Goal: Task Accomplishment & Management: Use online tool/utility

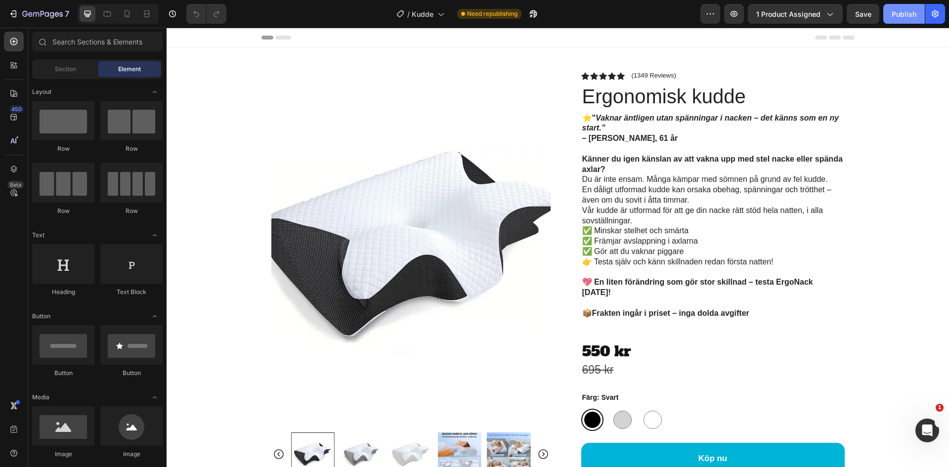
click at [896, 17] on div "Publish" at bounding box center [904, 14] width 25 height 10
click at [9, 14] on icon "button" at bounding box center [13, 14] width 10 height 10
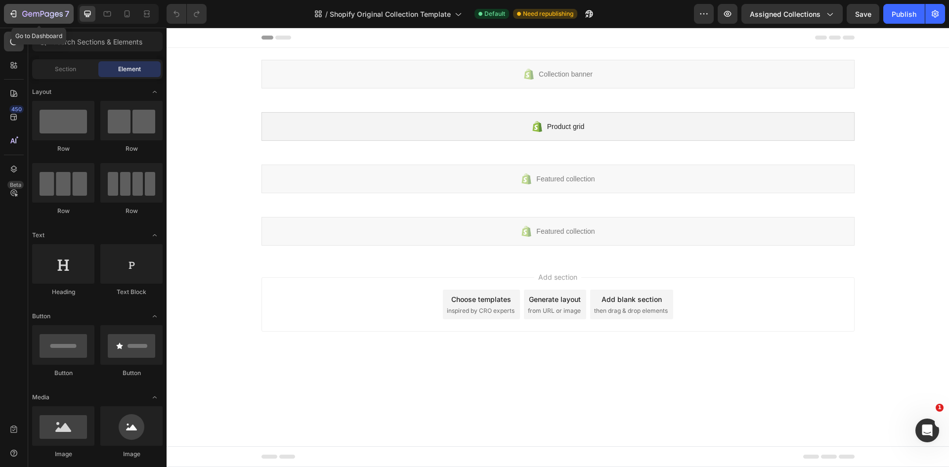
click at [15, 15] on icon "button" at bounding box center [13, 14] width 10 height 10
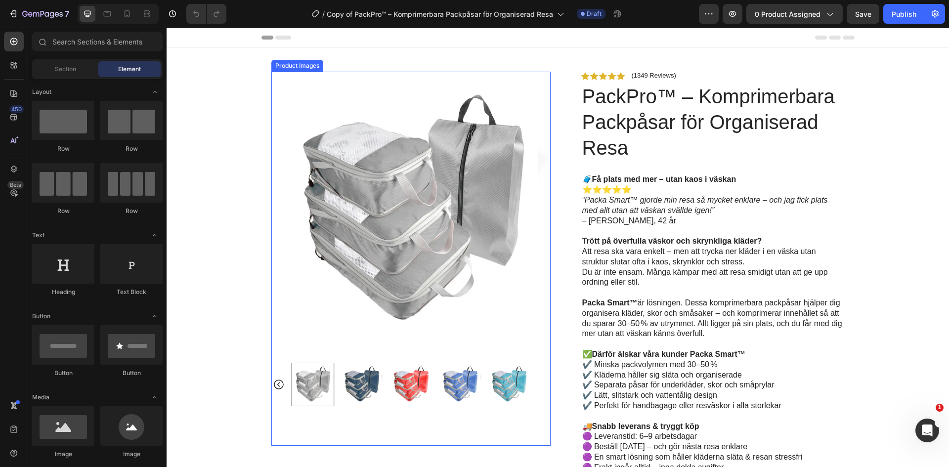
click at [436, 240] on img at bounding box center [410, 211] width 279 height 279
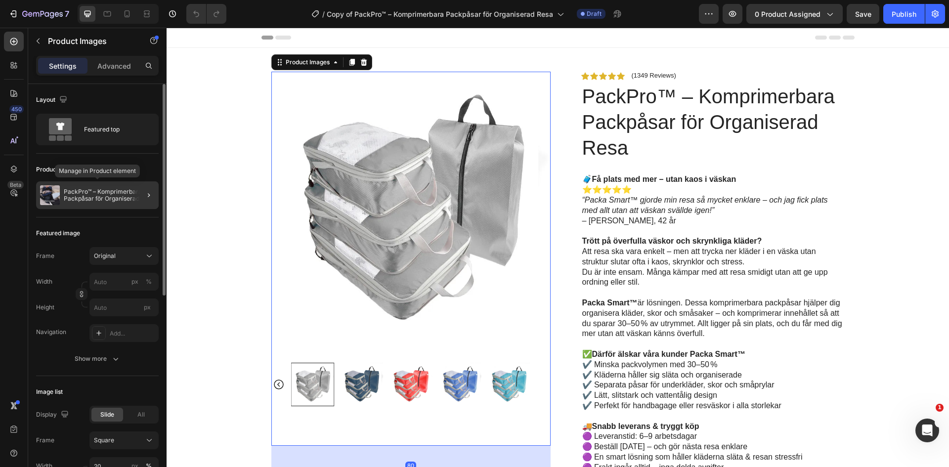
click at [84, 198] on p "PackPro™ – Komprimerbara Packpåsar för Organiserad Resa" at bounding box center [109, 195] width 91 height 14
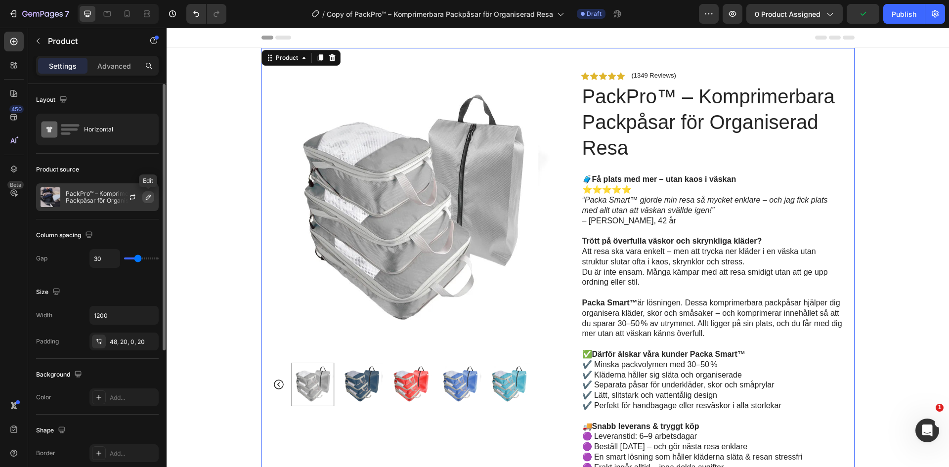
click at [152, 199] on icon "button" at bounding box center [148, 197] width 8 height 8
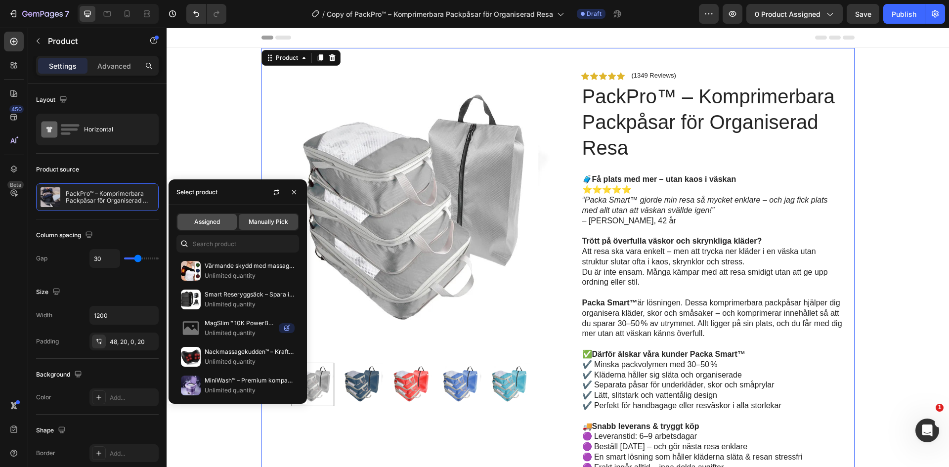
click at [210, 223] on span "Assigned" at bounding box center [207, 222] width 26 height 9
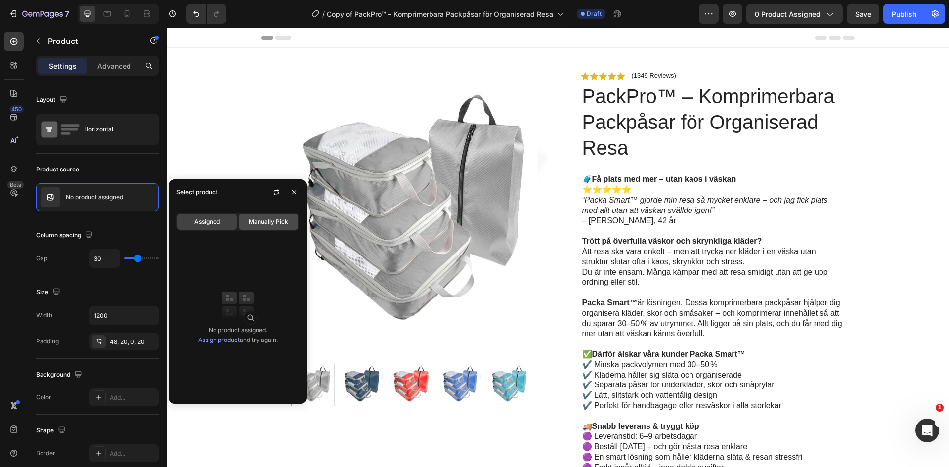
click at [277, 223] on span "Manually Pick" at bounding box center [269, 222] width 40 height 9
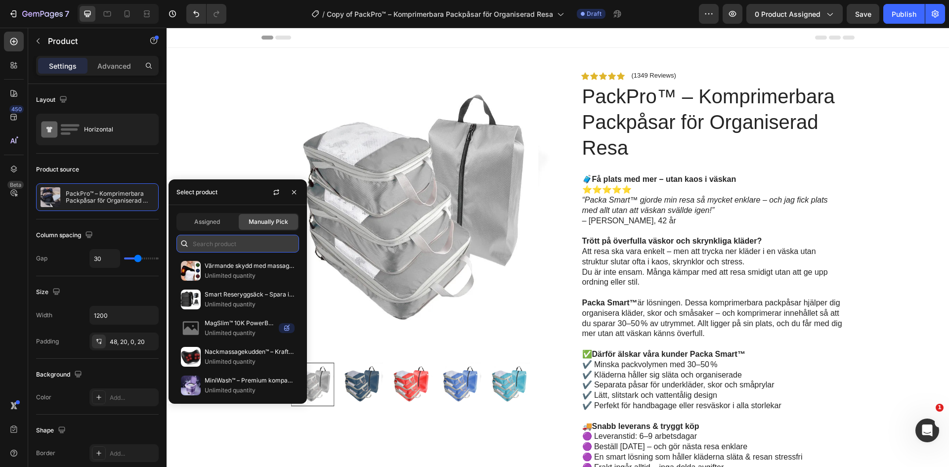
click at [234, 243] on input "text" at bounding box center [237, 244] width 123 height 18
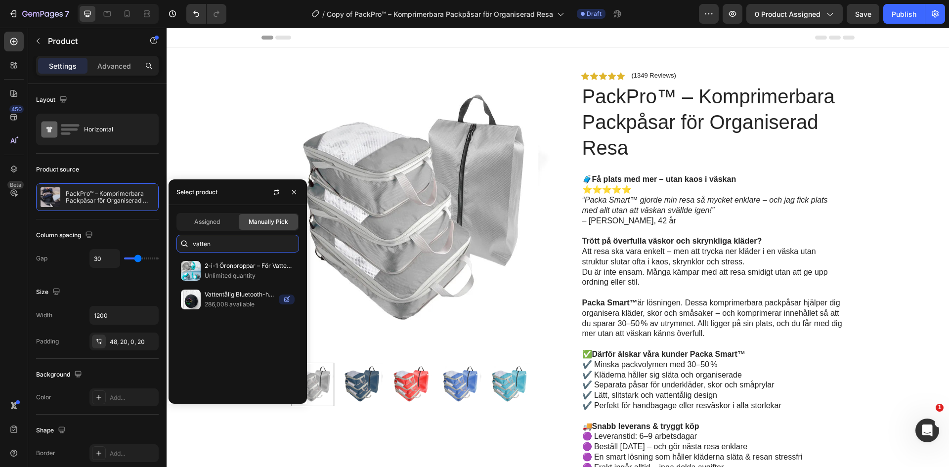
type input "vatten"
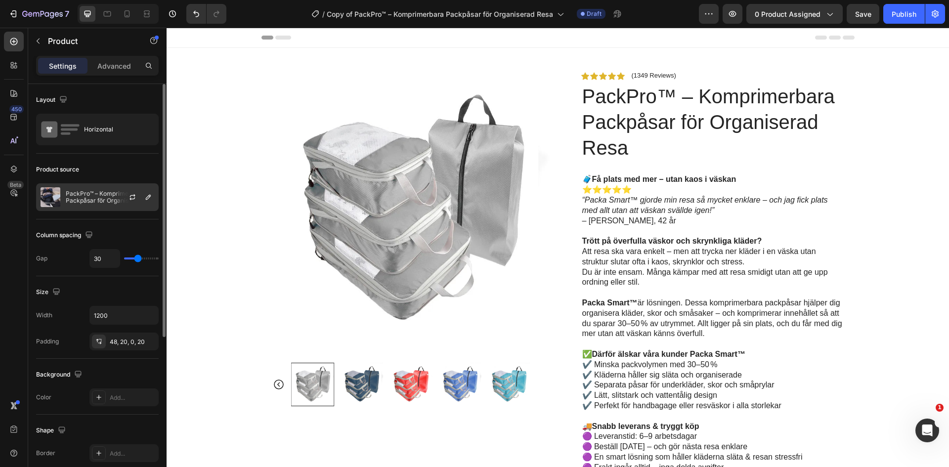
click at [111, 199] on p "PackPro™ – Komprimerbara Packpåsar för Organiserad Resa" at bounding box center [110, 197] width 88 height 14
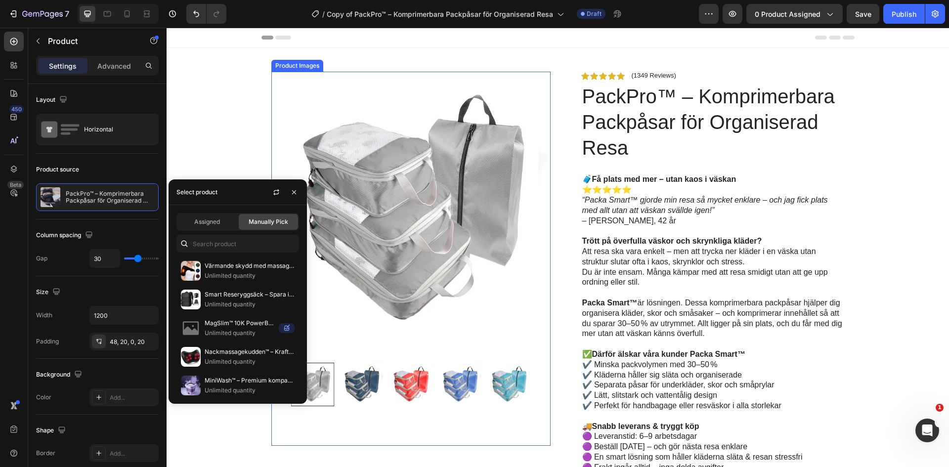
click at [363, 221] on img at bounding box center [410, 211] width 279 height 279
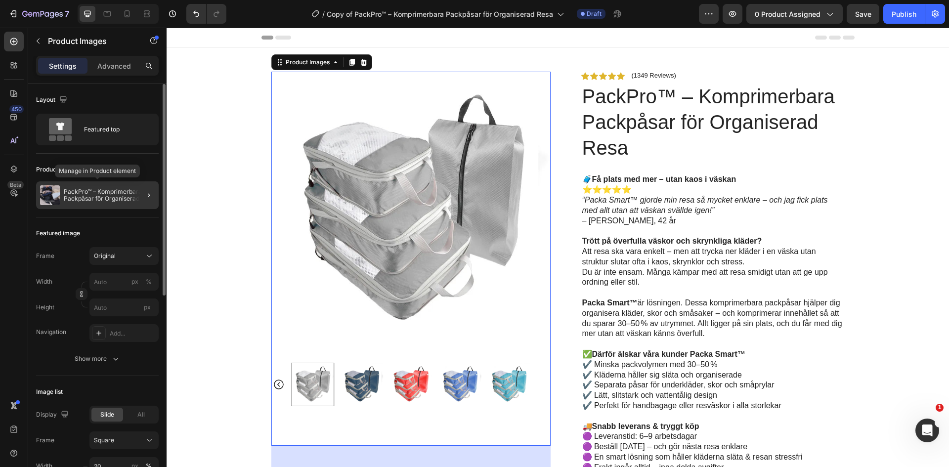
click at [87, 197] on p "PackPro™ – Komprimerbara Packpåsar för Organiserad Resa" at bounding box center [109, 195] width 91 height 14
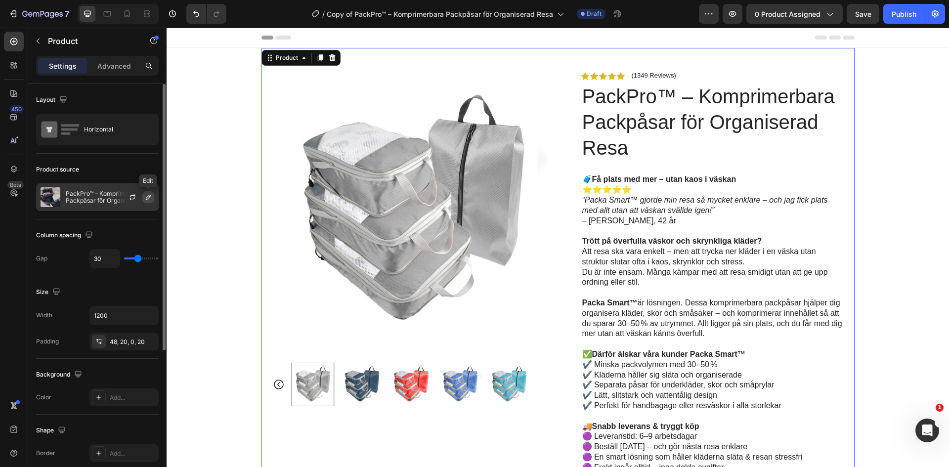
click at [145, 199] on icon "button" at bounding box center [148, 197] width 8 height 8
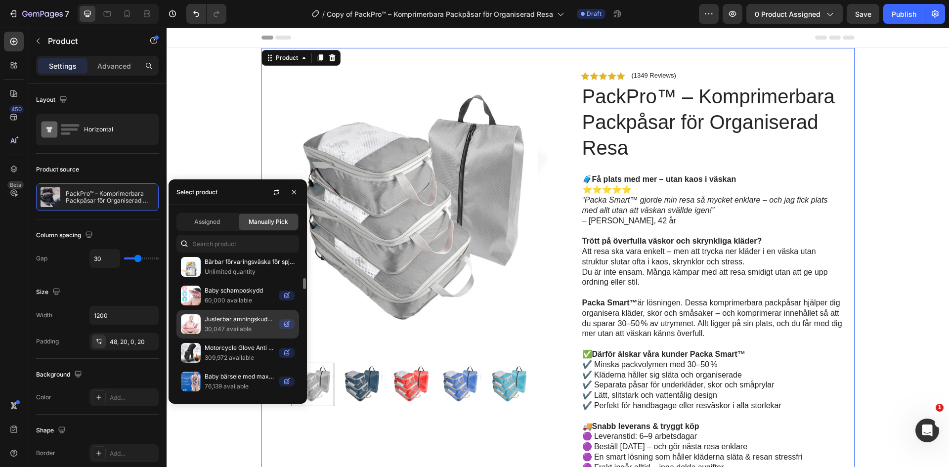
scroll to position [1539, 0]
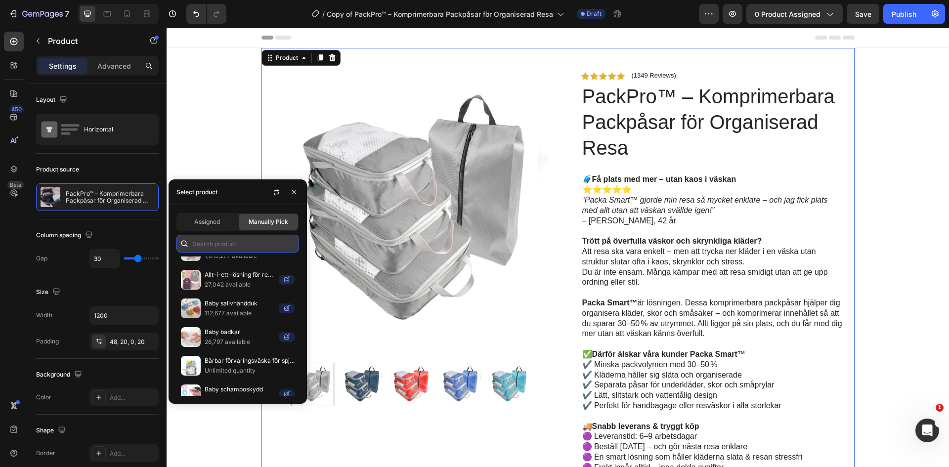
click at [226, 245] on input "text" at bounding box center [237, 244] width 123 height 18
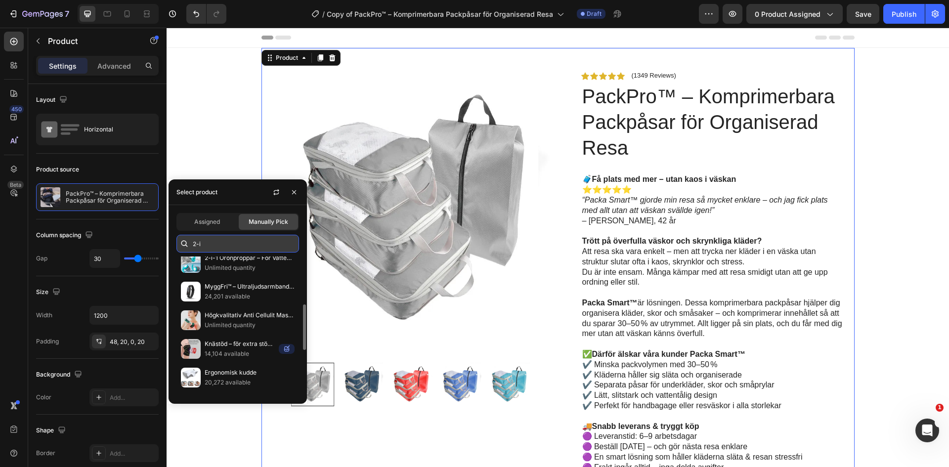
scroll to position [0, 0]
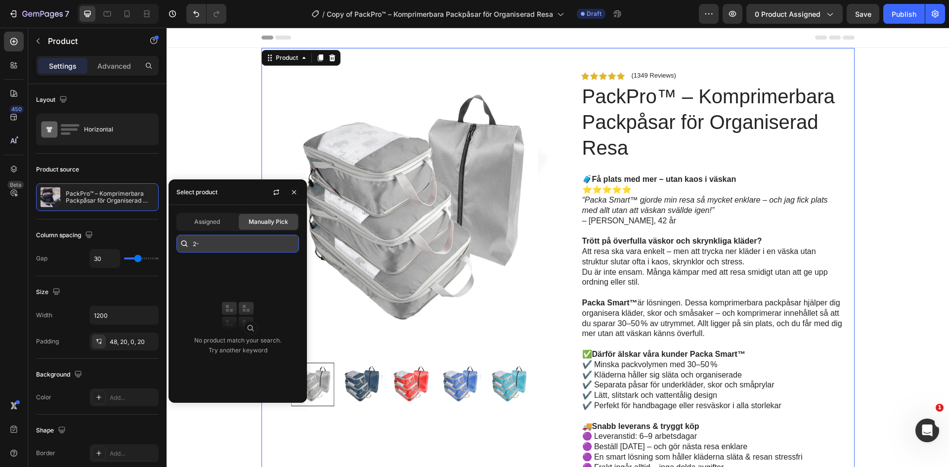
type input "2"
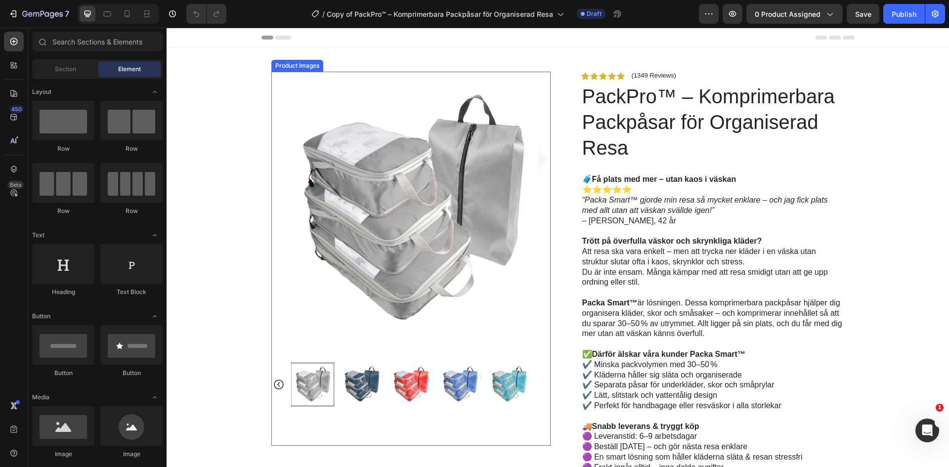
click at [271, 251] on img at bounding box center [410, 211] width 279 height 279
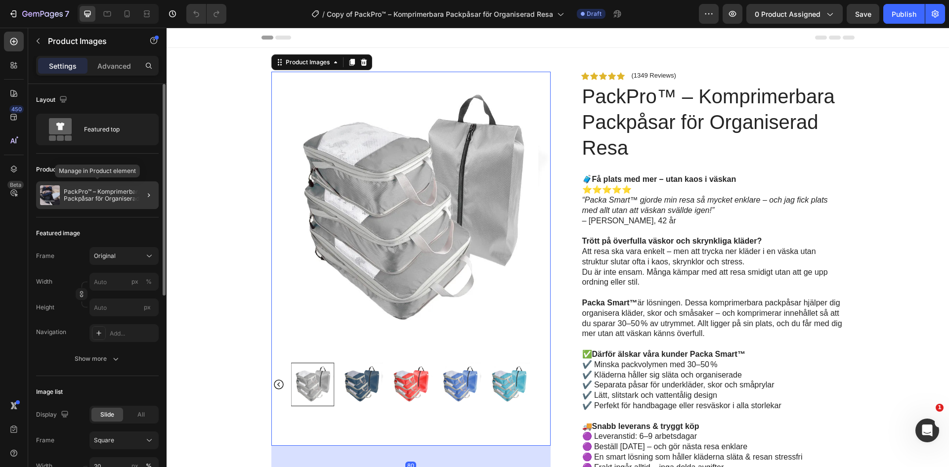
click at [108, 202] on div "PackPro™ – Komprimerbara Packpåsar för Organiserad Resa" at bounding box center [97, 195] width 123 height 28
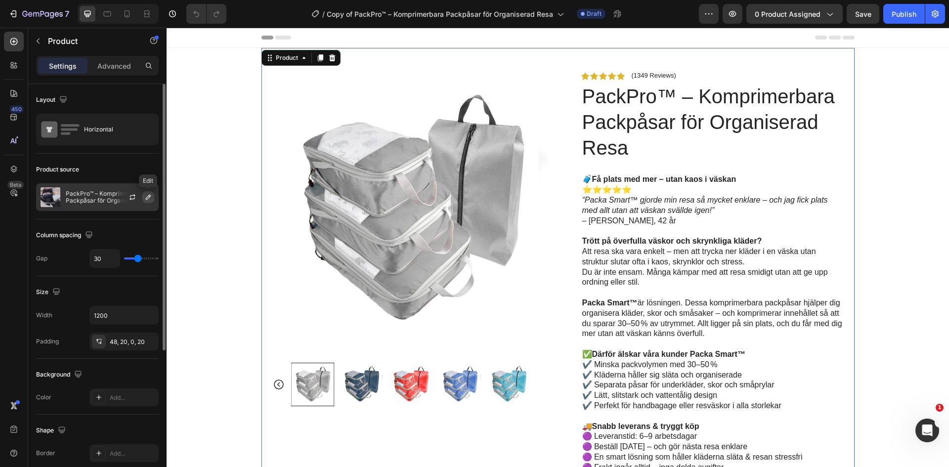
click at [143, 198] on button "button" at bounding box center [148, 197] width 12 height 12
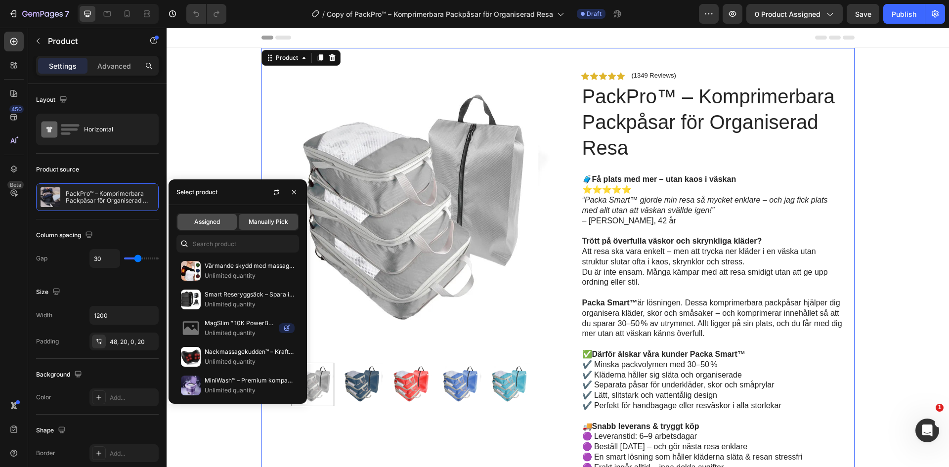
click at [208, 222] on span "Assigned" at bounding box center [207, 222] width 26 height 9
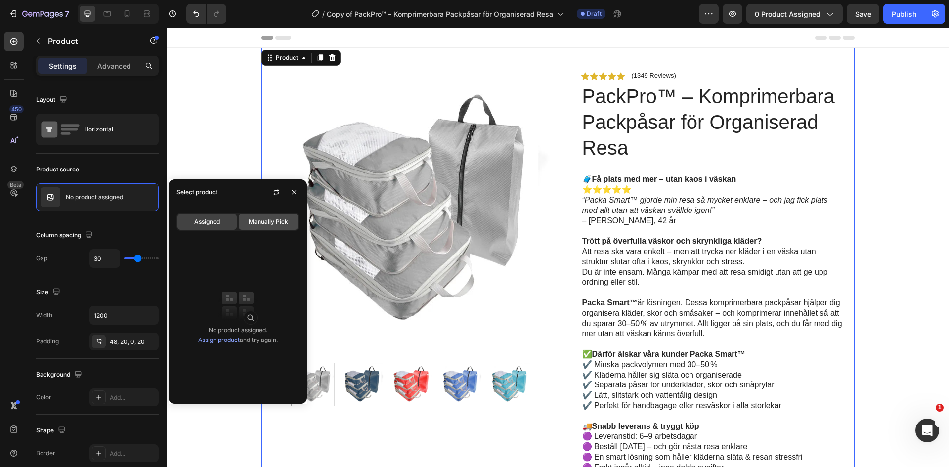
click at [263, 217] on div "Manually Pick" at bounding box center [268, 222] width 59 height 16
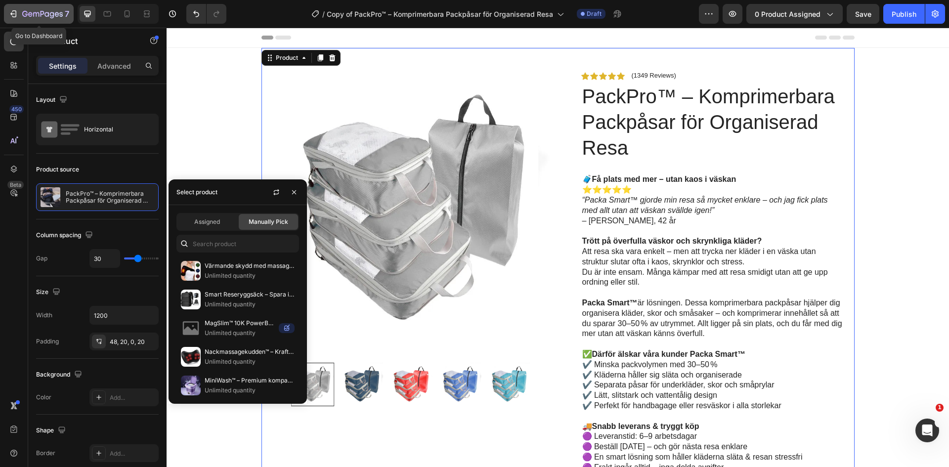
click at [14, 16] on icon "button" at bounding box center [13, 14] width 10 height 10
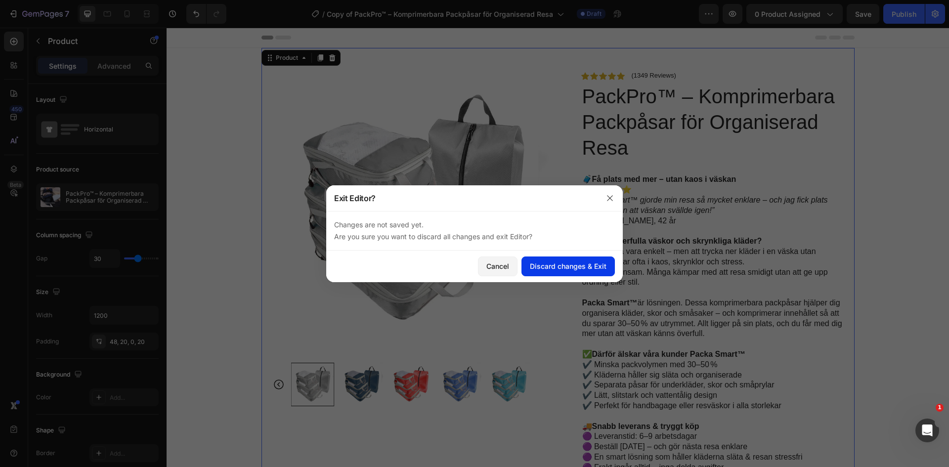
click at [558, 269] on div "Discard changes & Exit" at bounding box center [568, 266] width 77 height 10
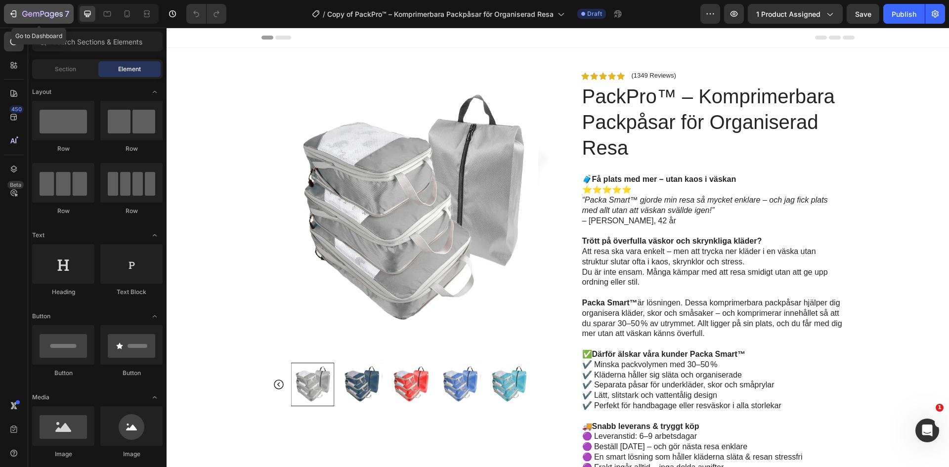
click at [13, 11] on icon "button" at bounding box center [14, 13] width 4 height 7
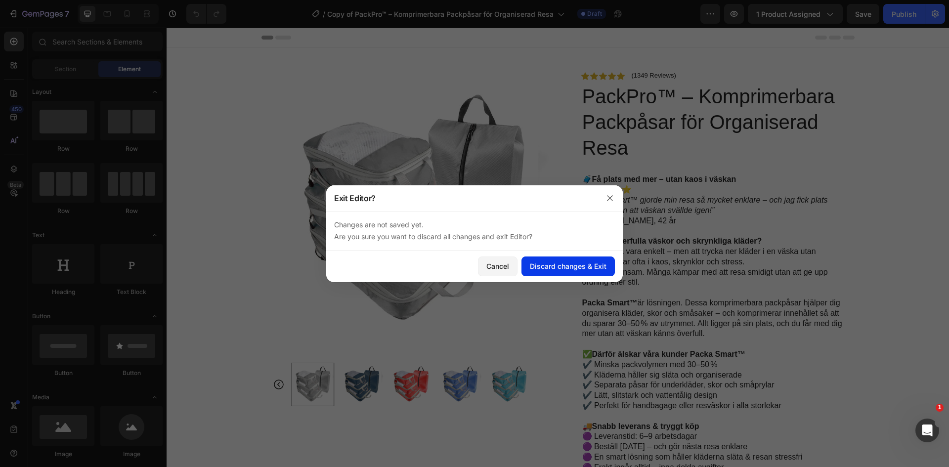
click at [567, 262] on div "Discard changes & Exit" at bounding box center [568, 266] width 77 height 10
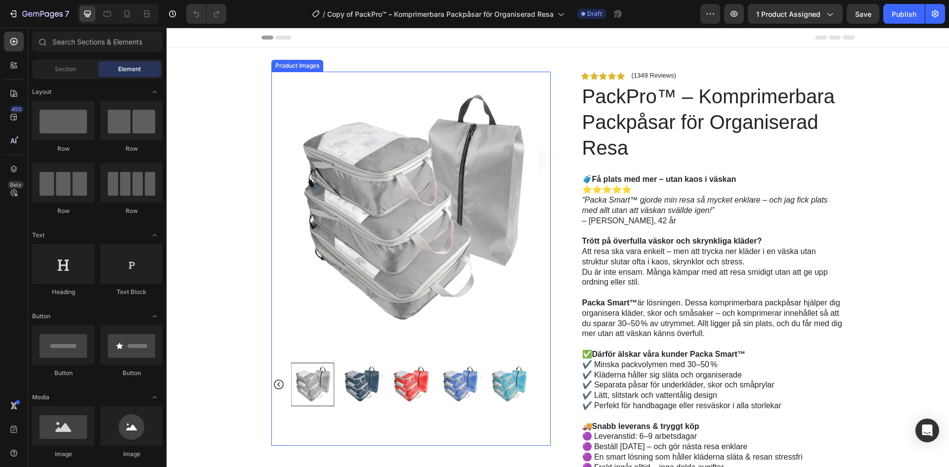
click at [287, 304] on img at bounding box center [410, 211] width 279 height 279
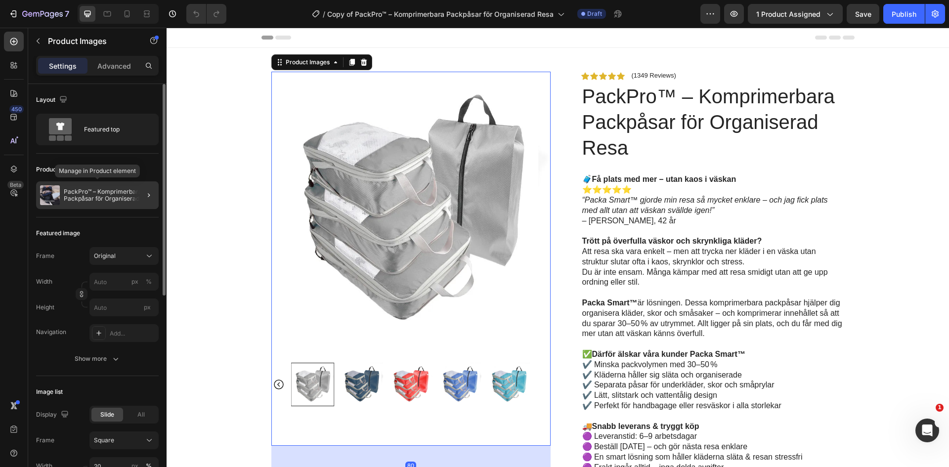
click at [117, 201] on p "PackPro™ – Komprimerbara Packpåsar för Organiserad Resa" at bounding box center [109, 195] width 91 height 14
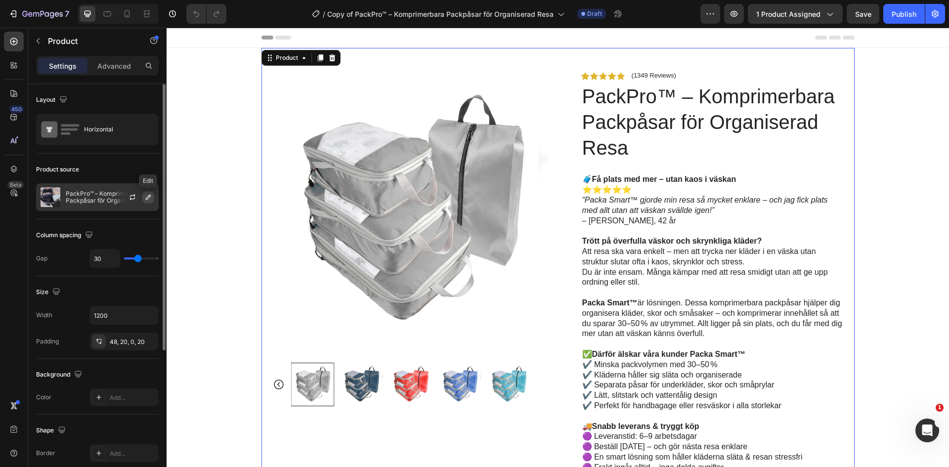
click at [150, 198] on icon "button" at bounding box center [148, 197] width 8 height 8
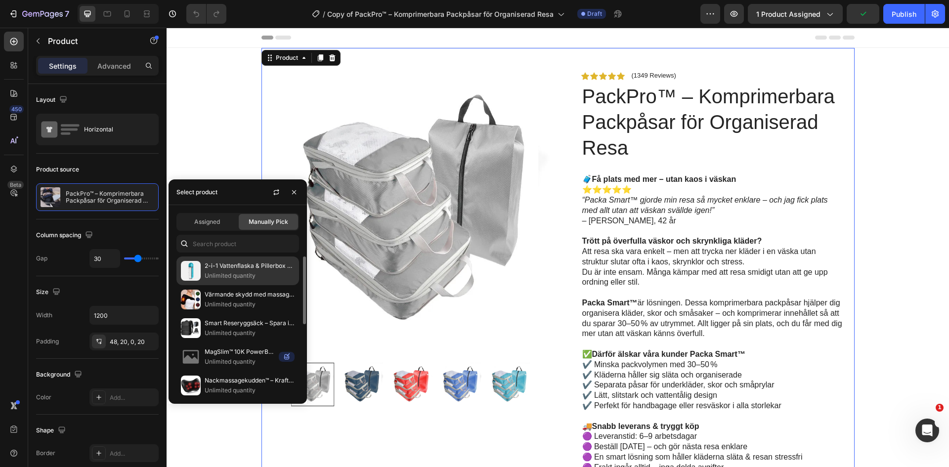
click at [197, 267] on img at bounding box center [191, 271] width 20 height 20
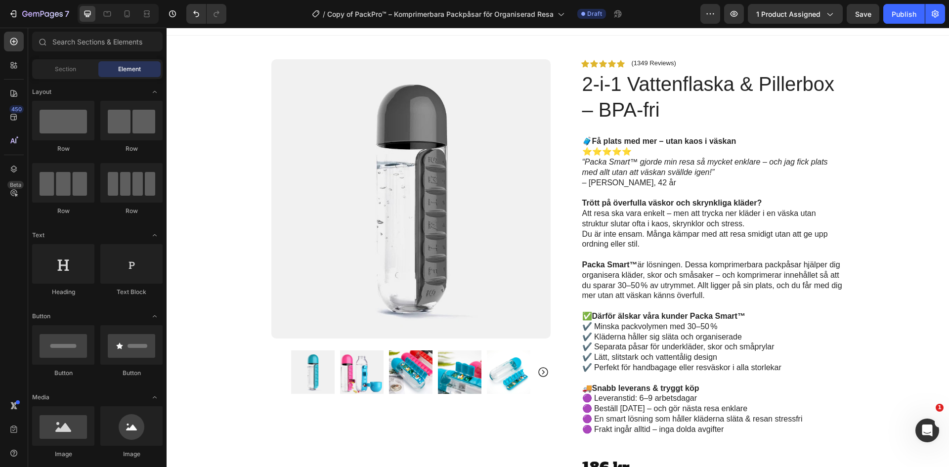
scroll to position [5, 0]
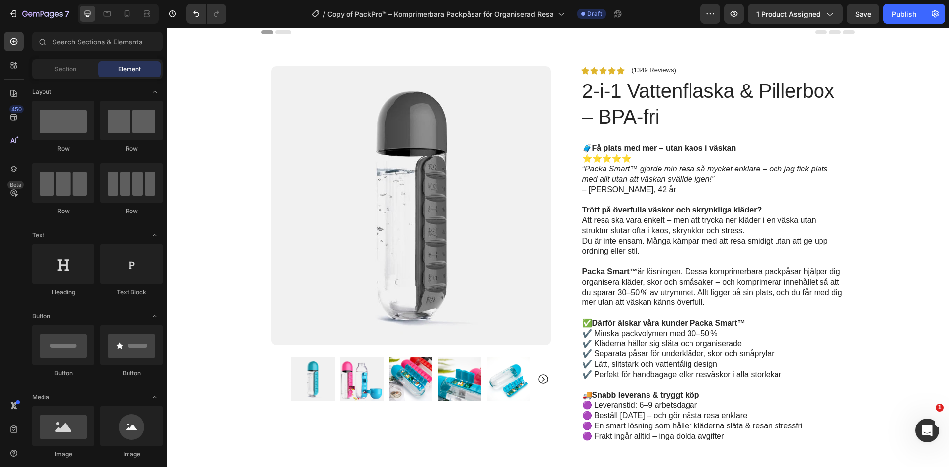
click at [641, 39] on div "Header" at bounding box center [558, 32] width 593 height 20
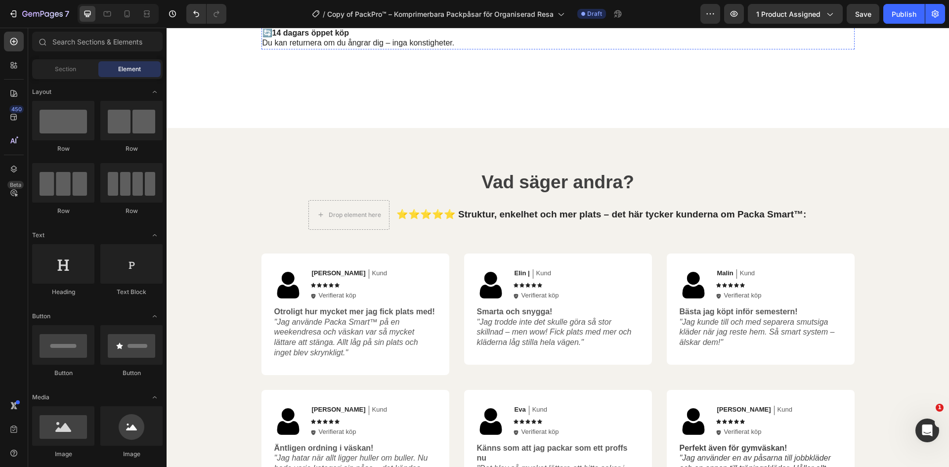
scroll to position [895, 0]
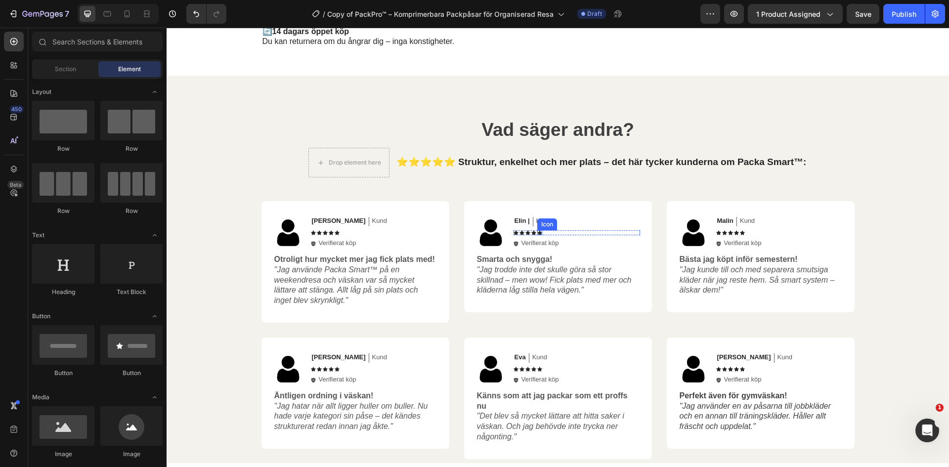
click at [537, 235] on icon at bounding box center [539, 232] width 5 height 5
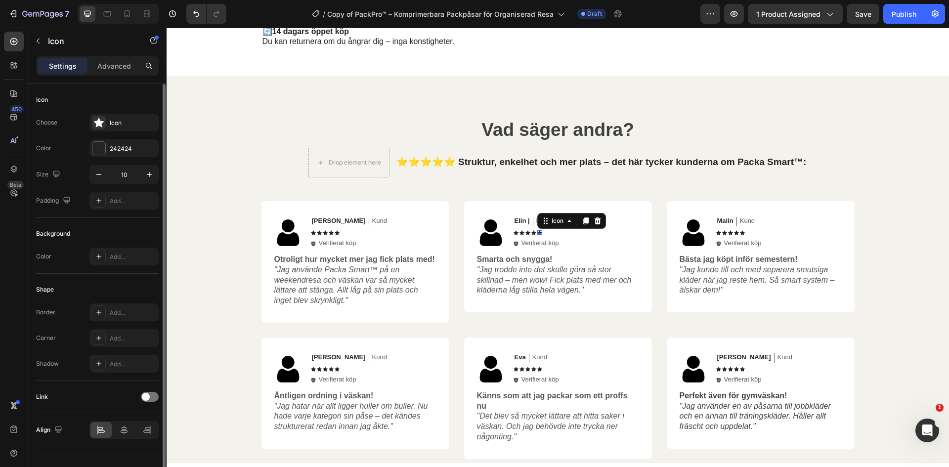
click at [53, 258] on div "Color Add..." at bounding box center [97, 257] width 123 height 18
click at [111, 149] on div "242424" at bounding box center [124, 148] width 29 height 9
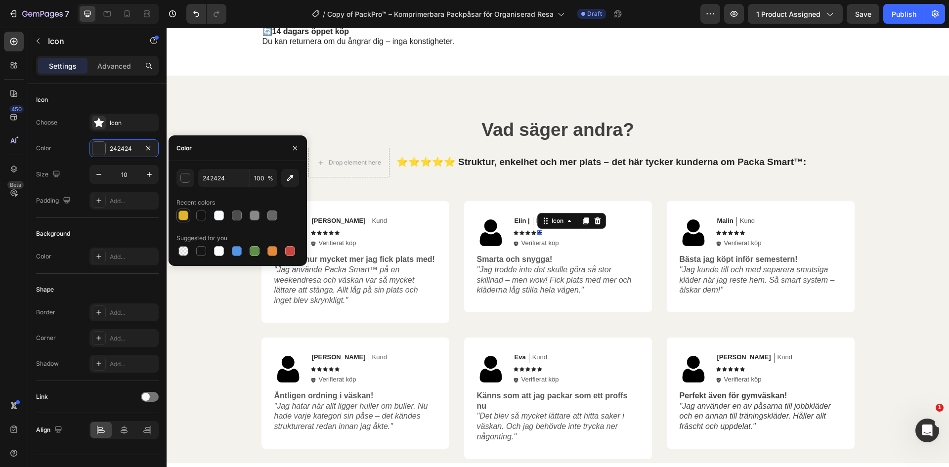
click at [184, 219] on div at bounding box center [183, 216] width 10 height 10
type input "DFB52C"
click at [531, 238] on div "Text Block" at bounding box center [540, 233] width 34 height 9
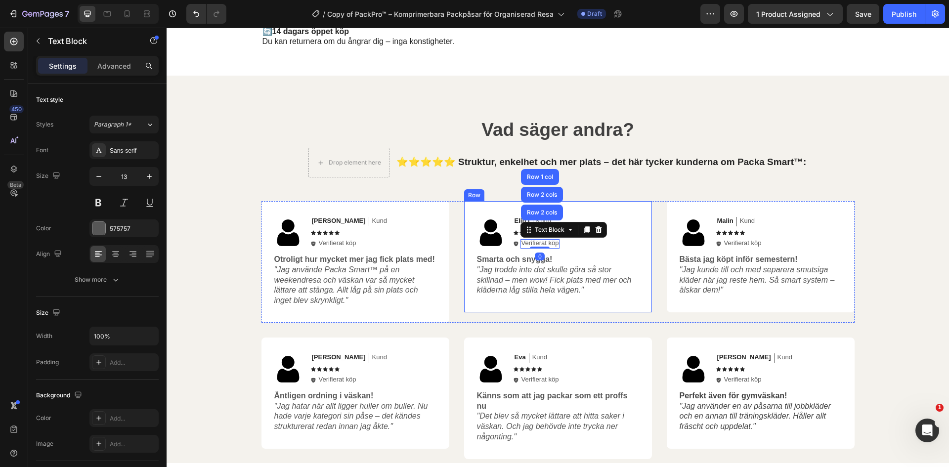
click at [625, 249] on div "Icon Verifierat köp Text Block Row 2 cols Row 2 cols Row 1 col 0 Row" at bounding box center [577, 243] width 127 height 9
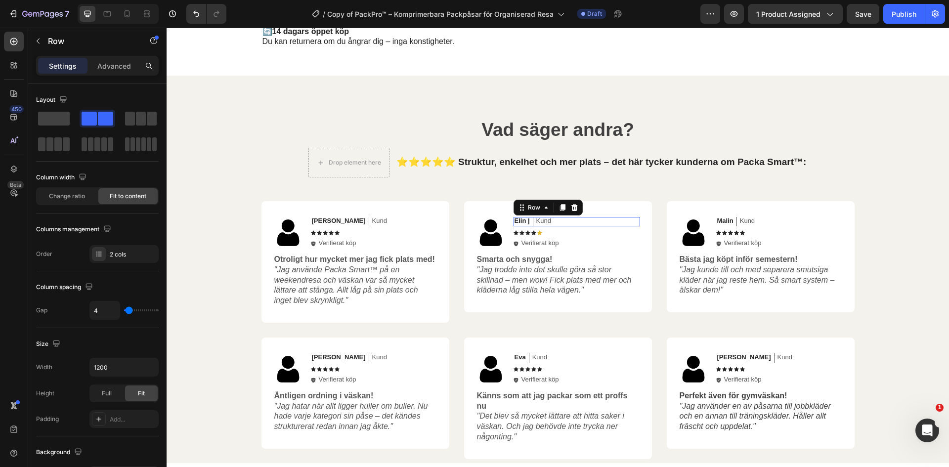
click at [598, 226] on div "Elin | Text Block Kund Text Block Row 0" at bounding box center [577, 221] width 127 height 9
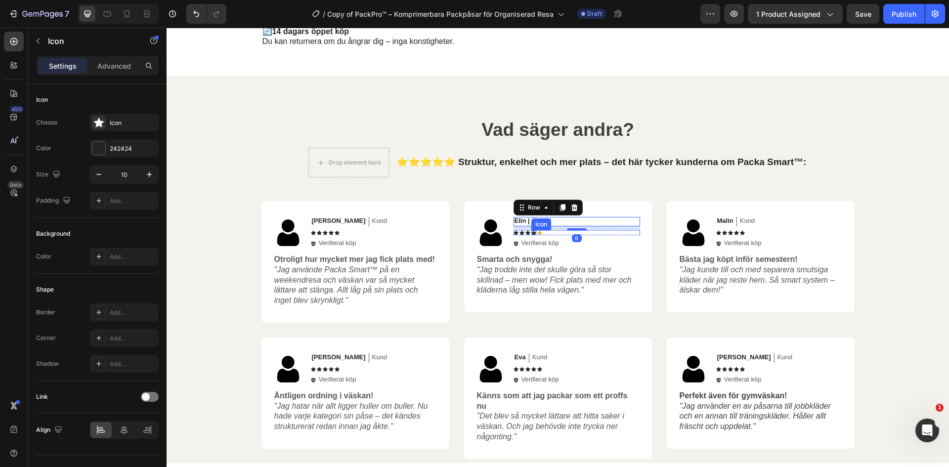
click at [531, 235] on div "Icon" at bounding box center [533, 232] width 5 height 5
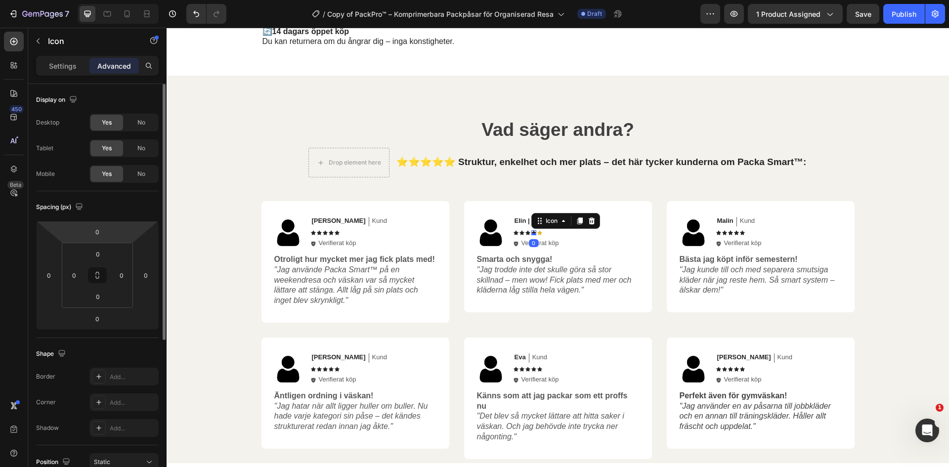
click at [57, 67] on p "Settings" at bounding box center [63, 66] width 28 height 10
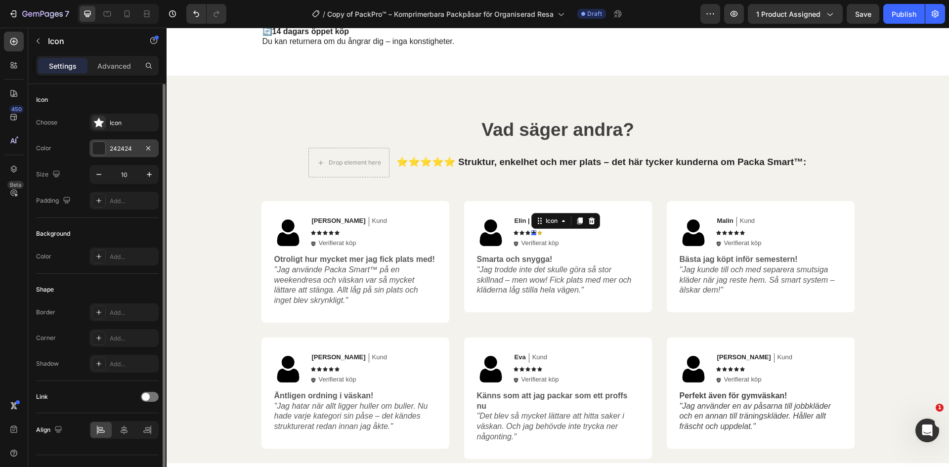
click at [117, 147] on div "242424" at bounding box center [124, 148] width 29 height 9
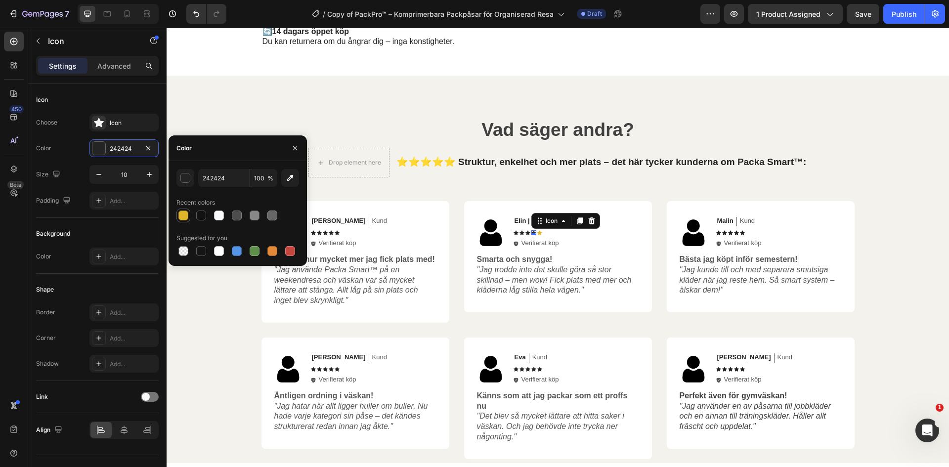
click at [183, 217] on div at bounding box center [183, 216] width 10 height 10
type input "DFB52C"
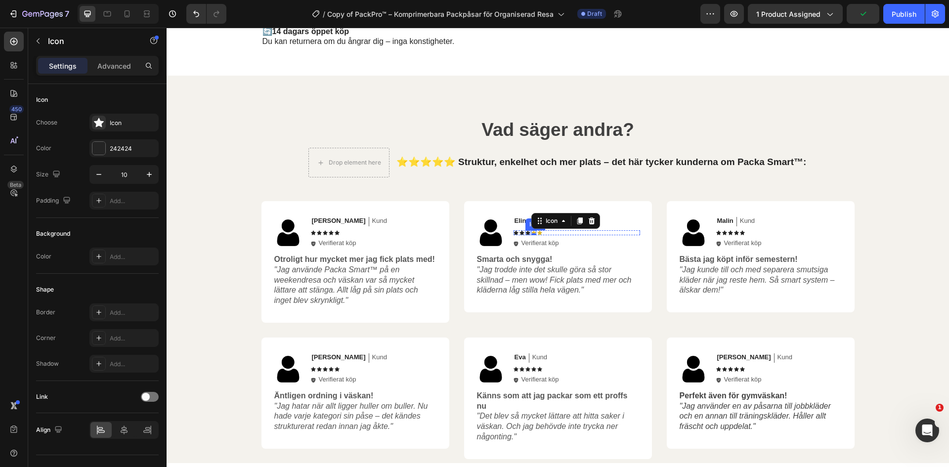
click at [526, 235] on div "Icon" at bounding box center [528, 232] width 5 height 5
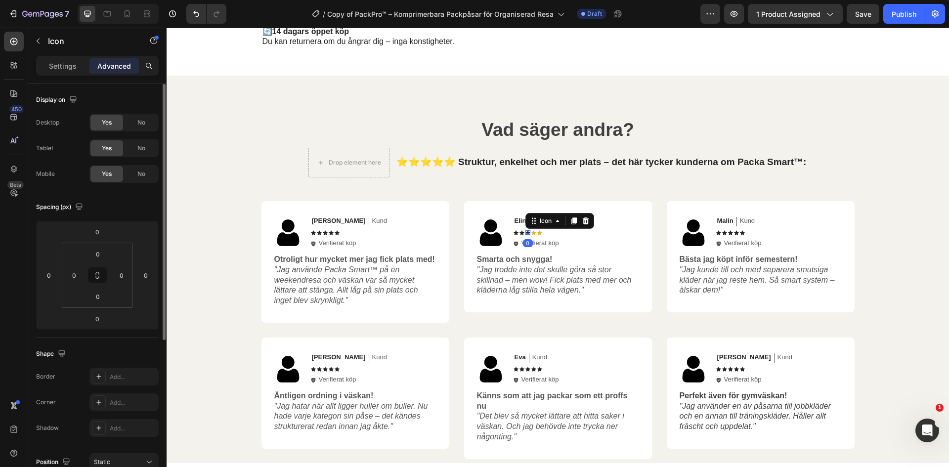
drag, startPoint x: 62, startPoint y: 68, endPoint x: 83, endPoint y: 107, distance: 43.8
click at [62, 69] on p "Settings" at bounding box center [63, 66] width 28 height 10
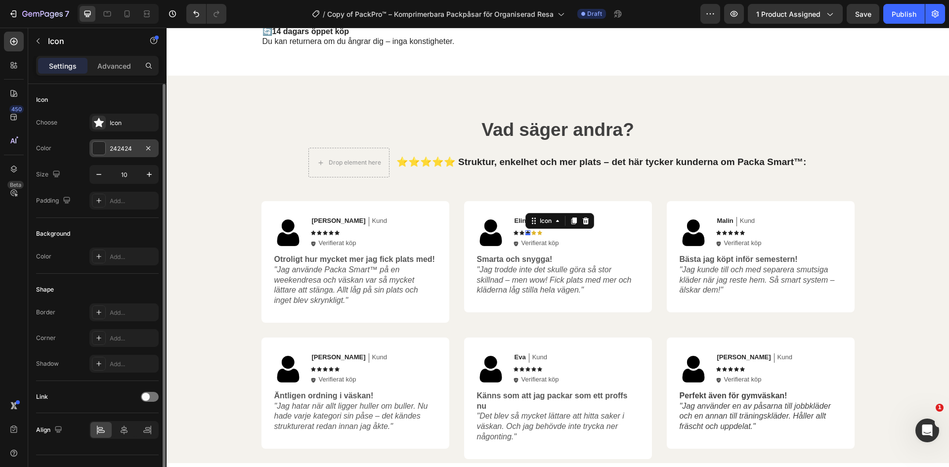
click at [117, 148] on div "242424" at bounding box center [124, 148] width 29 height 9
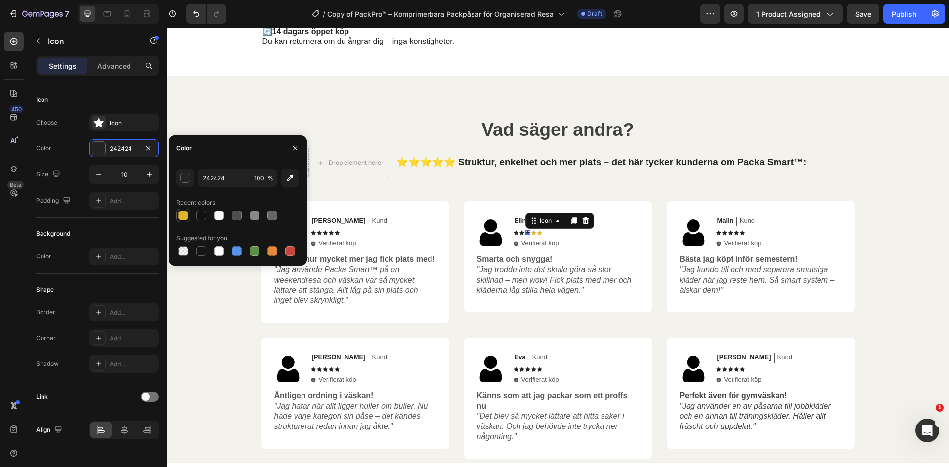
click at [184, 216] on div at bounding box center [183, 216] width 10 height 10
type input "DFB52C"
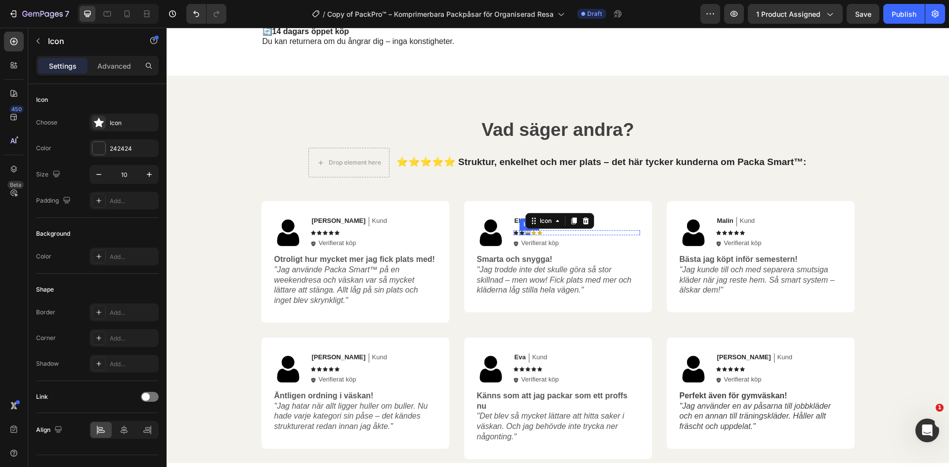
click at [520, 235] on div "Icon" at bounding box center [522, 232] width 5 height 5
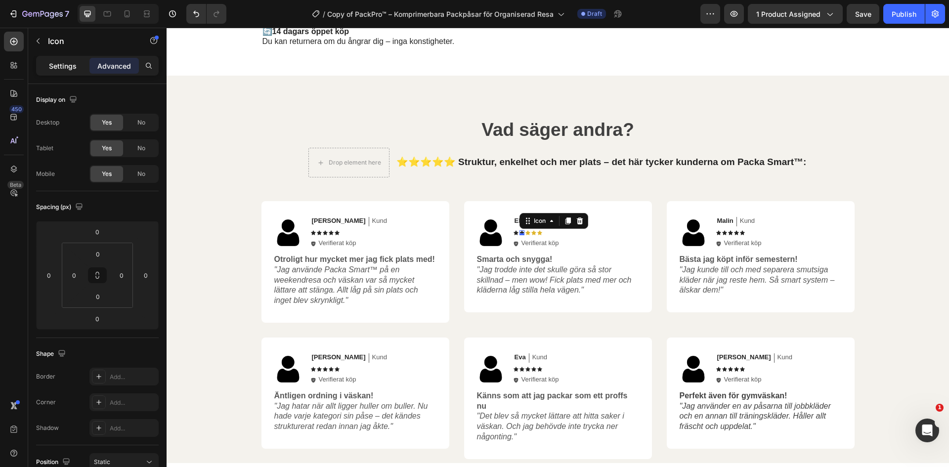
click at [68, 66] on p "Settings" at bounding box center [63, 66] width 28 height 10
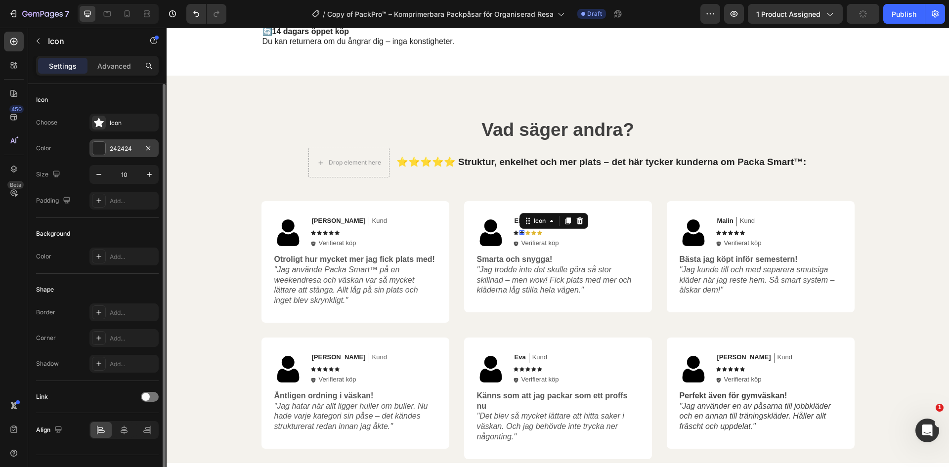
click at [119, 147] on div "242424" at bounding box center [124, 148] width 29 height 9
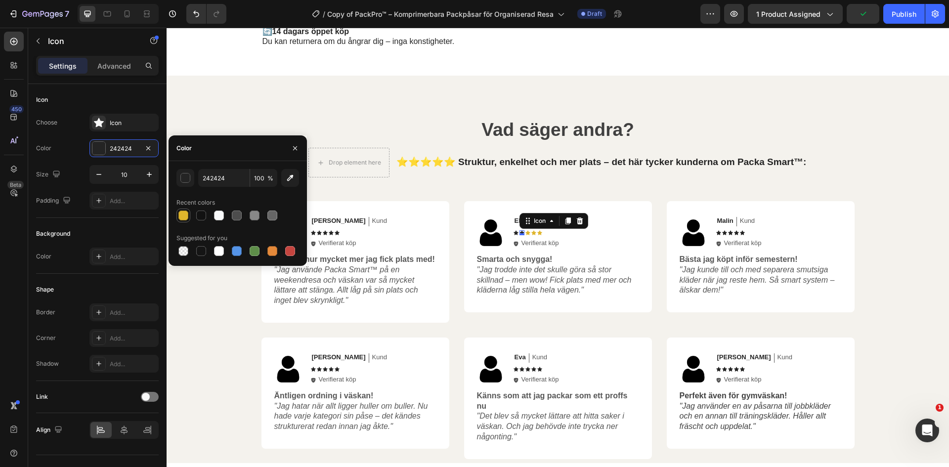
click at [182, 219] on div at bounding box center [183, 216] width 10 height 10
type input "DFB52C"
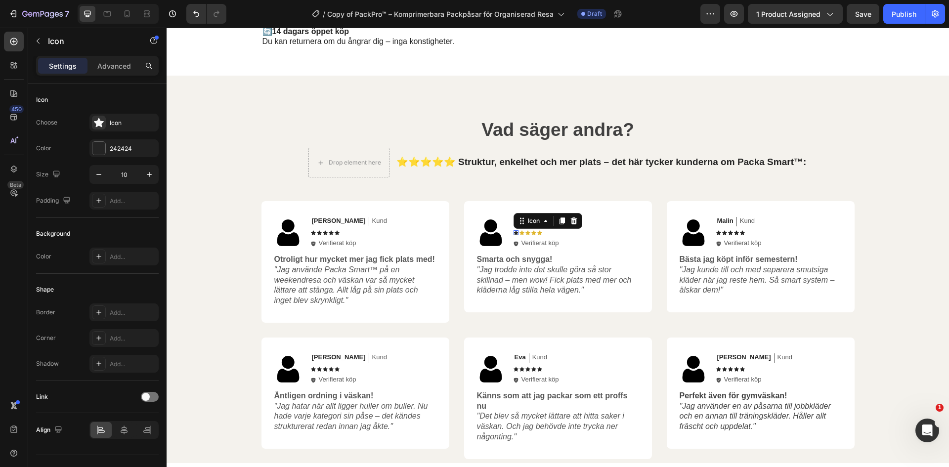
click at [514, 235] on div "Icon 0" at bounding box center [516, 232] width 5 height 5
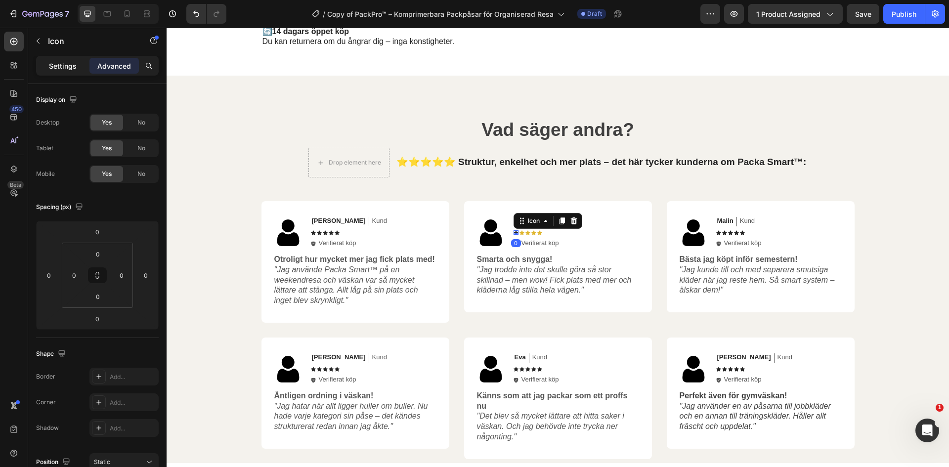
click at [47, 67] on div "Settings" at bounding box center [62, 66] width 49 height 16
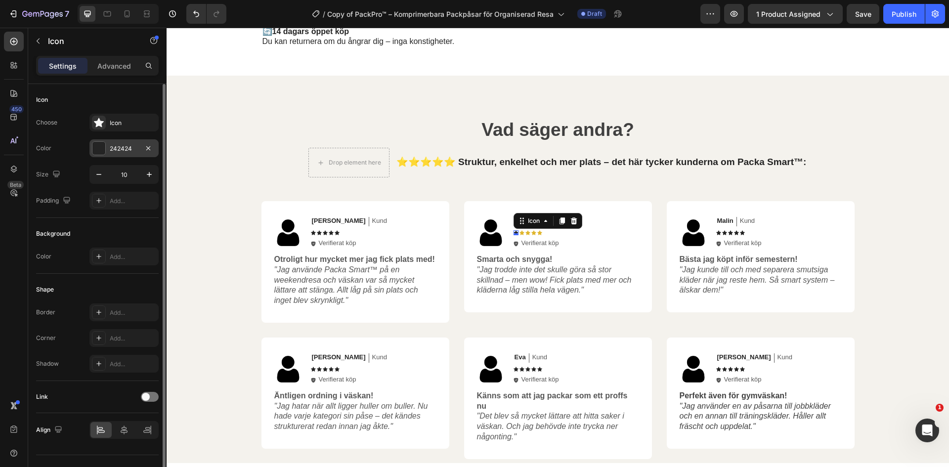
click at [109, 149] on div "242424" at bounding box center [123, 148] width 69 height 18
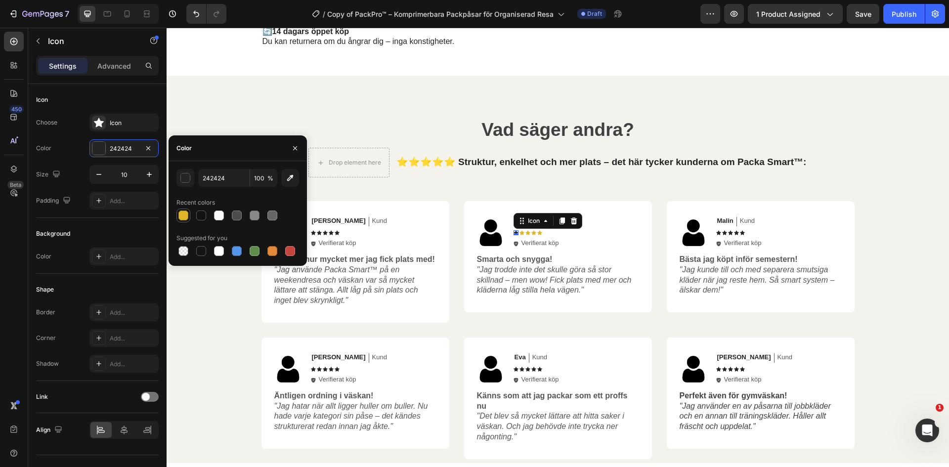
click at [179, 217] on div at bounding box center [183, 216] width 10 height 10
type input "DFB52C"
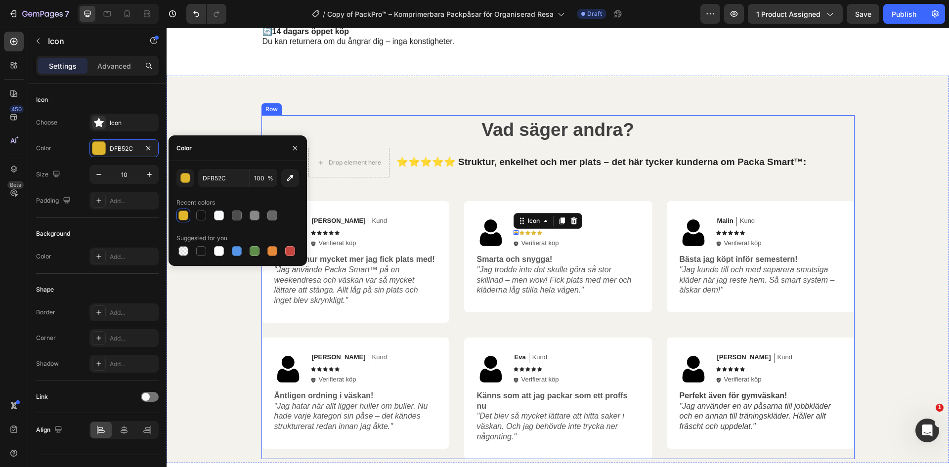
click at [613, 248] on div "Vad säger andra? Heading Drop element here ⭐⭐⭐⭐⭐ Struktur, enkelhet och mer pla…" at bounding box center [558, 287] width 593 height 344
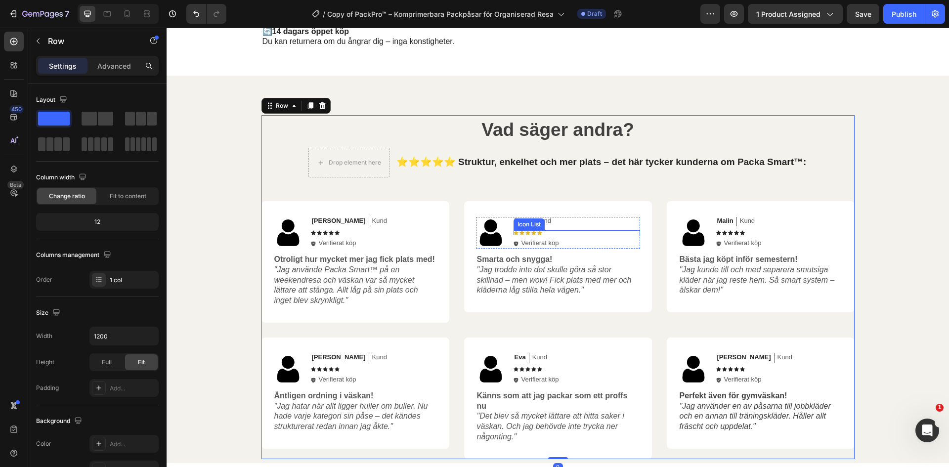
click at [550, 235] on div "Icon Icon Icon Icon Icon" at bounding box center [577, 232] width 127 height 5
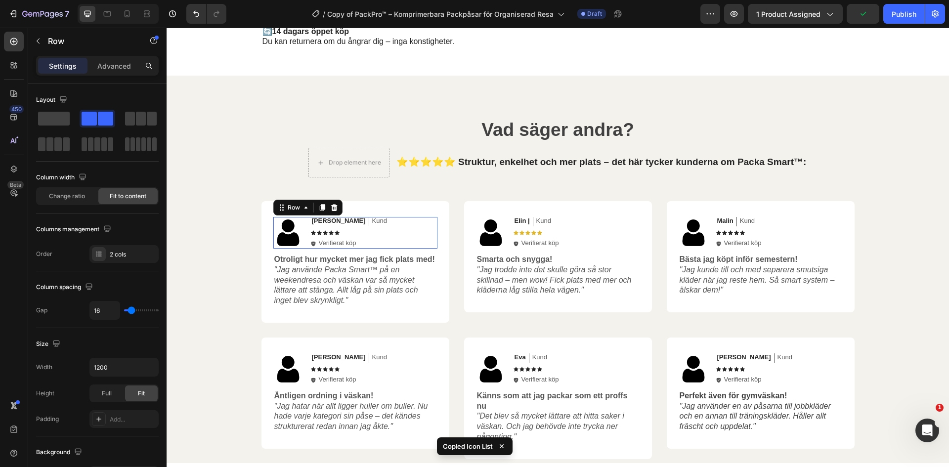
click at [381, 249] on div "Anna Text Block Kund Text Block Row Icon Icon Icon Icon Icon Icon List Icon Ver…" at bounding box center [374, 233] width 127 height 32
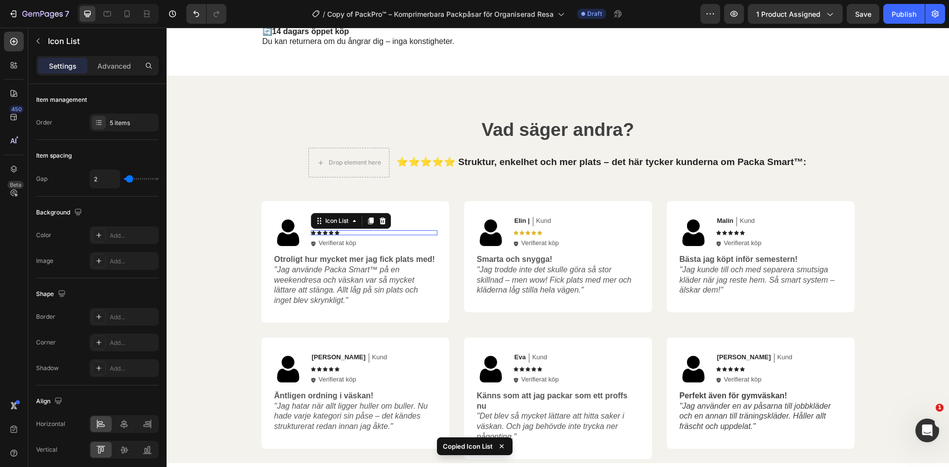
click at [336, 235] on div "Icon Icon Icon Icon Icon" at bounding box center [374, 232] width 127 height 5
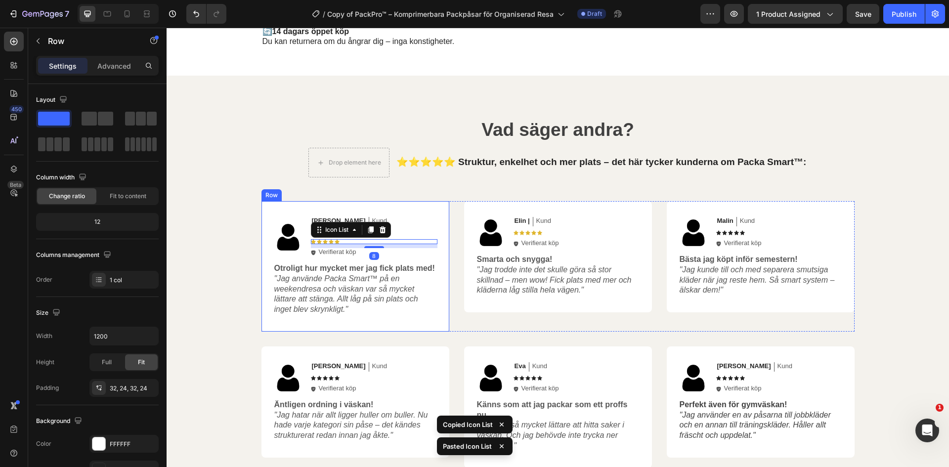
click at [404, 263] on div "Image Anna Text Block Kund Text Block Row Icon Icon Icon Icon Icon Icon List Ic…" at bounding box center [356, 266] width 188 height 131
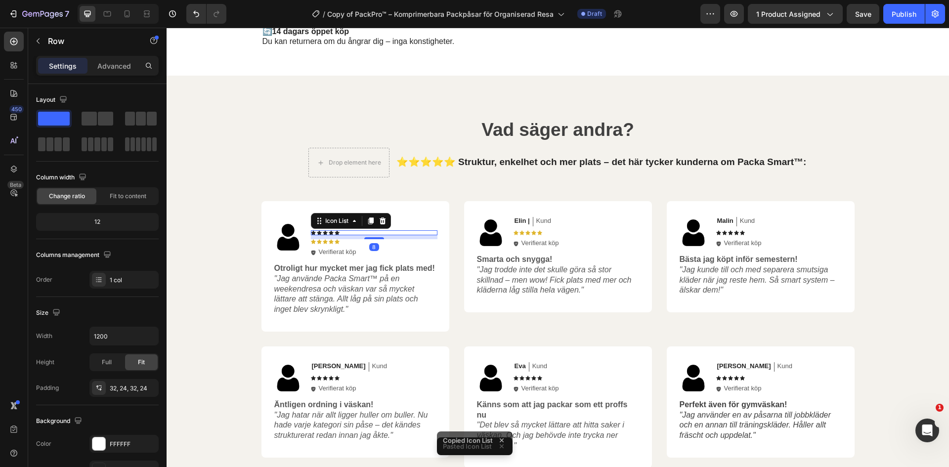
click at [397, 235] on div "Icon Icon Icon Icon Icon" at bounding box center [374, 232] width 127 height 5
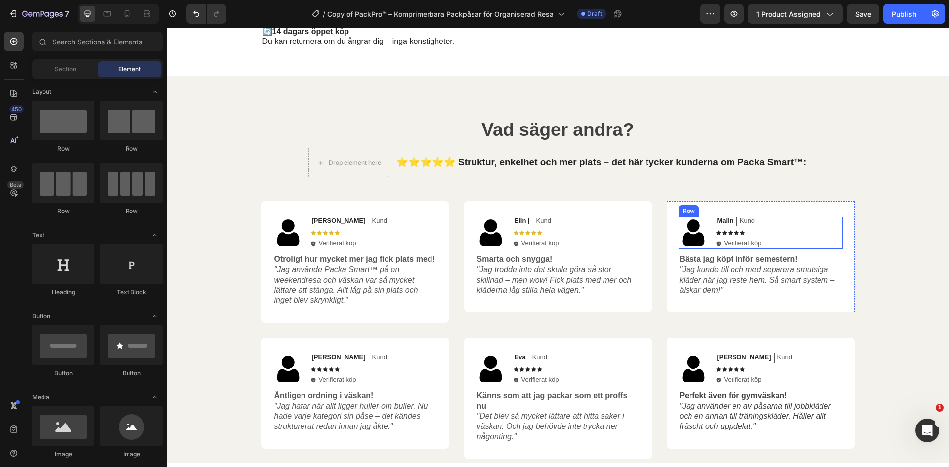
click at [803, 249] on div "Malin Text Block Kund Text Block Row Icon Icon Icon Icon Icon Icon List Icon Ve…" at bounding box center [779, 233] width 127 height 32
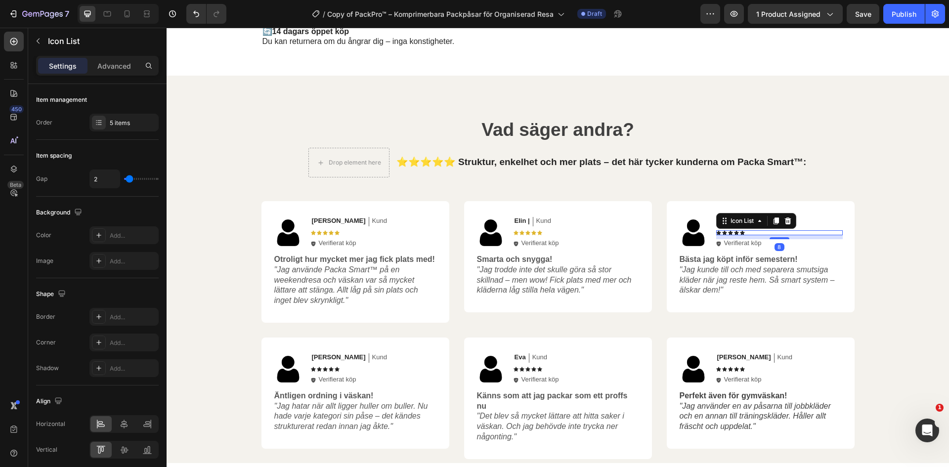
click at [746, 235] on div "Icon Icon Icon Icon Icon Icon List 8" at bounding box center [779, 232] width 127 height 5
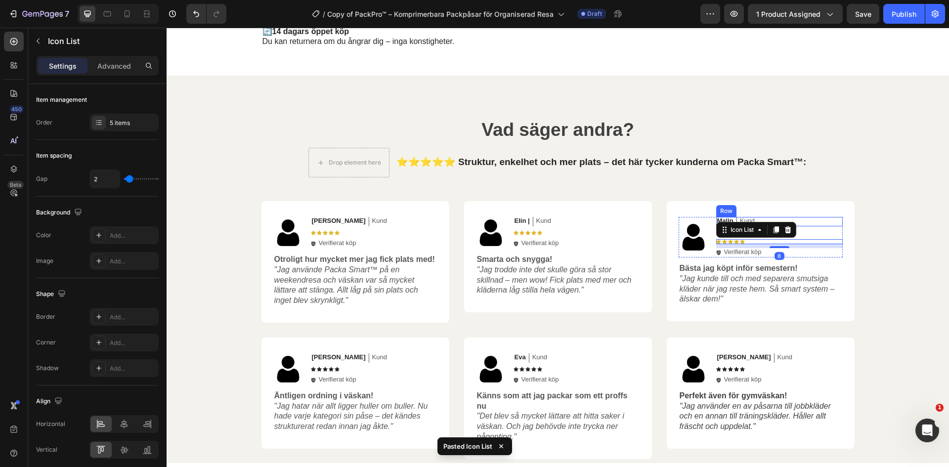
click at [808, 226] on div "Malin Text Block Kund Text Block Row" at bounding box center [779, 221] width 127 height 9
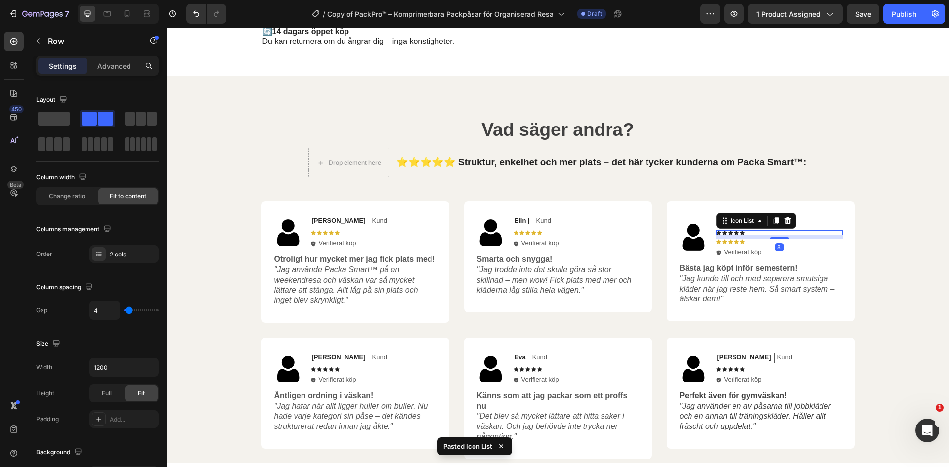
click at [753, 235] on div "Icon Icon Icon Icon Icon" at bounding box center [779, 232] width 127 height 5
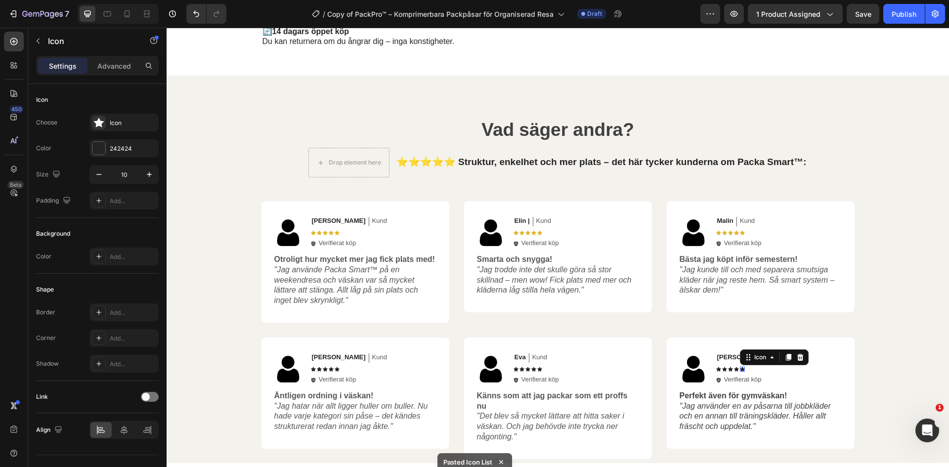
click at [741, 372] on icon at bounding box center [742, 369] width 5 height 5
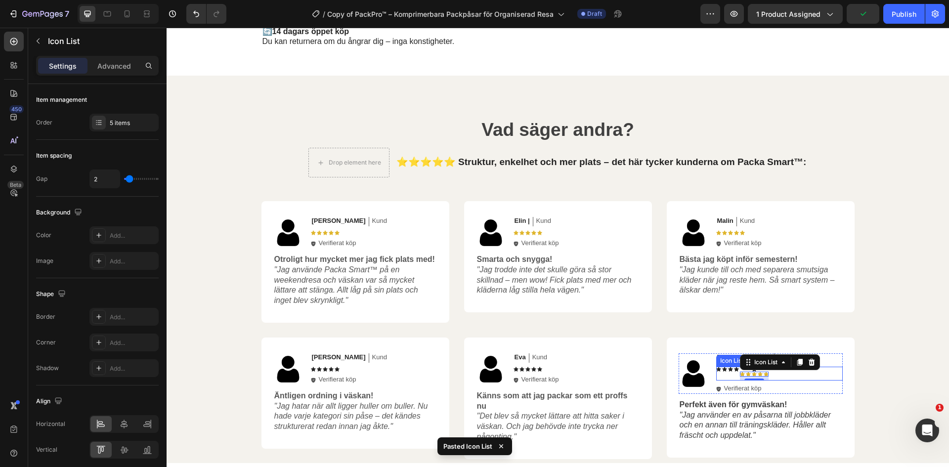
click at [789, 381] on div "Icon Icon Icon Icon Icon Icon Icon Icon Icon Icon Icon List 8" at bounding box center [779, 374] width 127 height 14
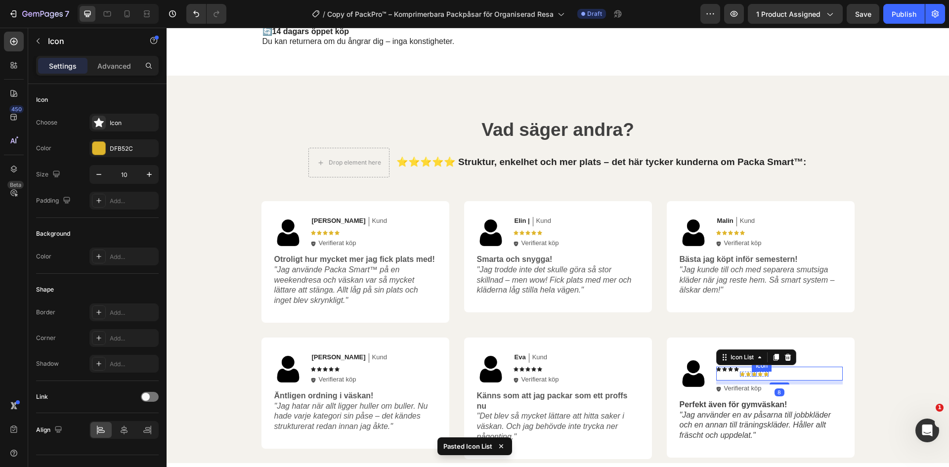
click at [752, 377] on icon at bounding box center [754, 374] width 5 height 5
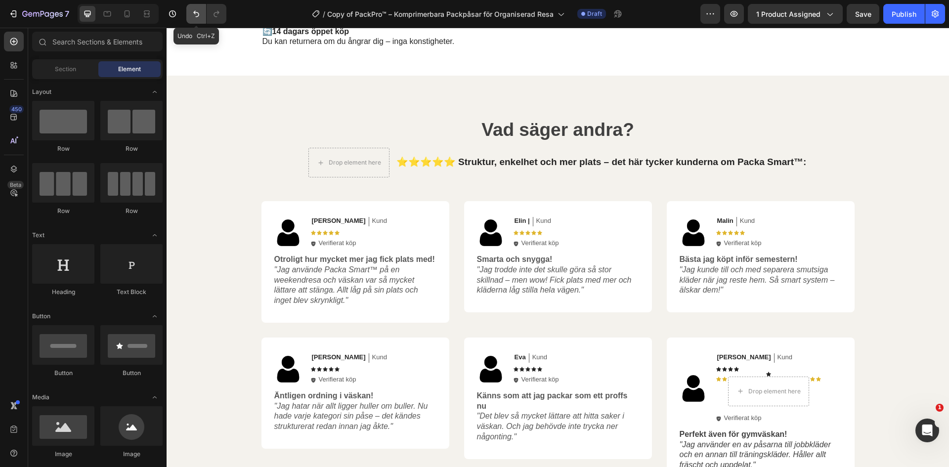
click at [196, 12] on icon "Undo/Redo" at bounding box center [196, 14] width 10 height 10
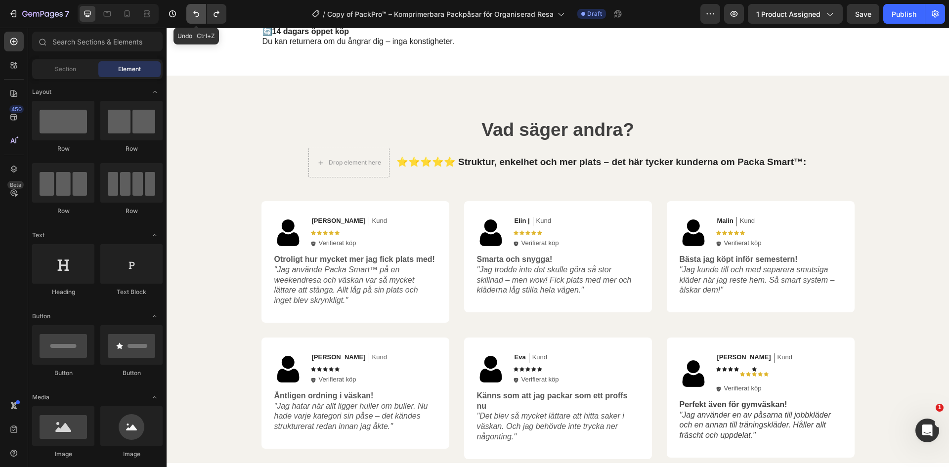
click at [196, 12] on icon "Undo/Redo" at bounding box center [196, 14] width 6 height 6
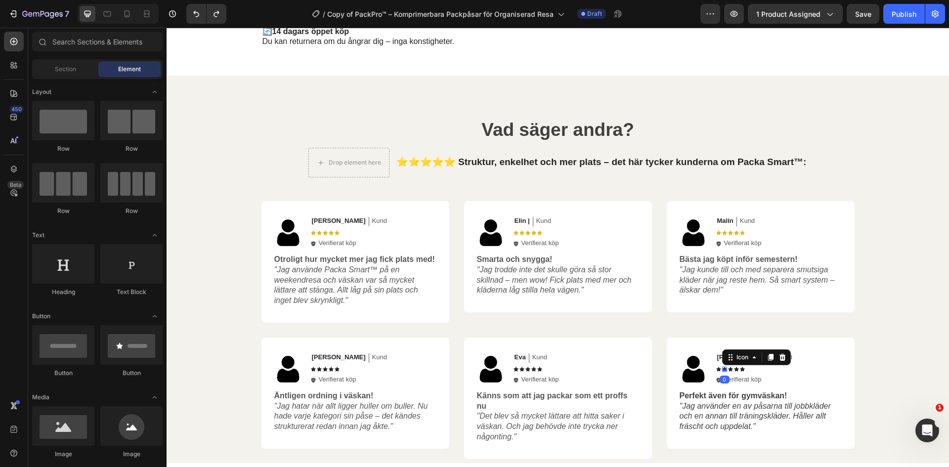
click at [722, 371] on icon at bounding box center [724, 369] width 5 height 4
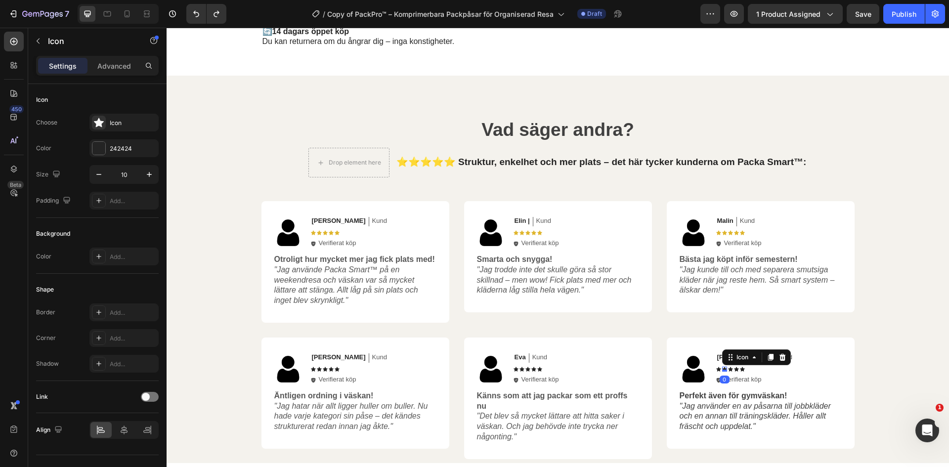
click at [722, 371] on icon at bounding box center [724, 369] width 5 height 4
click at [716, 372] on icon at bounding box center [718, 369] width 5 height 5
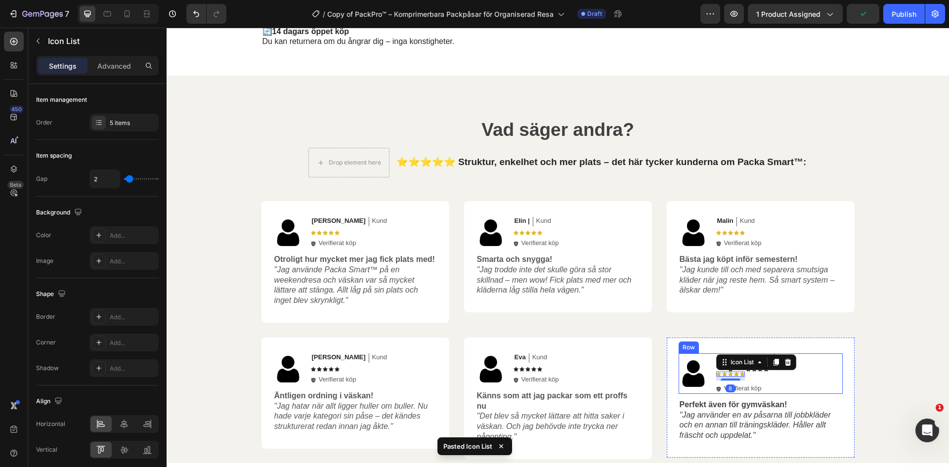
click at [774, 394] on div "Nina Text Block Kund Text Block Row Icon Icon Icon Icon Icon Icon Icon List 8 I…" at bounding box center [779, 373] width 127 height 41
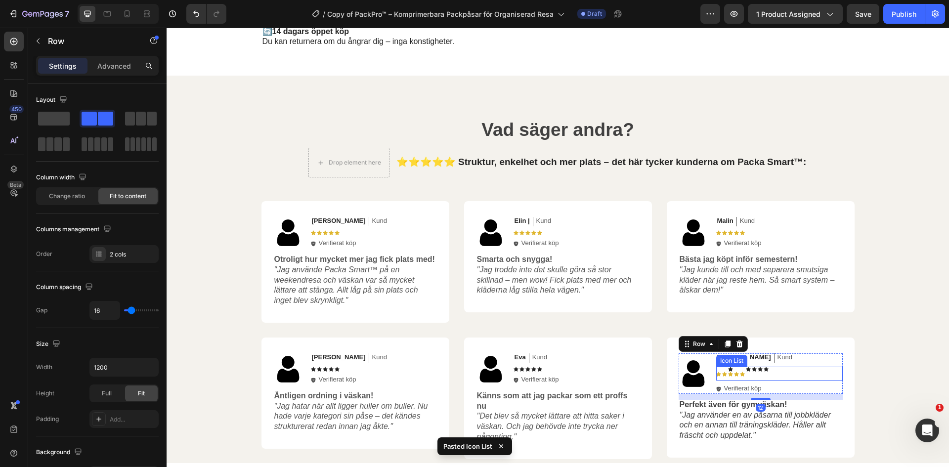
click at [759, 381] on div "Icon Icon Icon Icon Icon Icon Icon List Icon Icon Icon Icon" at bounding box center [779, 374] width 127 height 14
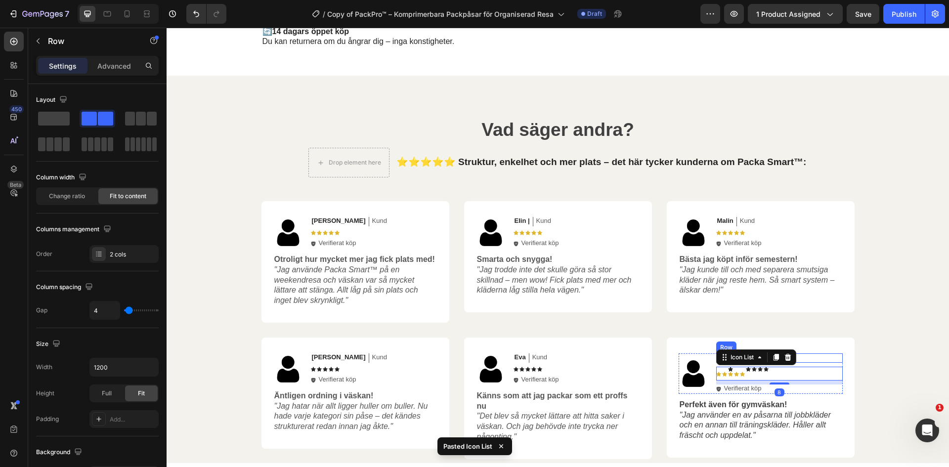
click at [796, 363] on div "Nina Text Block Kund Text Block Row" at bounding box center [779, 357] width 127 height 9
click at [747, 381] on div "Icon Icon Icon Icon Icon Icon Icon List Icon Icon Icon Icon" at bounding box center [779, 374] width 127 height 14
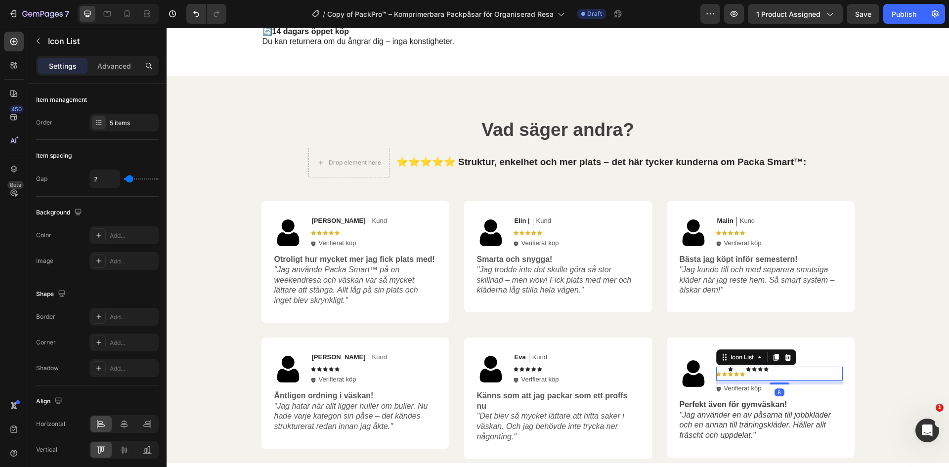
click at [767, 381] on div "Icon Icon Icon Icon Icon Icon Icon List Icon Icon Icon Icon" at bounding box center [779, 374] width 127 height 14
click at [198, 14] on icon "Undo/Redo" at bounding box center [196, 14] width 10 height 10
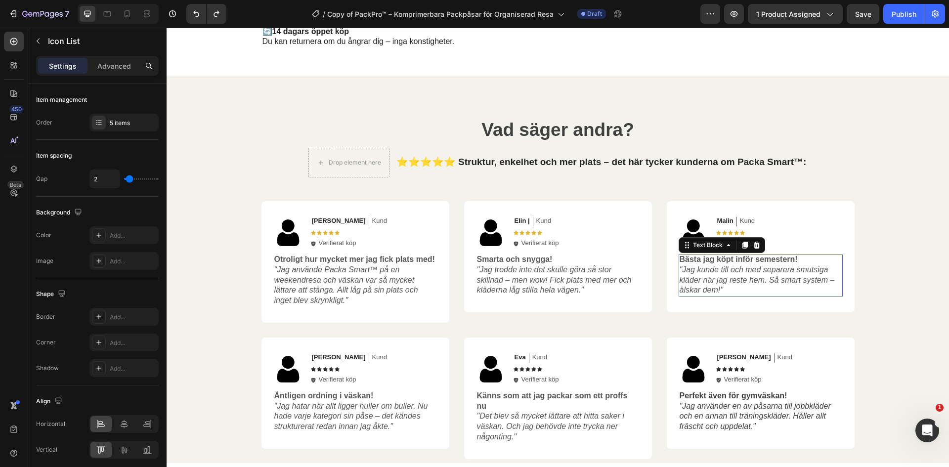
click at [770, 297] on div "Bästa jag köpt inför semestern! "Jag kunde till och med separera smutsiga kläde…" at bounding box center [761, 276] width 164 height 42
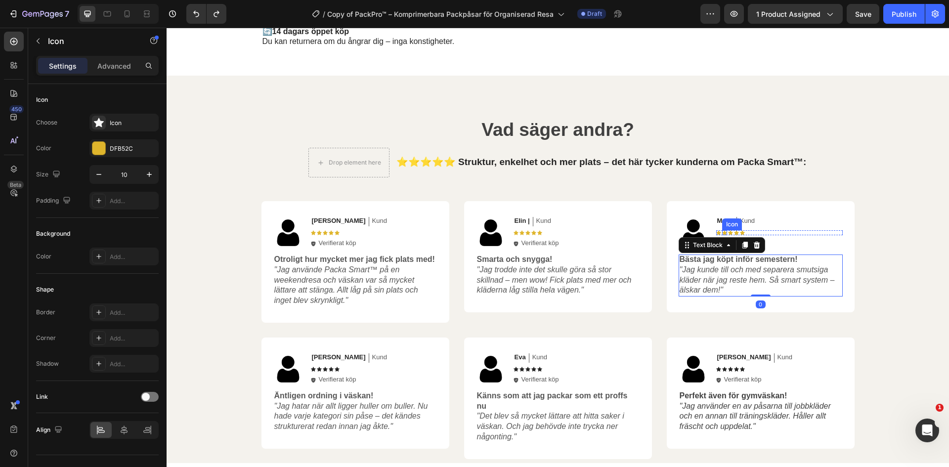
click at [722, 235] on icon at bounding box center [724, 232] width 5 height 5
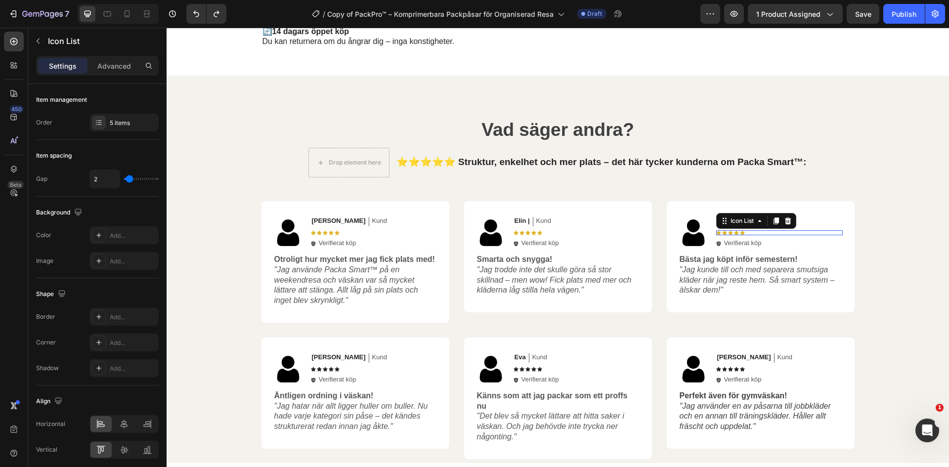
click at [763, 235] on div "Icon Icon Icon Icon Icon" at bounding box center [779, 232] width 127 height 5
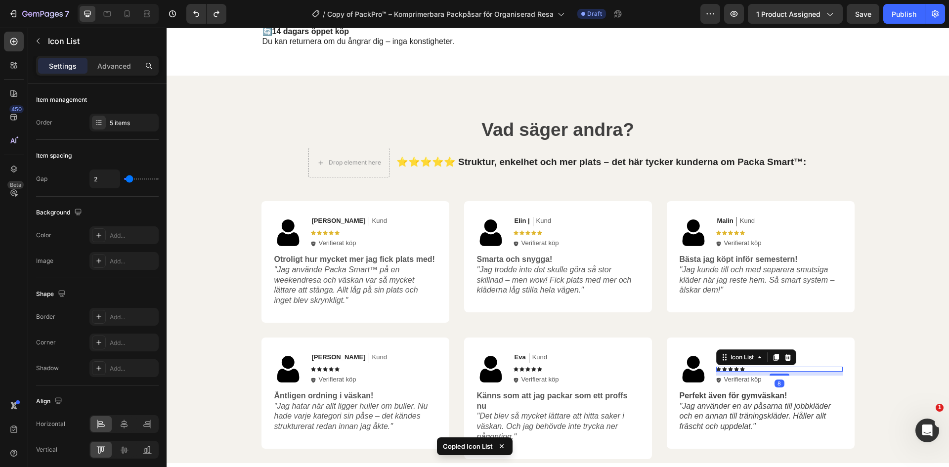
click at [752, 372] on div "Icon Icon Icon Icon Icon" at bounding box center [779, 369] width 127 height 5
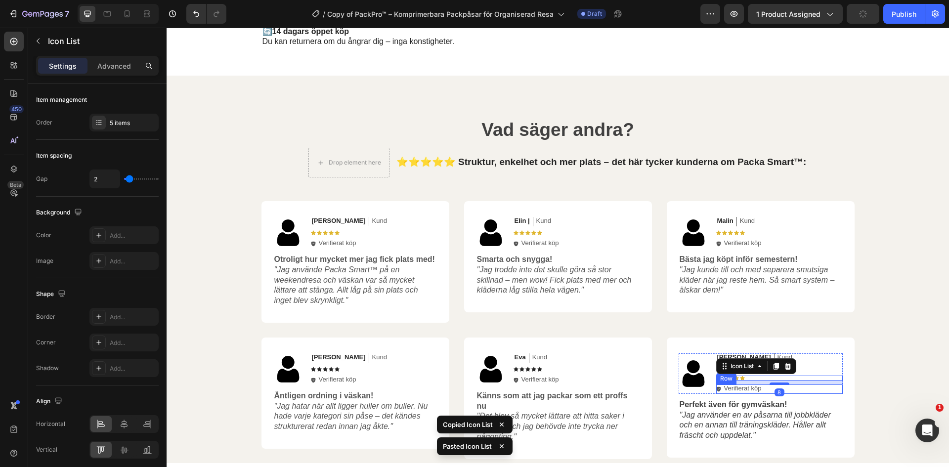
click at [805, 394] on div "Icon Verifierat köp Text Block Row" at bounding box center [779, 389] width 127 height 9
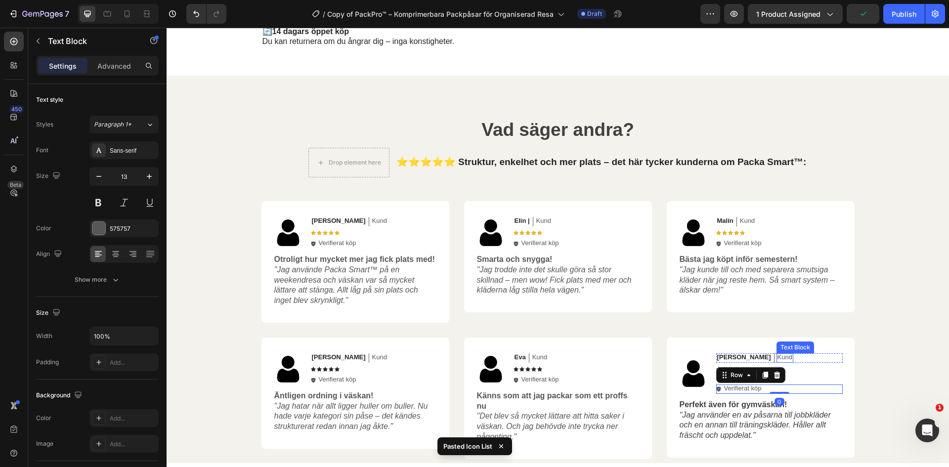
click at [779, 352] on div "Text Block" at bounding box center [796, 347] width 34 height 9
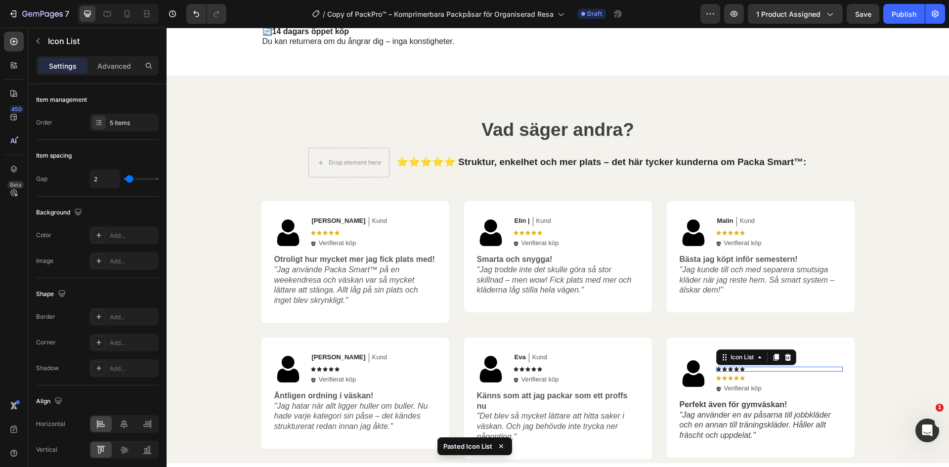
click at [728, 372] on div "Icon Icon Icon Icon Icon Icon List 0" at bounding box center [779, 369] width 127 height 5
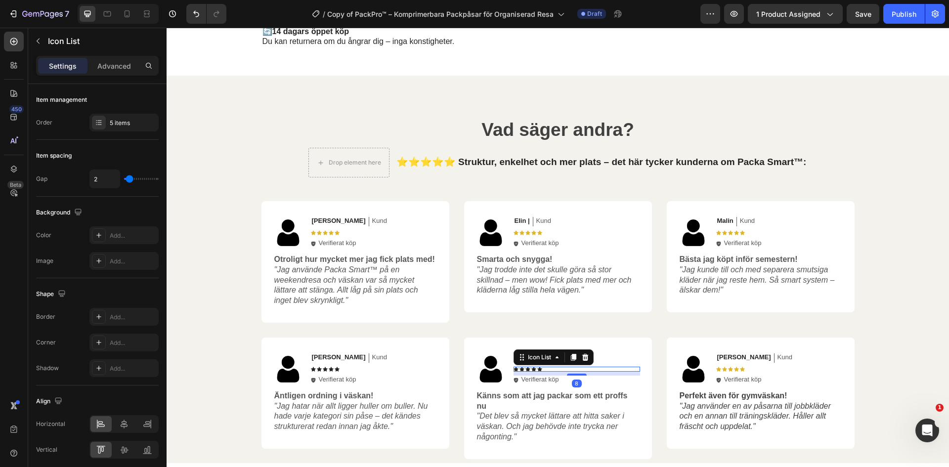
click at [559, 372] on div "Icon Icon Icon Icon Icon" at bounding box center [577, 369] width 127 height 5
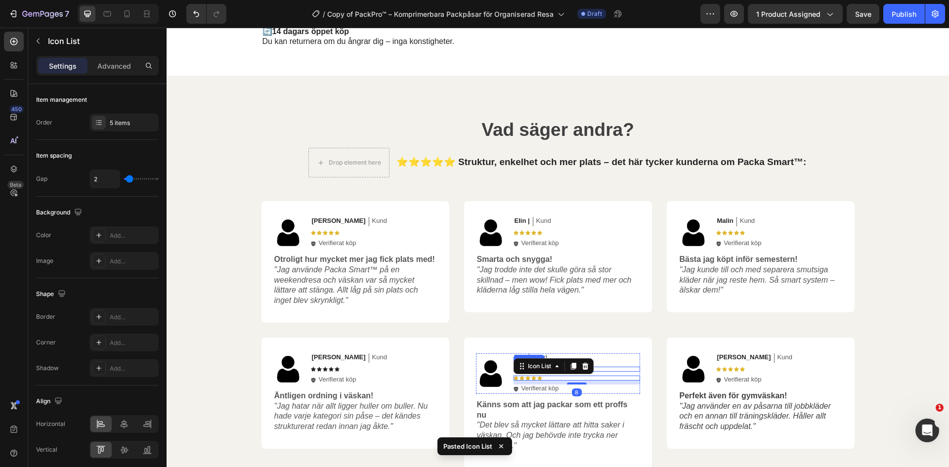
click at [606, 372] on div "Icon Icon Icon Icon Icon" at bounding box center [577, 369] width 127 height 5
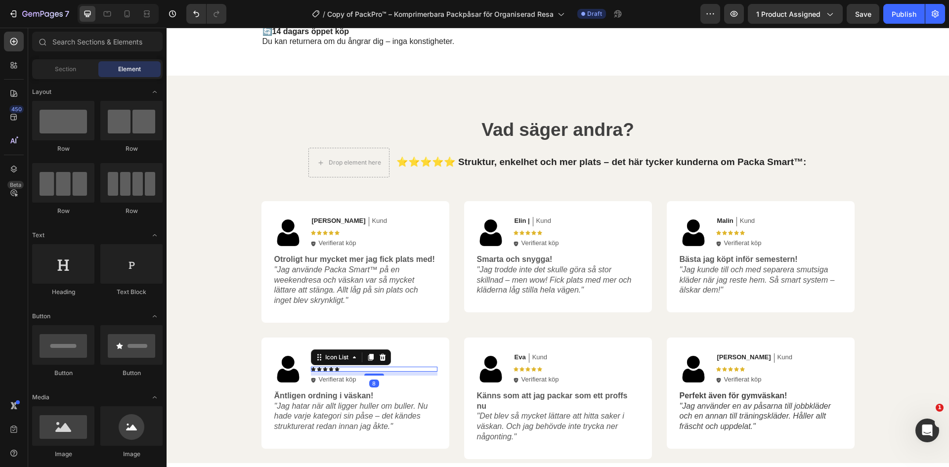
click at [359, 372] on div "Icon Icon Icon Icon Icon" at bounding box center [374, 369] width 127 height 5
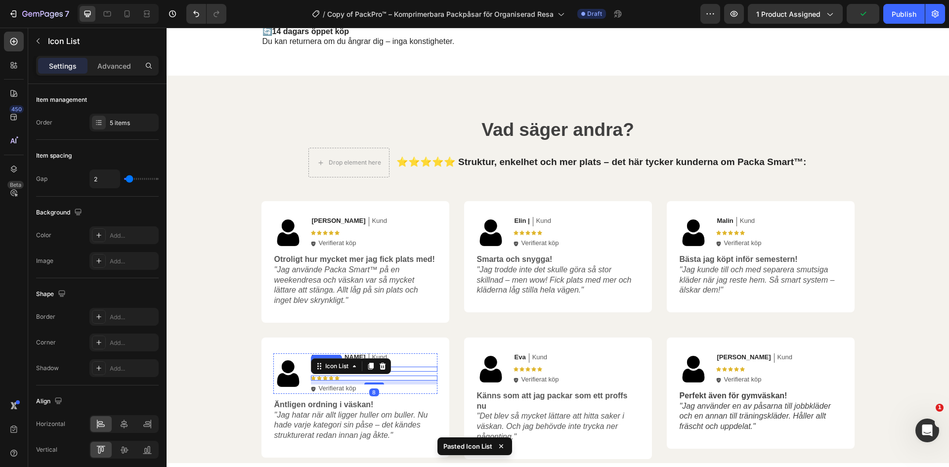
click at [418, 372] on div "Icon Icon Icon Icon Icon" at bounding box center [374, 369] width 127 height 5
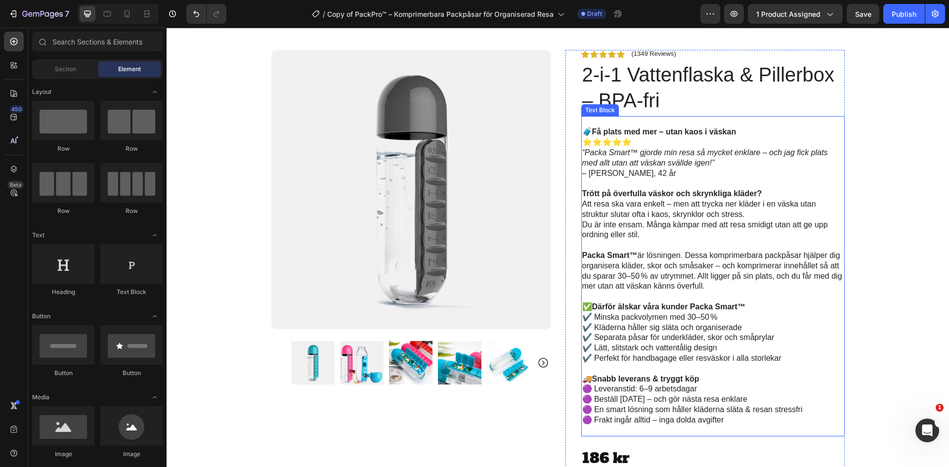
scroll to position [0, 0]
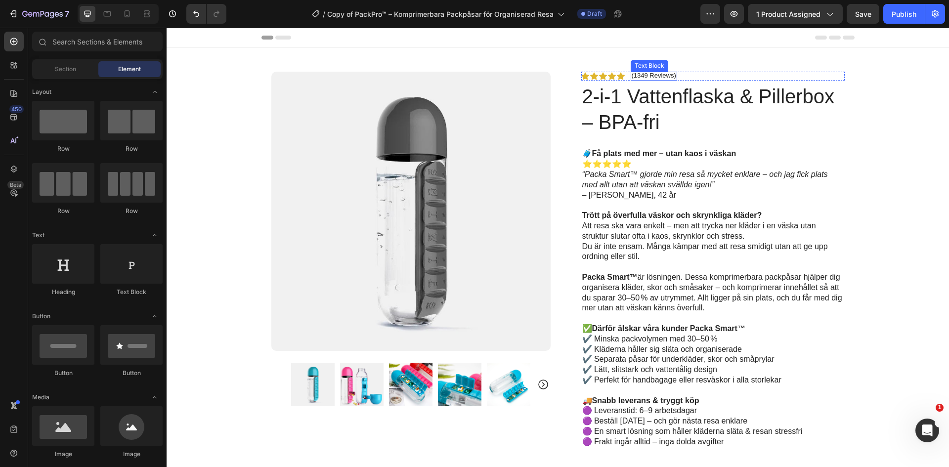
click at [663, 76] on p "(1349 Reviews)" at bounding box center [654, 76] width 44 height 8
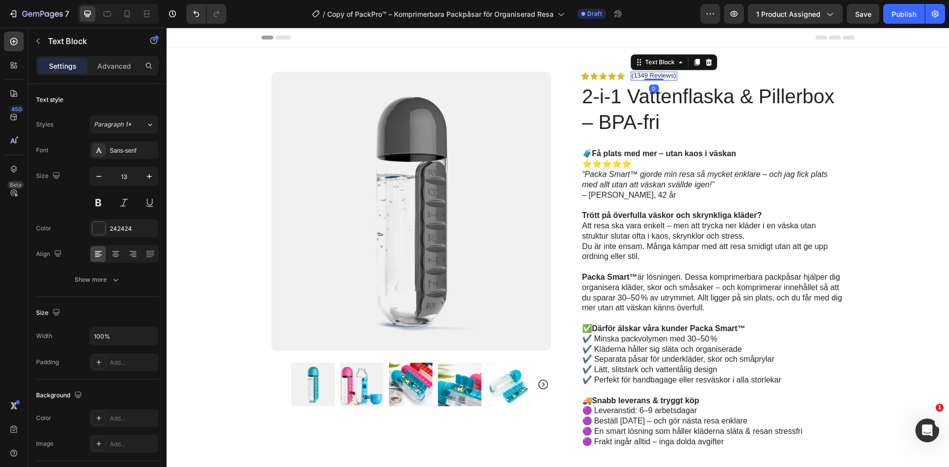
click at [644, 77] on p "(1349 Reviews)" at bounding box center [654, 76] width 44 height 8
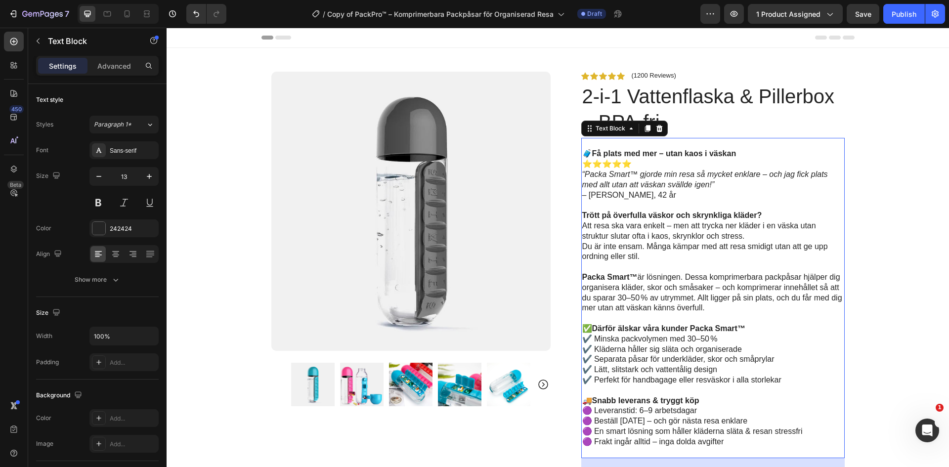
click at [685, 140] on p at bounding box center [713, 144] width 262 height 10
click at [715, 257] on p "Att resa ska vara enkelt – men att trycka ner kläder i en väska utan struktur s…" at bounding box center [713, 241] width 262 height 41
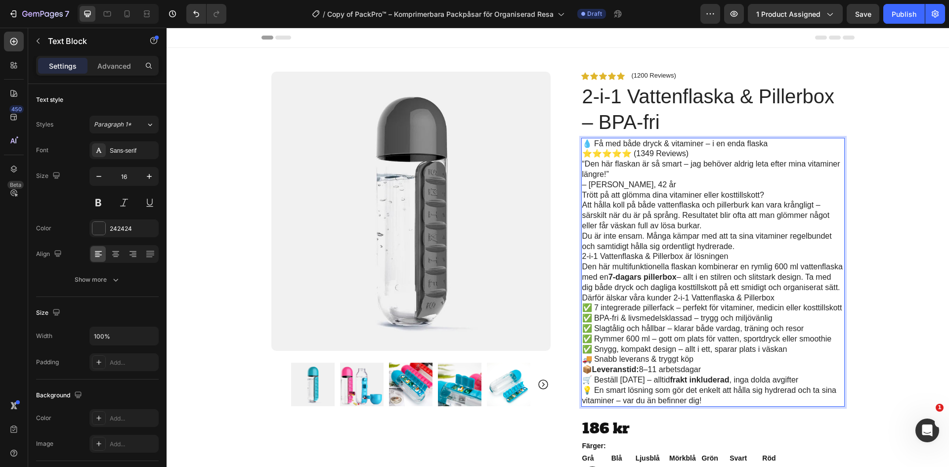
click at [772, 145] on p "💧 Få med både dryck & vitaminer – i en enda flaska" at bounding box center [713, 144] width 262 height 10
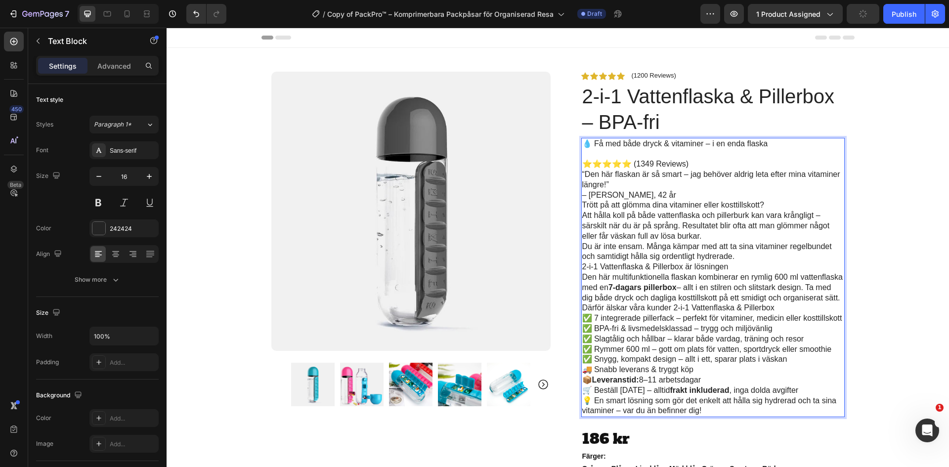
click at [651, 193] on p "“Den här flaskan är så smart – jag behöver aldrig leta efter mina vitaminer län…" at bounding box center [713, 185] width 262 height 31
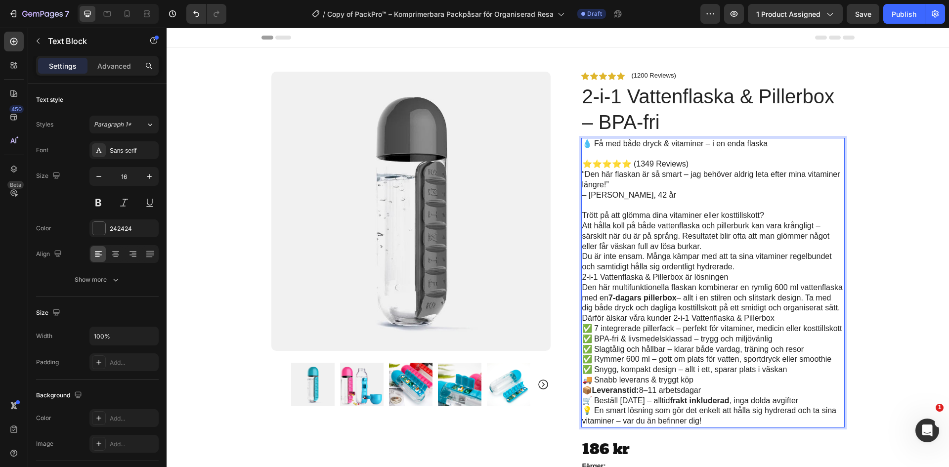
click at [615, 195] on p "“Den här flaskan är så smart – jag behöver aldrig leta efter mina vitaminer län…" at bounding box center [713, 185] width 262 height 31
click at [736, 265] on p "Du är inte ensam. Många kämpar med att ta sina vitaminer regelbundet och samtid…" at bounding box center [713, 262] width 262 height 21
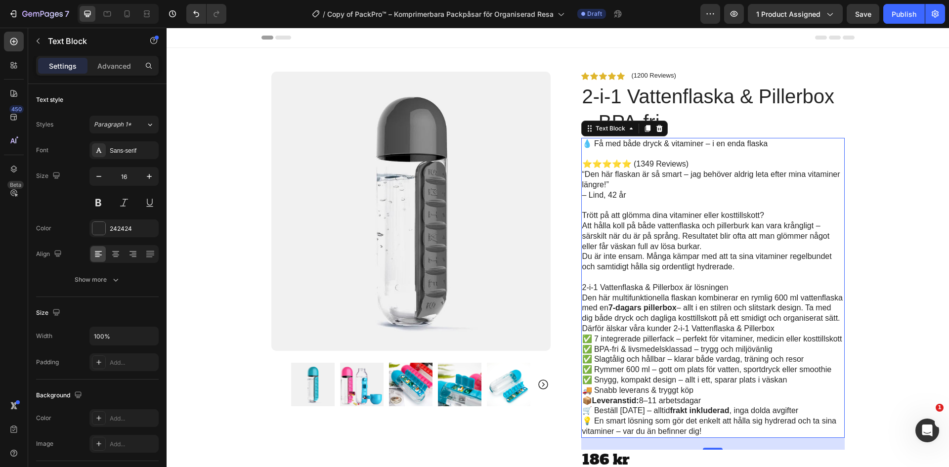
click at [624, 186] on p "“Den här flaskan är så smart – jag behöver aldrig leta efter mina vitaminer län…" at bounding box center [713, 185] width 262 height 31
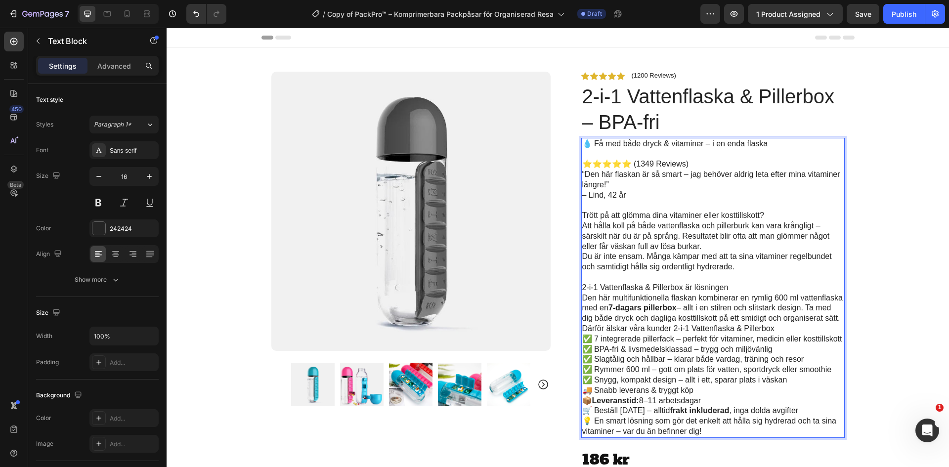
scroll to position [9, 0]
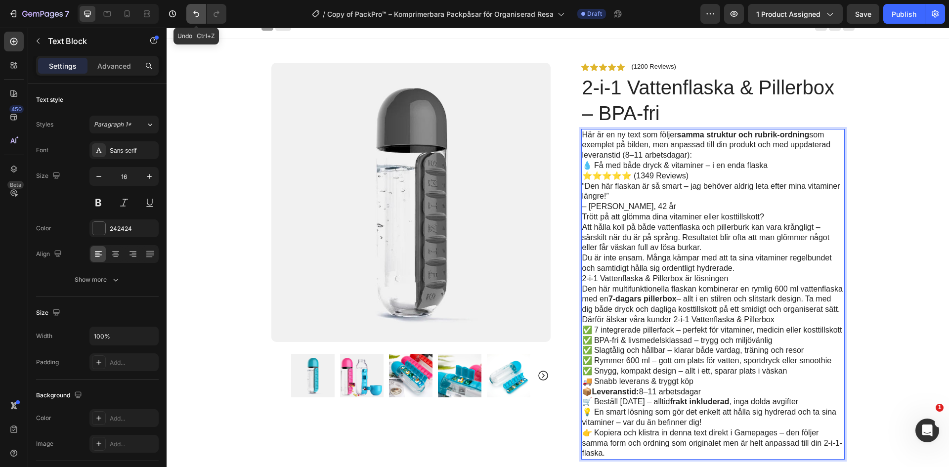
click at [199, 17] on icon "Undo/Redo" at bounding box center [196, 14] width 10 height 10
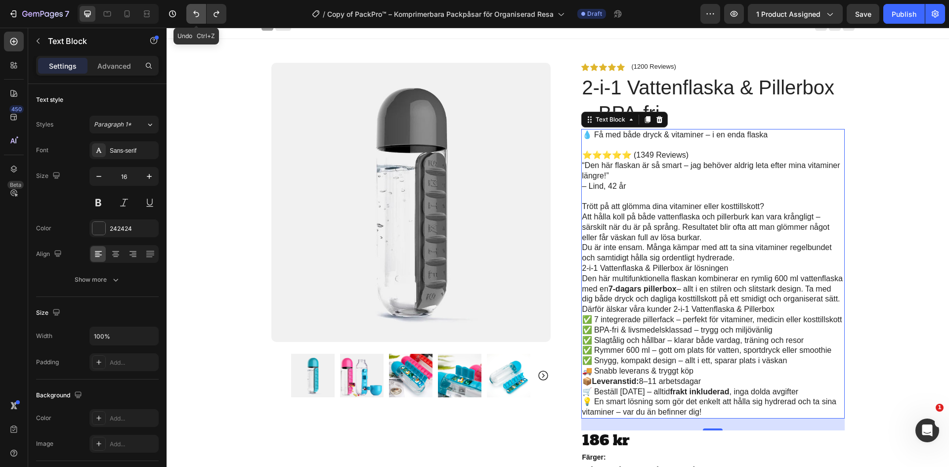
click at [199, 17] on icon "Undo/Redo" at bounding box center [196, 14] width 10 height 10
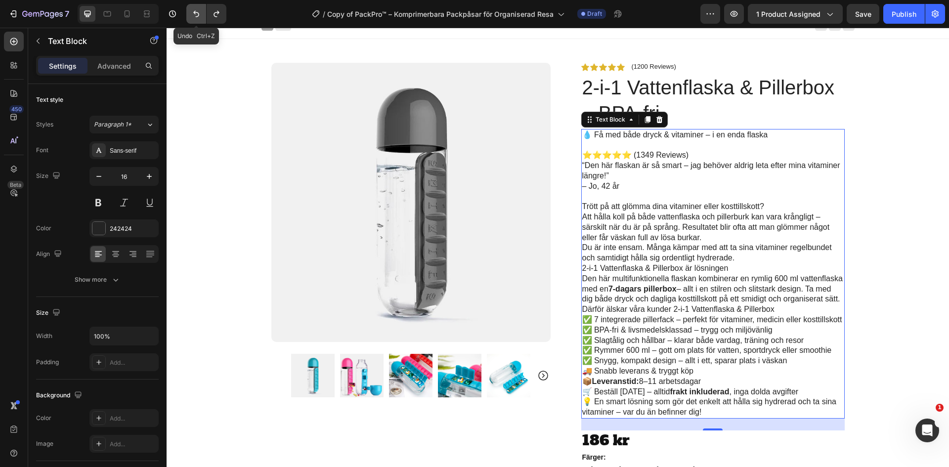
click at [199, 17] on icon "Undo/Redo" at bounding box center [196, 14] width 10 height 10
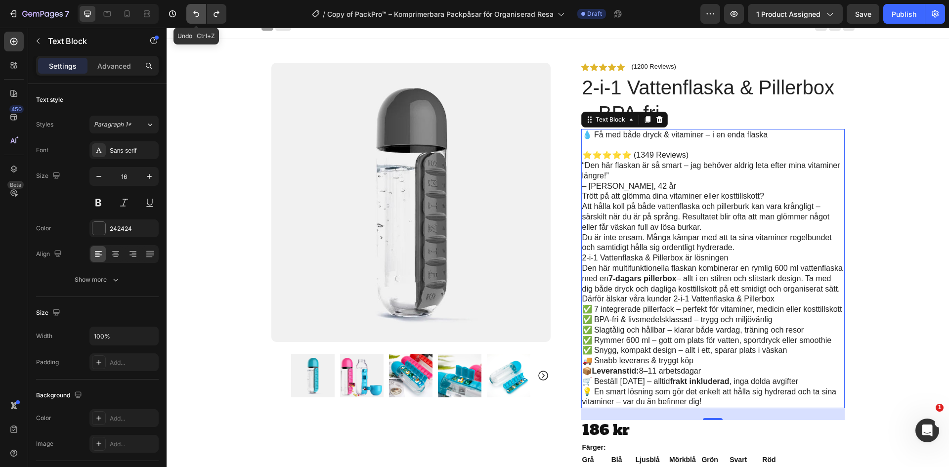
click at [199, 17] on icon "Undo/Redo" at bounding box center [196, 14] width 10 height 10
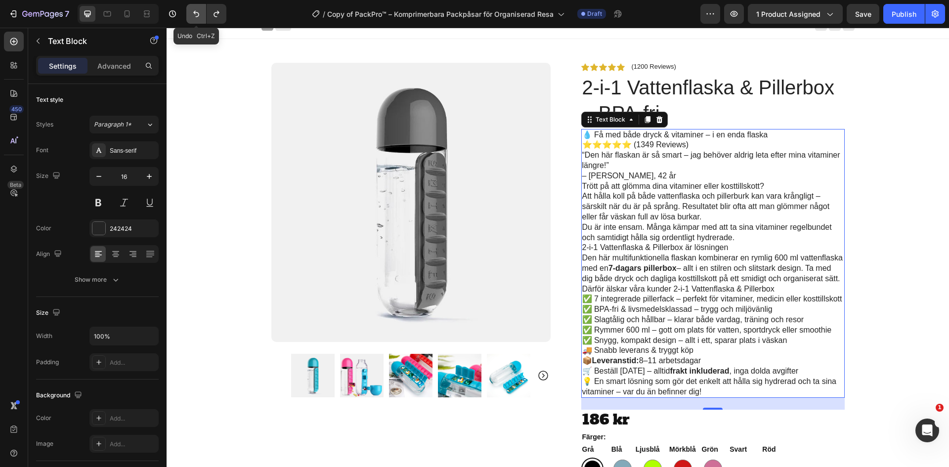
click at [199, 17] on icon "Undo/Redo" at bounding box center [196, 14] width 10 height 10
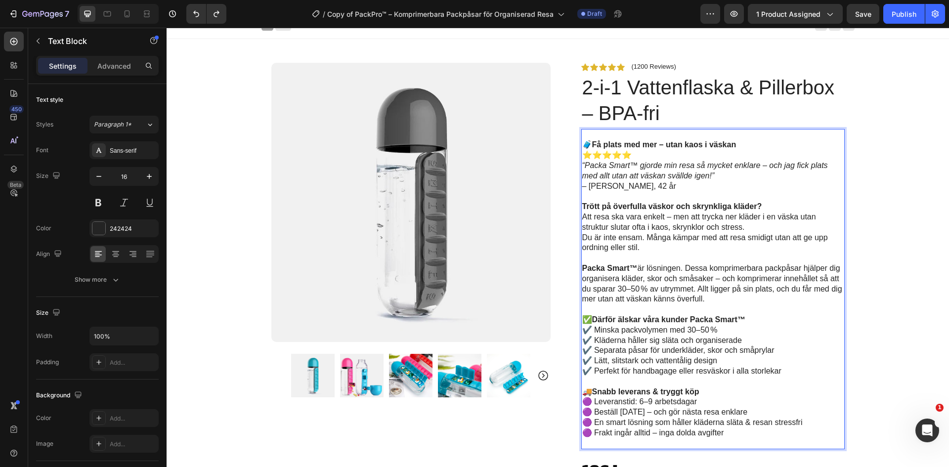
click at [582, 145] on p "🧳 Få plats med mer – utan kaos i väskan" at bounding box center [713, 145] width 262 height 10
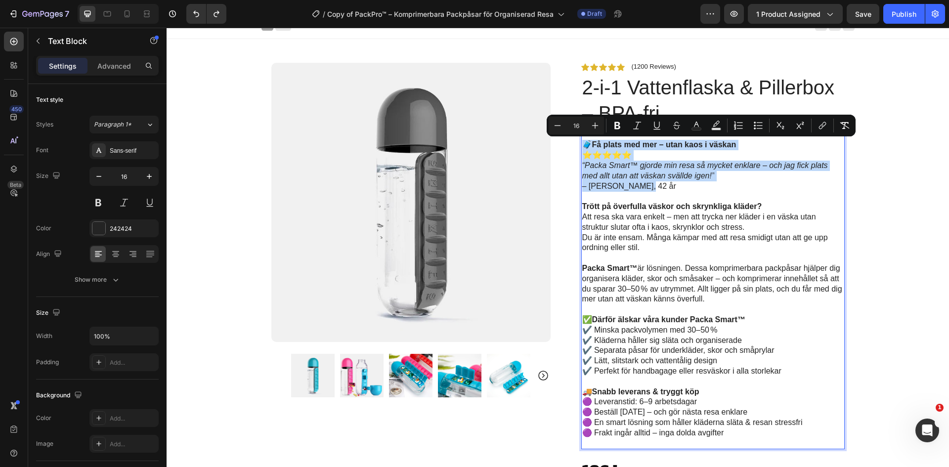
drag, startPoint x: 580, startPoint y: 145, endPoint x: 654, endPoint y: 185, distance: 83.6
click at [654, 185] on div "🧳 Få plats med mer – utan kaos i väskan ⭐⭐⭐⭐⭐ “Packa Smart™ gjorde min resa så …" at bounding box center [712, 289] width 263 height 321
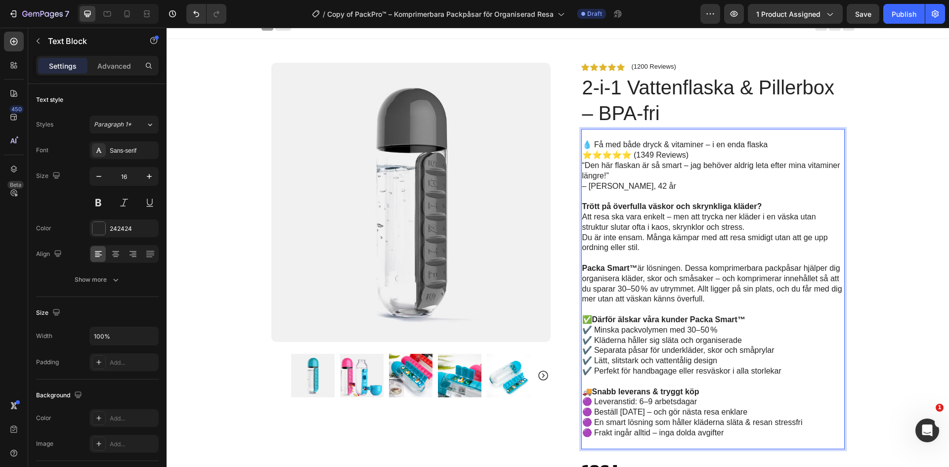
click at [616, 187] on p "“Den här flaskan är så smart – jag behöver aldrig leta efter mina vitaminer län…" at bounding box center [713, 176] width 262 height 31
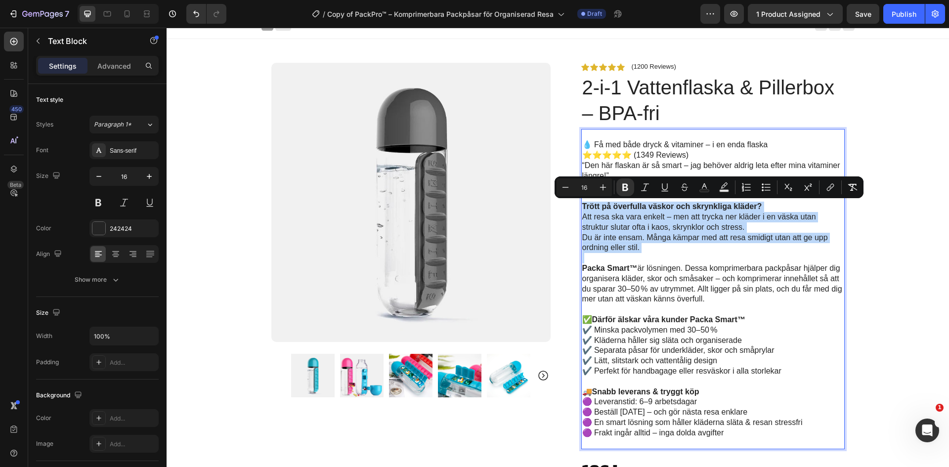
drag, startPoint x: 580, startPoint y: 205, endPoint x: 664, endPoint y: 256, distance: 97.6
click at [664, 256] on div "💧 Få med både dryck & vitaminer – i en enda flaska ⭐⭐⭐⭐⭐ (1349 Reviews) “Den hä…" at bounding box center [712, 289] width 263 height 321
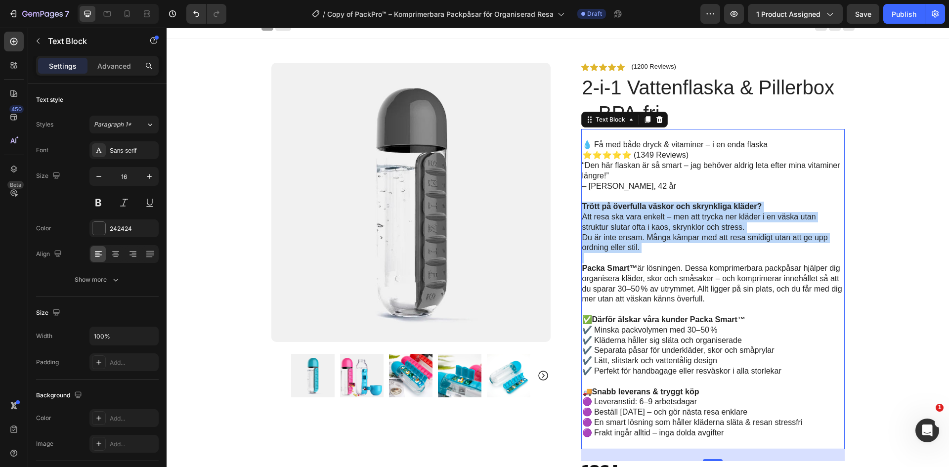
click at [587, 220] on p "Att resa ska vara enkelt – men att trycka ner kläder i en väska utan struktur s…" at bounding box center [713, 232] width 262 height 41
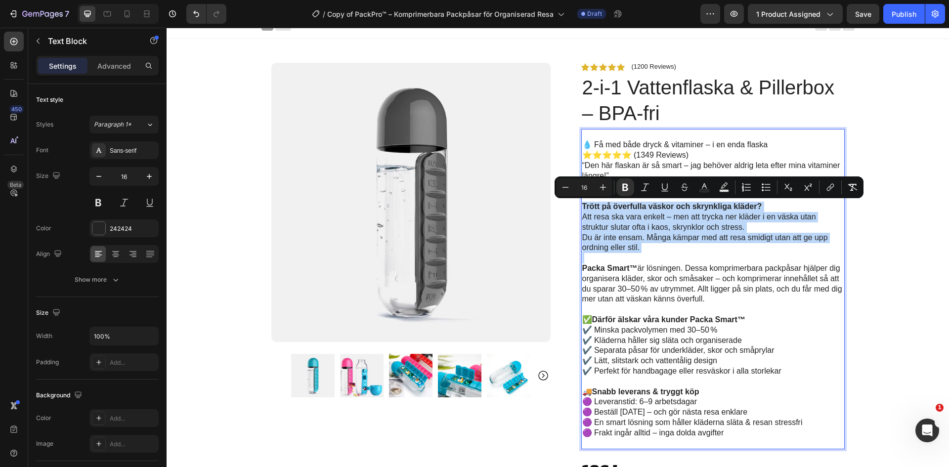
drag, startPoint x: 579, startPoint y: 206, endPoint x: 714, endPoint y: 301, distance: 165.3
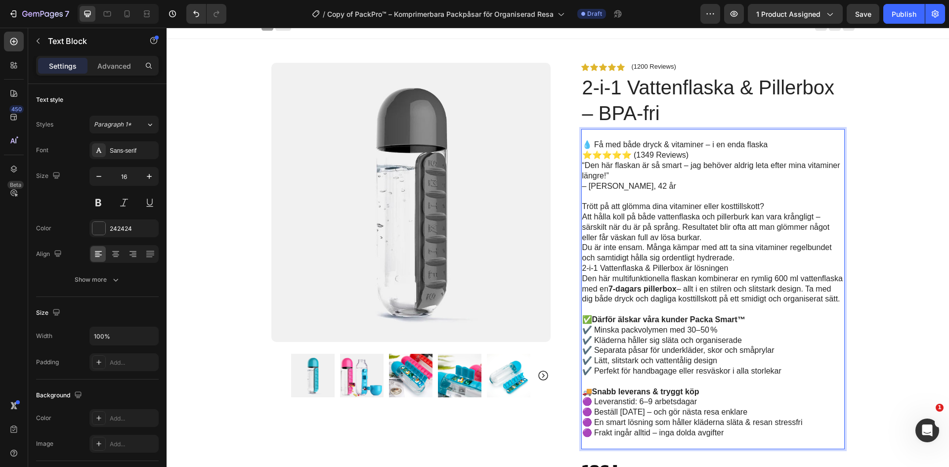
click at [698, 212] on p "Att hålla koll på både vattenflaska och pillerburk kan vara krångligt – särskil…" at bounding box center [713, 227] width 262 height 31
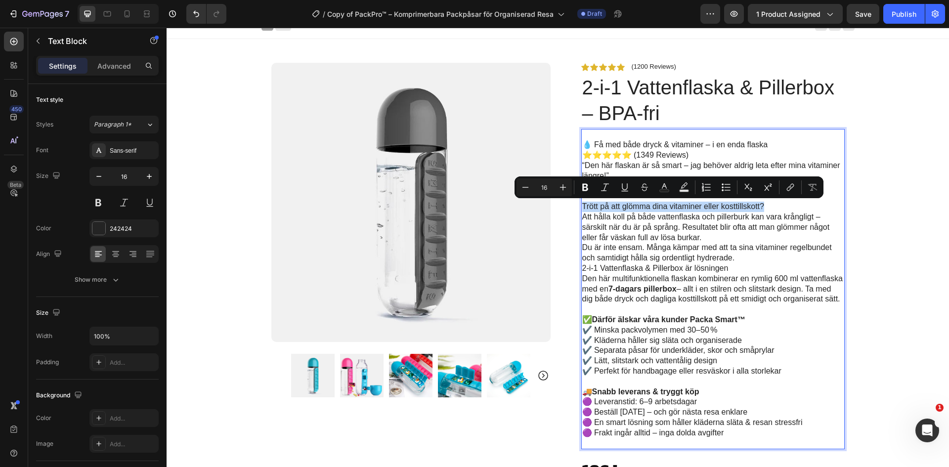
drag, startPoint x: 767, startPoint y: 206, endPoint x: 580, endPoint y: 205, distance: 186.9
click at [582, 205] on p "Trött på att glömma dina vitaminer eller kosttillskott?" at bounding box center [713, 207] width 262 height 10
click at [587, 188] on icon "Editor contextual toolbar" at bounding box center [585, 187] width 6 height 7
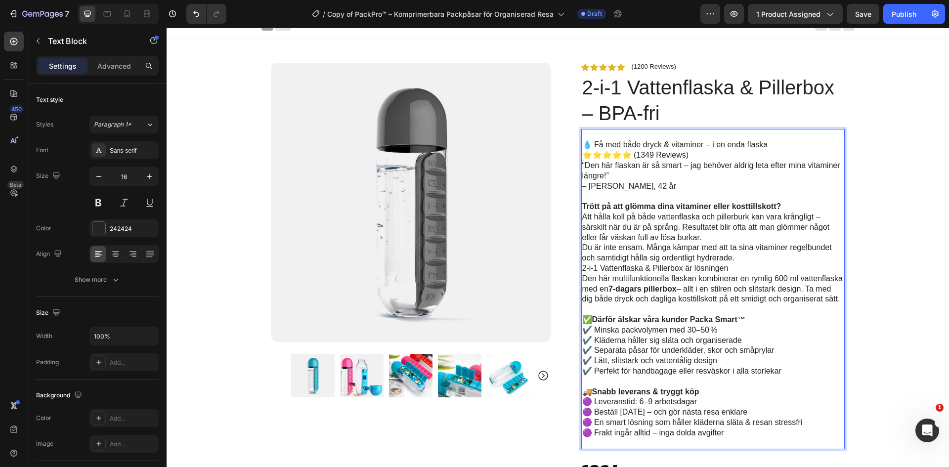
click at [781, 208] on p "Trött på att glömma dina vitaminer eller kosttillskott?" at bounding box center [713, 207] width 262 height 10
click at [701, 239] on p "Att hålla koll på både vattenflaska och pillerburk kan vara krångligt – särskil…" at bounding box center [713, 227] width 262 height 31
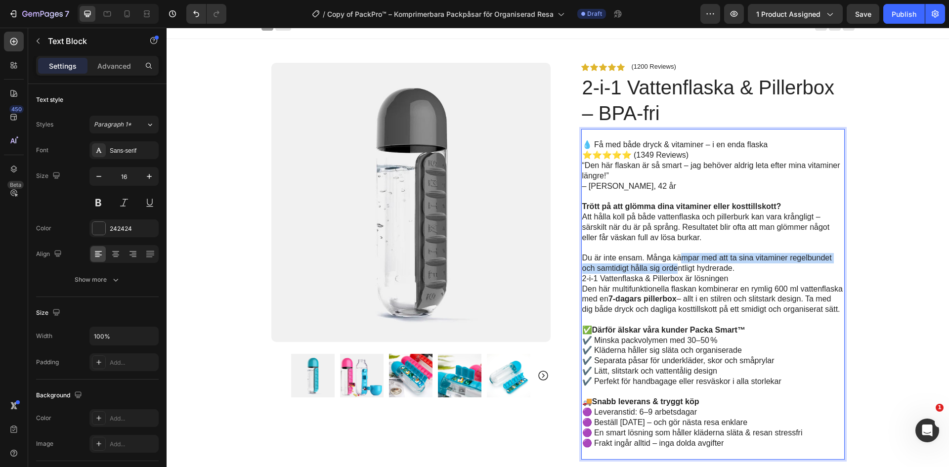
drag, startPoint x: 677, startPoint y: 264, endPoint x: 663, endPoint y: 276, distance: 18.6
click at [666, 275] on div "💧 Få med både dryck & vitaminer – i en enda flaska ⭐⭐⭐⭐⭐ (1349 Reviews) “Den hä…" at bounding box center [712, 294] width 263 height 331
click at [765, 270] on p "Du är inte ensam. Många kämpar med att ta sina vitaminer regelbundet och samtid…" at bounding box center [713, 263] width 262 height 21
click at [738, 268] on p "Du är inte ensam. Många kämpar med att ta sina vitaminer regelbundet och samtid…" at bounding box center [713, 263] width 262 height 21
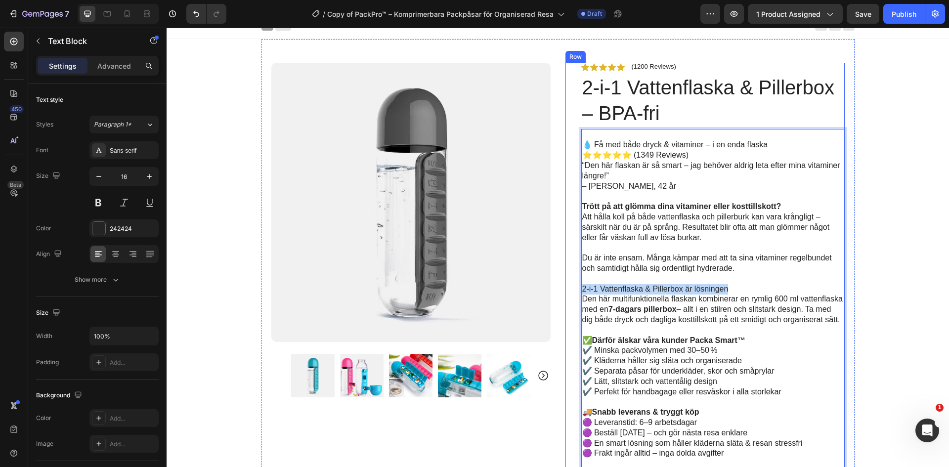
drag, startPoint x: 725, startPoint y: 290, endPoint x: 577, endPoint y: 287, distance: 148.3
click at [577, 287] on div "Icon Icon Icon Icon Icon Icon List (1200 Reviews) Text Block Row 2-i-1 Vattenfl…" at bounding box center [705, 364] width 279 height 602
click at [624, 290] on p "2-i-1 Vattenflaska & Pillerbox är lösningen" at bounding box center [713, 289] width 262 height 10
drag, startPoint x: 729, startPoint y: 288, endPoint x: 580, endPoint y: 289, distance: 148.8
click at [582, 289] on p "2-i-1 Vattenflaska & Pillerbox är lösningen" at bounding box center [713, 289] width 262 height 10
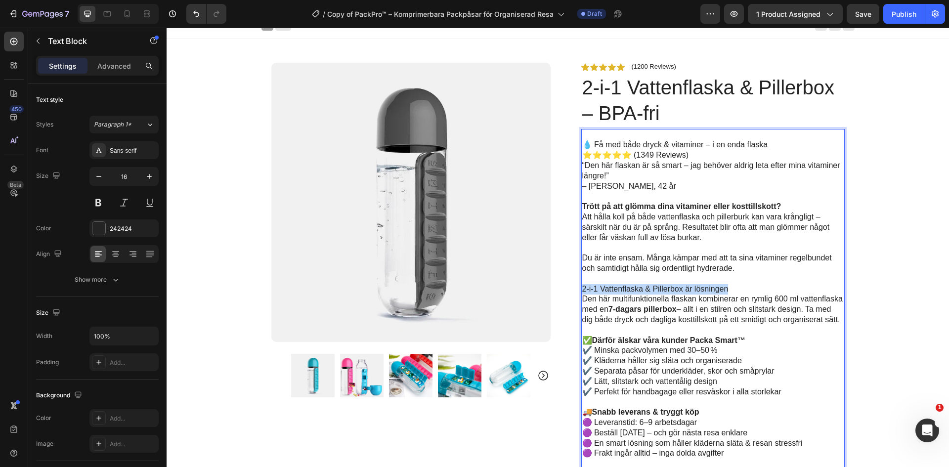
drag, startPoint x: 581, startPoint y: 289, endPoint x: 660, endPoint y: 291, distance: 79.1
click at [660, 291] on p "2-i-1 Vattenflaska & Pillerbox är lösningen" at bounding box center [713, 289] width 262 height 10
click at [660, 287] on p "2-i-1 Vattenflaska & Pillerbox är lösningen" at bounding box center [713, 289] width 262 height 10
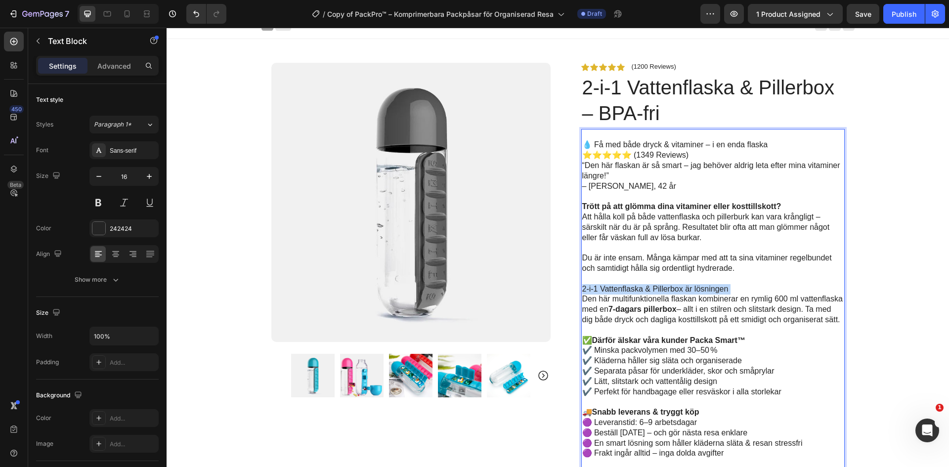
click at [714, 289] on p "2-i-1 Vattenflaska & Pillerbox är lösningen" at bounding box center [713, 289] width 262 height 10
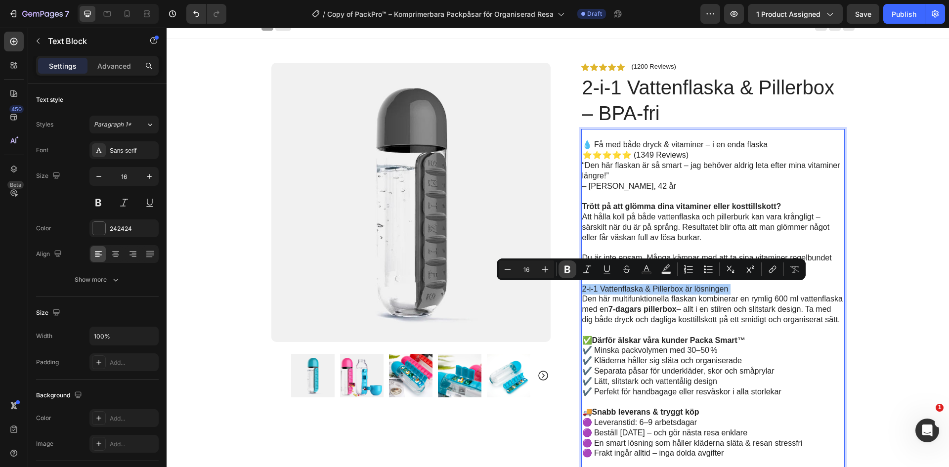
click at [569, 266] on icon "Editor contextual toolbar" at bounding box center [568, 269] width 6 height 7
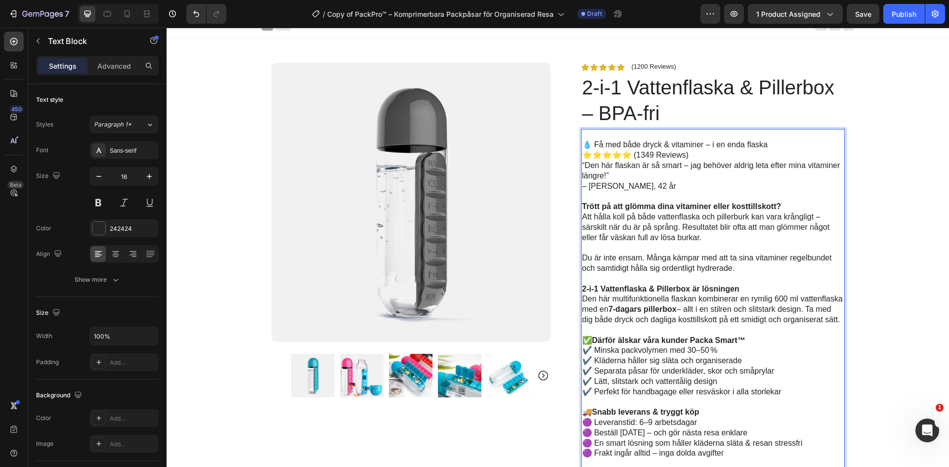
click at [591, 333] on p "Rich Text Editor. Editing area: main" at bounding box center [713, 330] width 262 height 10
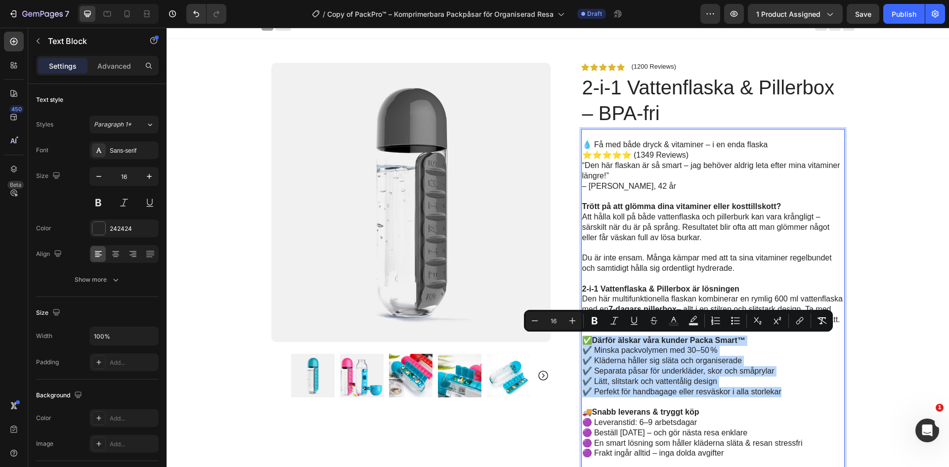
drag, startPoint x: 580, startPoint y: 341, endPoint x: 787, endPoint y: 395, distance: 213.8
click at [787, 395] on div "💧 Få med både dryck & vitaminer – i en enda flaska ⭐⭐⭐⭐⭐ (1349 Reviews) “Den hä…" at bounding box center [712, 299] width 263 height 341
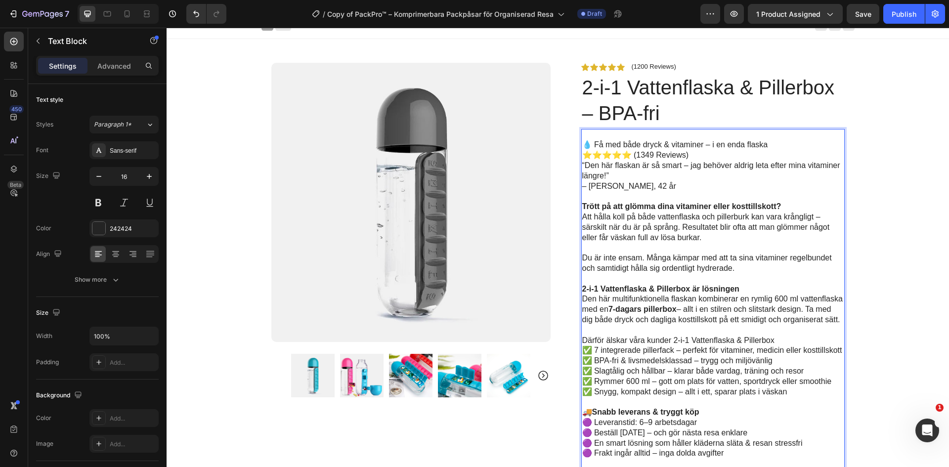
click at [702, 340] on p "Därför älskar våra kunder 2-i-1 Vattenflaska & Pillerbox" at bounding box center [713, 341] width 262 height 10
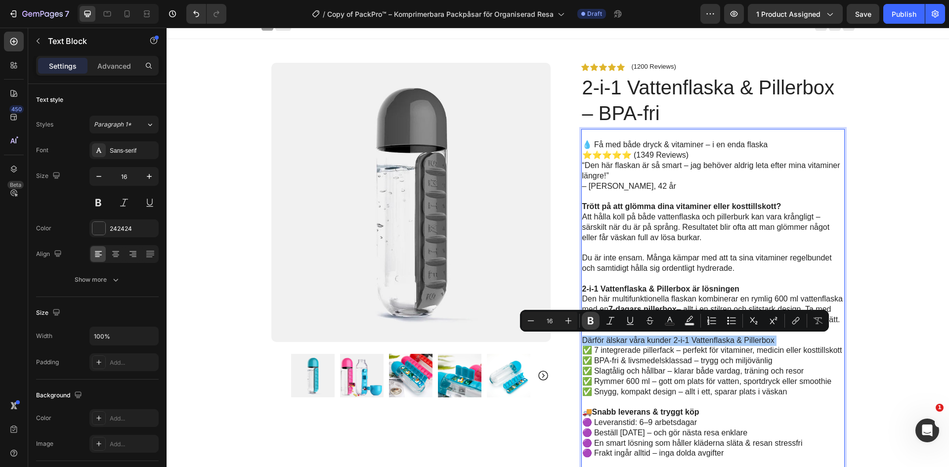
click at [589, 323] on icon "Editor contextual toolbar" at bounding box center [591, 320] width 6 height 7
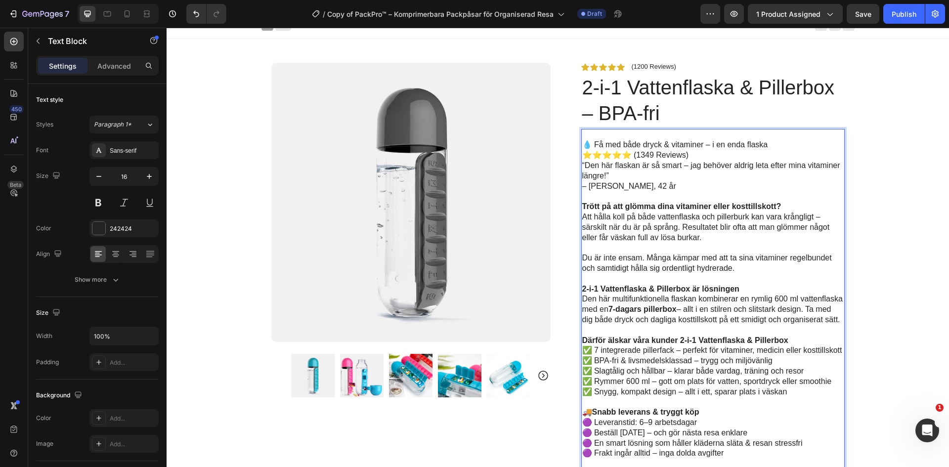
click at [788, 339] on p "Därför älskar våra kunder 2-i-1 Vattenflaska & Pillerbox" at bounding box center [713, 341] width 262 height 10
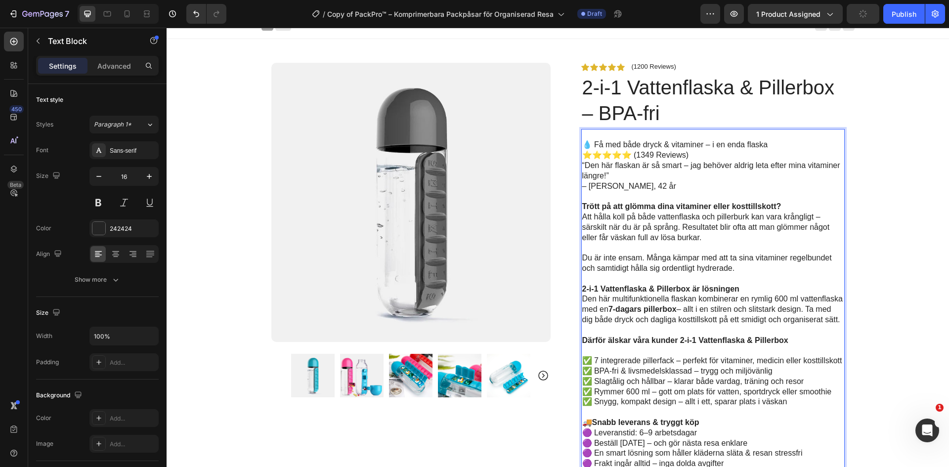
click at [744, 291] on p "2-i-1 Vattenflaska & Pillerbox är lösningen" at bounding box center [713, 289] width 262 height 10
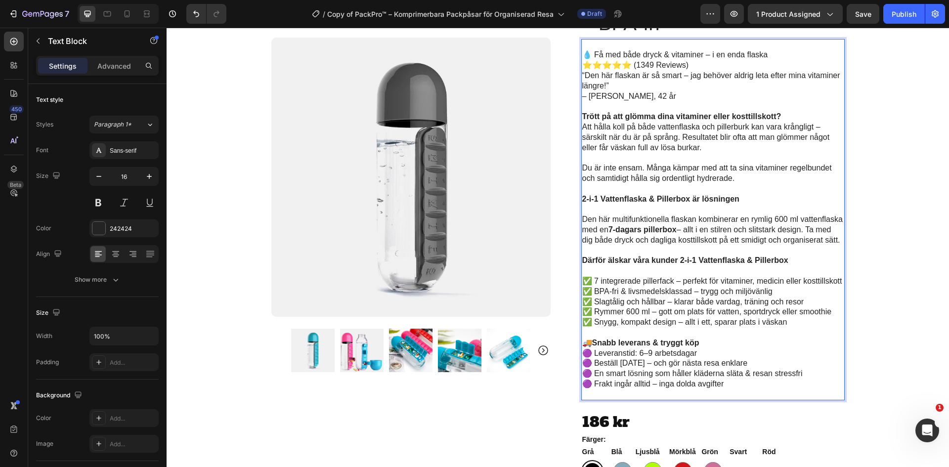
scroll to position [207, 0]
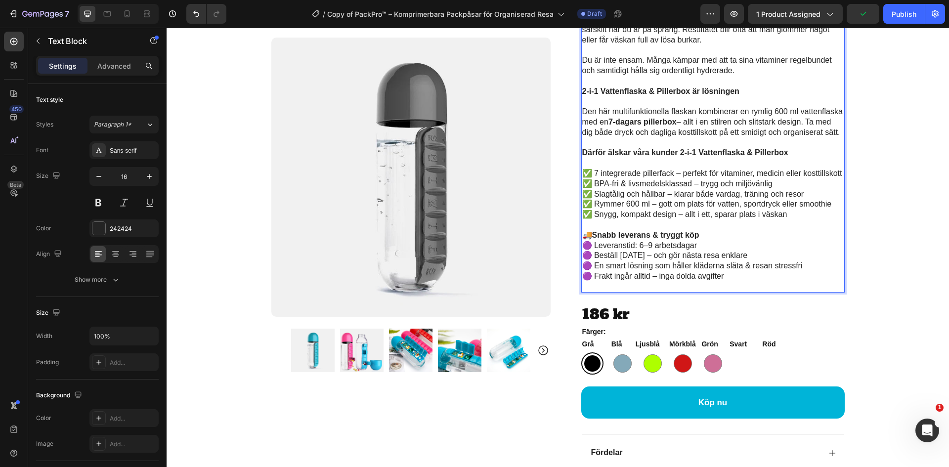
click at [582, 235] on p "🚚 Snabb leverans & tryggt köp" at bounding box center [713, 235] width 262 height 10
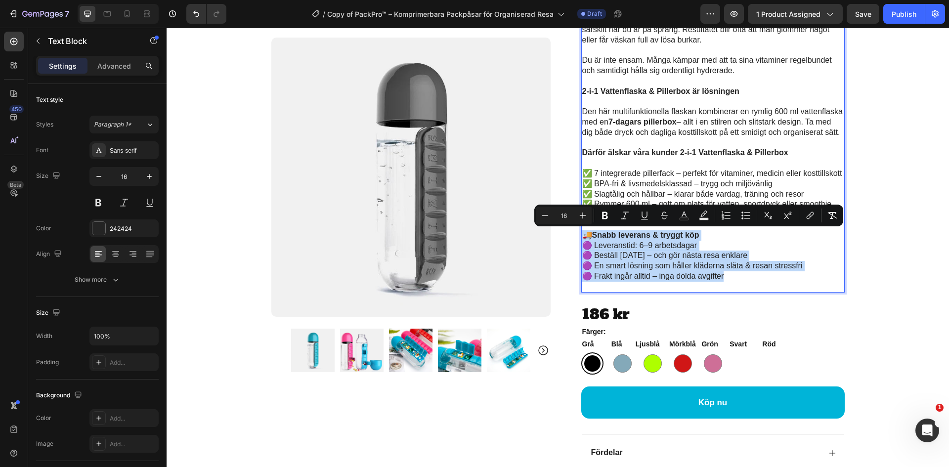
drag, startPoint x: 580, startPoint y: 235, endPoint x: 729, endPoint y: 276, distance: 154.8
click at [729, 276] on div "💧 Få med både dryck & vitaminer – i en enda flaska ⭐⭐⭐⭐⭐ (1349 Reviews) “Den hä…" at bounding box center [712, 112] width 263 height 362
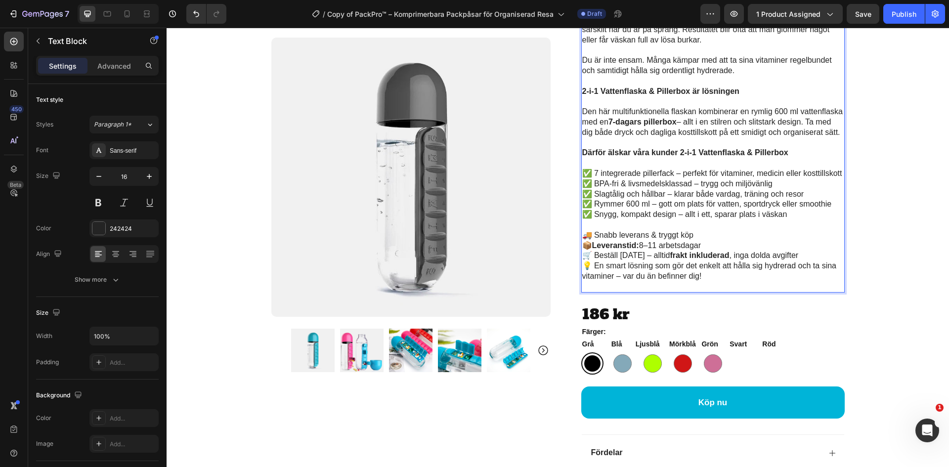
click at [632, 235] on p "🚚 Snabb leverans & tryggt köp" at bounding box center [713, 235] width 262 height 10
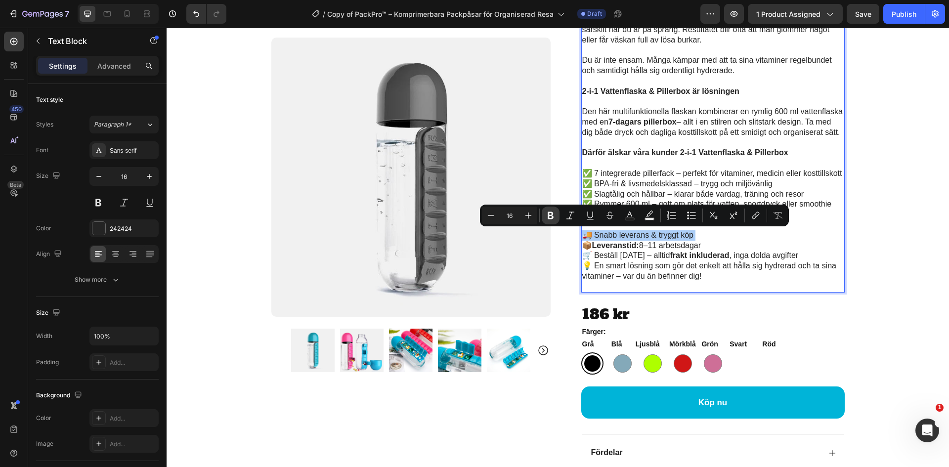
click at [549, 216] on icon "Editor contextual toolbar" at bounding box center [551, 215] width 6 height 7
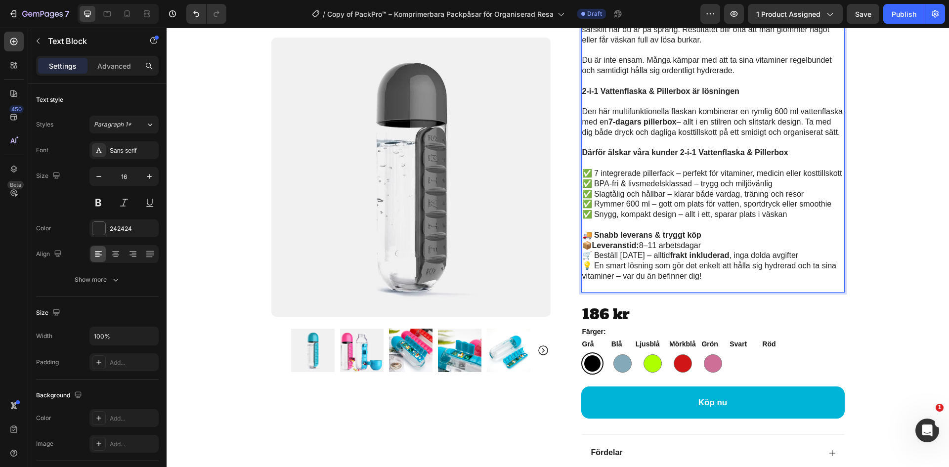
click at [723, 235] on p "🚚 Snabb leverans & tryggt köp" at bounding box center [713, 235] width 262 height 10
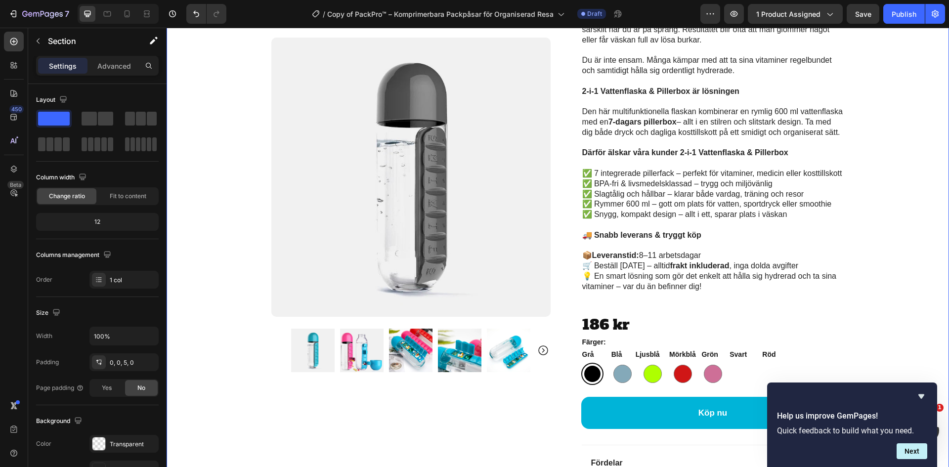
click at [863, 202] on div "Product Images Row Icon Icon Icon Icon Icon Icon List (1200 Reviews) Text Block…" at bounding box center [558, 169] width 783 height 657
click at [593, 376] on div at bounding box center [592, 374] width 16 height 16
click at [581, 363] on input "Svart Svart" at bounding box center [581, 362] width 0 height 0
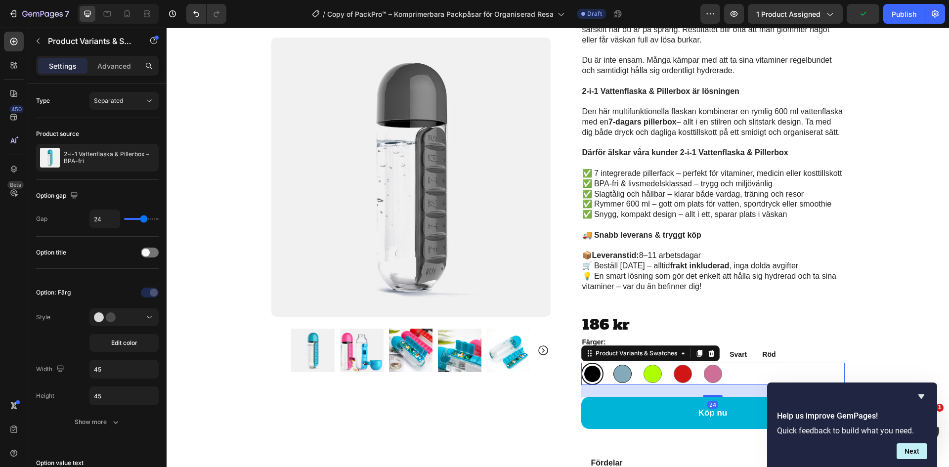
click at [615, 377] on div at bounding box center [622, 374] width 18 height 18
click at [612, 363] on input "Blå Blå" at bounding box center [611, 362] width 0 height 0
radio input "true"
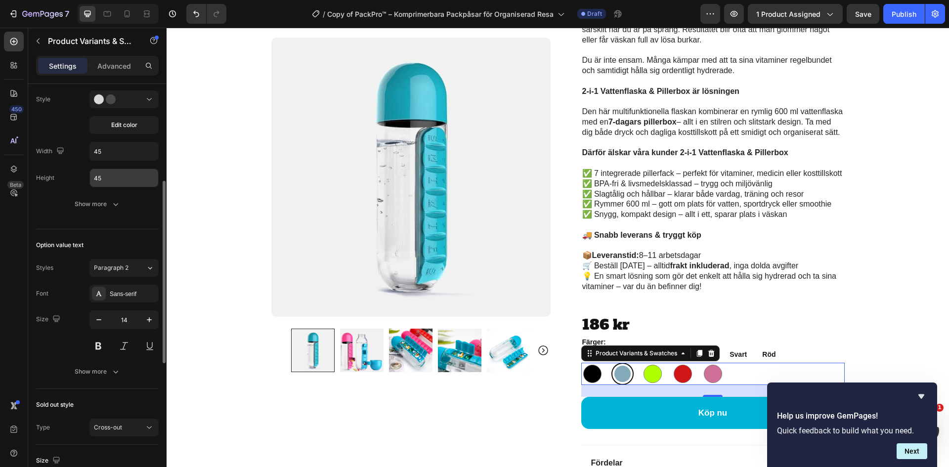
scroll to position [70, 0]
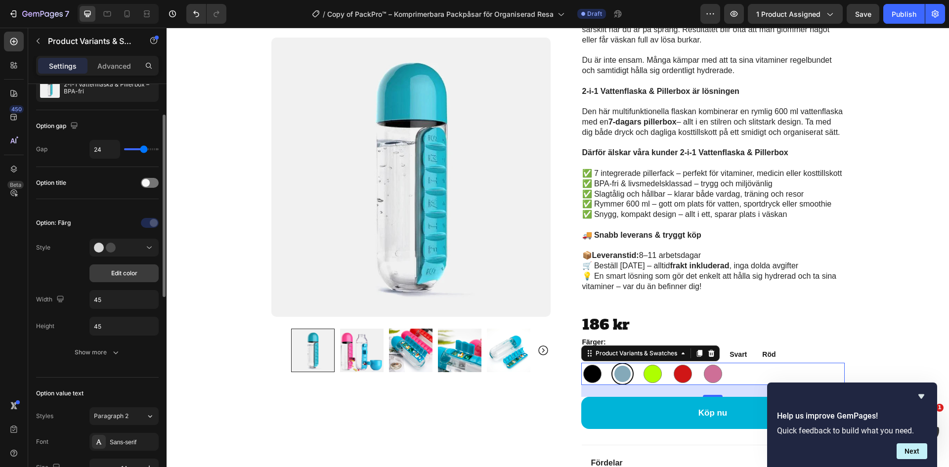
click at [131, 273] on span "Edit color" at bounding box center [124, 273] width 26 height 9
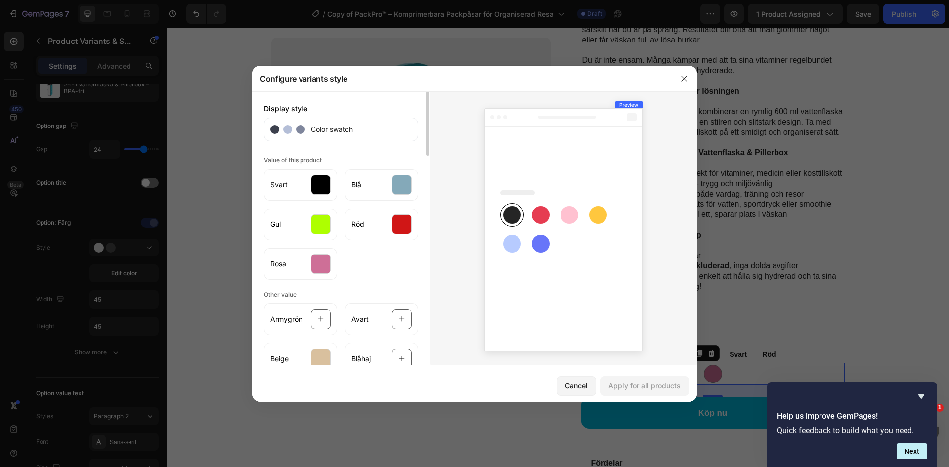
scroll to position [198, 0]
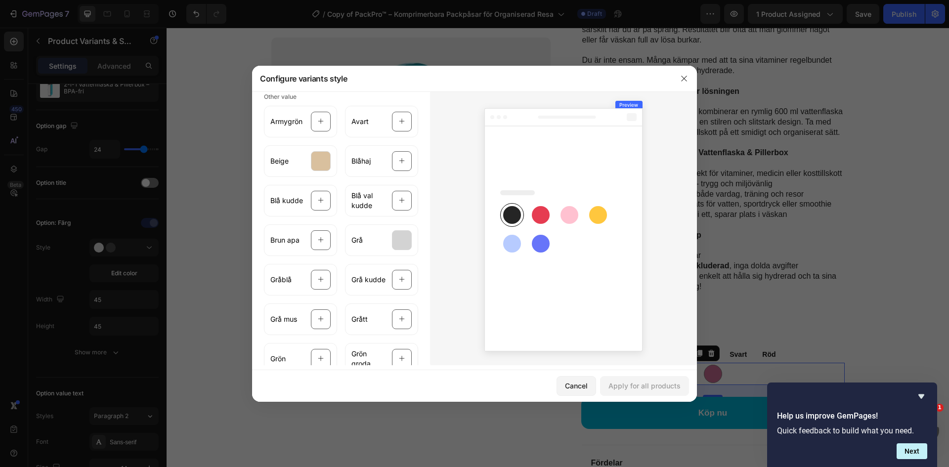
click at [542, 242] on rect at bounding box center [541, 244] width 18 height 18
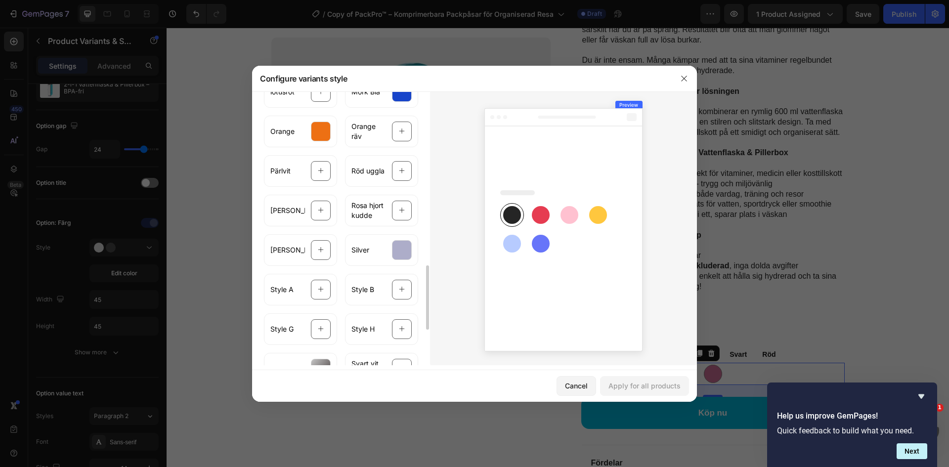
scroll to position [692, 0]
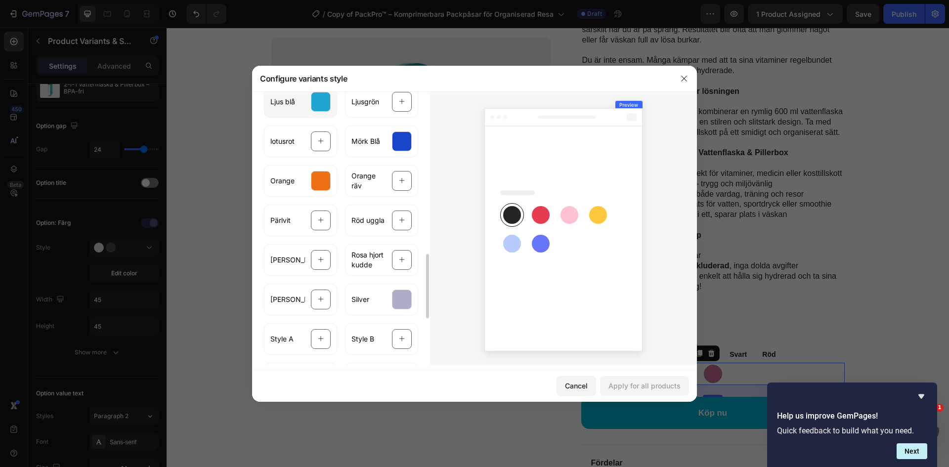
click at [326, 108] on div at bounding box center [321, 102] width 20 height 20
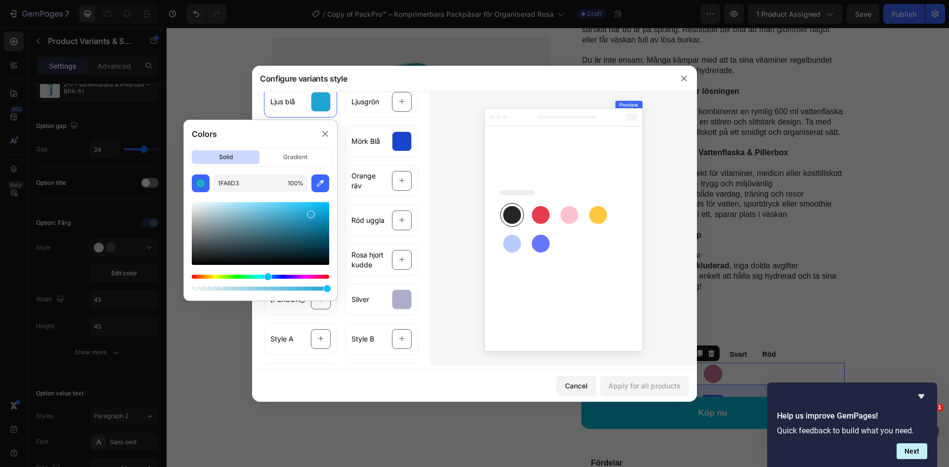
click at [310, 216] on div at bounding box center [311, 215] width 8 height 8
type input "1B9AC4"
click at [631, 385] on div "Apply for all products" at bounding box center [645, 386] width 72 height 10
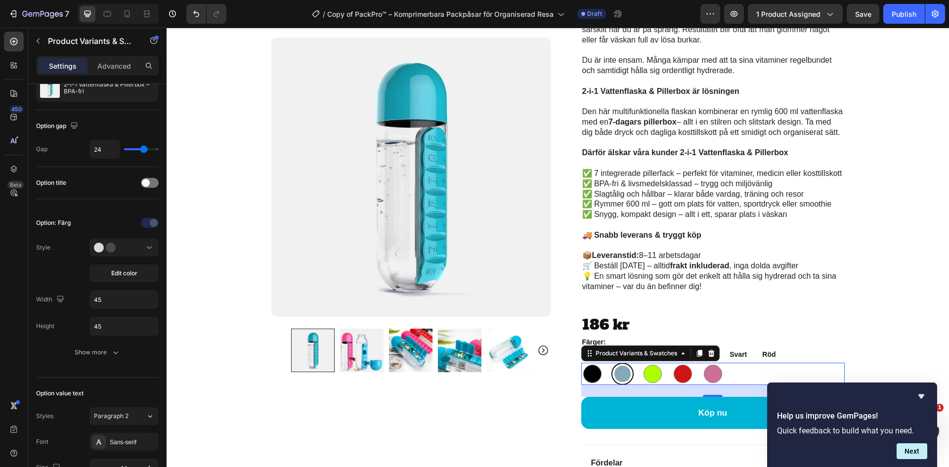
click at [619, 373] on div at bounding box center [622, 374] width 16 height 16
click at [612, 363] on input "Blå Blå" at bounding box center [611, 362] width 0 height 0
click at [684, 309] on div "Icon Icon Icon Icon Icon Icon List (1200 Reviews) Text Block Row 2-i-1 Vattenfl…" at bounding box center [712, 181] width 263 height 633
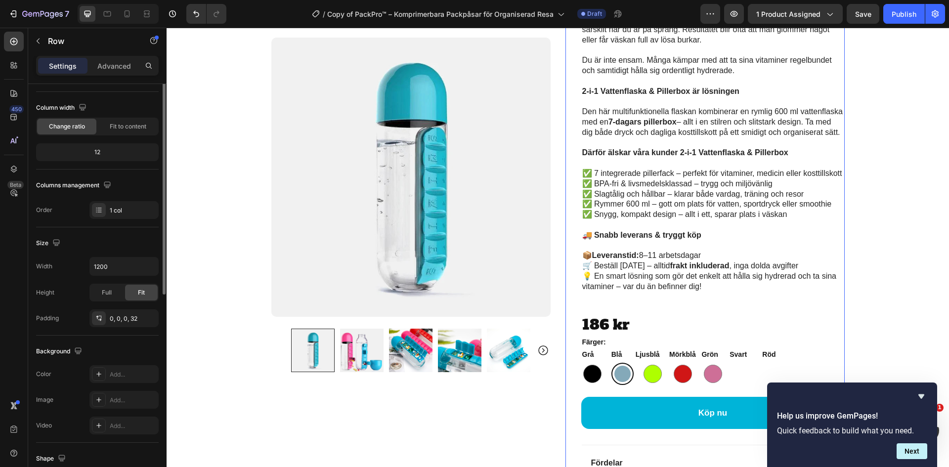
scroll to position [0, 0]
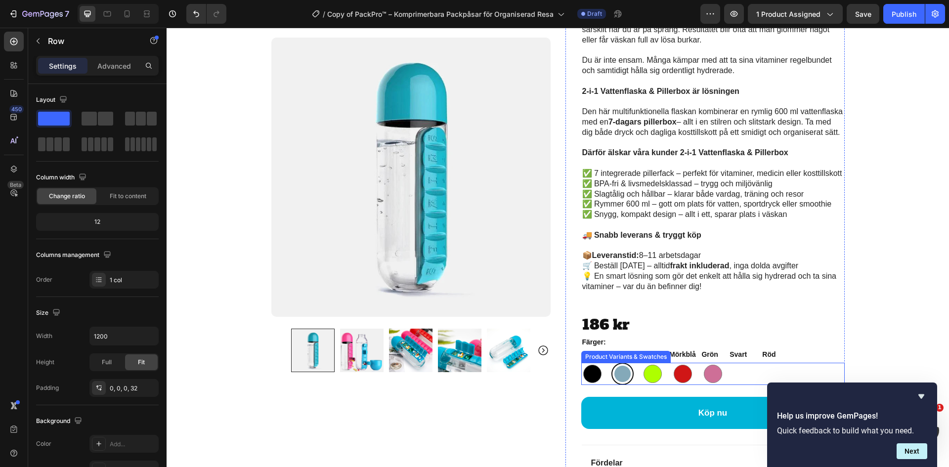
click at [623, 375] on div at bounding box center [622, 374] width 16 height 16
click at [612, 363] on input "Blå Blå" at bounding box center [611, 362] width 0 height 0
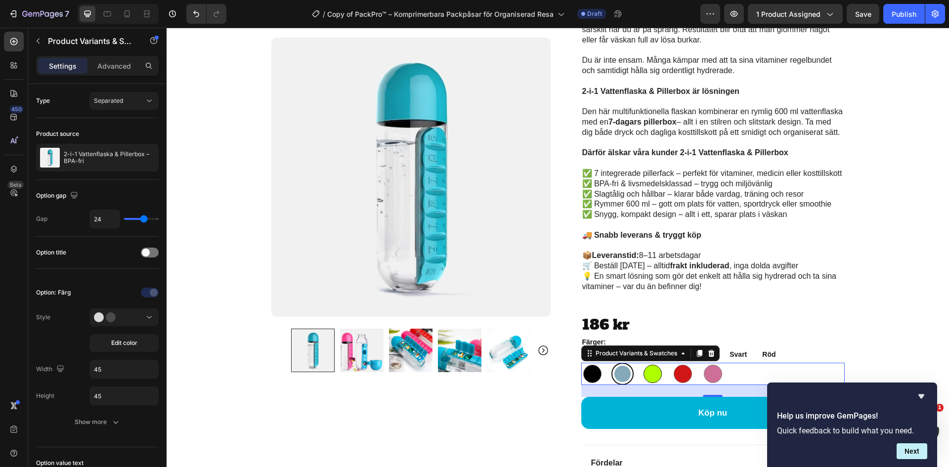
click at [654, 372] on div at bounding box center [653, 374] width 18 height 18
click at [642, 363] on input "Gul Gul" at bounding box center [641, 362] width 0 height 0
radio input "true"
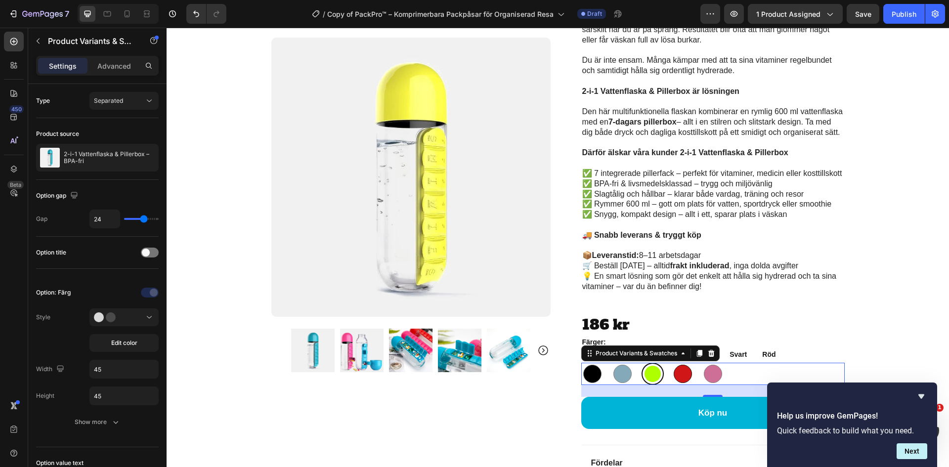
click at [677, 374] on div at bounding box center [683, 374] width 18 height 18
click at [672, 363] on input "Röd Röd" at bounding box center [671, 362] width 0 height 0
radio input "true"
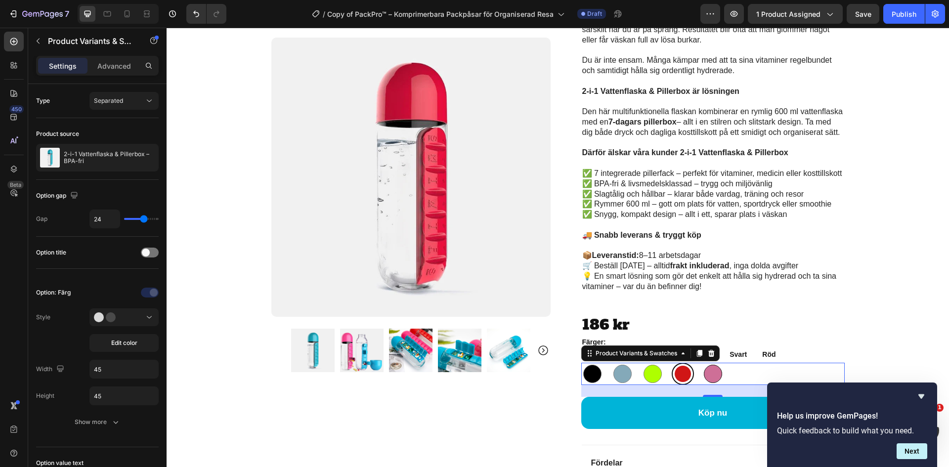
click at [712, 375] on div at bounding box center [713, 374] width 18 height 18
click at [702, 363] on input "Rosa Rosa" at bounding box center [701, 362] width 0 height 0
radio input "true"
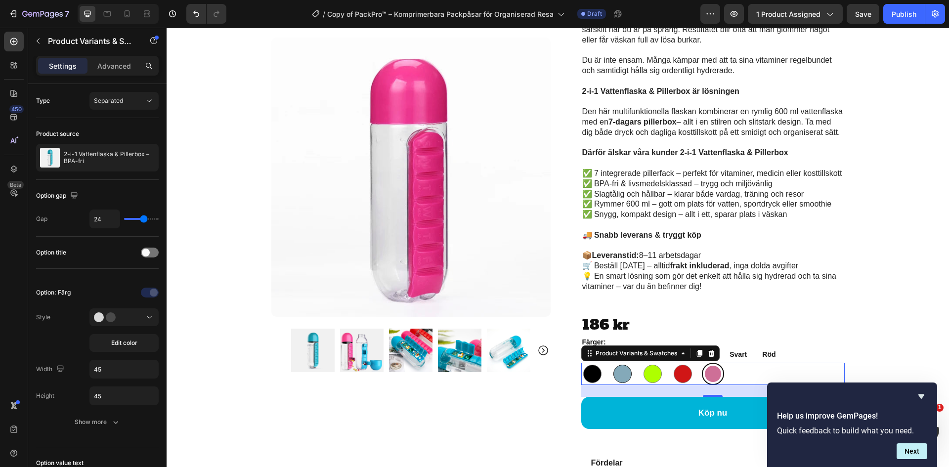
click at [623, 374] on div at bounding box center [622, 374] width 18 height 18
click at [612, 363] on input "Blå Blå" at bounding box center [611, 362] width 0 height 0
radio input "true"
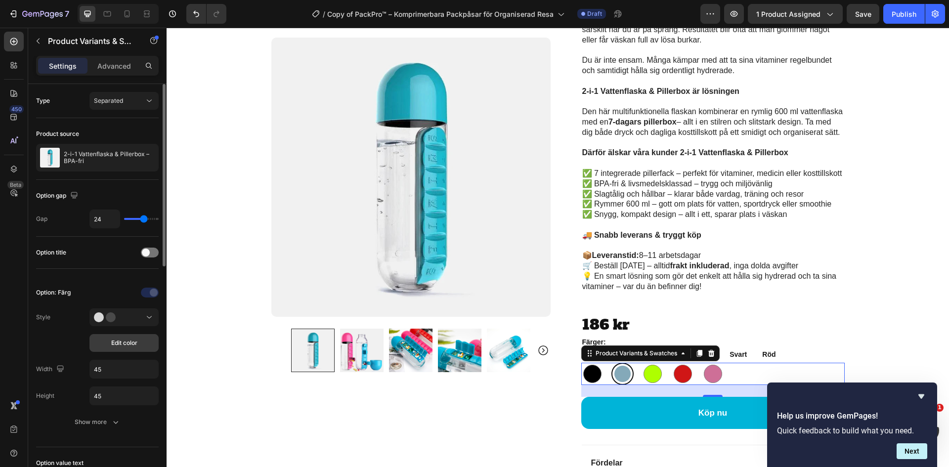
click at [127, 346] on span "Edit color" at bounding box center [124, 343] width 26 height 9
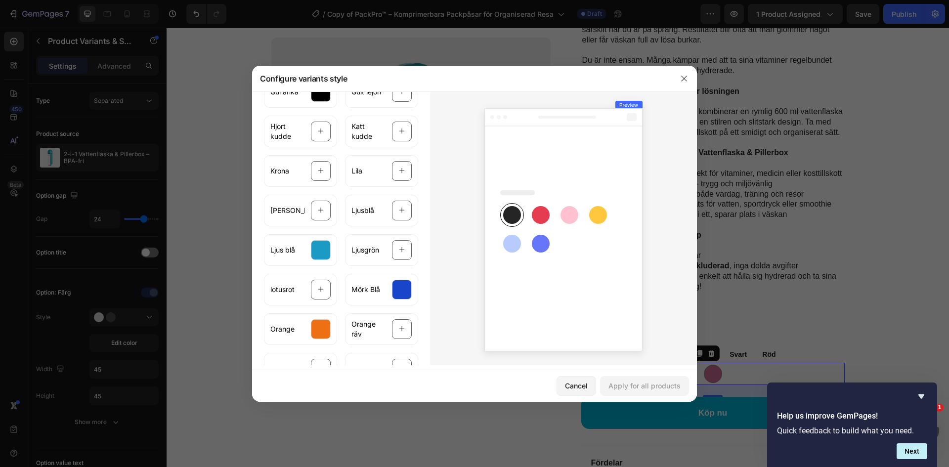
scroll to position [692, 0]
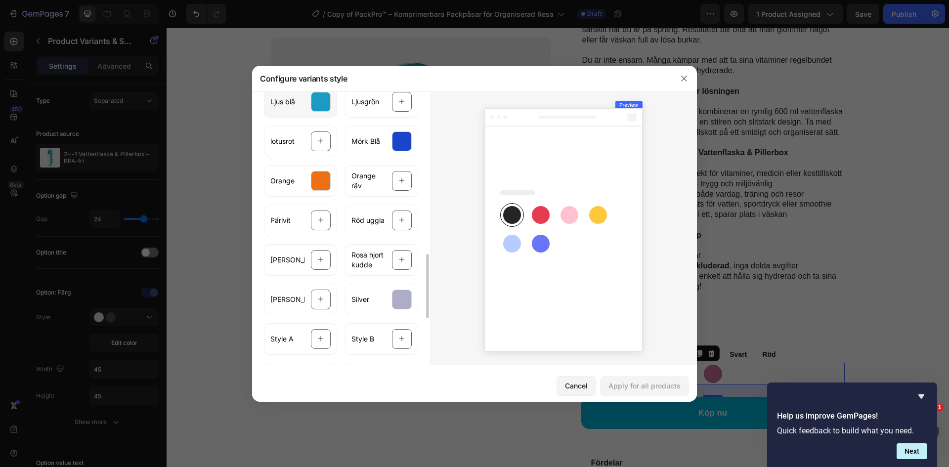
click at [312, 106] on div at bounding box center [321, 102] width 20 height 20
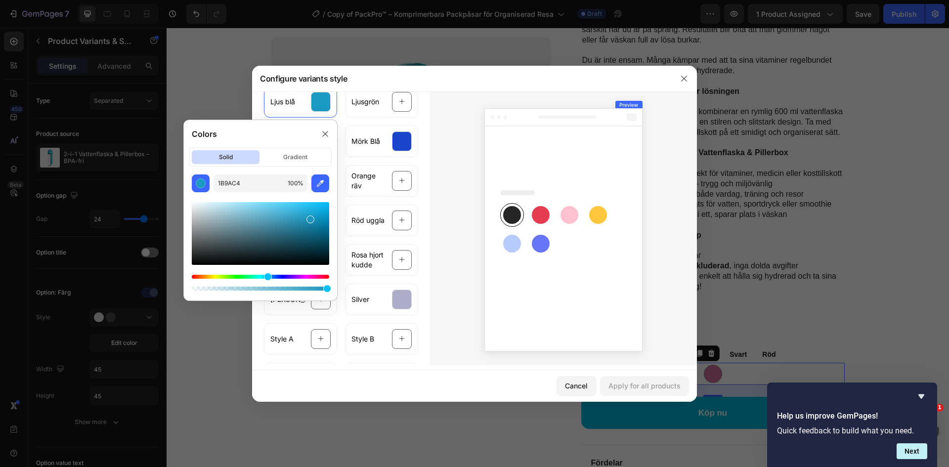
type input "1C96BF"
click at [310, 218] on div at bounding box center [311, 220] width 8 height 8
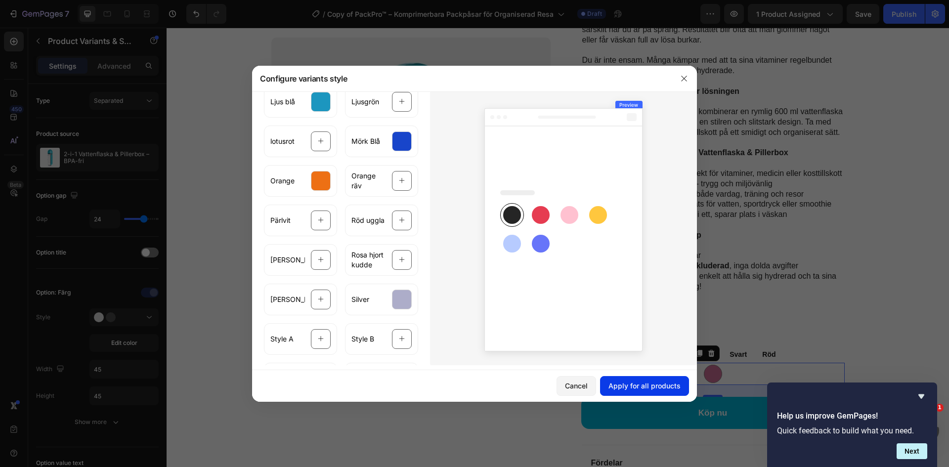
click at [646, 384] on div "Apply for all products" at bounding box center [645, 386] width 72 height 10
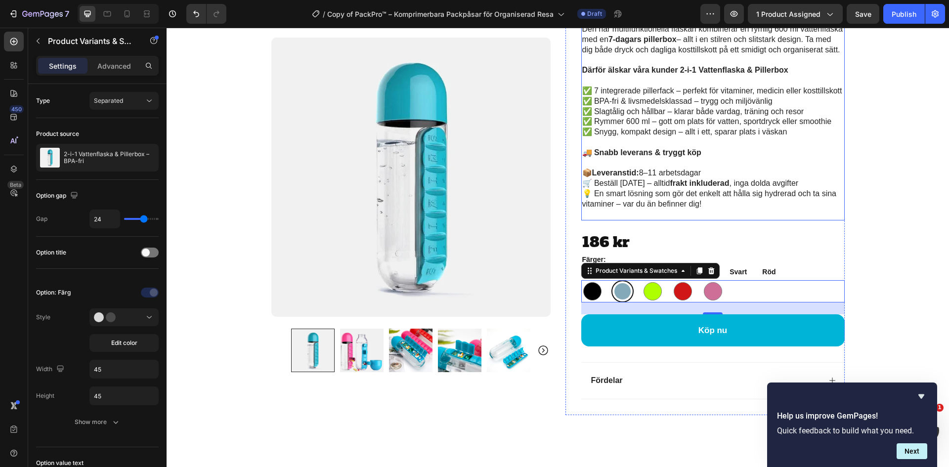
scroll to position [355, 0]
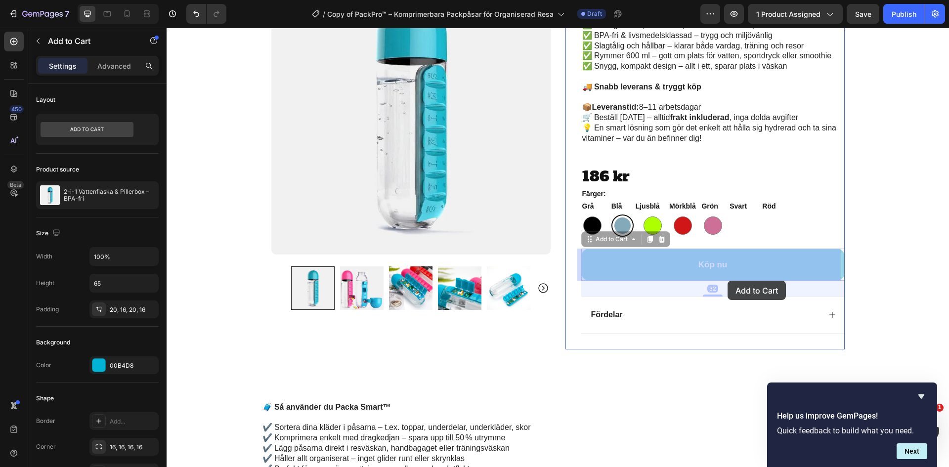
drag, startPoint x: 728, startPoint y: 271, endPoint x: 728, endPoint y: 280, distance: 8.4
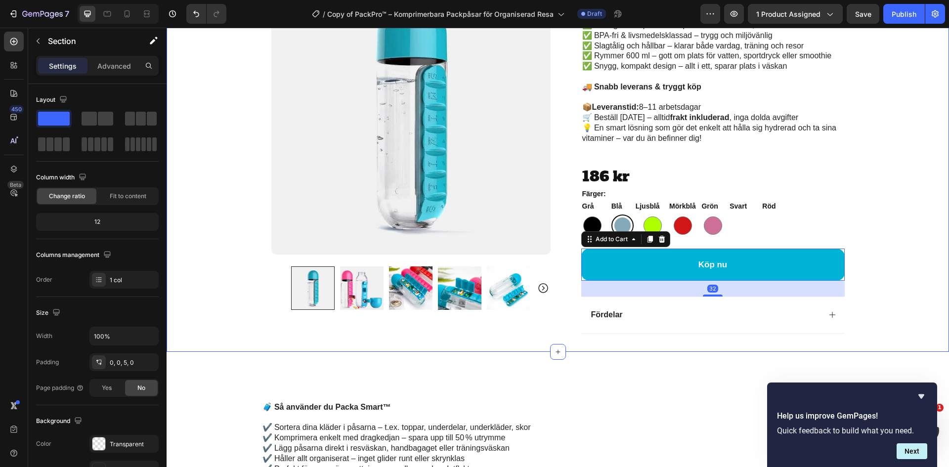
click at [875, 180] on div "Product Images Row Icon Icon Icon Icon Icon Icon List (1200 Reviews) Text Block…" at bounding box center [558, 21] width 783 height 657
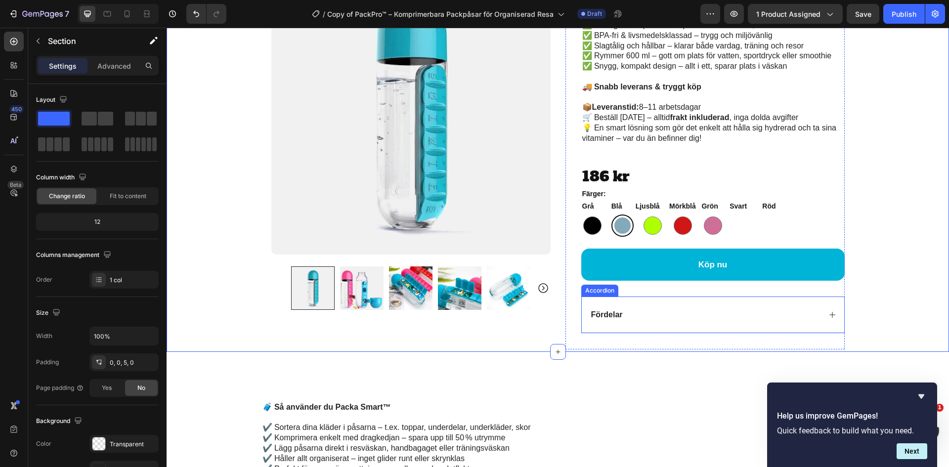
click at [829, 313] on icon at bounding box center [833, 315] width 8 height 8
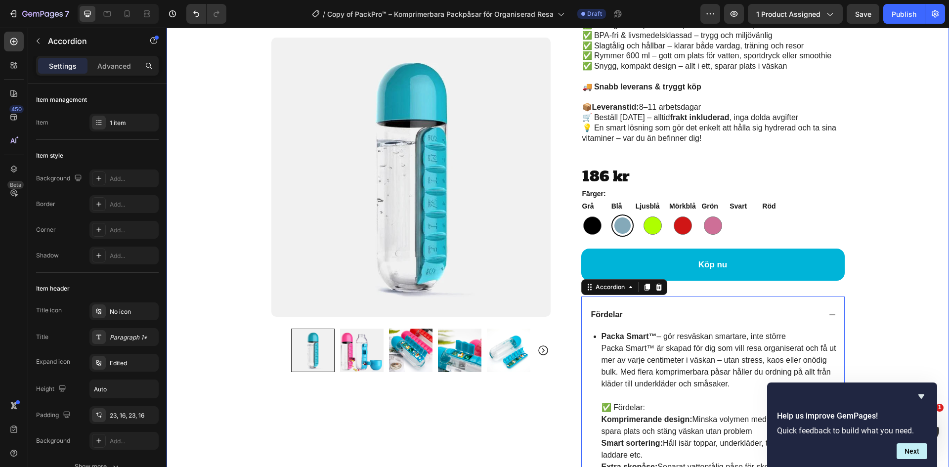
scroll to position [602, 0]
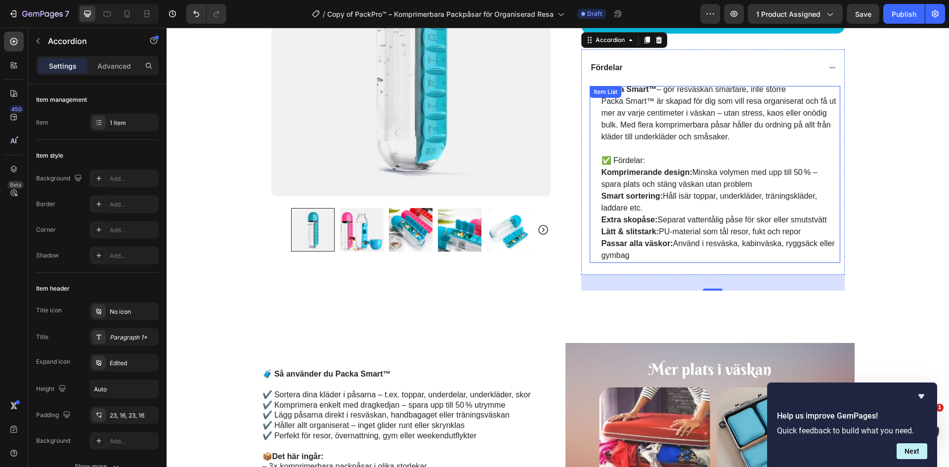
click at [762, 125] on p "Packa Smart™ är skapad för dig som vill resa organiserat och få ut mer av varje…" at bounding box center [720, 118] width 237 height 47
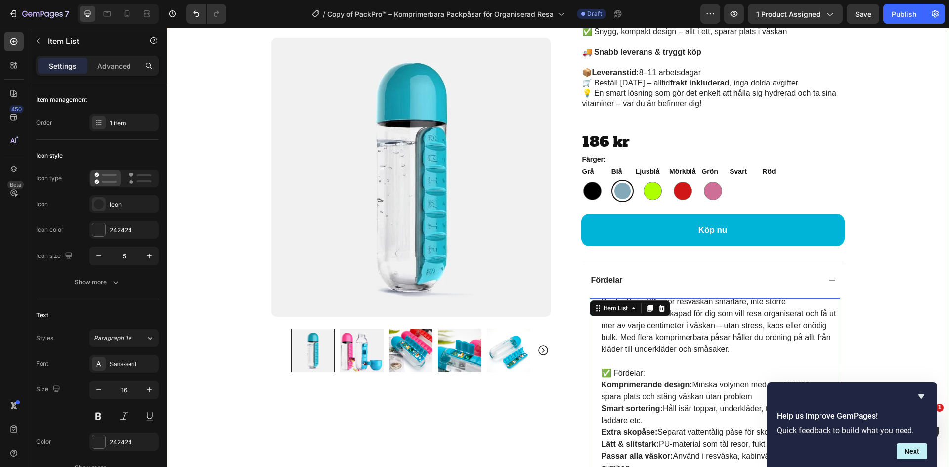
scroll to position [503, 0]
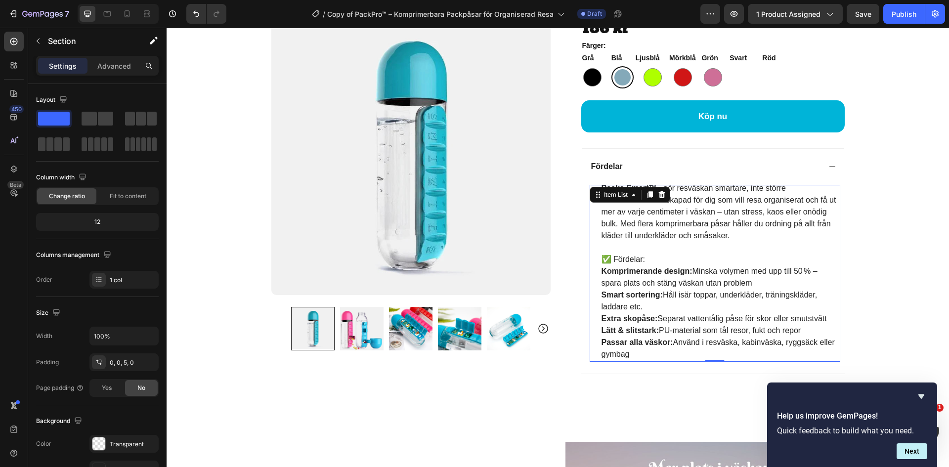
click at [803, 230] on p "Packa Smart™ är skapad för dig som vill resa organiserat och få ut mer av varje…" at bounding box center [720, 217] width 237 height 47
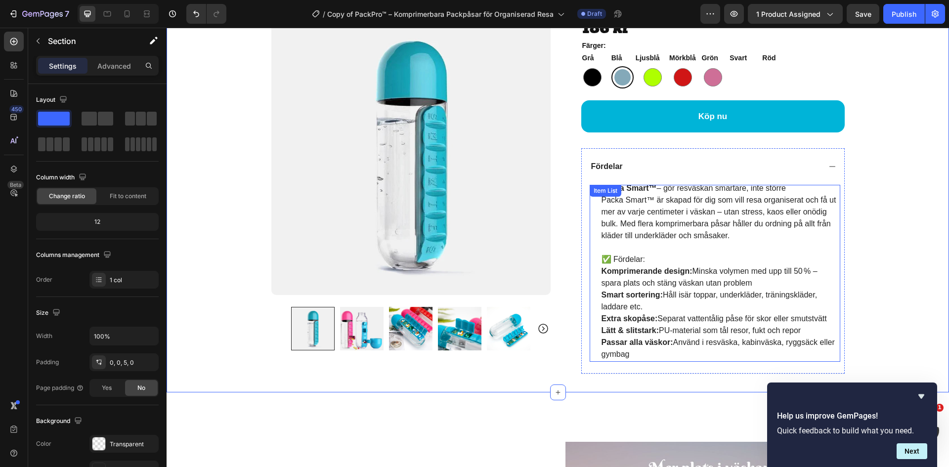
click at [644, 198] on p "Packa Smart™ är skapad för dig som vill resa organiserat och få ut mer av varje…" at bounding box center [720, 217] width 237 height 47
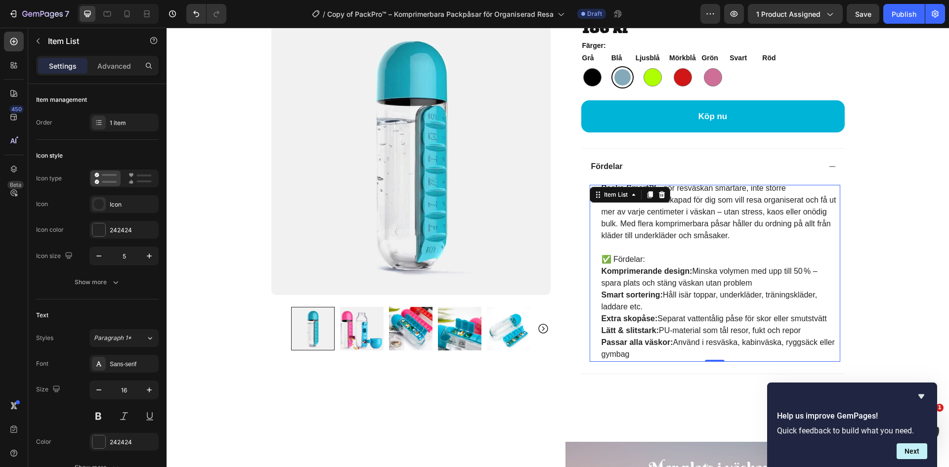
click at [739, 251] on p at bounding box center [720, 248] width 237 height 12
click at [648, 303] on p "Smart sortering: Håll isär toppar, underkläder, träningskläder, laddare etc." at bounding box center [720, 301] width 237 height 24
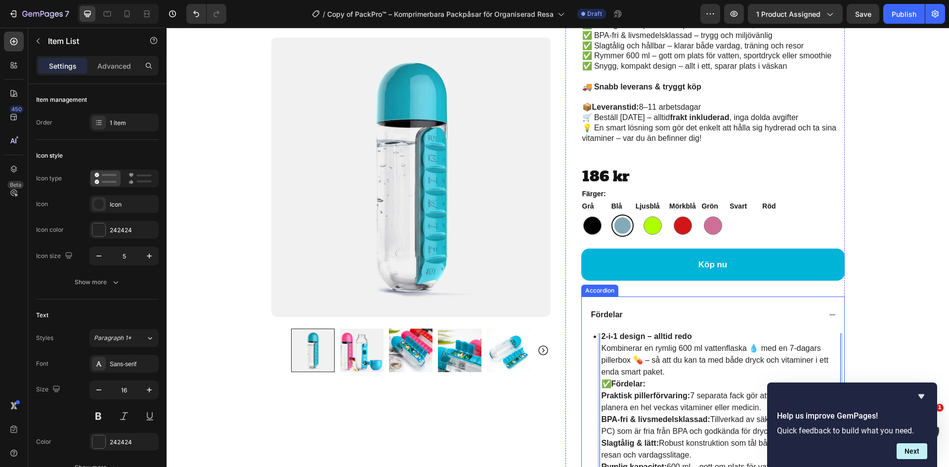
scroll to position [553, 0]
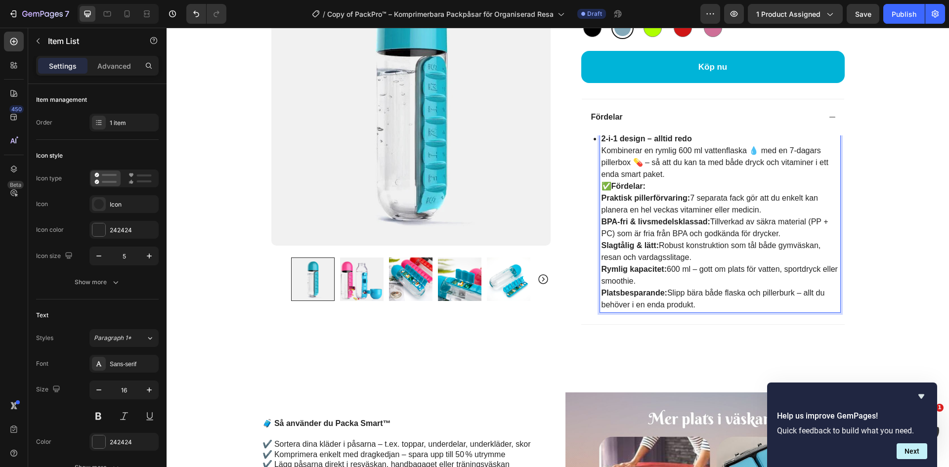
click at [679, 174] on p "2-i-1 design – alltid redo Kombinerar en rymlig 600 ml vattenflaska 💧 med en 7-…" at bounding box center [720, 156] width 237 height 47
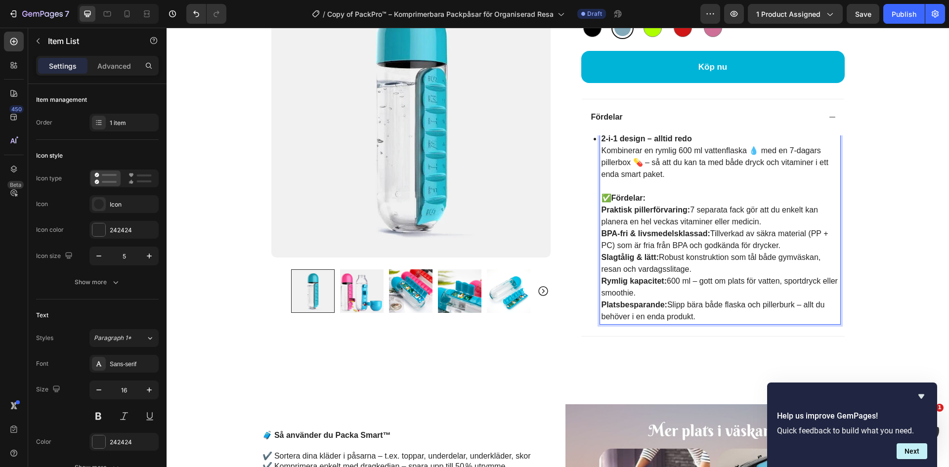
click at [807, 236] on p "BPA-fri & livsmedelsklassad: Tillverkad av säkra material (PP + PC) som är fria…" at bounding box center [720, 240] width 237 height 24
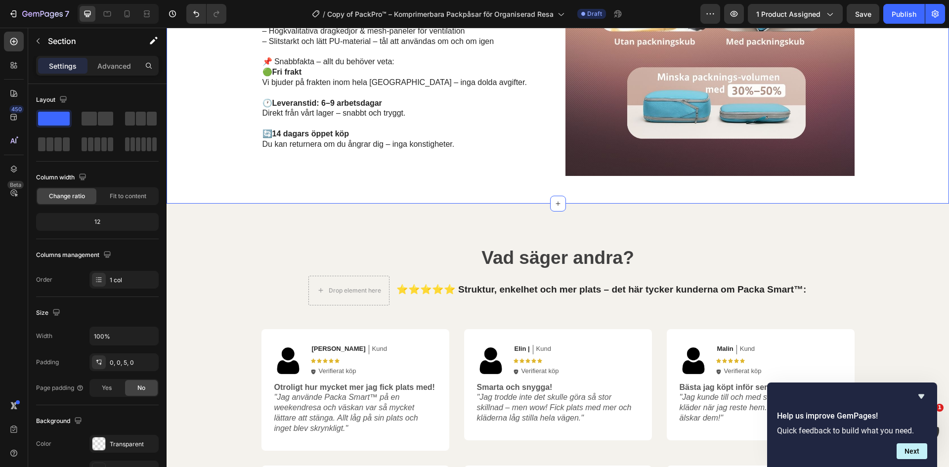
scroll to position [998, 0]
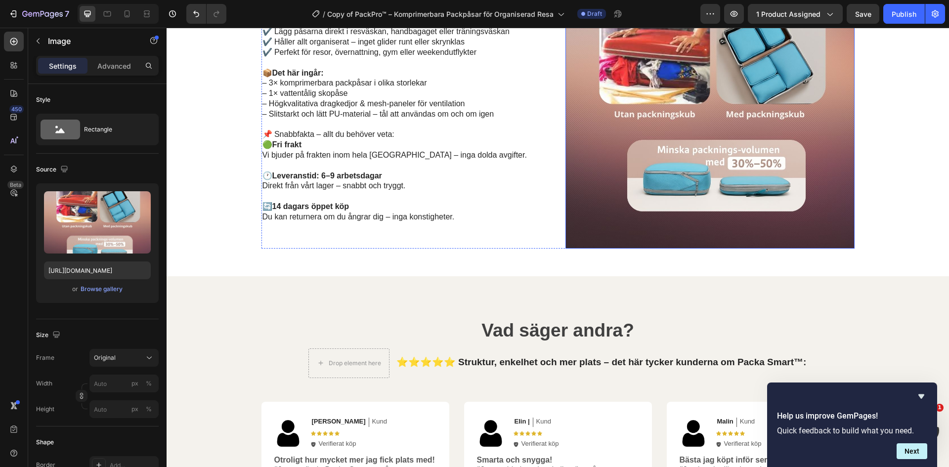
click at [838, 182] on img at bounding box center [710, 103] width 289 height 289
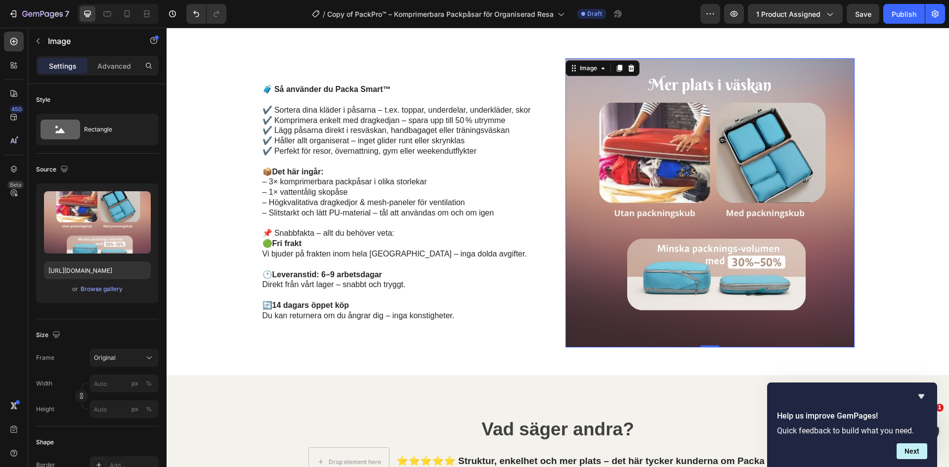
scroll to position [750, 0]
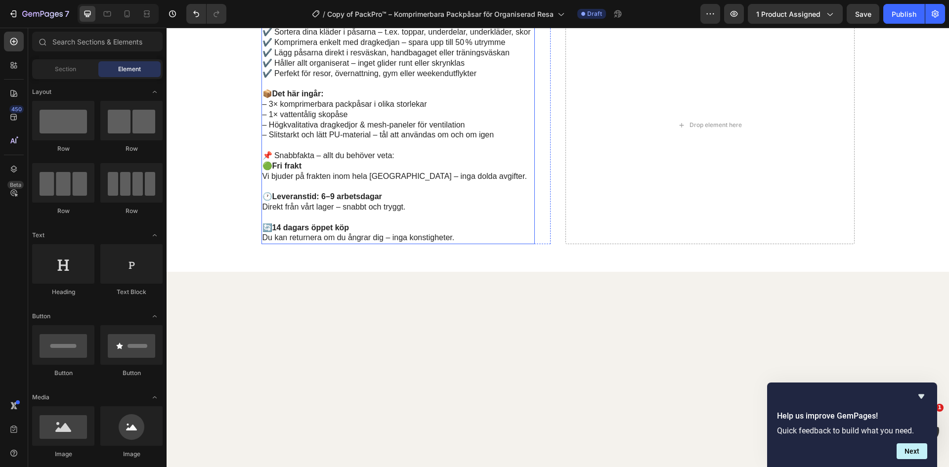
click at [481, 156] on p "📌 Snabbfakta – allt du behöver veta:" at bounding box center [398, 156] width 271 height 10
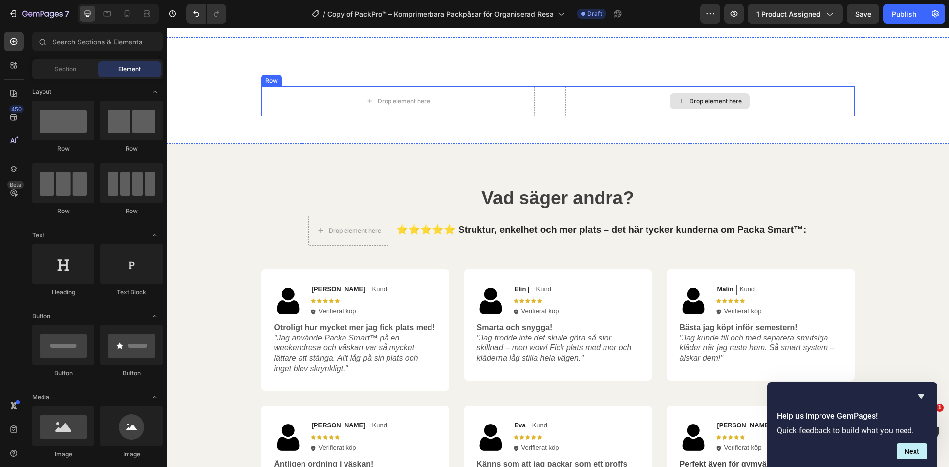
scroll to position [800, 0]
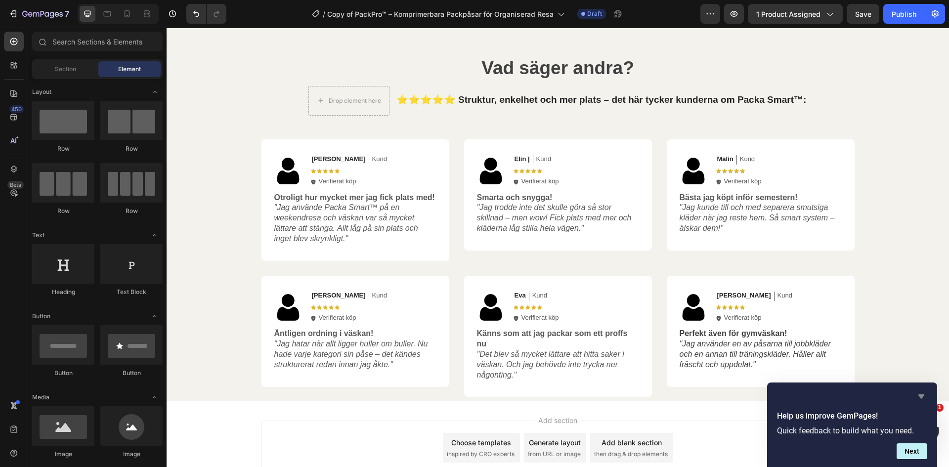
click at [919, 399] on icon "Hide survey" at bounding box center [922, 397] width 12 height 12
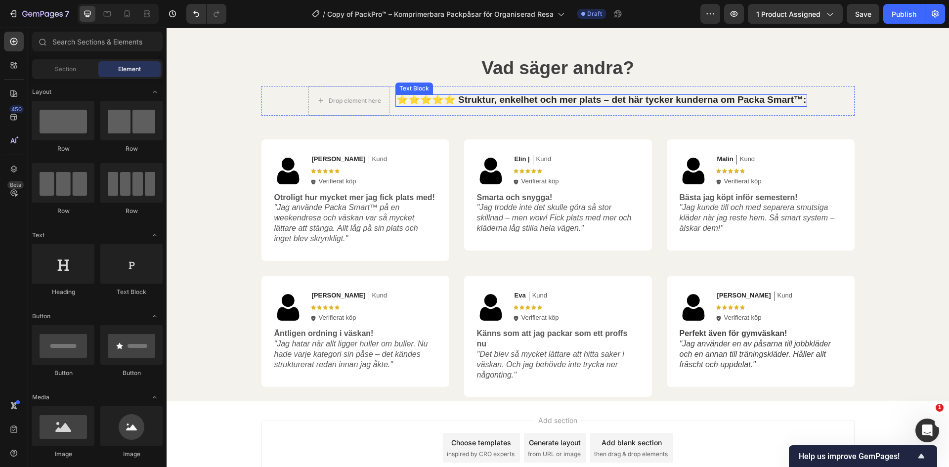
click at [570, 101] on strong "⭐⭐⭐⭐⭐ Struktur, enkelhet och mer plats – det här tycker kunderna om Packa Smart…" at bounding box center [601, 99] width 410 height 10
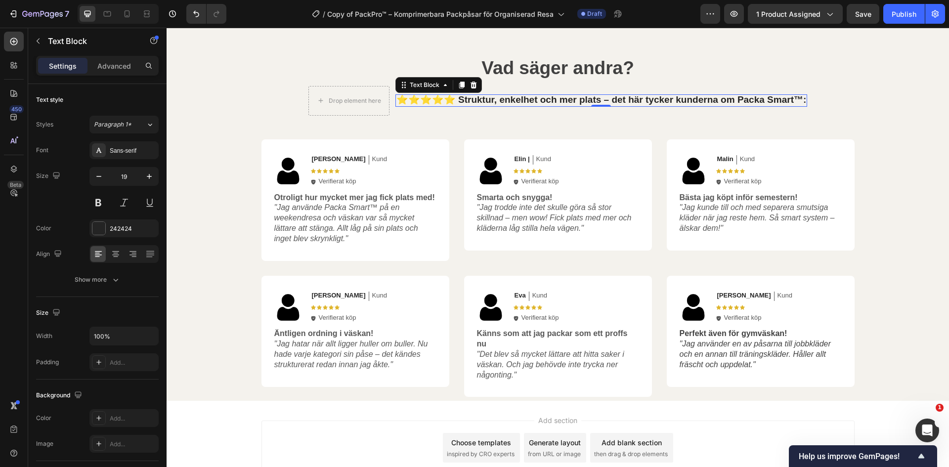
click at [570, 101] on strong "⭐⭐⭐⭐⭐ Struktur, enkelhet och mer plats – det här tycker kunderna om Packa Smart…" at bounding box center [601, 99] width 410 height 10
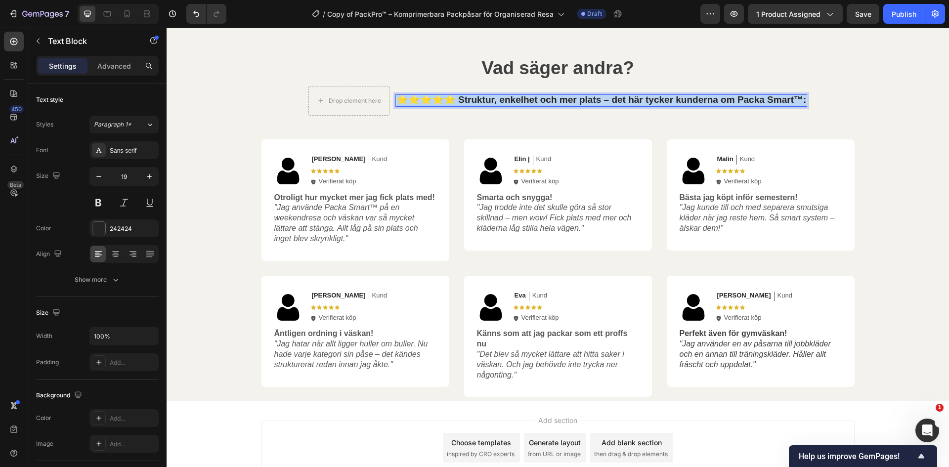
click at [570, 101] on strong "⭐⭐⭐⭐⭐ Struktur, enkelhet och mer plats – det här tycker kunderna om Packa Smart…" at bounding box center [601, 99] width 410 height 10
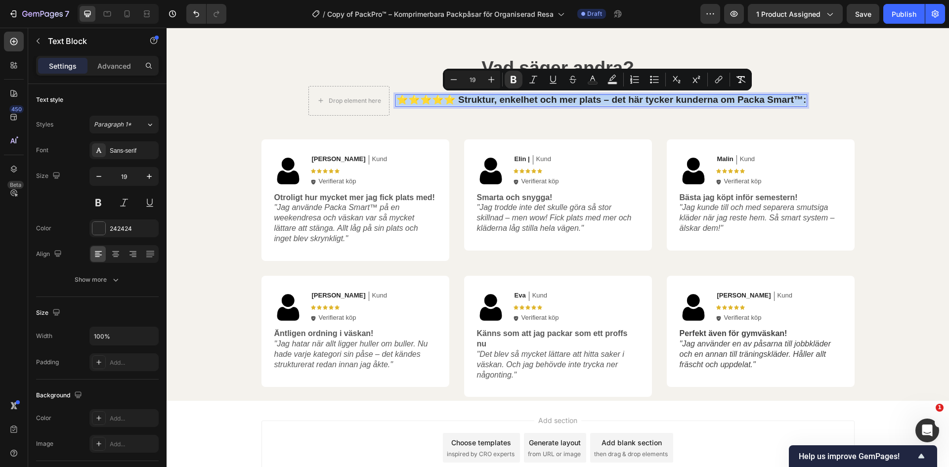
click at [565, 97] on strong "⭐⭐⭐⭐⭐ Struktur, enkelhet och mer plats – det här tycker kunderna om Packa Smart…" at bounding box center [601, 99] width 410 height 10
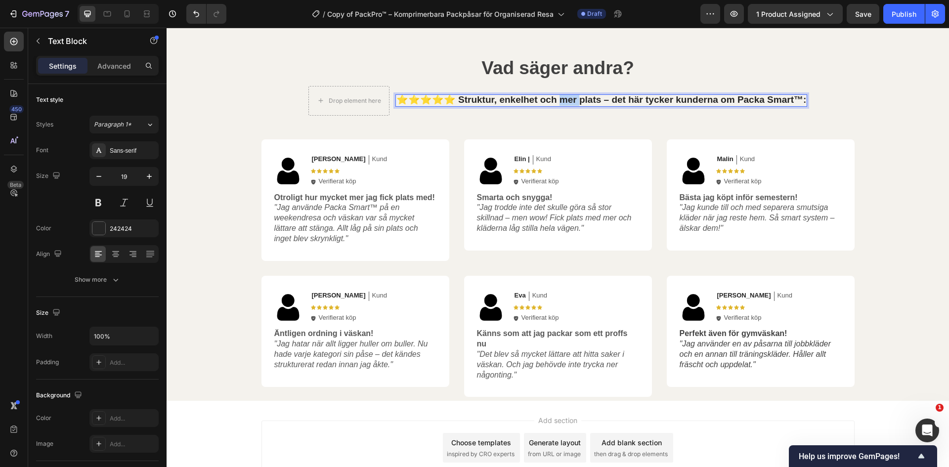
click at [565, 97] on strong "⭐⭐⭐⭐⭐ Struktur, enkelhet och mer plats – det här tycker kunderna om Packa Smart…" at bounding box center [601, 99] width 410 height 10
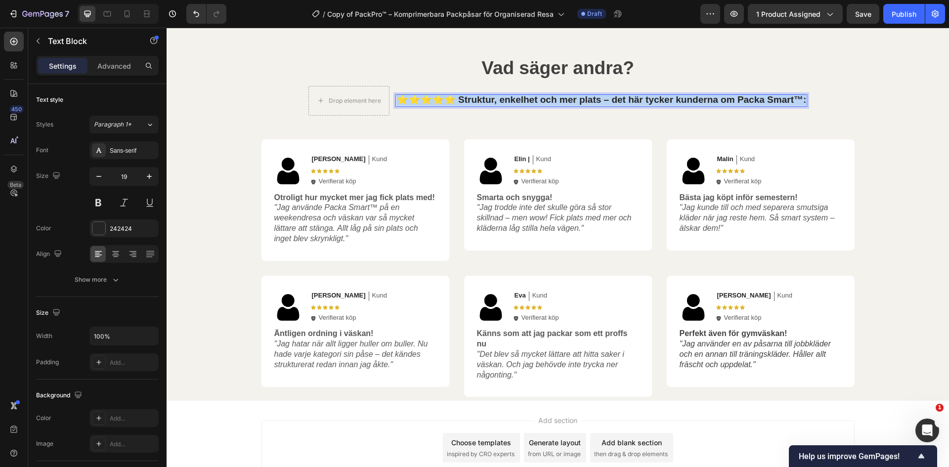
click at [565, 97] on strong "⭐⭐⭐⭐⭐ Struktur, enkelhet och mer plats – det här tycker kunderna om Packa Smart…" at bounding box center [601, 99] width 410 height 10
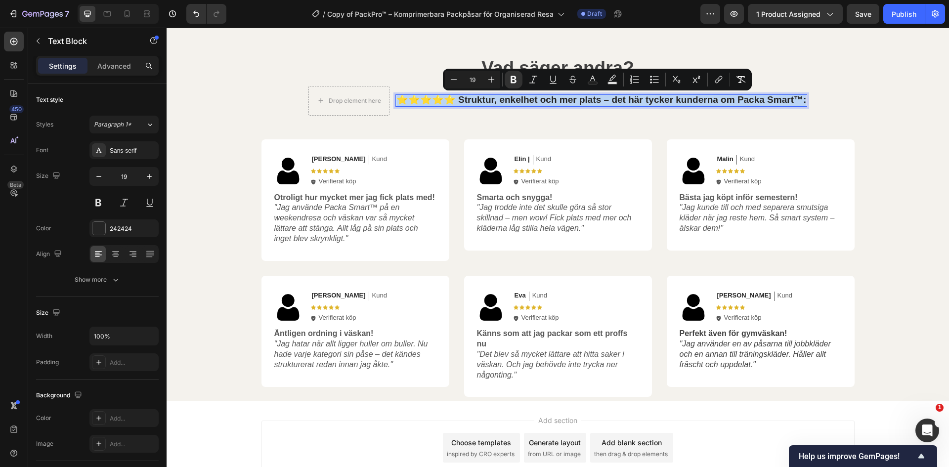
click at [565, 97] on strong "⭐⭐⭐⭐⭐ Struktur, enkelhet och mer plats – det här tycker kunderna om Packa Smart…" at bounding box center [601, 99] width 410 height 10
click at [708, 101] on strong "⭐⭐⭐⭐⭐ Struktur, enkelhet och mer plats – det här tycker kunderna om Packa Smart…" at bounding box center [601, 99] width 410 height 10
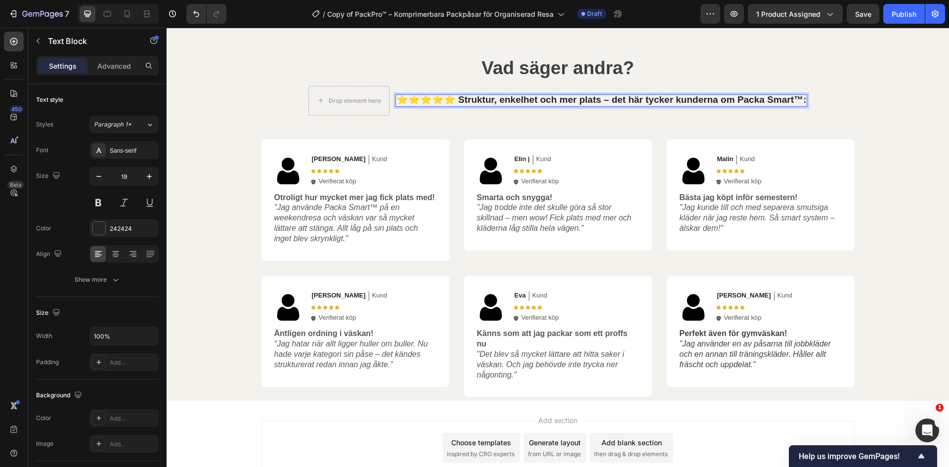
click at [760, 101] on strong "⭐⭐⭐⭐⭐ Struktur, enkelhet och mer plats – det här tycker kunderna om Packa Smart…" at bounding box center [601, 99] width 410 height 10
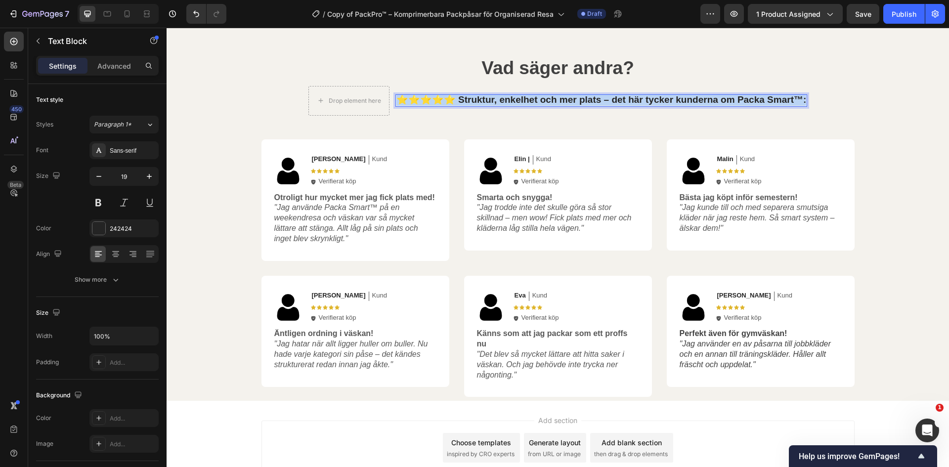
click at [760, 101] on strong "⭐⭐⭐⭐⭐ Struktur, enkelhet och mer plats – det här tycker kunderna om Packa Smart…" at bounding box center [601, 99] width 410 height 10
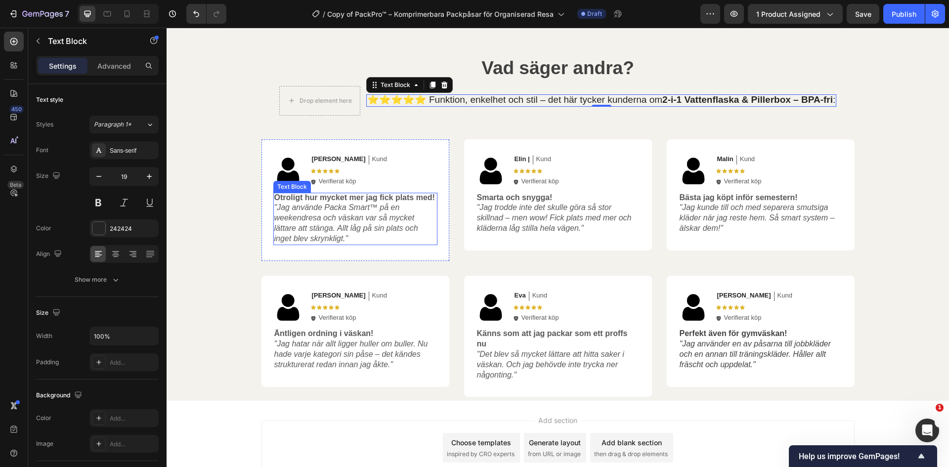
click at [356, 213] on p "Otroligt hur mycket mer jag fick plats med! "Jag använde Packa Smart™ på en wee…" at bounding box center [355, 218] width 162 height 51
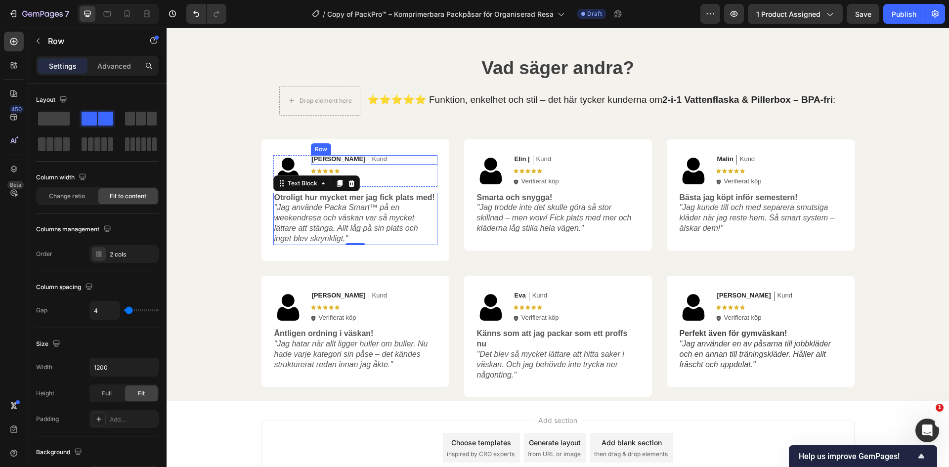
click at [349, 160] on div "Anna Text Block Kund Text Block Row" at bounding box center [374, 159] width 127 height 9
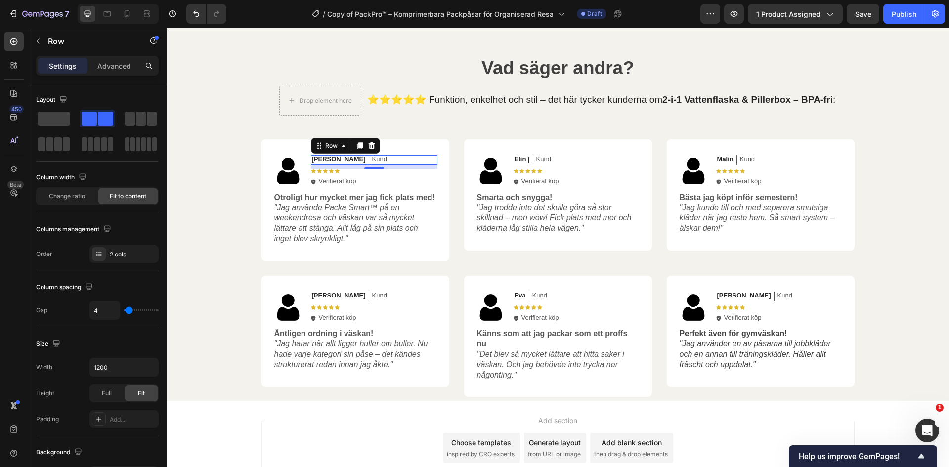
click at [379, 165] on div "8" at bounding box center [374, 167] width 127 height 4
click at [373, 175] on div "8" at bounding box center [374, 177] width 10 height 8
click at [344, 173] on div "Icon Icon Icon Icon Icon" at bounding box center [374, 171] width 127 height 5
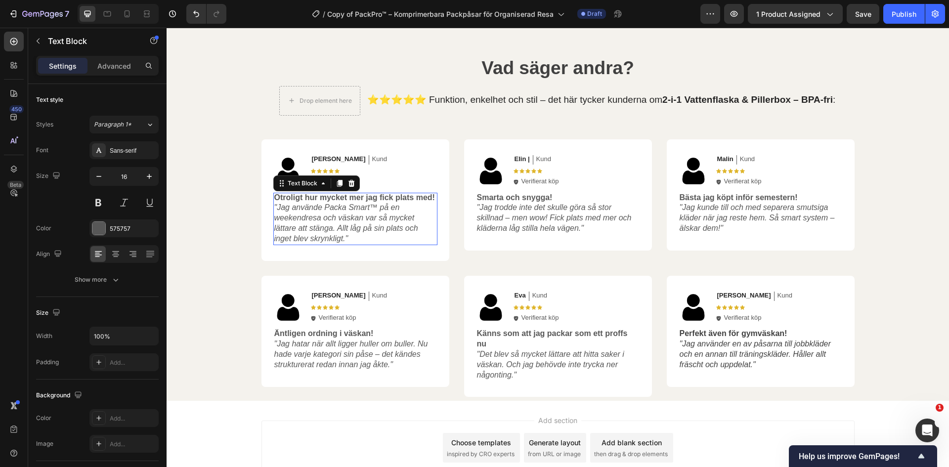
click at [387, 203] on p "Otroligt hur mycket mer jag fick plats med! "Jag använde Packa Smart™ på en wee…" at bounding box center [355, 218] width 162 height 51
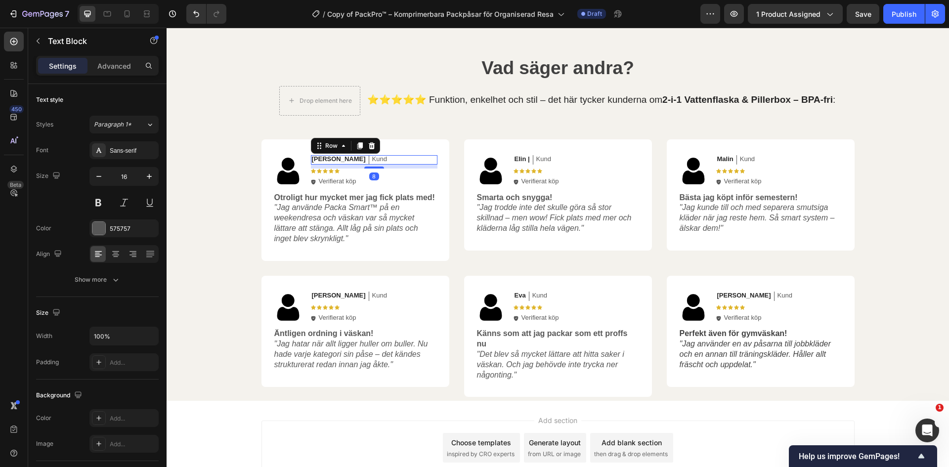
click at [355, 161] on div "Anna Text Block Kund Text Block Row 8" at bounding box center [374, 159] width 127 height 9
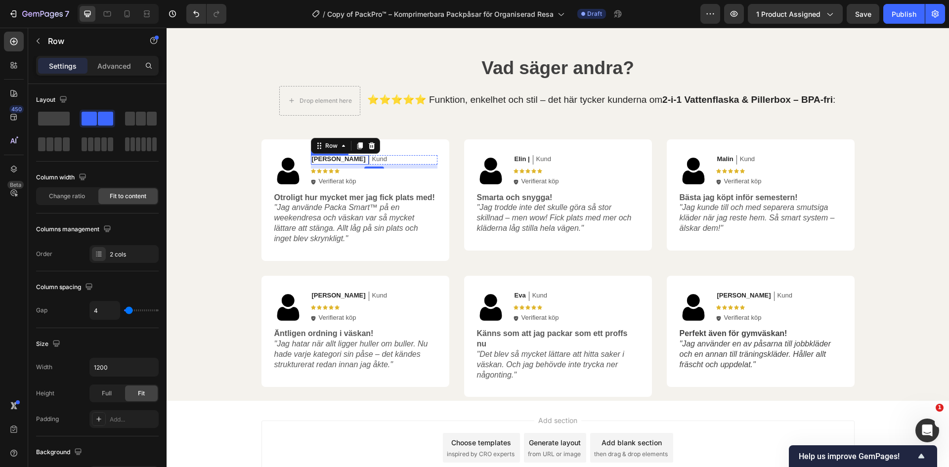
click at [323, 160] on p "Anna" at bounding box center [339, 159] width 54 height 8
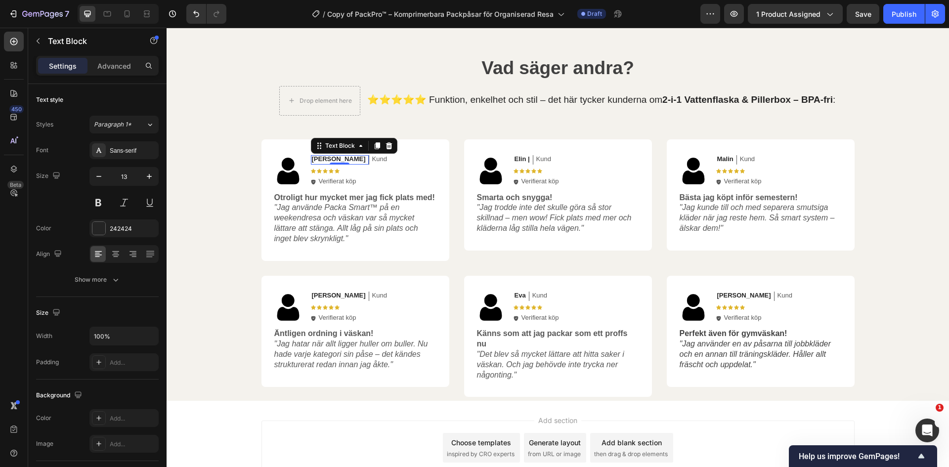
click at [320, 160] on p "Anna" at bounding box center [339, 159] width 54 height 8
click at [319, 160] on p "Anna" at bounding box center [339, 159] width 54 height 8
click at [336, 221] on icon ""Jag använde Packa Smart™ på en weekendresa och väskan var så mycket lättare at…" at bounding box center [346, 222] width 144 height 39
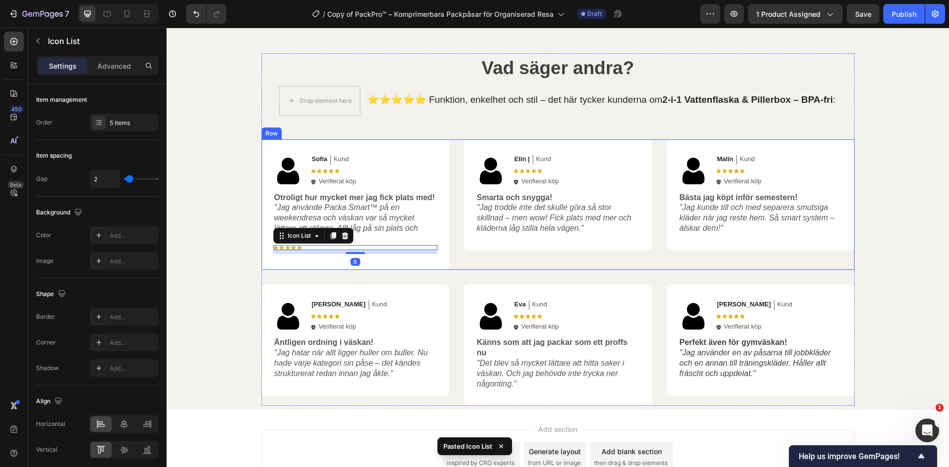
click at [474, 252] on div "Image Elin | Text Block Kund Text Block Row Icon Icon Icon Icon Icon Icon List …" at bounding box center [558, 204] width 188 height 131
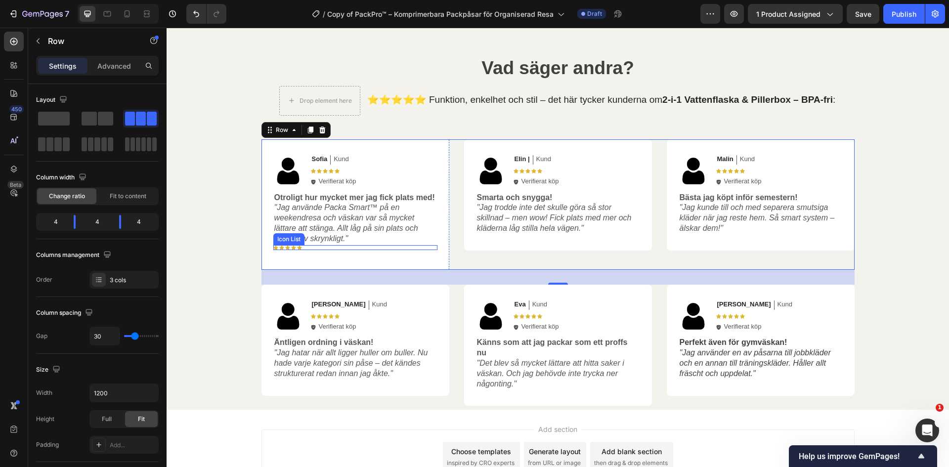
click at [324, 248] on div "Icon Icon Icon Icon Icon" at bounding box center [355, 247] width 164 height 5
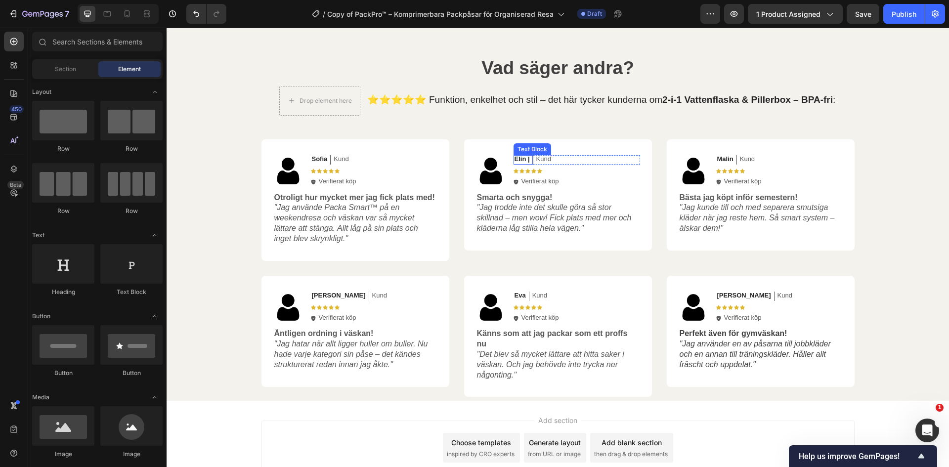
click at [521, 160] on p "Elin |" at bounding box center [522, 159] width 15 height 8
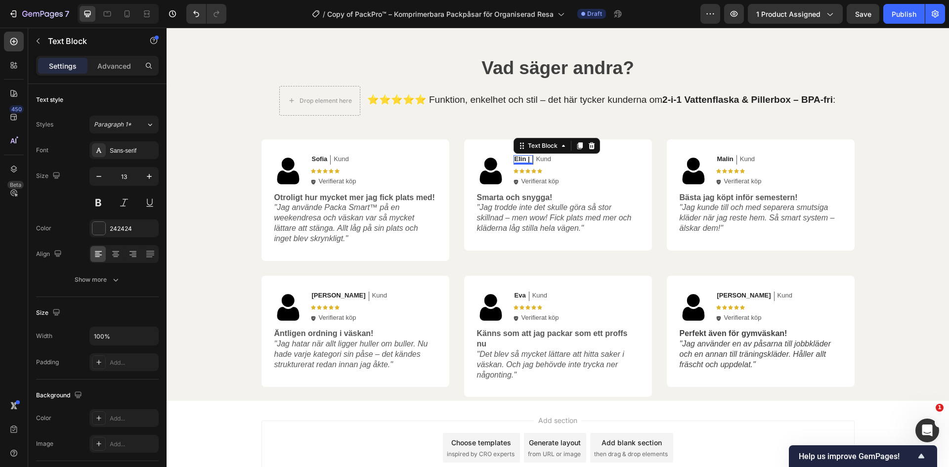
click at [521, 160] on p "Elin |" at bounding box center [522, 159] width 15 height 8
drag, startPoint x: 521, startPoint y: 160, endPoint x: 514, endPoint y: 159, distance: 7.1
click at [515, 159] on p "Elin |" at bounding box center [522, 159] width 15 height 8
click at [518, 159] on p "Elin |" at bounding box center [522, 159] width 15 height 8
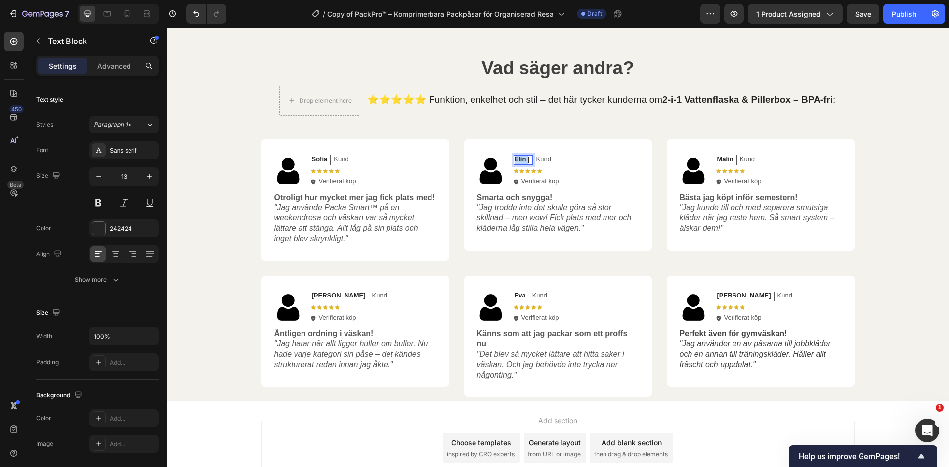
click at [518, 159] on p "Elin |" at bounding box center [522, 159] width 15 height 8
click at [516, 158] on p "Arcus" at bounding box center [524, 159] width 18 height 8
click at [560, 224] on icon ""Jag trodde inte det skulle göra så stor skillnad – men wow! Fick plats med mer…" at bounding box center [554, 217] width 155 height 29
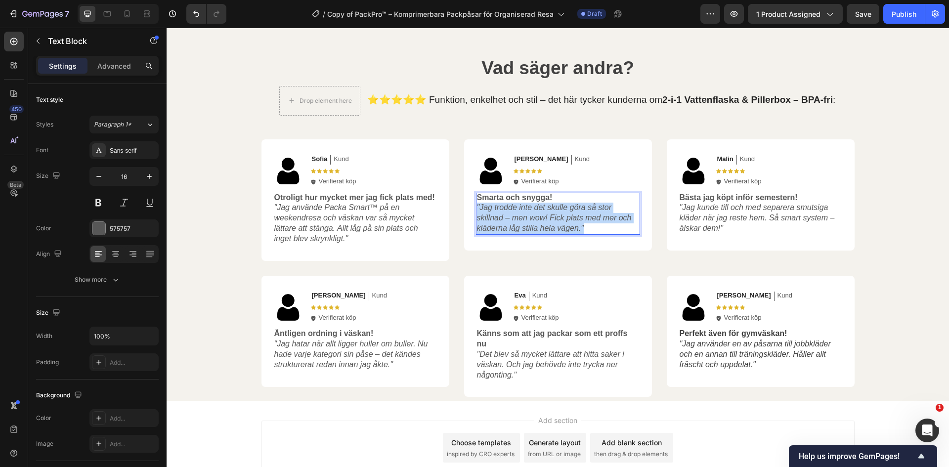
click at [560, 224] on icon ""Jag trodde inte det skulle göra så stor skillnad – men wow! Fick plats med mer…" at bounding box center [554, 217] width 155 height 29
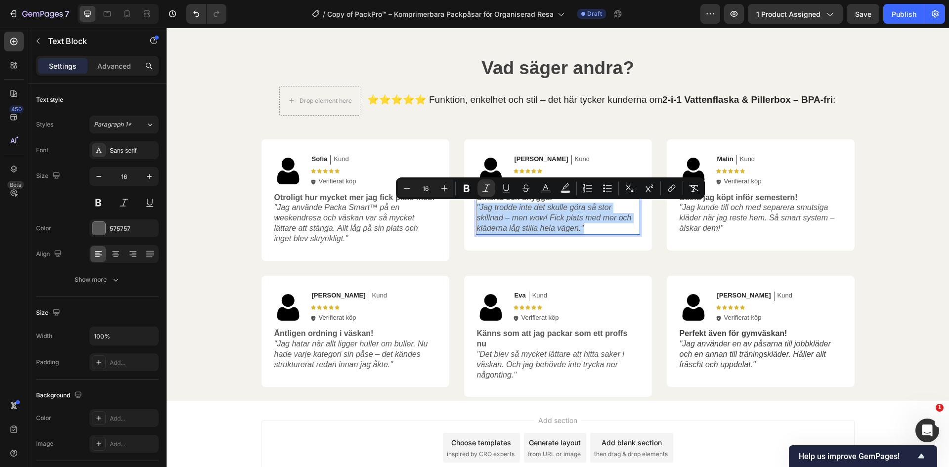
click at [560, 224] on icon ""Jag trodde inte det skulle göra så stor skillnad – men wow! Fick plats med mer…" at bounding box center [554, 217] width 155 height 29
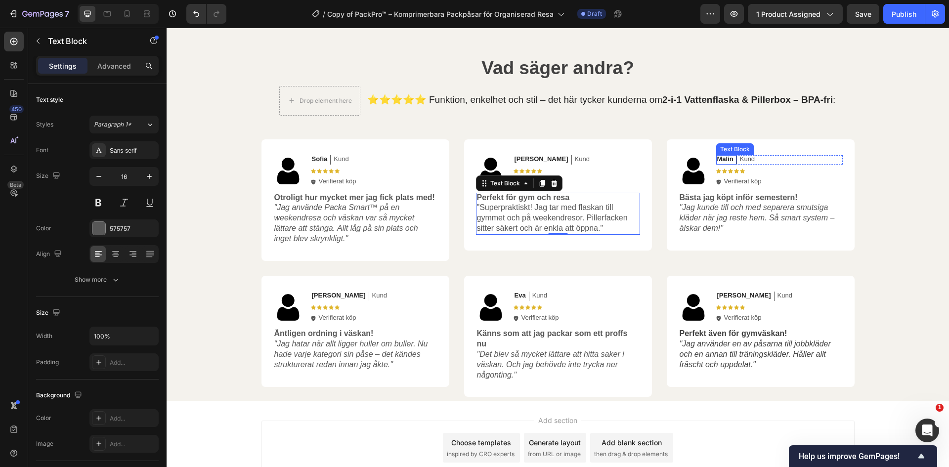
click at [726, 161] on p "Malin" at bounding box center [725, 159] width 16 height 8
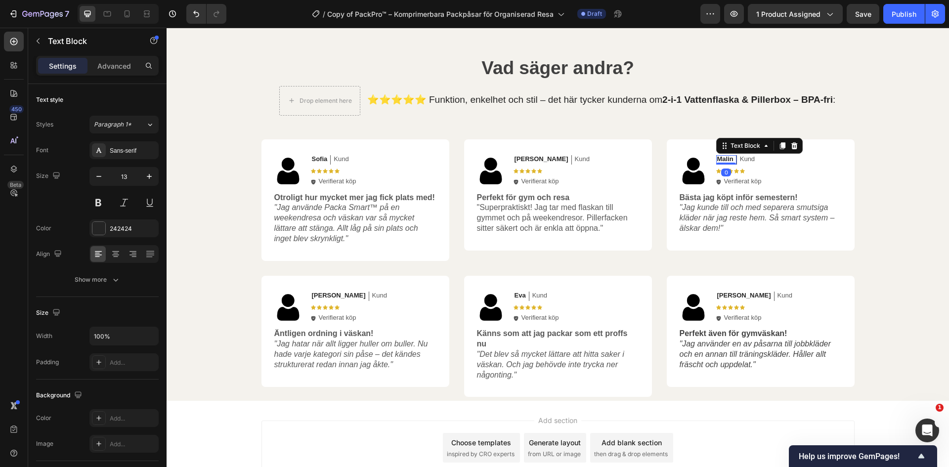
click at [726, 161] on p "Malin" at bounding box center [725, 159] width 16 height 8
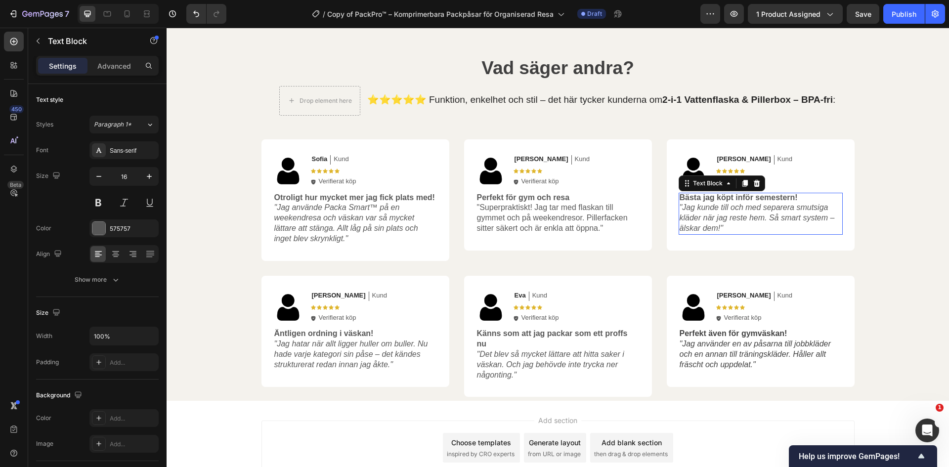
click at [729, 204] on icon ""Jag kunde till och med separera smutsiga kläder när jag reste hem. Så smart sy…" at bounding box center [757, 217] width 155 height 29
click at [745, 219] on icon ""Jag kunde till och med separera smutsiga kläder när jag reste hem. Så smart sy…" at bounding box center [757, 217] width 155 height 29
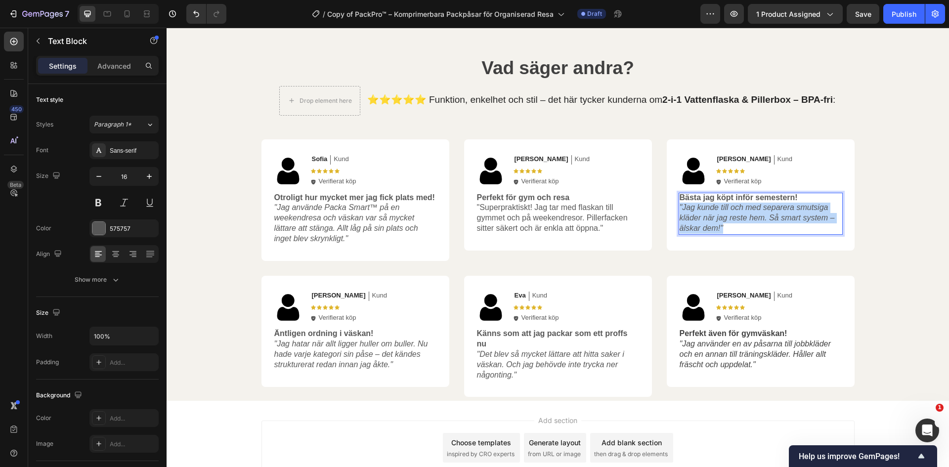
click at [745, 219] on icon ""Jag kunde till och med separera smutsiga kläder när jag reste hem. Så smart sy…" at bounding box center [757, 217] width 155 height 29
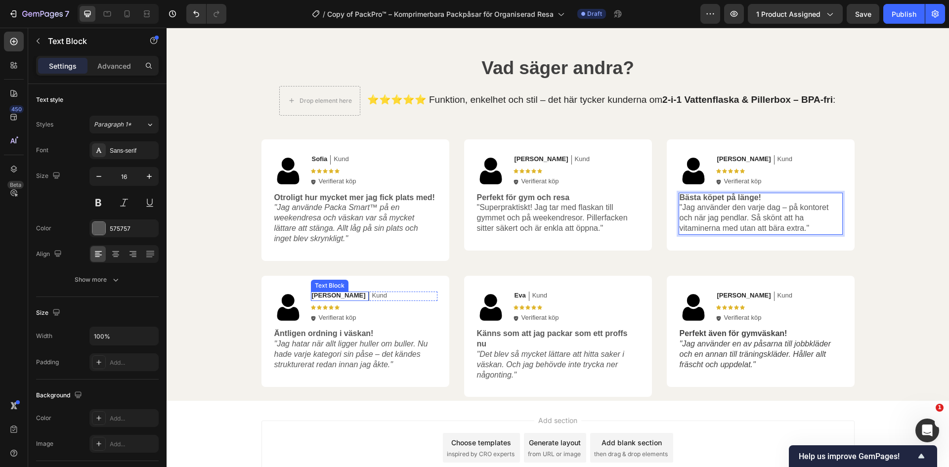
click at [319, 297] on p "Karin" at bounding box center [339, 296] width 54 height 8
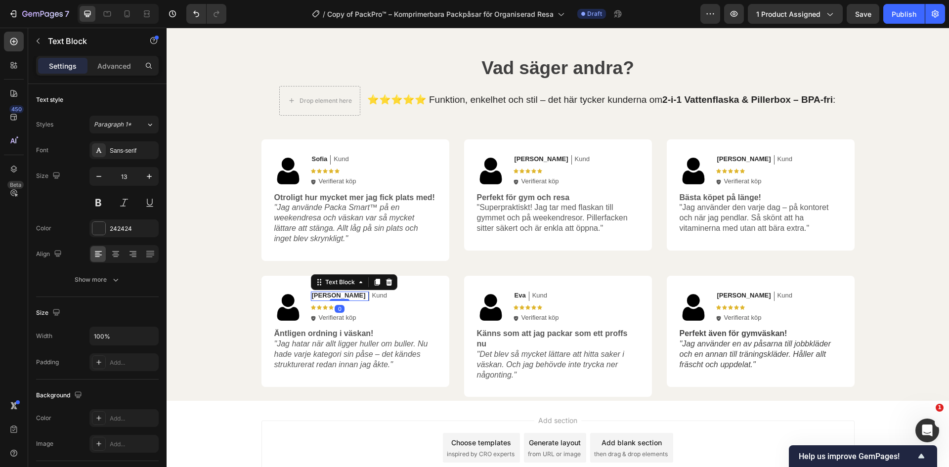
click at [319, 297] on p "Karin" at bounding box center [339, 296] width 54 height 8
click at [309, 362] on icon ""Jag hatar när allt ligger huller om buller. Nu hade varje kategori sin påse – …" at bounding box center [351, 354] width 154 height 29
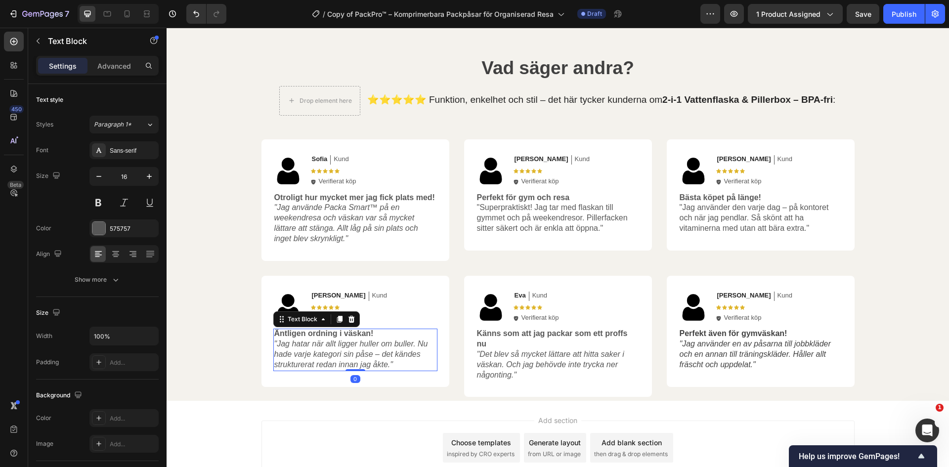
click at [309, 362] on icon ""Jag hatar när allt ligger huller om buller. Nu hade varje kategori sin påse – …" at bounding box center [351, 354] width 154 height 29
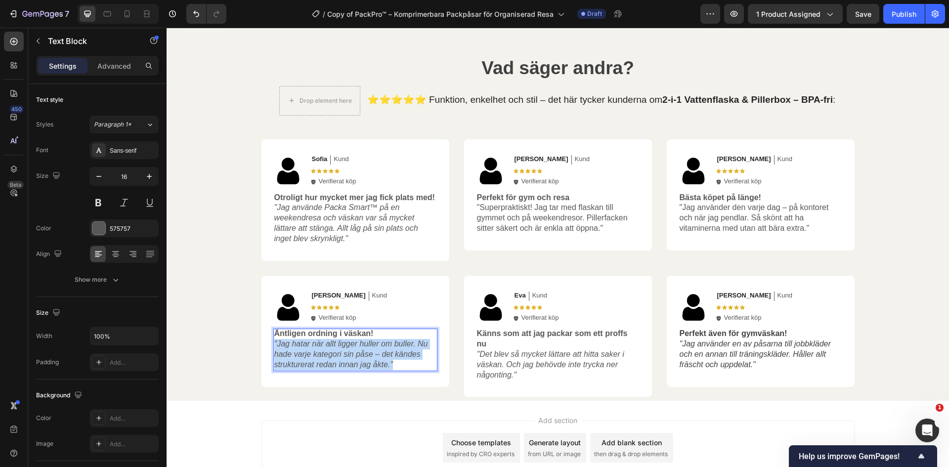
click at [309, 362] on icon ""Jag hatar när allt ligger huller om buller. Nu hade varje kategori sin påse – …" at bounding box center [351, 354] width 154 height 29
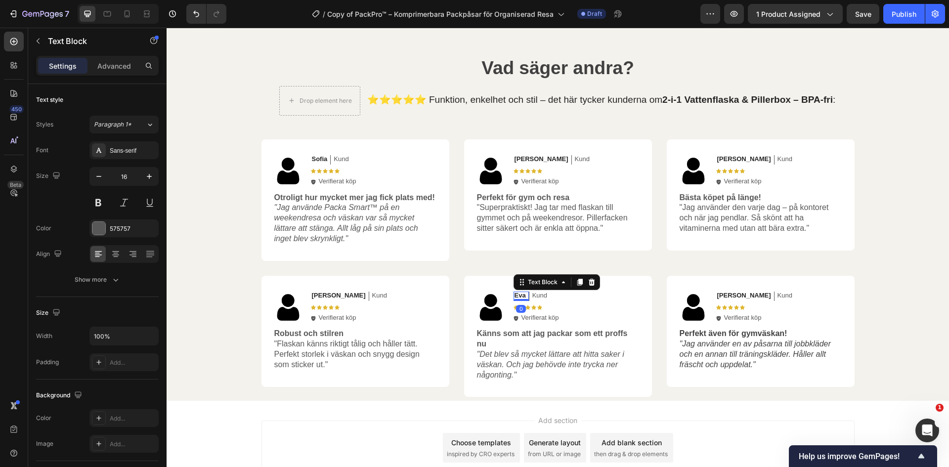
click at [519, 294] on p "Eva" at bounding box center [520, 296] width 11 height 8
click at [515, 297] on p "LLinda" at bounding box center [525, 296] width 21 height 8
click at [579, 354] on icon ""Det blev så mycket lättare att hitta saker i väskan. Och jag behövde inte tryc…" at bounding box center [550, 364] width 147 height 29
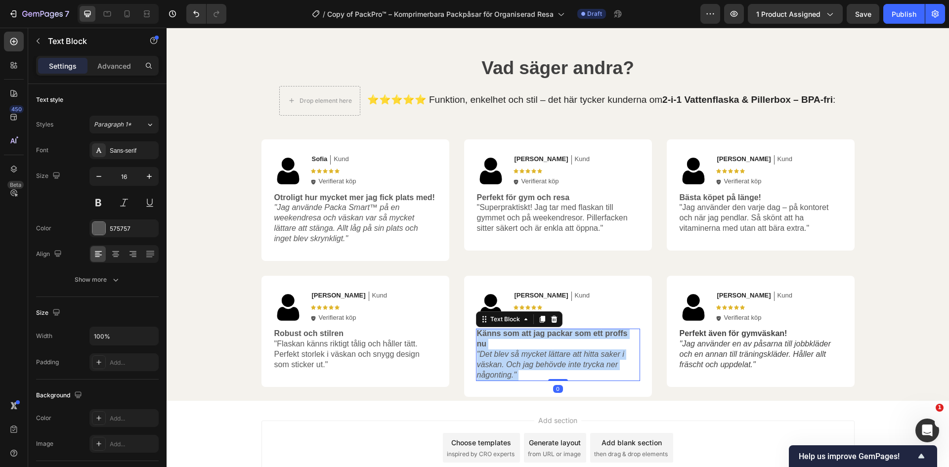
click at [579, 354] on icon ""Det blev så mycket lättare att hitta saker i väskan. Och jag behövde inte tryc…" at bounding box center [550, 364] width 147 height 29
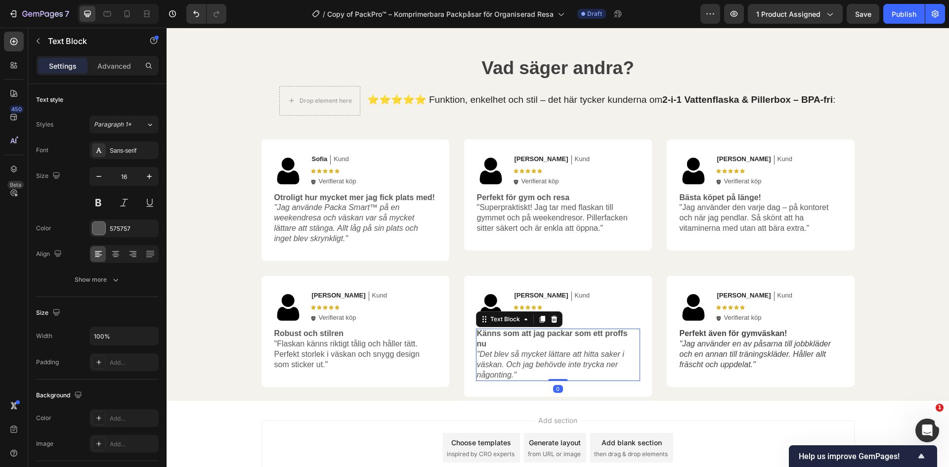
click at [579, 354] on icon ""Det blev så mycket lättare att hitta saker i väskan. Och jag behövde inte tryc…" at bounding box center [550, 364] width 147 height 29
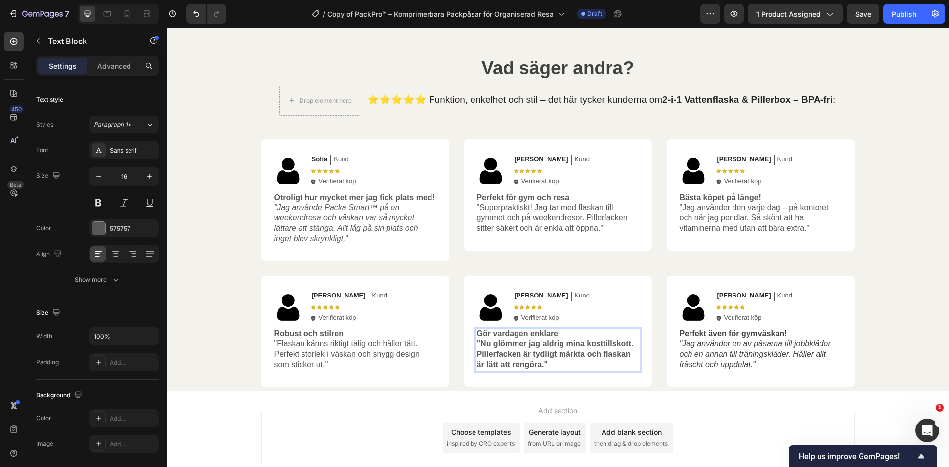
click at [538, 355] on strong ""Nu glömmer jag aldrig mina kosttillskott. Pillerfacken är tydligt märkta och f…" at bounding box center [555, 354] width 157 height 29
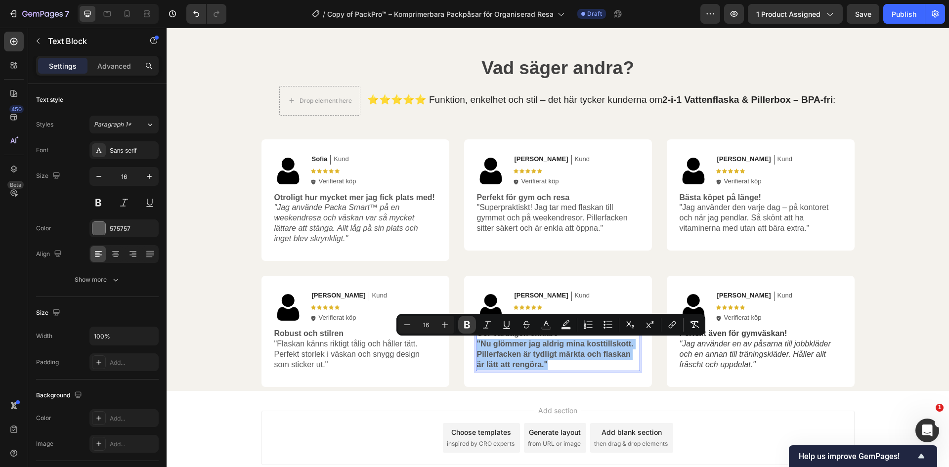
click at [463, 322] on icon "Editor contextual toolbar" at bounding box center [467, 325] width 10 height 10
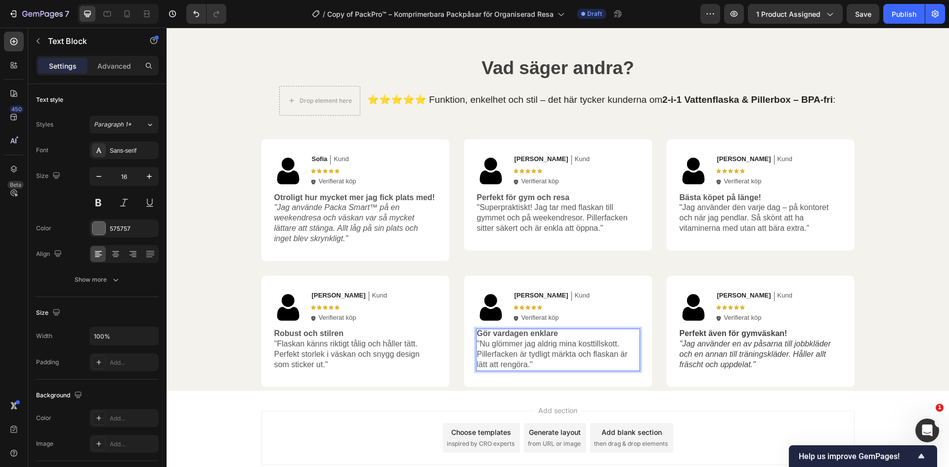
click at [570, 363] on p "Gör vardagen enklare "Nu glömmer jag aldrig mina kosttillskott. Pillerfacken är…" at bounding box center [558, 349] width 162 height 41
click at [722, 295] on p "Nina" at bounding box center [744, 296] width 54 height 8
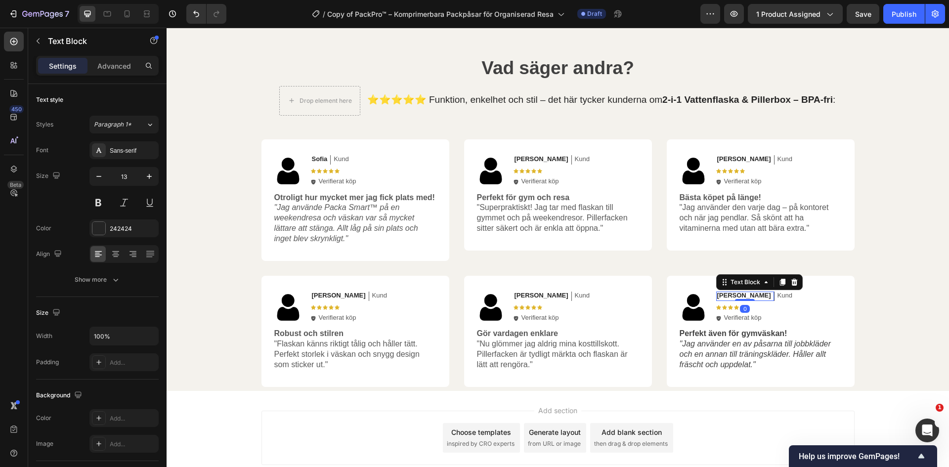
click at [722, 295] on p "Nina" at bounding box center [744, 296] width 54 height 8
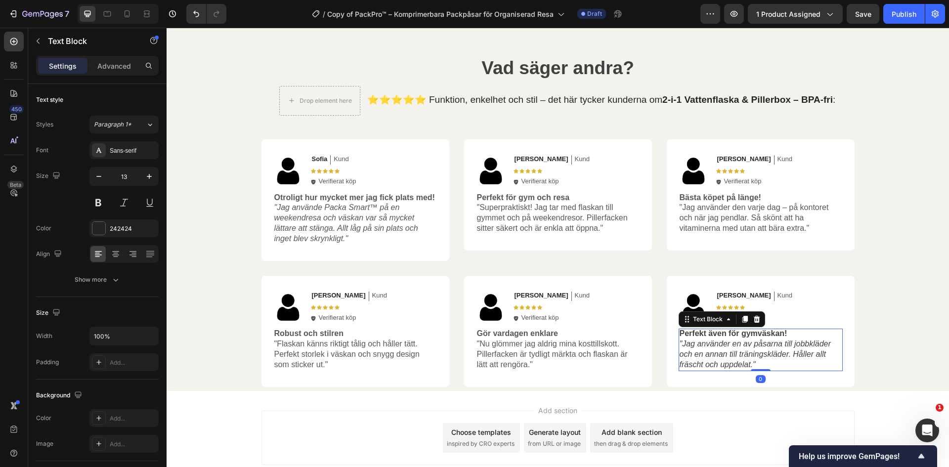
click at [726, 358] on icon ""Jag använder en av påsarna till jobbkläder och en annan till träningskläder. H…" at bounding box center [755, 354] width 151 height 29
click at [727, 362] on icon ""Jag använder en av påsarna till jobbkläder och en annan till träningskläder. H…" at bounding box center [755, 354] width 151 height 29
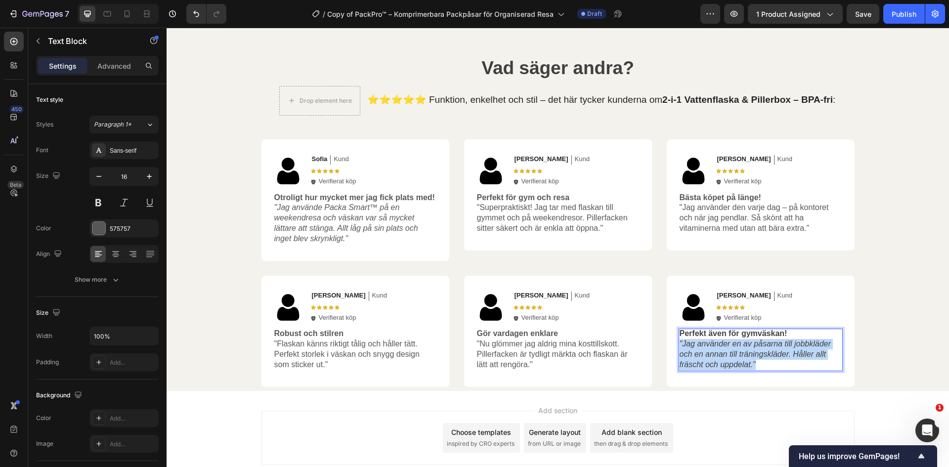
click at [727, 362] on icon ""Jag använder en av påsarna till jobbkläder och en annan till träningskläder. H…" at bounding box center [755, 354] width 151 height 29
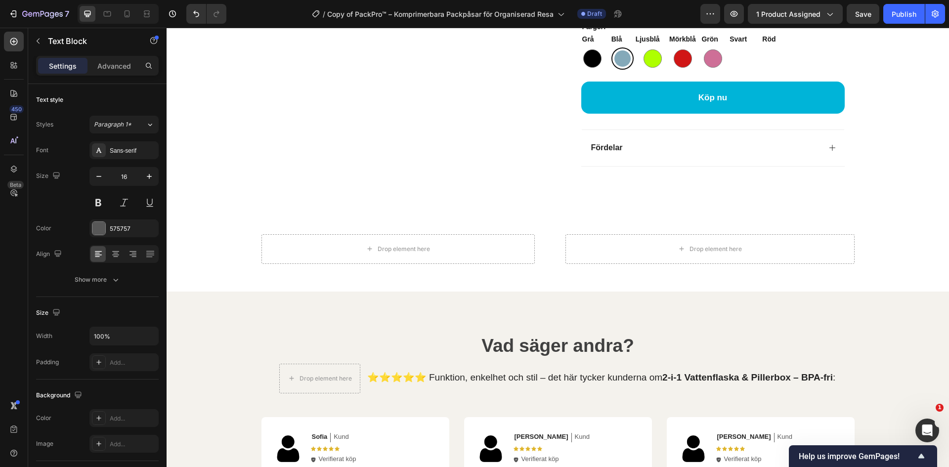
scroll to position [431, 0]
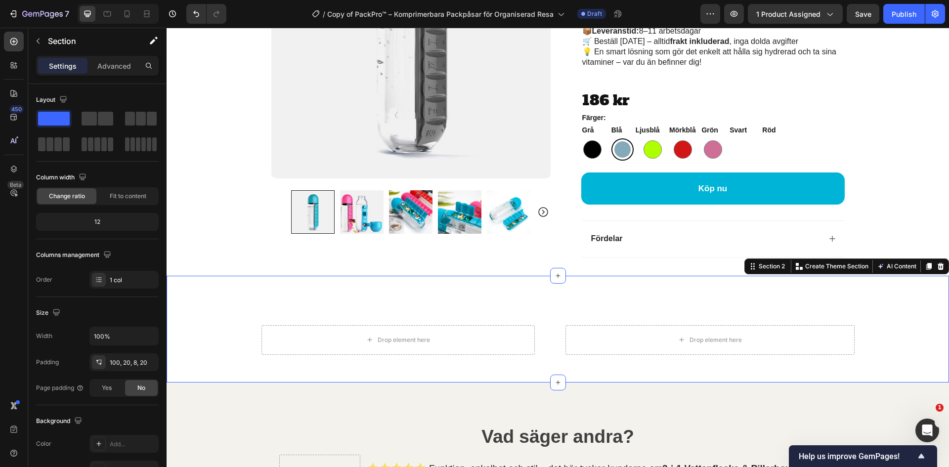
click at [708, 296] on div "Drop element here Row Drop element here Row Section 2 You can create reusable s…" at bounding box center [558, 329] width 783 height 107
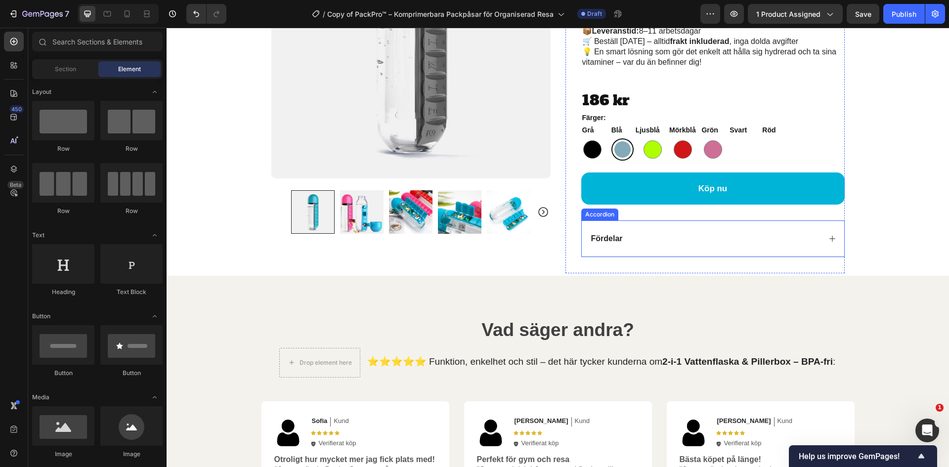
click at [822, 238] on div "Fördelar" at bounding box center [713, 238] width 263 height 37
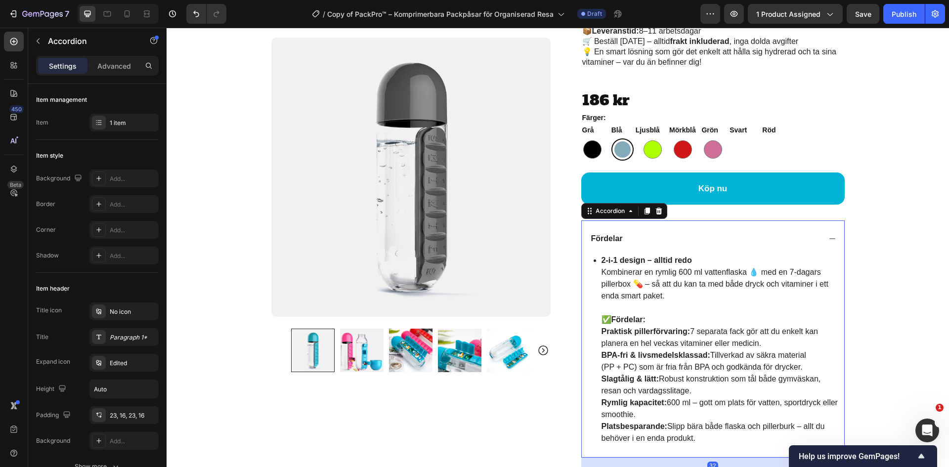
click at [822, 239] on div "Fördelar" at bounding box center [713, 238] width 263 height 37
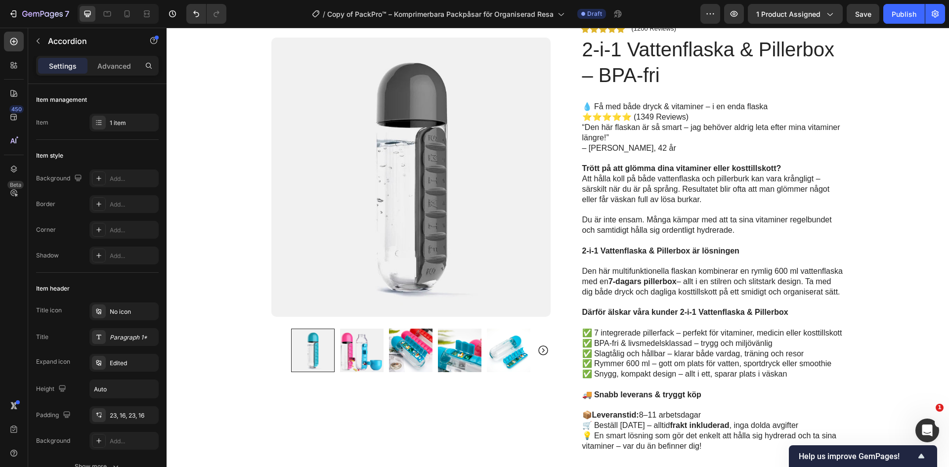
scroll to position [0, 0]
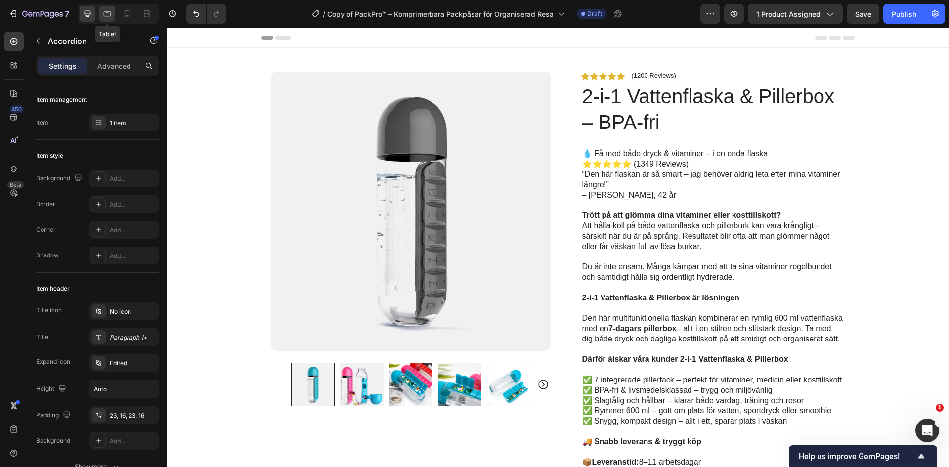
click at [108, 15] on icon at bounding box center [107, 14] width 10 height 10
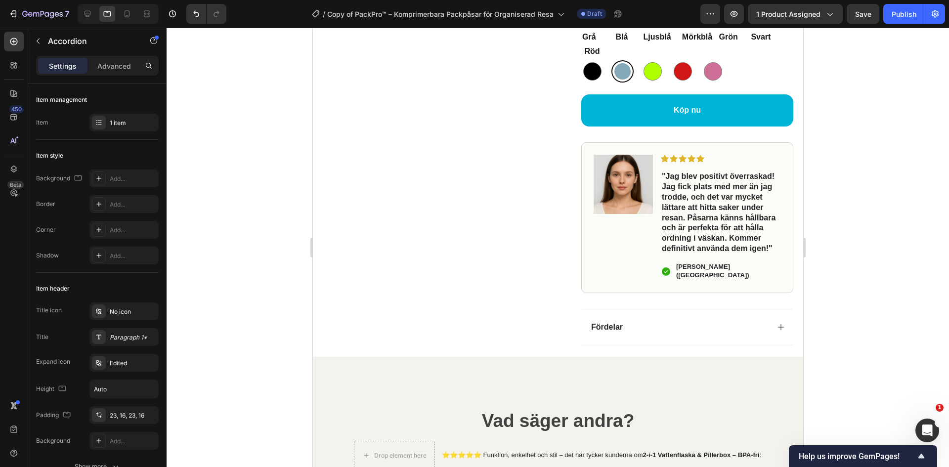
scroll to position [435, 0]
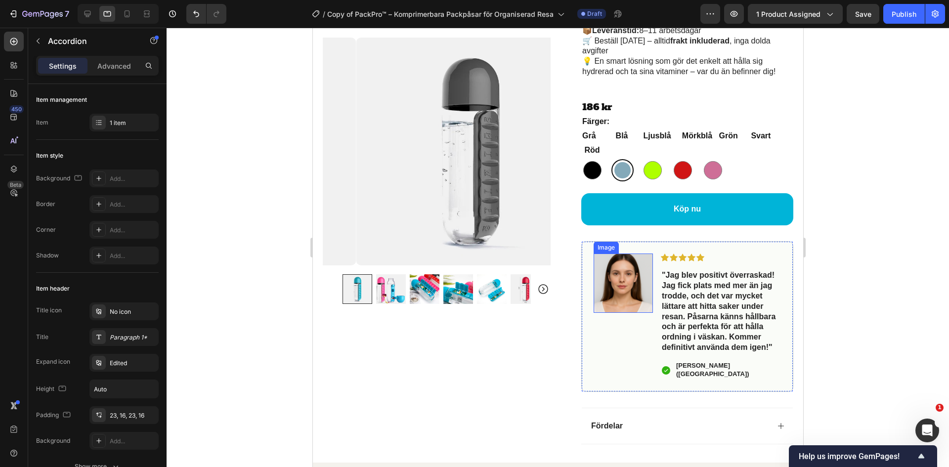
click at [628, 289] on img at bounding box center [622, 283] width 59 height 59
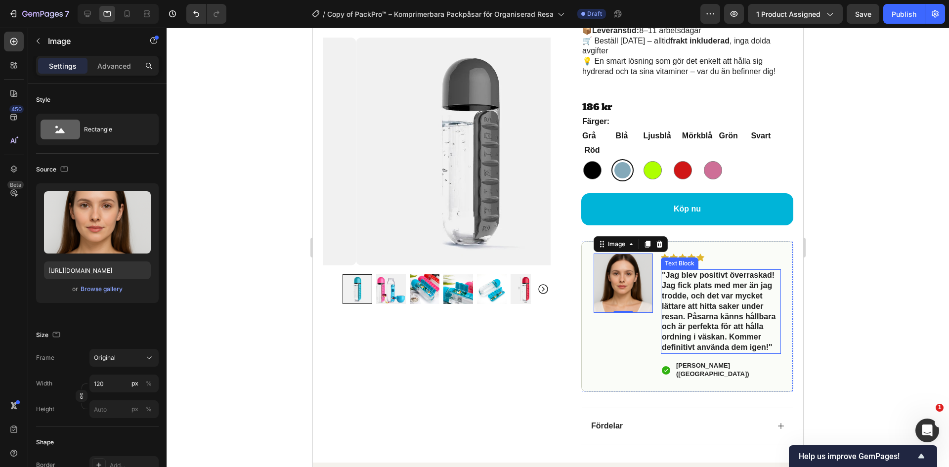
click at [744, 312] on strong ""Jag blev positivt överraskad! Jag fick plats med mer än jag trodde, och det va…" at bounding box center [718, 311] width 114 height 81
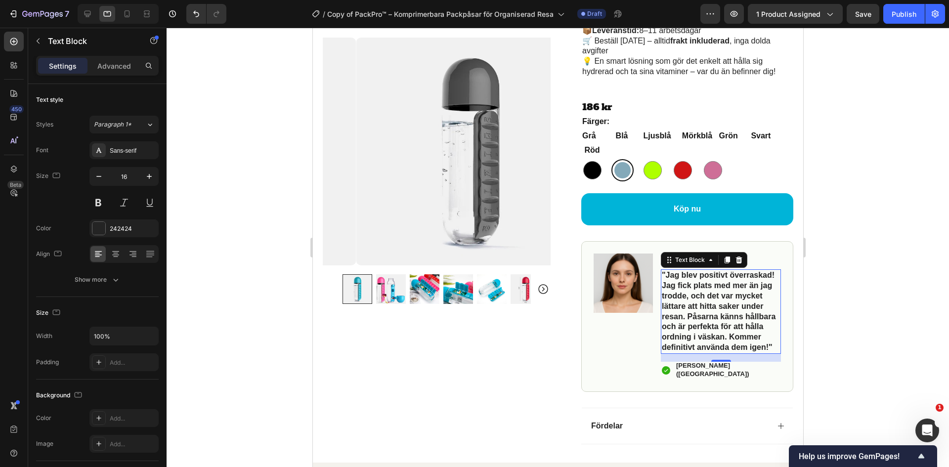
click at [736, 324] on strong ""Jag blev positivt överraskad! Jag fick plats med mer än jag trodde, och det va…" at bounding box center [718, 311] width 114 height 81
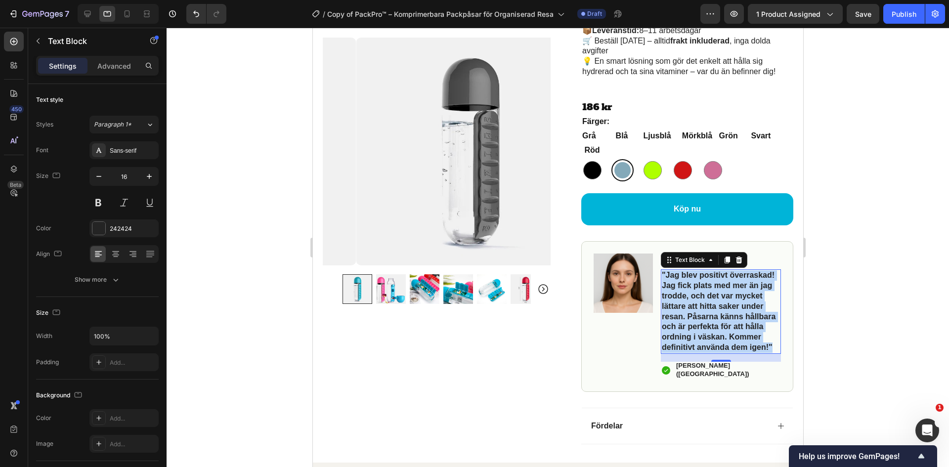
click at [736, 324] on strong ""Jag blev positivt överraskad! Jag fick plats med mer än jag trodde, och det va…" at bounding box center [718, 311] width 114 height 81
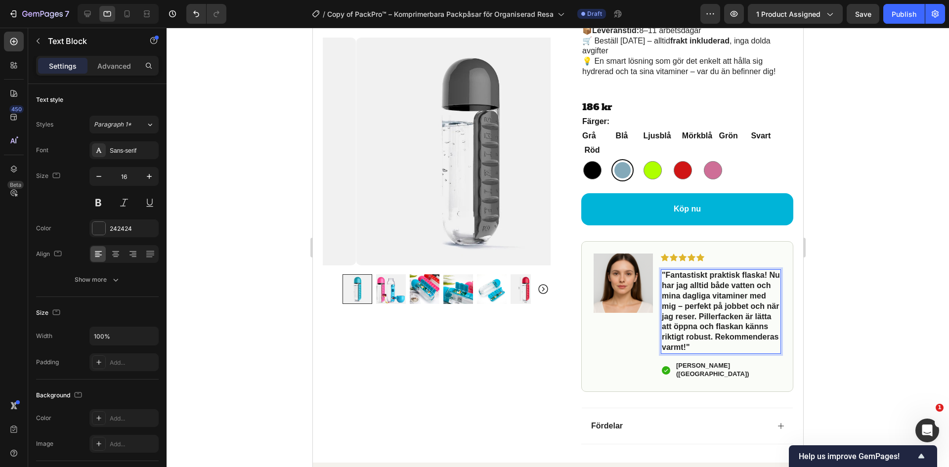
click at [736, 326] on strong ""Fantastiskt praktisk flaska! Nu har jag alltid både vatten och mina dagliga vi…" at bounding box center [720, 311] width 118 height 81
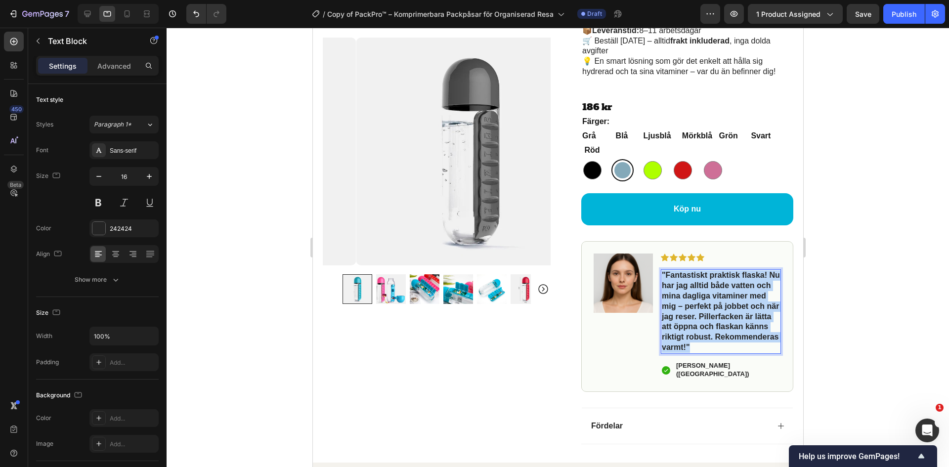
click at [736, 326] on strong ""Fantastiskt praktisk flaska! Nu har jag alltid både vatten och mina dagliga vi…" at bounding box center [720, 311] width 118 height 81
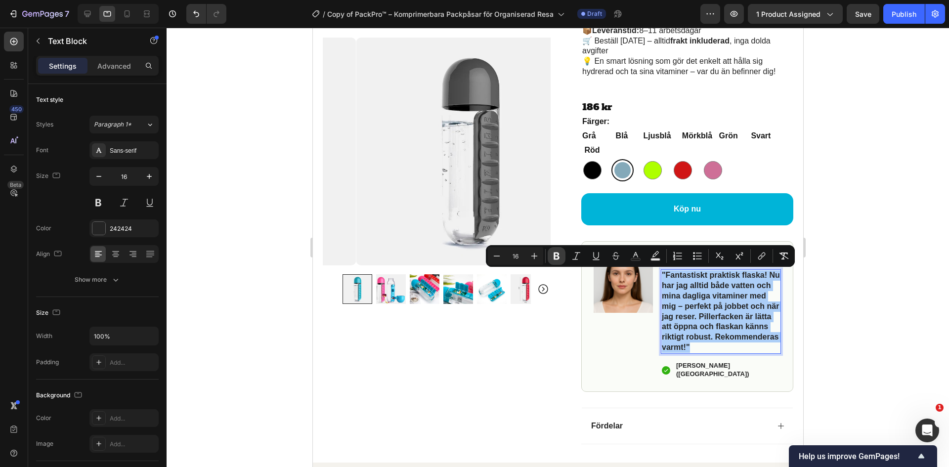
click at [557, 261] on button "Bold" at bounding box center [557, 256] width 18 height 18
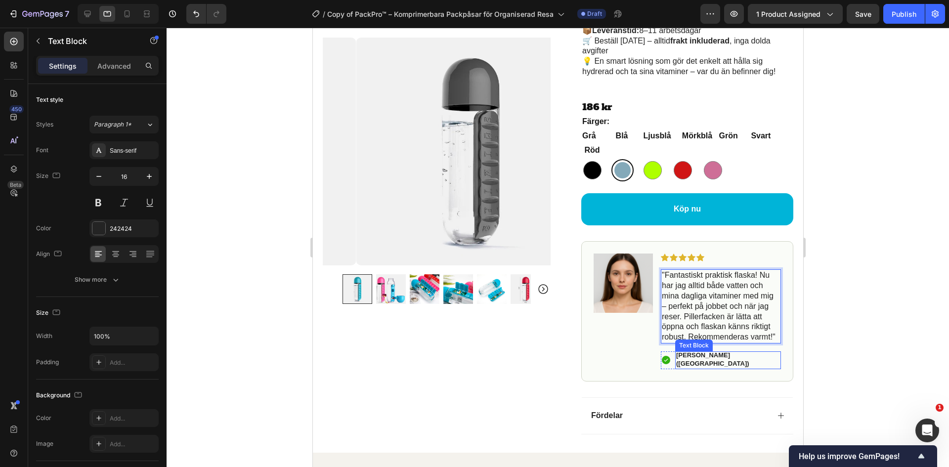
click at [704, 358] on strong "Elin A. (Stockholm)" at bounding box center [712, 359] width 73 height 16
click at [737, 355] on div "Icon Elin A. (Stockholm) Text Block 0 Row" at bounding box center [720, 360] width 120 height 18
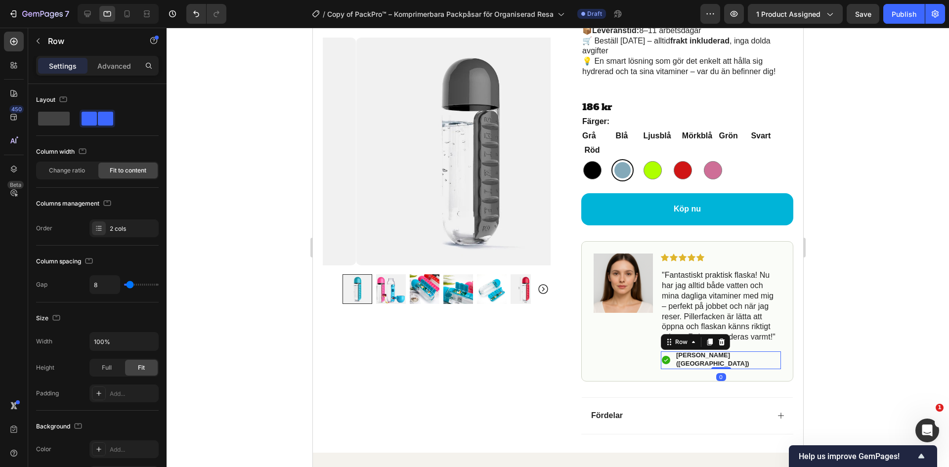
click at [737, 355] on div "Icon Elin A. (Stockholm) Text Block Row 0" at bounding box center [720, 360] width 120 height 18
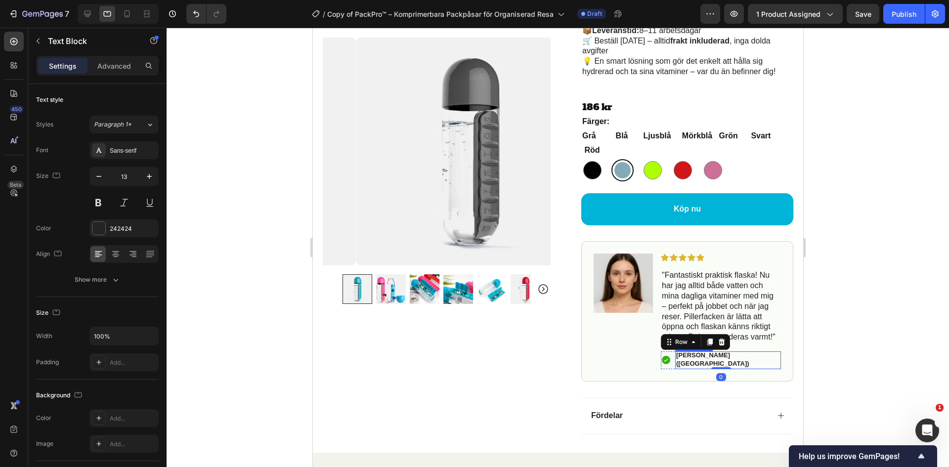
click at [731, 357] on div "Elin A. (Stockholm)" at bounding box center [728, 360] width 106 height 18
click at [728, 357] on strong "Elin A. (Stockholm)" at bounding box center [712, 359] width 73 height 16
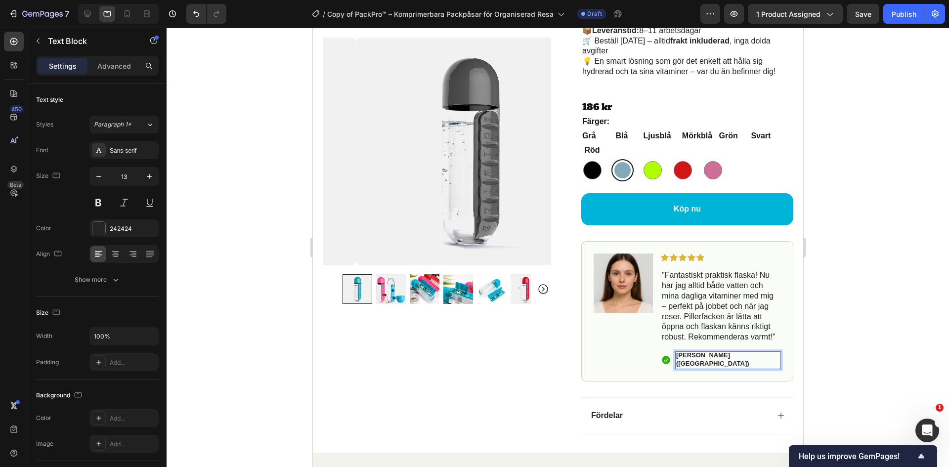
click at [845, 336] on div at bounding box center [558, 247] width 783 height 439
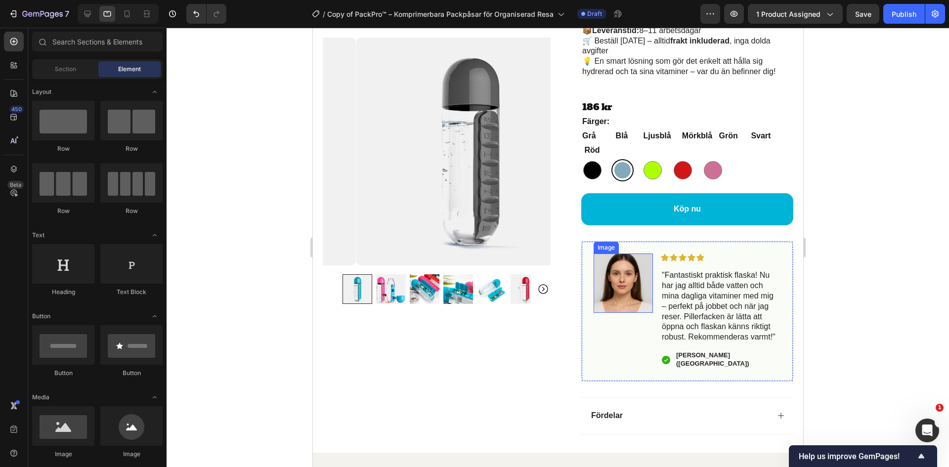
click at [632, 296] on img at bounding box center [622, 283] width 59 height 59
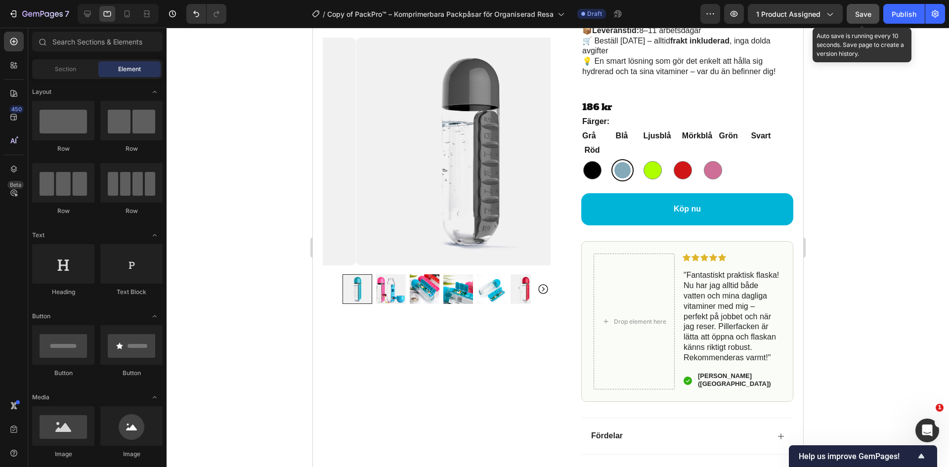
click at [856, 12] on span "Save" at bounding box center [863, 14] width 16 height 8
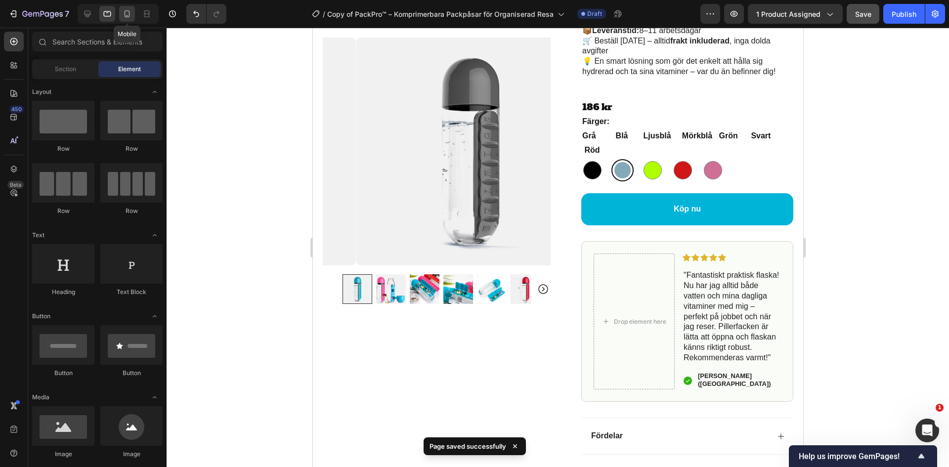
click at [126, 16] on icon at bounding box center [127, 14] width 10 height 10
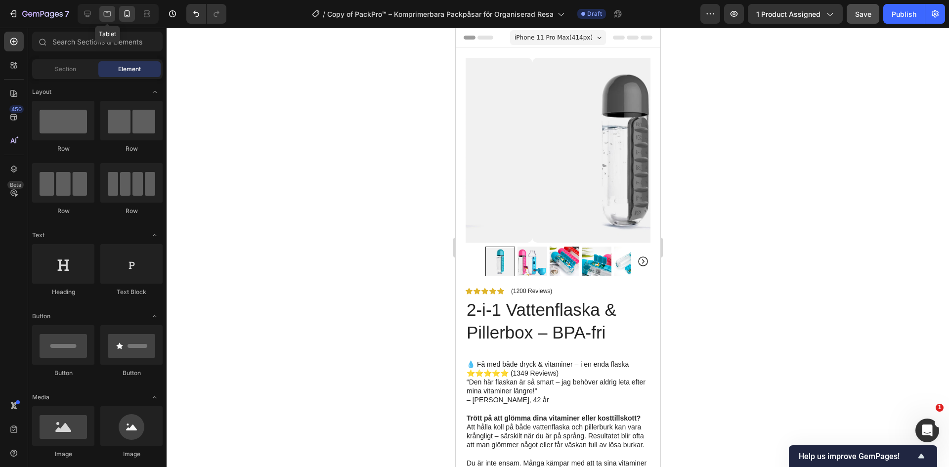
click at [103, 17] on icon at bounding box center [107, 14] width 10 height 10
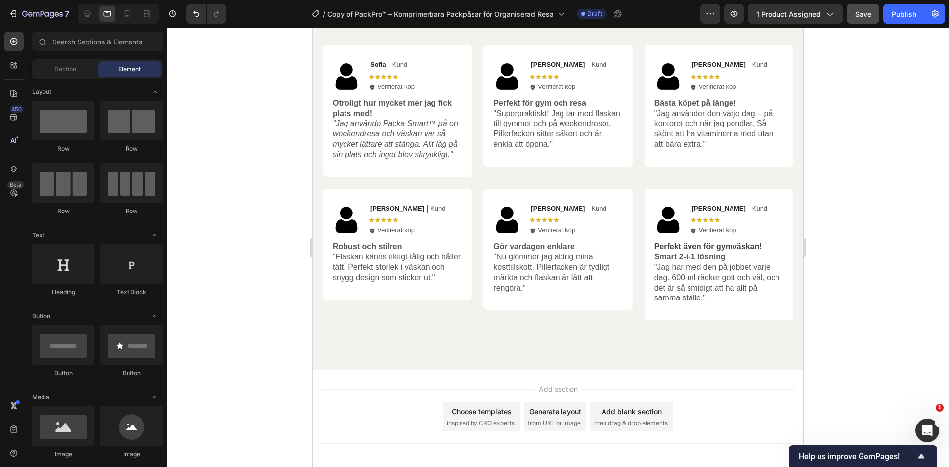
scroll to position [1008, 0]
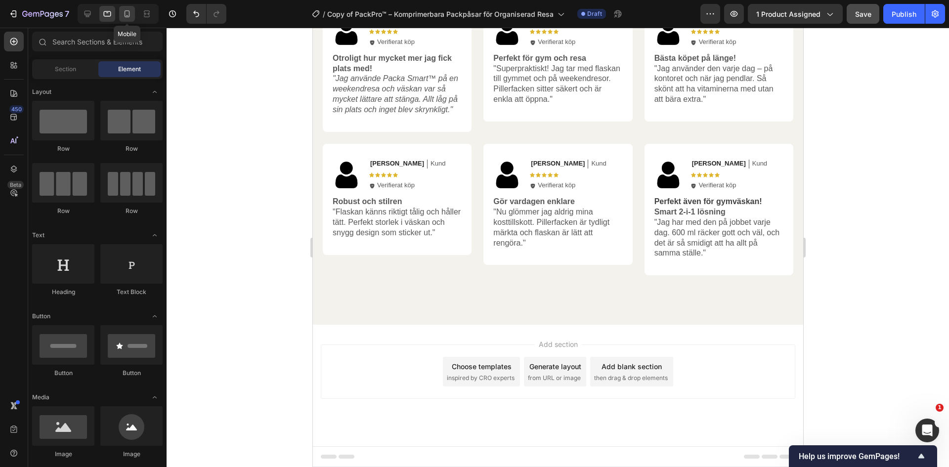
click at [126, 15] on icon at bounding box center [127, 14] width 10 height 10
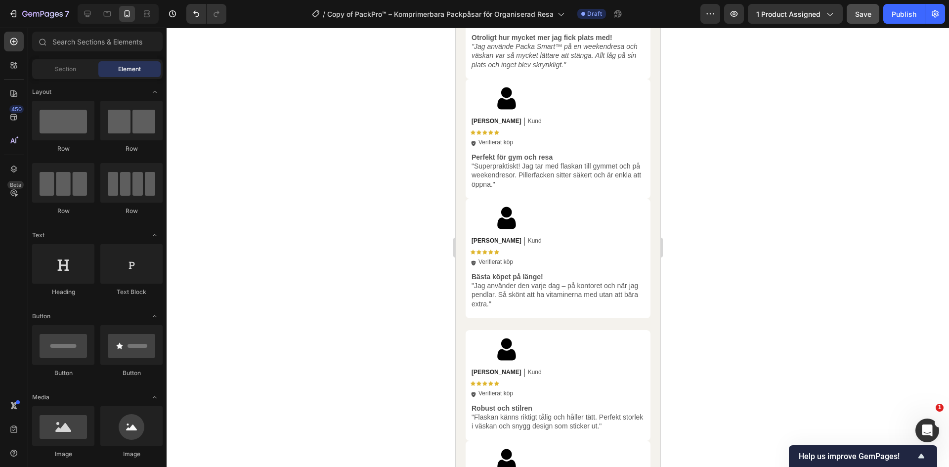
scroll to position [1018, 0]
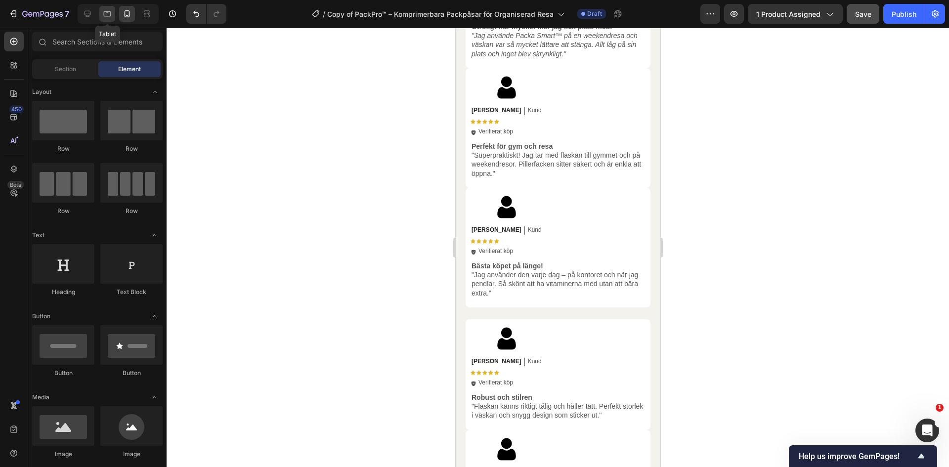
click at [108, 11] on icon at bounding box center [107, 14] width 10 height 10
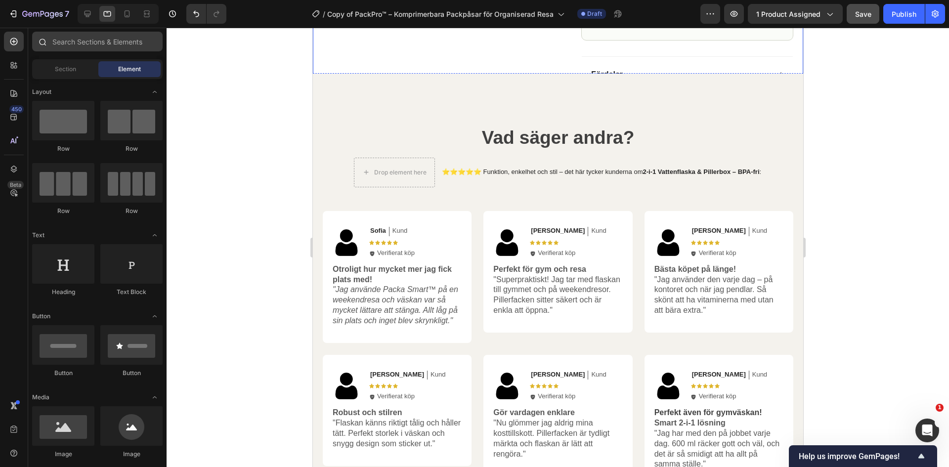
scroll to position [760, 0]
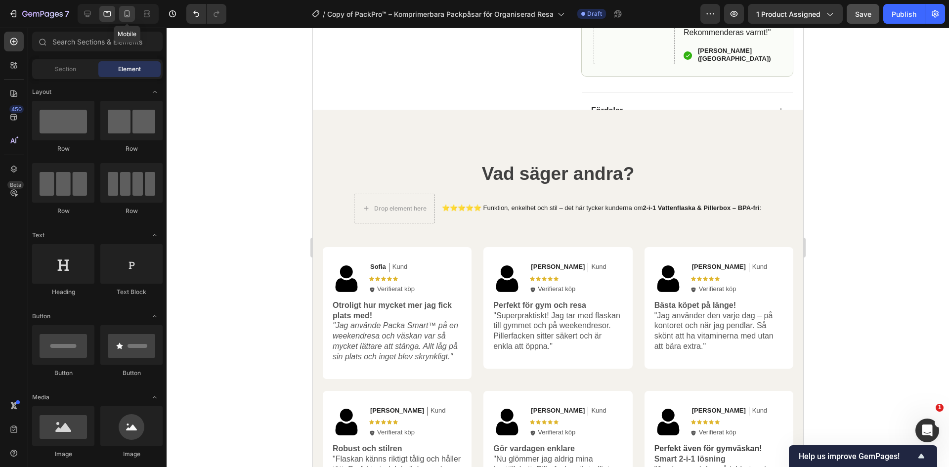
click at [124, 16] on icon at bounding box center [127, 14] width 10 height 10
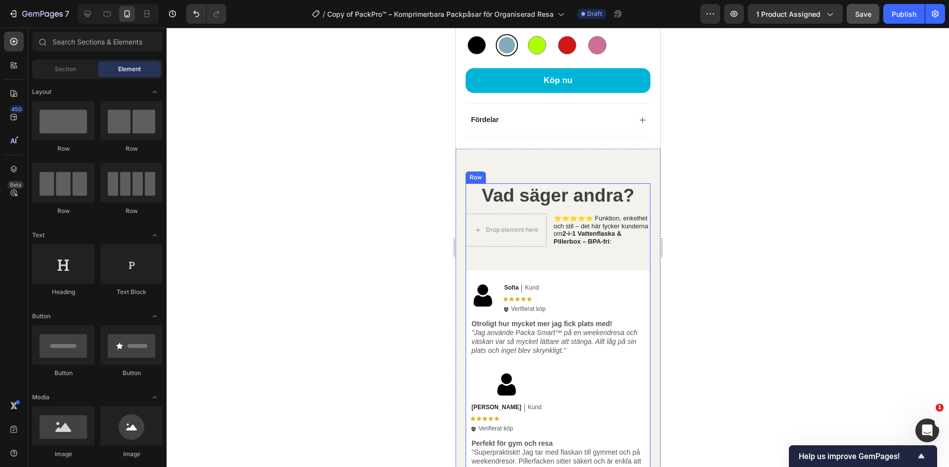
click at [592, 245] on strong "2-i-1 Vattenflaska & Pillerbox – BPA-fri" at bounding box center [587, 237] width 68 height 15
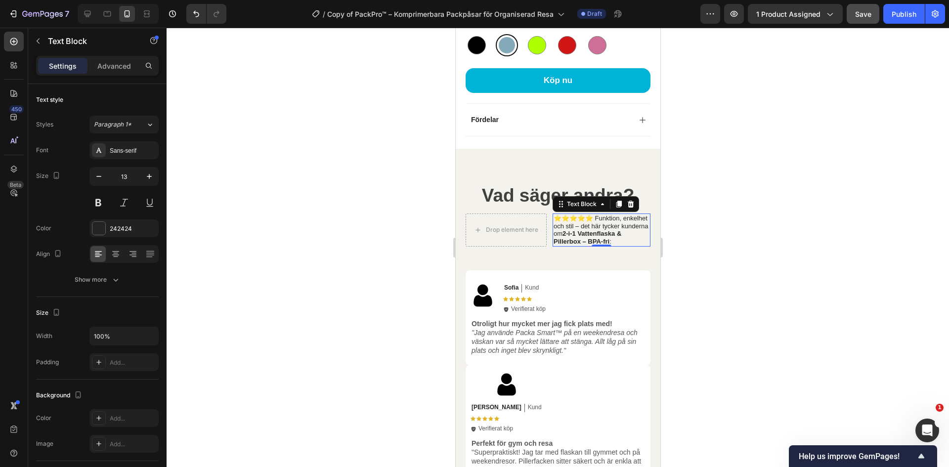
click at [777, 366] on div at bounding box center [558, 247] width 783 height 439
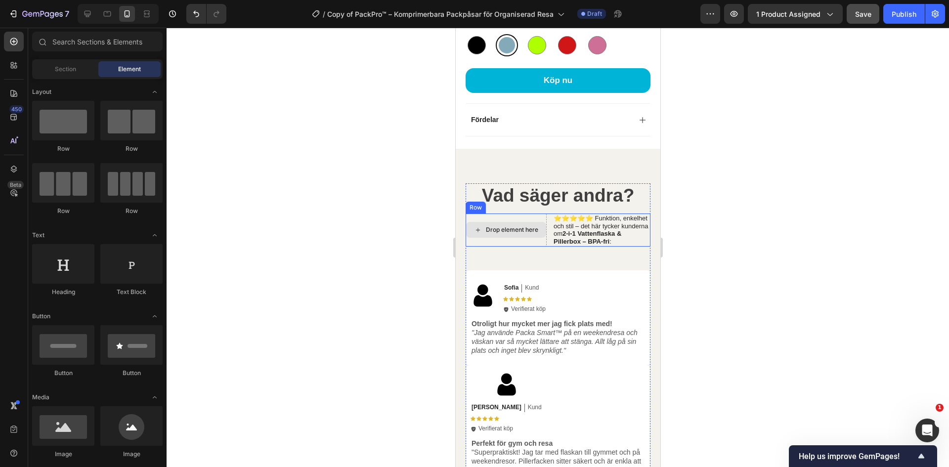
click at [521, 234] on div "Drop element here" at bounding box center [511, 230] width 52 height 8
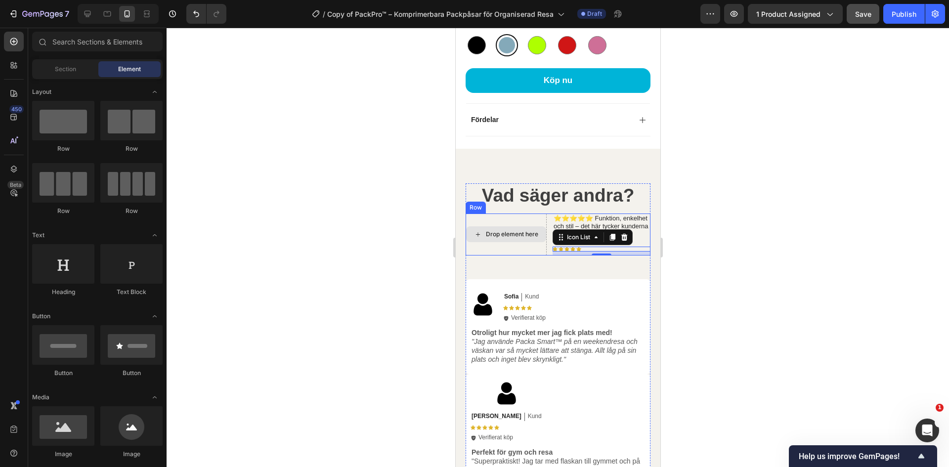
click at [506, 242] on div "Drop element here" at bounding box center [506, 234] width 80 height 16
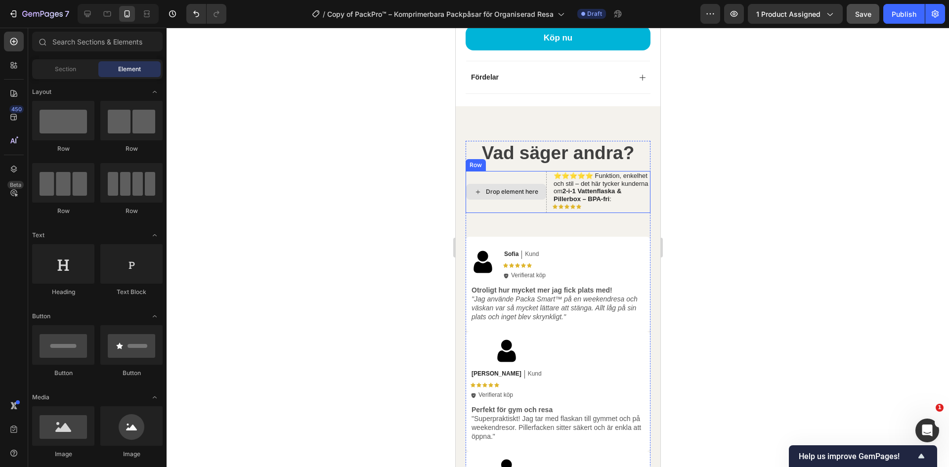
scroll to position [958, 0]
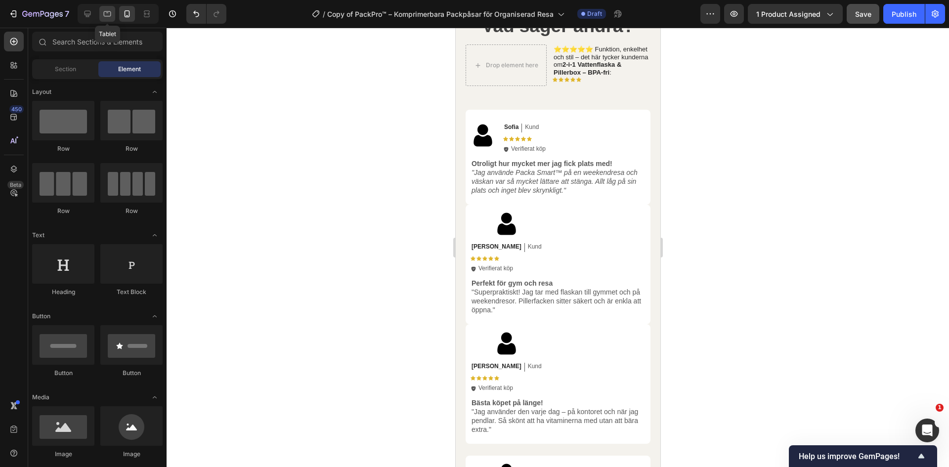
click at [105, 14] on icon at bounding box center [107, 14] width 10 height 10
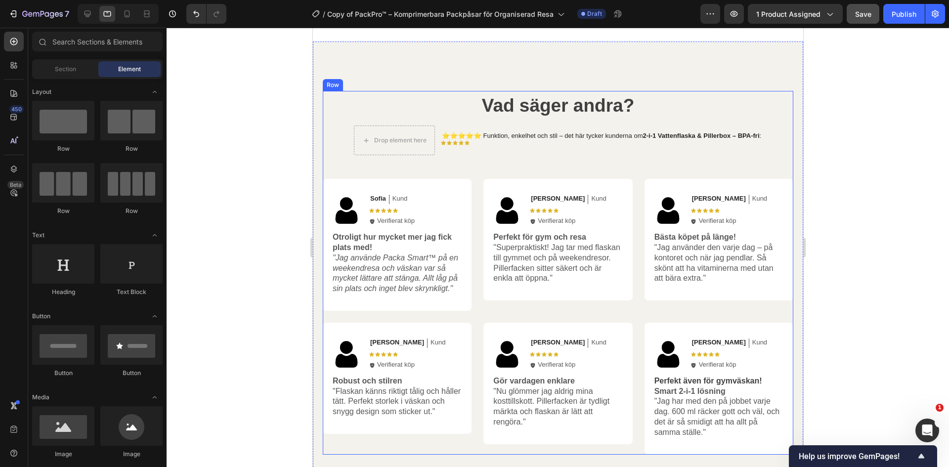
scroll to position [810, 0]
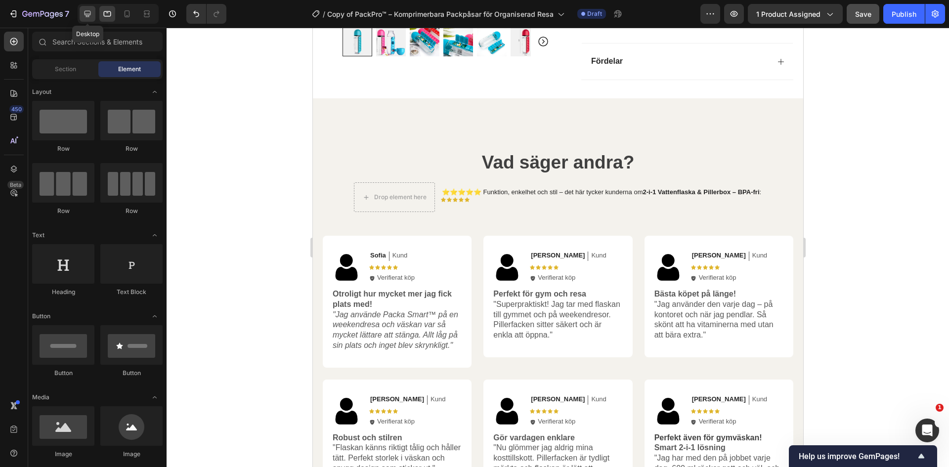
drag, startPoint x: 87, startPoint y: 16, endPoint x: 59, endPoint y: 39, distance: 35.5
click at [87, 16] on icon at bounding box center [88, 14] width 6 height 6
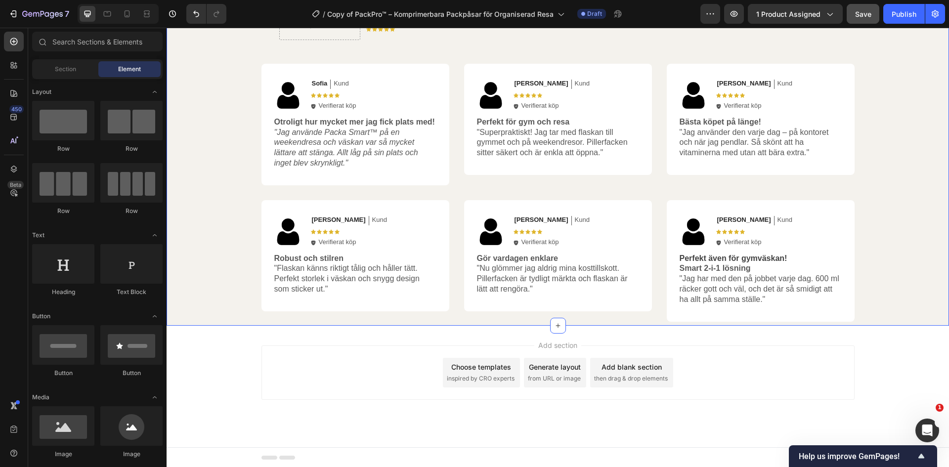
scroll to position [809, 0]
click at [352, 157] on icon ""Jag använde Packa Smart™ på en weekendresa och väskan var så mycket lättare at…" at bounding box center [346, 148] width 144 height 39
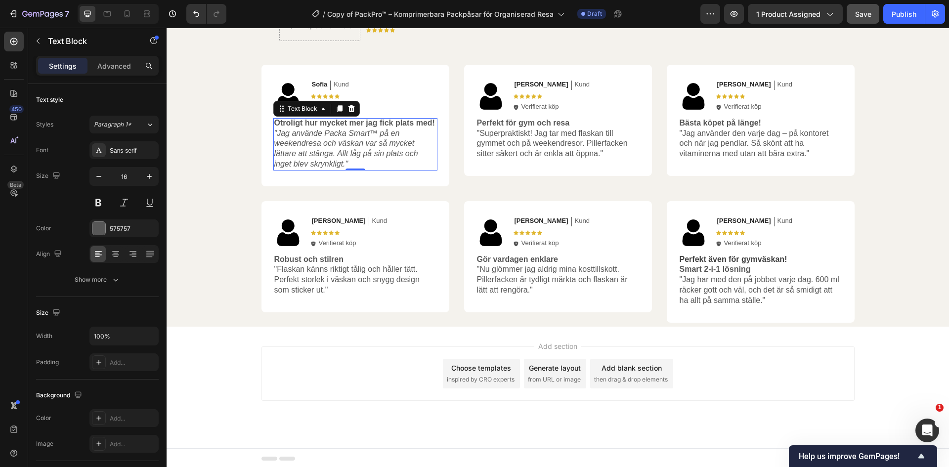
click at [365, 134] on icon ""Jag använde Packa Smart™ på en weekendresa och väskan var så mycket lättare at…" at bounding box center [346, 148] width 144 height 39
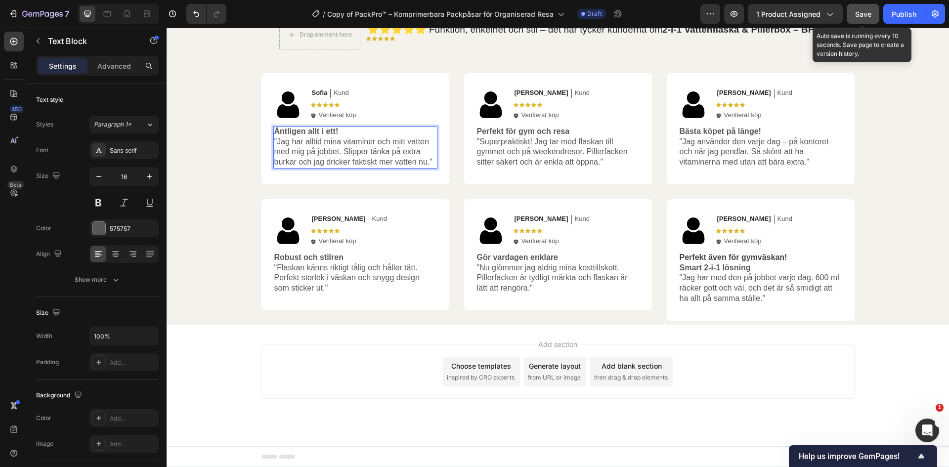
click at [860, 16] on span "Save" at bounding box center [863, 14] width 16 height 8
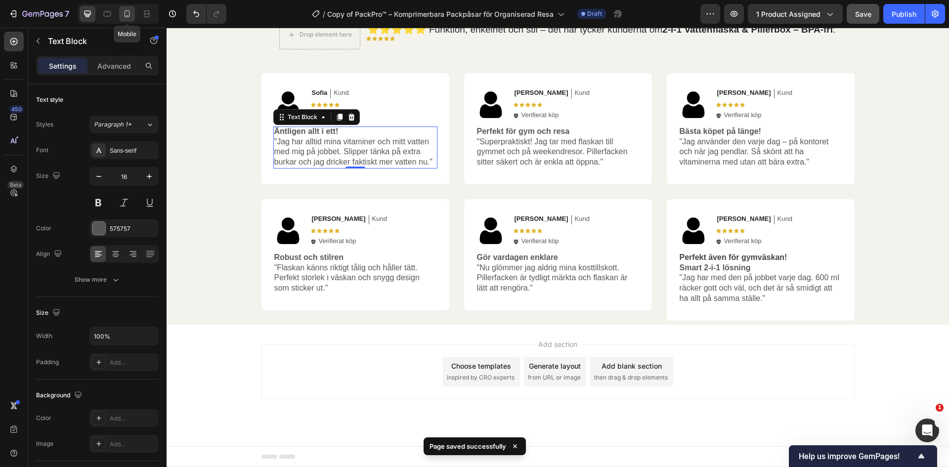
click at [126, 14] on icon at bounding box center [127, 14] width 10 height 10
type input "14"
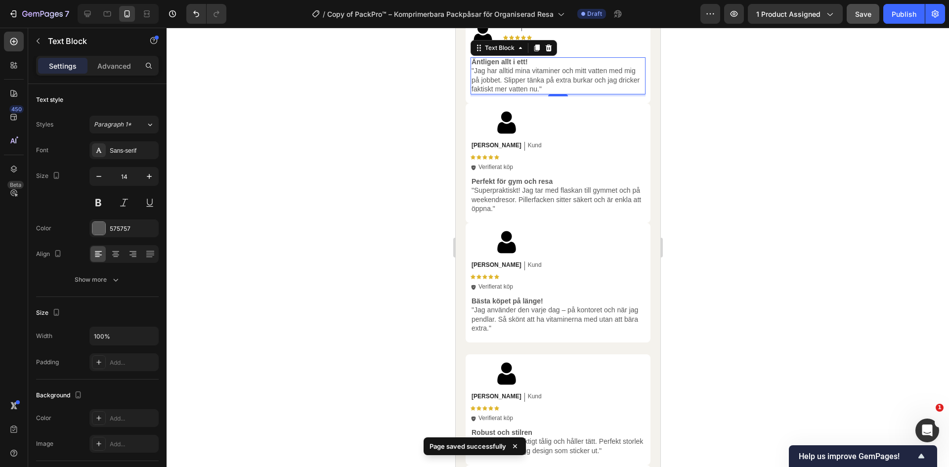
scroll to position [873, 0]
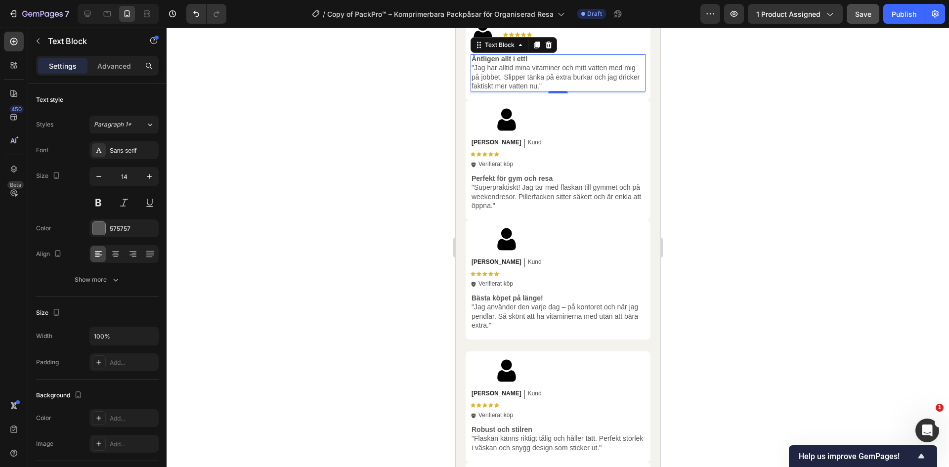
click at [748, 174] on div at bounding box center [558, 247] width 783 height 439
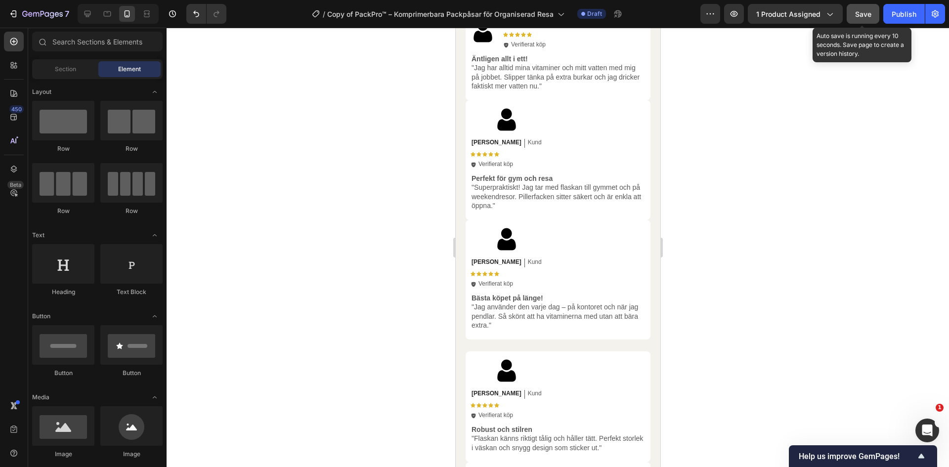
click at [869, 17] on span "Save" at bounding box center [863, 14] width 16 height 8
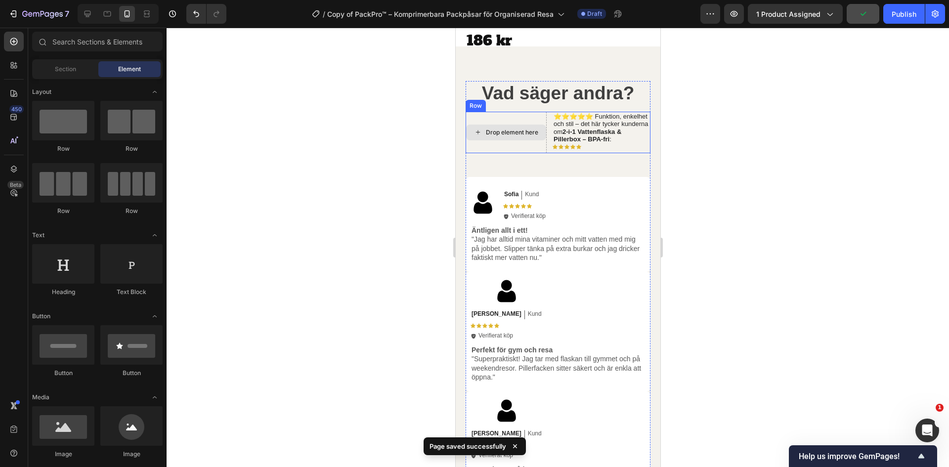
scroll to position [675, 0]
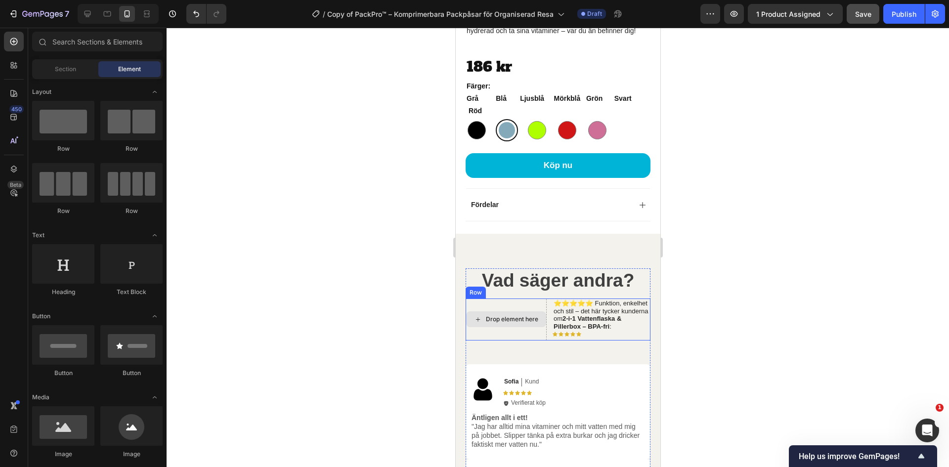
click at [516, 323] on div "Drop element here" at bounding box center [511, 319] width 52 height 8
click at [588, 337] on div "Icon Icon Icon Icon Icon" at bounding box center [601, 334] width 98 height 5
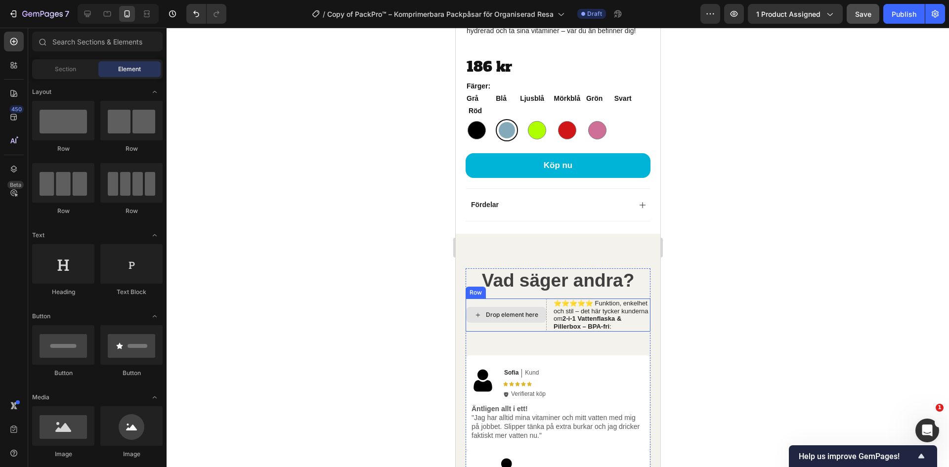
click at [503, 323] on div "Drop element here" at bounding box center [506, 315] width 80 height 16
click at [832, 213] on div at bounding box center [558, 247] width 783 height 439
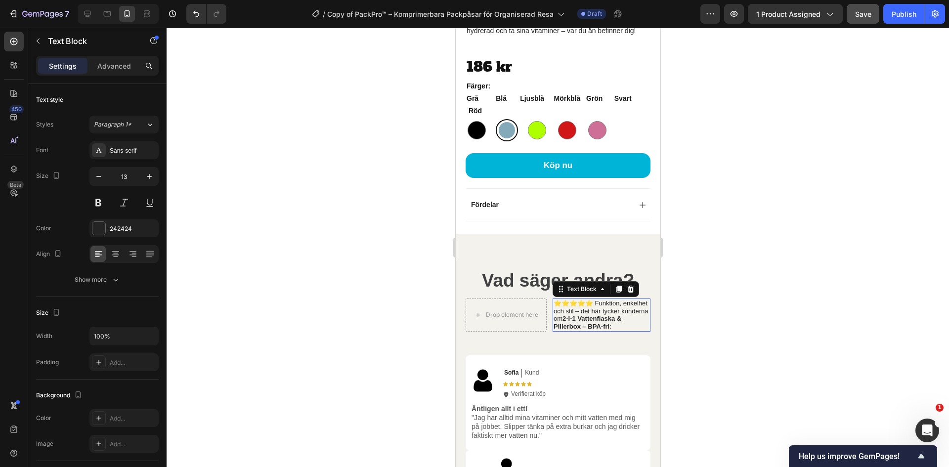
click at [606, 330] on p "⭐⭐⭐⭐⭐ Funktion, enkelhet och stil – det här tycker kunderna om 2-i-1 Vattenflas…" at bounding box center [601, 315] width 96 height 31
click at [581, 330] on p "⭐⭐⭐⭐⭐ Funktion, enkelhet och stil – det här tycker kunderna om 2-i-1 Vattenflas…" at bounding box center [601, 315] width 96 height 31
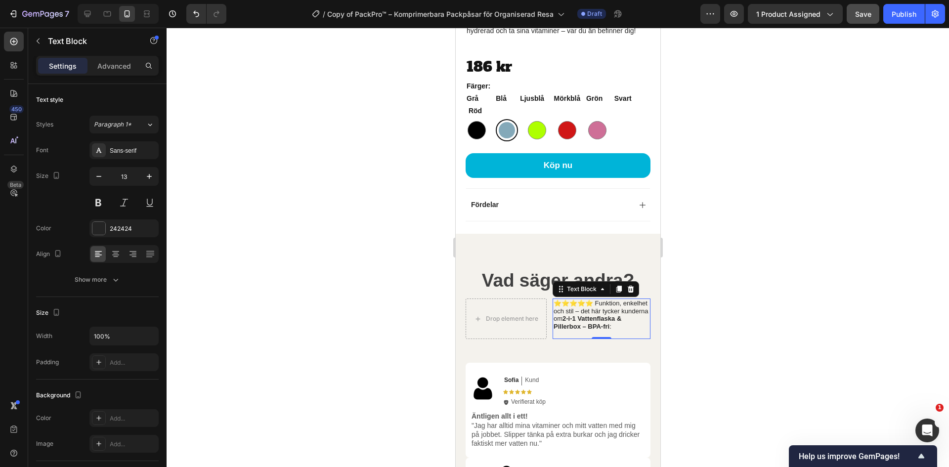
click at [566, 339] on p "Rich Text Editor. Editing area: main" at bounding box center [601, 335] width 96 height 8
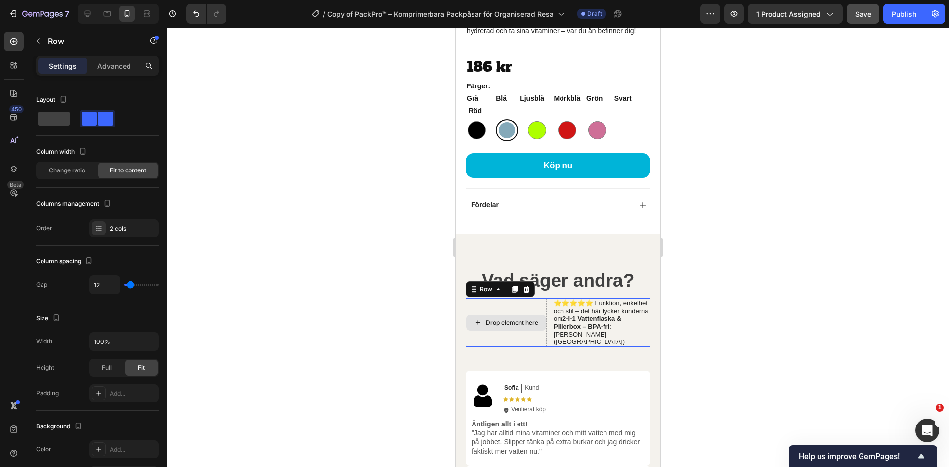
click at [499, 337] on div "Drop element here" at bounding box center [505, 323] width 81 height 48
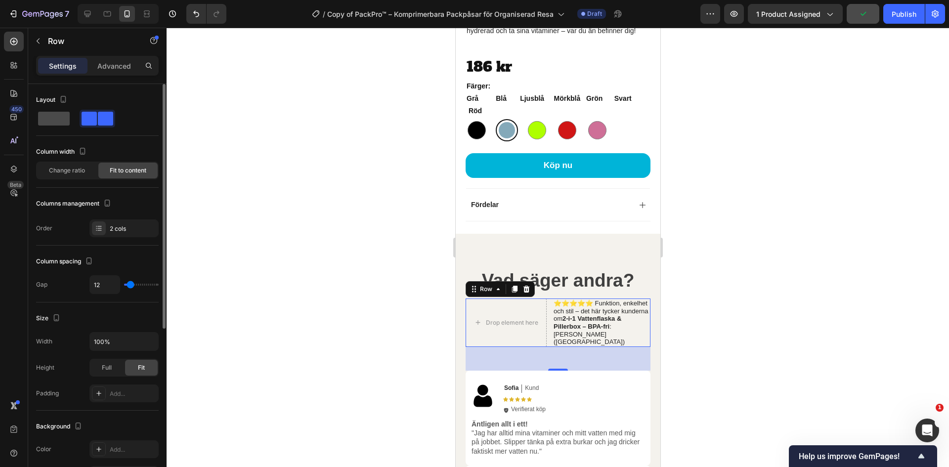
click at [53, 122] on span at bounding box center [54, 119] width 32 height 14
type input "0"
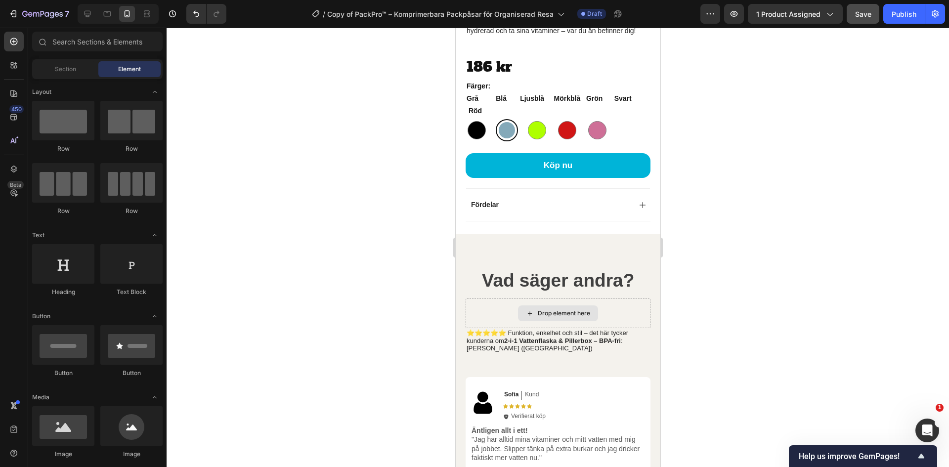
click at [559, 321] on div "Drop element here" at bounding box center [558, 314] width 80 height 16
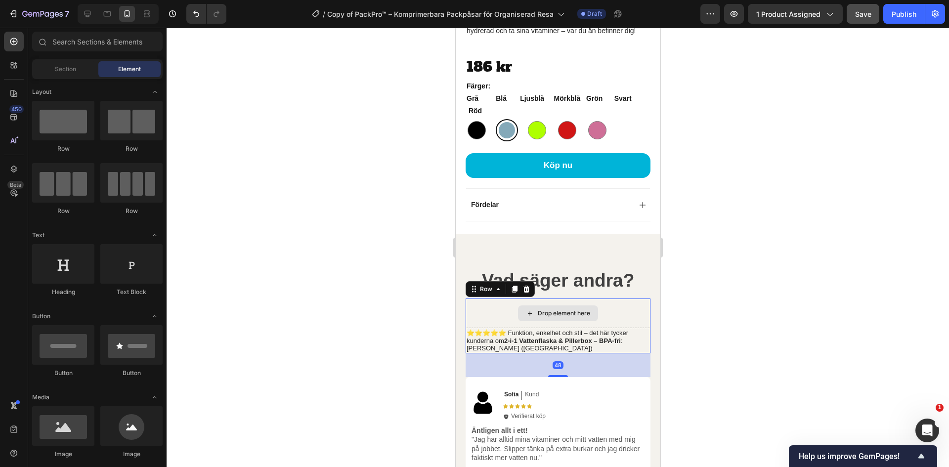
click at [557, 328] on div "Drop element here" at bounding box center [557, 314] width 185 height 30
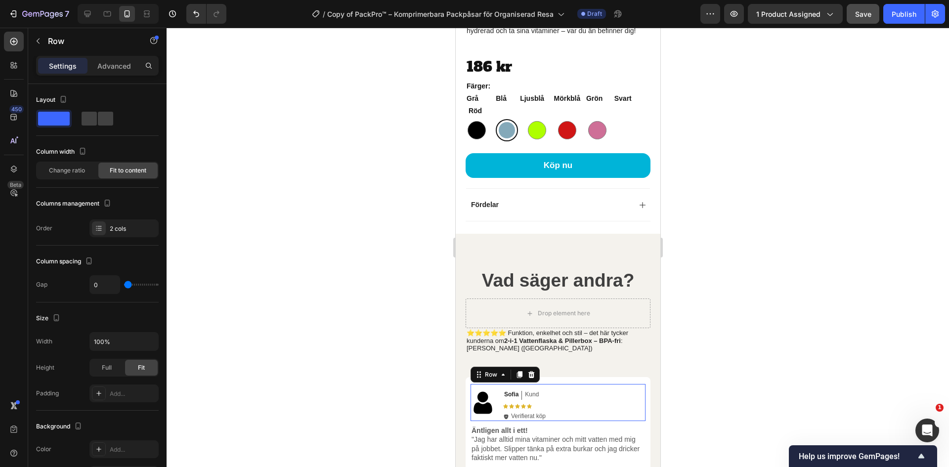
click at [570, 421] on div "Image Sofia Text Block Kund Text Block Row Icon Icon Icon Icon Icon Icon List I…" at bounding box center [557, 402] width 175 height 37
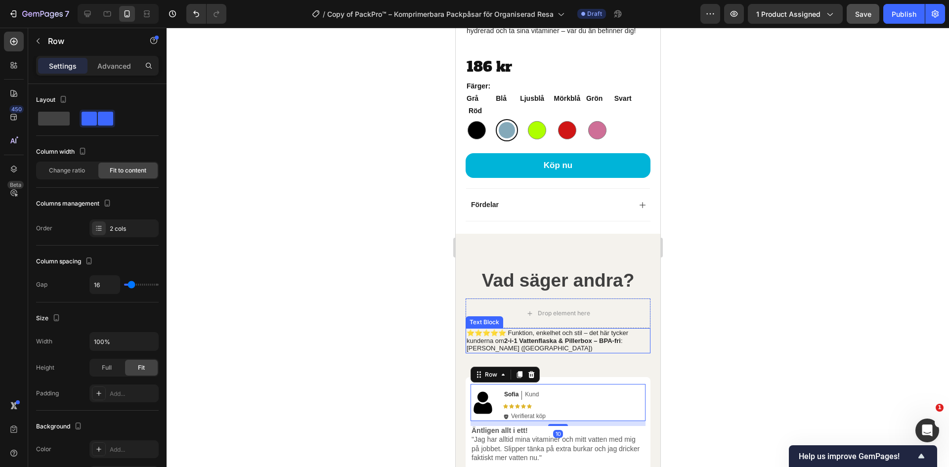
click at [554, 352] on p "Anders L (Malmö)" at bounding box center [557, 349] width 183 height 8
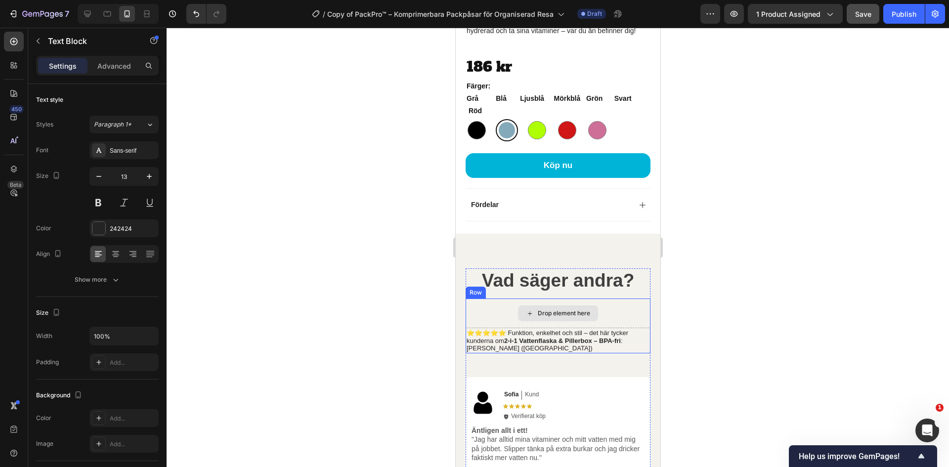
click at [569, 317] on div "Drop element here" at bounding box center [563, 313] width 52 height 8
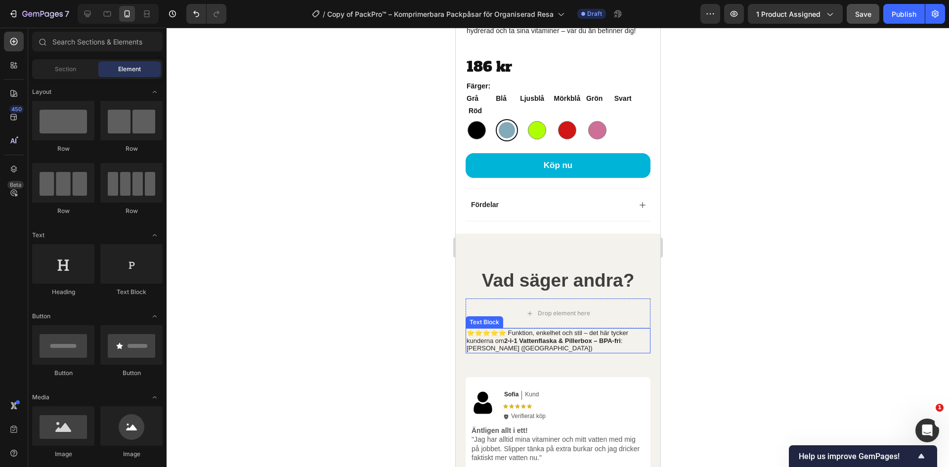
click at [568, 353] on div "⭐⭐⭐⭐⭐ Funktion, enkelhet och stil – det här tycker kunderna om 2-i-1 Vattenflas…" at bounding box center [557, 340] width 185 height 25
click at [571, 317] on div "Drop element here" at bounding box center [563, 313] width 52 height 8
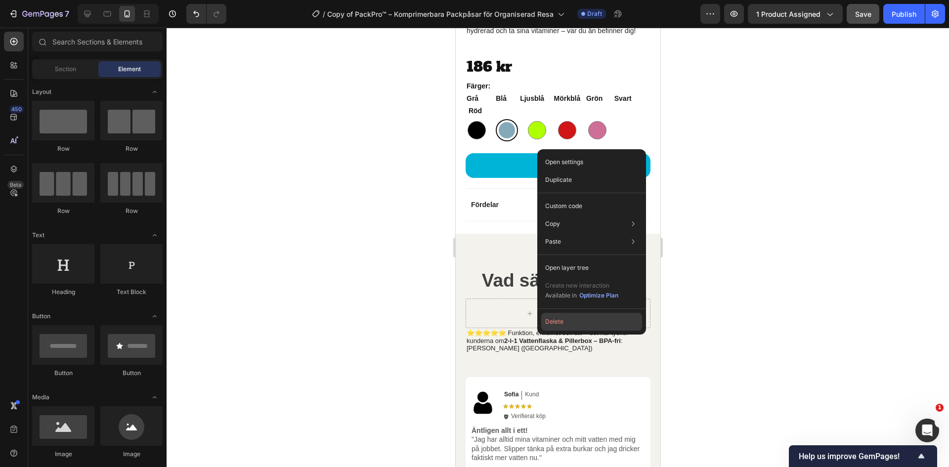
click at [553, 323] on button "Delete" at bounding box center [591, 322] width 101 height 18
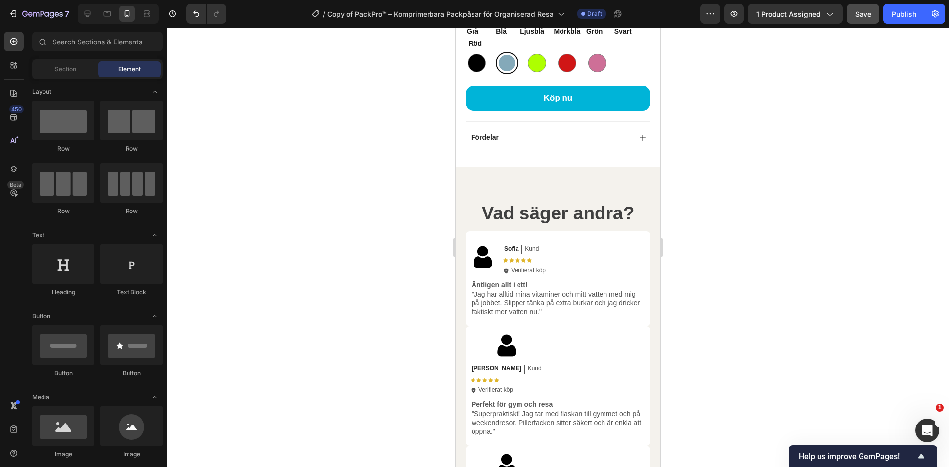
scroll to position [758, 0]
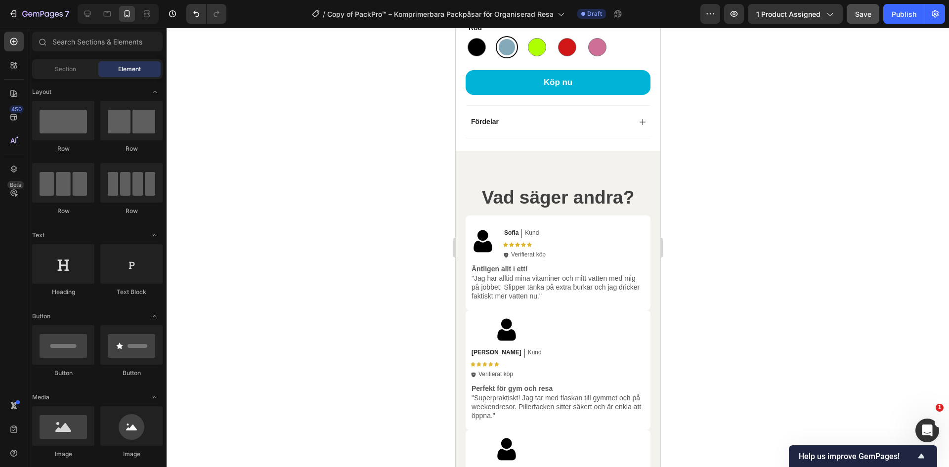
click at [771, 269] on div at bounding box center [558, 247] width 783 height 439
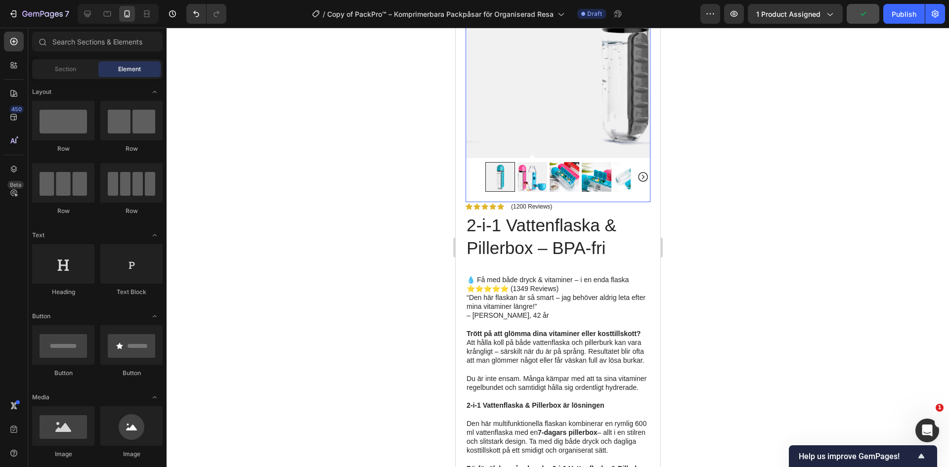
scroll to position [0, 0]
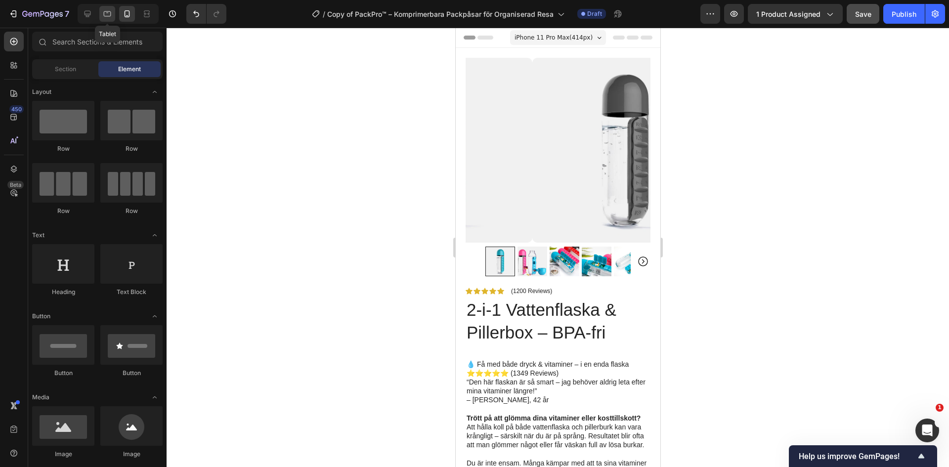
click at [109, 12] on icon at bounding box center [107, 14] width 10 height 10
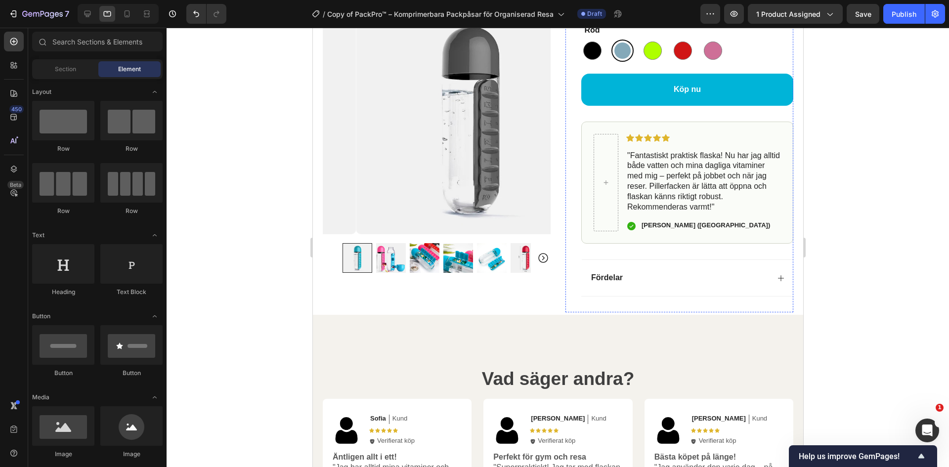
scroll to position [494, 0]
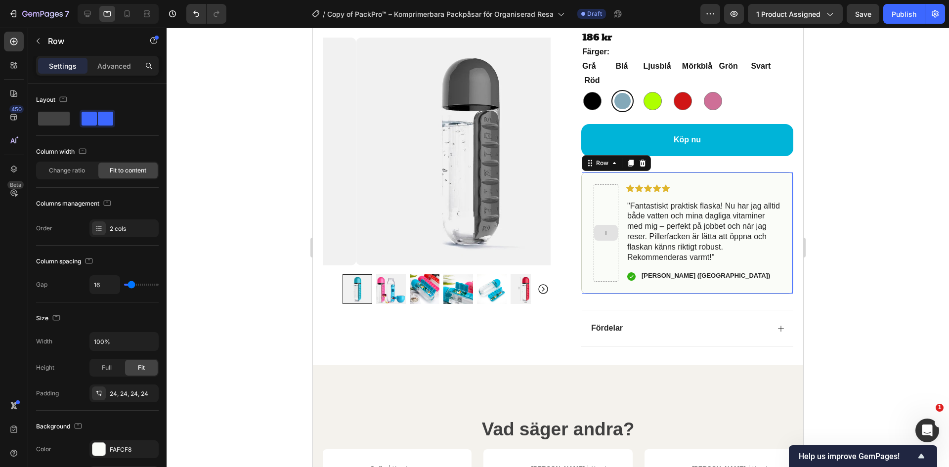
click at [604, 226] on div at bounding box center [605, 233] width 25 height 98
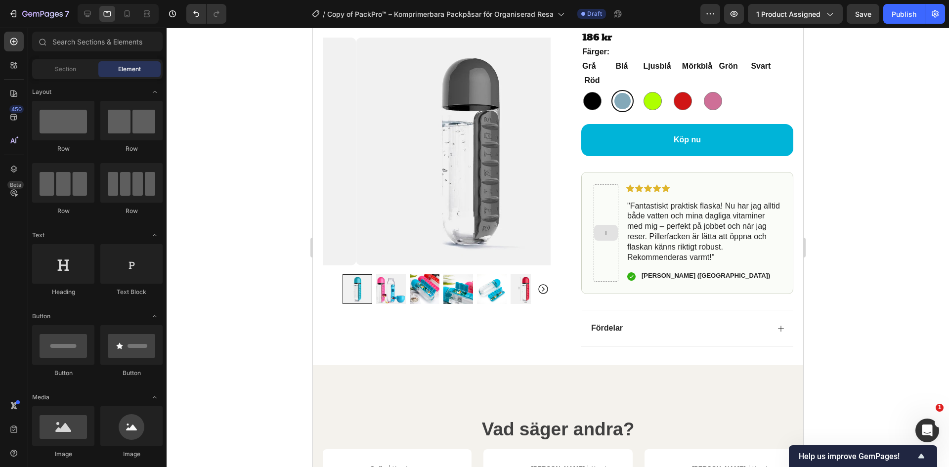
click at [602, 237] on icon at bounding box center [606, 233] width 8 height 8
click at [55, 132] on div at bounding box center [63, 121] width 62 height 40
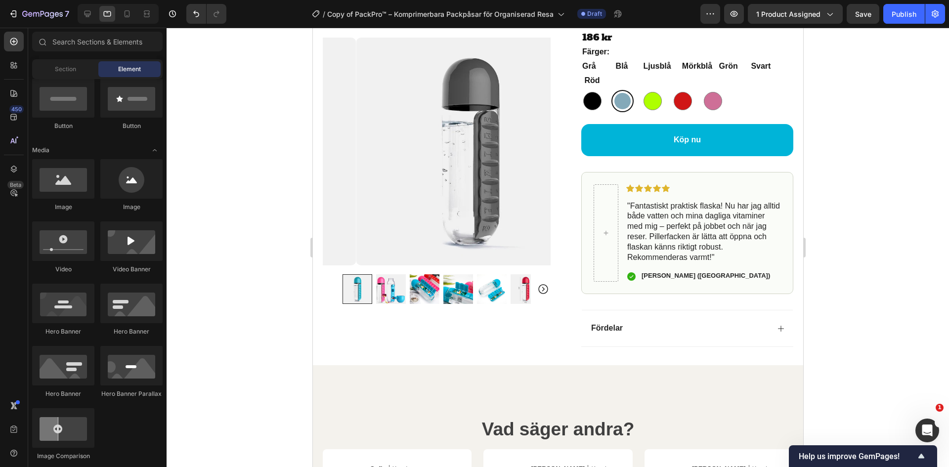
scroll to position [297, 0]
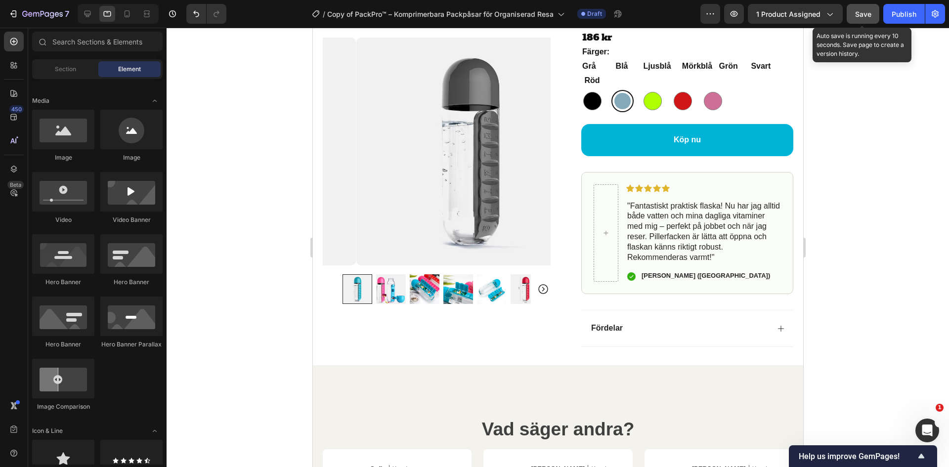
click at [865, 17] on span "Save" at bounding box center [863, 14] width 16 height 8
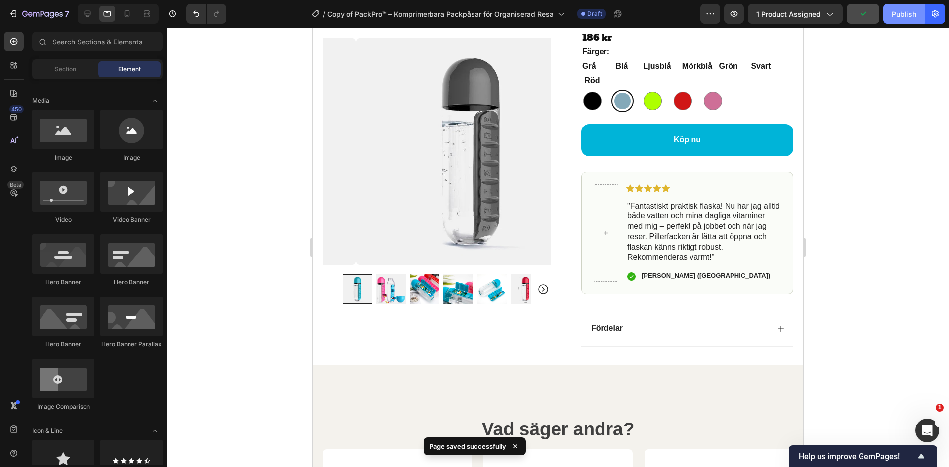
click at [895, 17] on div "Publish" at bounding box center [904, 14] width 25 height 10
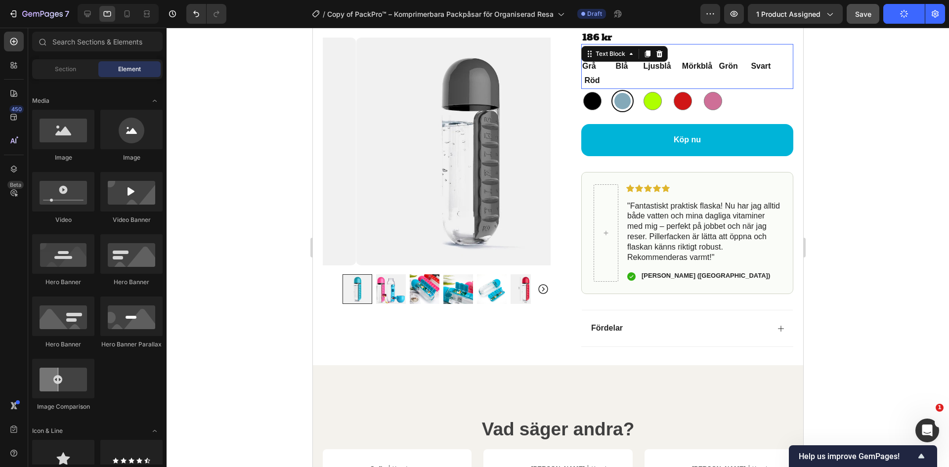
click at [657, 82] on p "Grå Blå Ljusblå Mörkblå Grön Svart Röd" at bounding box center [687, 73] width 210 height 29
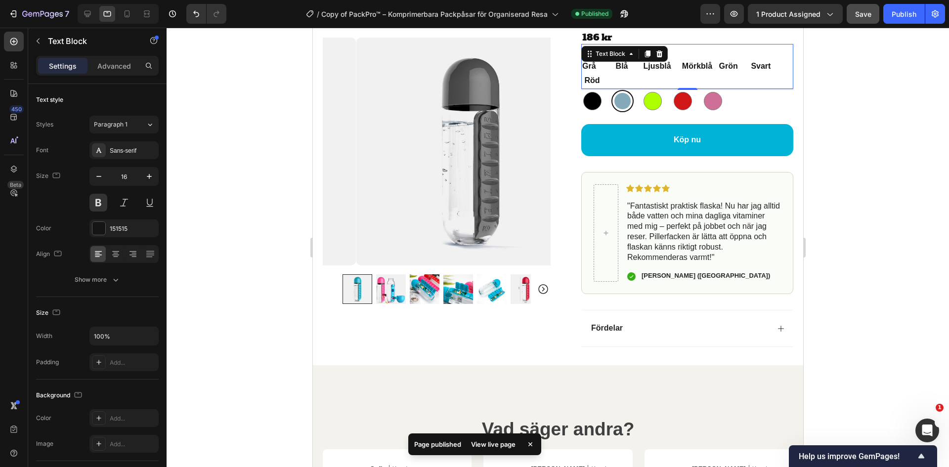
click at [758, 78] on p "Grå Blå Ljusblå Mörkblå Grön Svart Röd" at bounding box center [687, 73] width 210 height 29
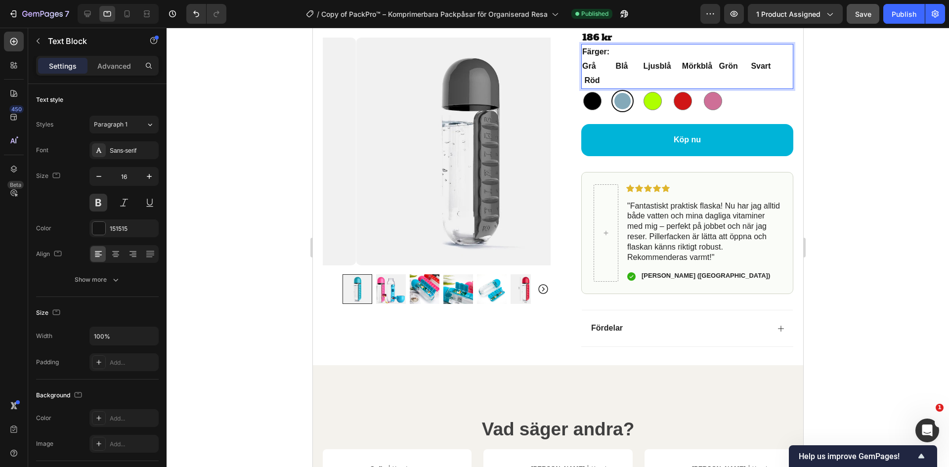
click at [582, 75] on p "Grå Blå Ljusblå Mörkblå Grön Svart Röd" at bounding box center [687, 73] width 210 height 29
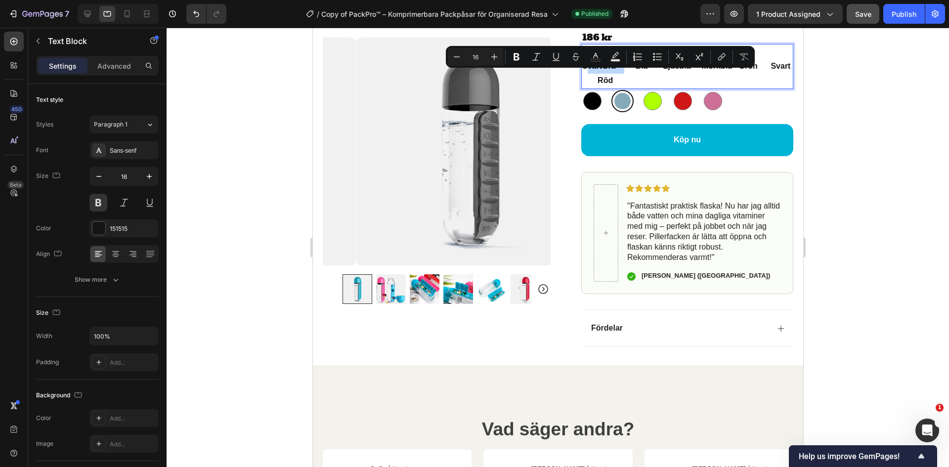
drag, startPoint x: 620, startPoint y: 79, endPoint x: 581, endPoint y: 77, distance: 39.6
click at [582, 77] on p "SvartGrå Blå Ljusblå Mörkblå Grön Svart Röd" at bounding box center [687, 73] width 210 height 29
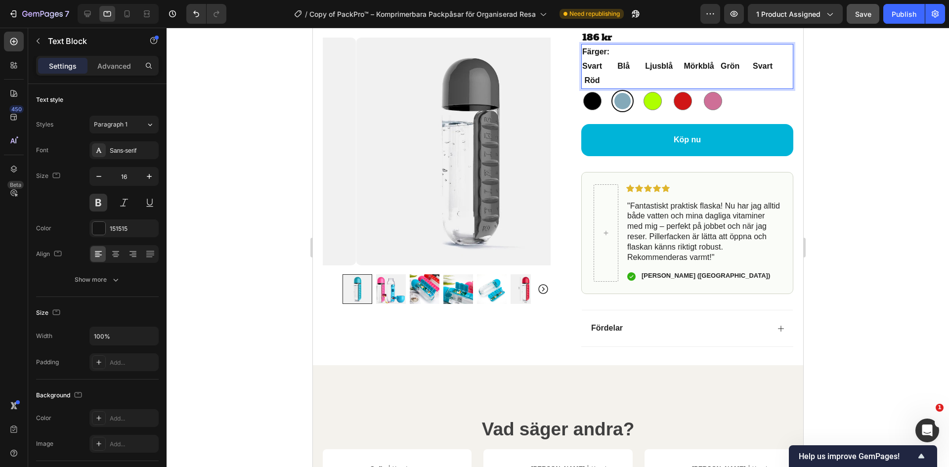
click at [615, 76] on p "Svart Blå Ljusblå Mörkblå Grön Svart Röd" at bounding box center [687, 73] width 210 height 29
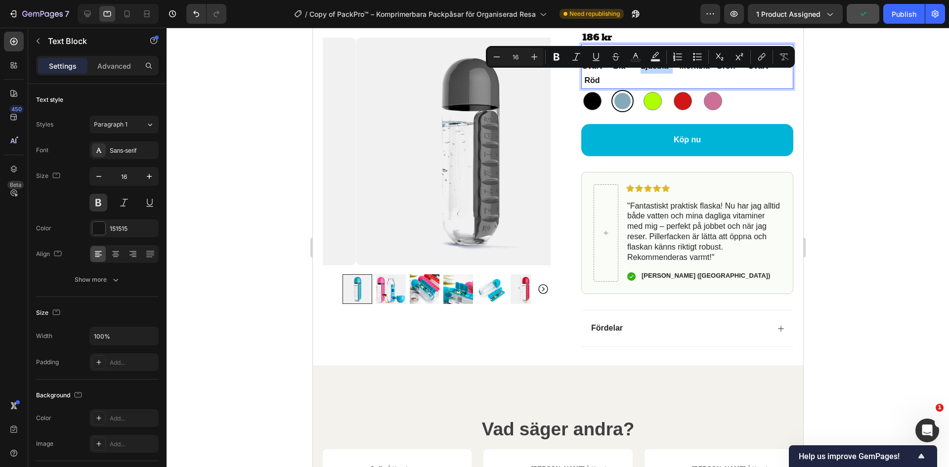
drag, startPoint x: 668, startPoint y: 79, endPoint x: 637, endPoint y: 76, distance: 31.7
click at [637, 76] on p "Svart Blå Ljusblå Mörkblå Grön Svart Röd" at bounding box center [687, 73] width 210 height 29
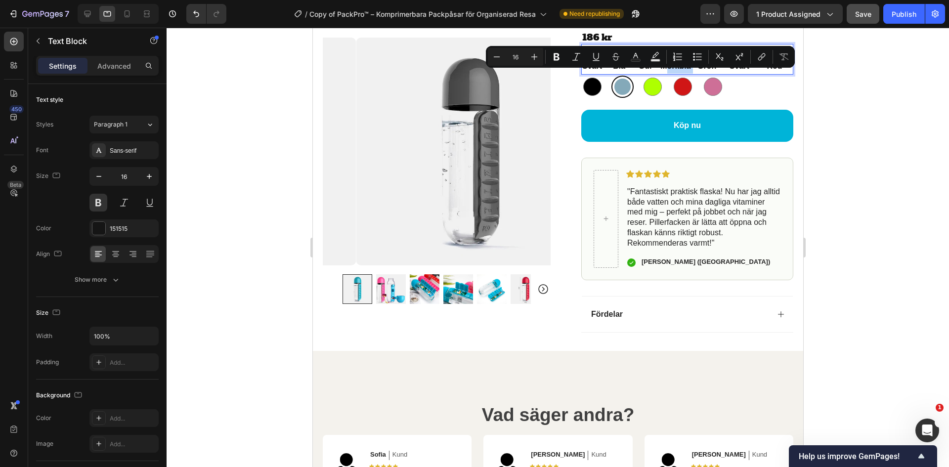
drag, startPoint x: 688, startPoint y: 76, endPoint x: 660, endPoint y: 75, distance: 27.7
click at [660, 74] on p "Svart Blå Gul Mörkblå Grön Svart Röd" at bounding box center [687, 66] width 210 height 14
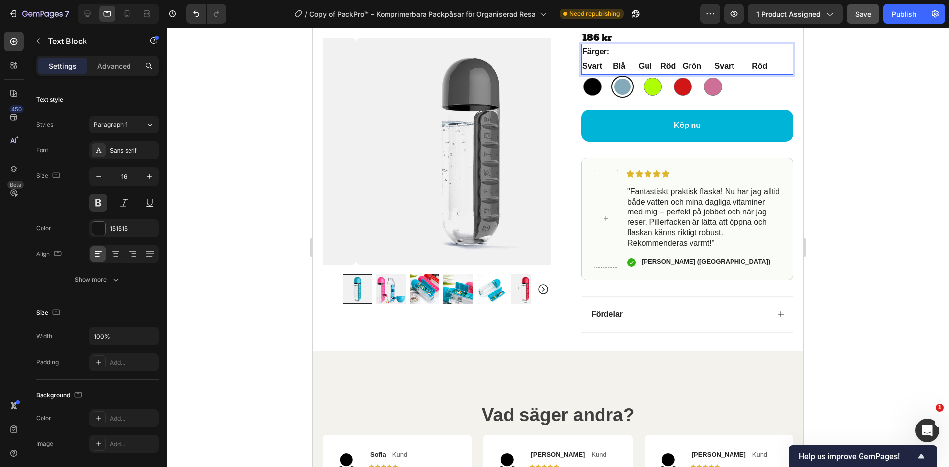
click at [657, 74] on p "Svart Blå Gul Röd Grön Svart Röd" at bounding box center [687, 66] width 210 height 14
click at [693, 74] on p "Svart Blå Gul Röd Grön Svart Röd" at bounding box center [687, 66] width 210 height 14
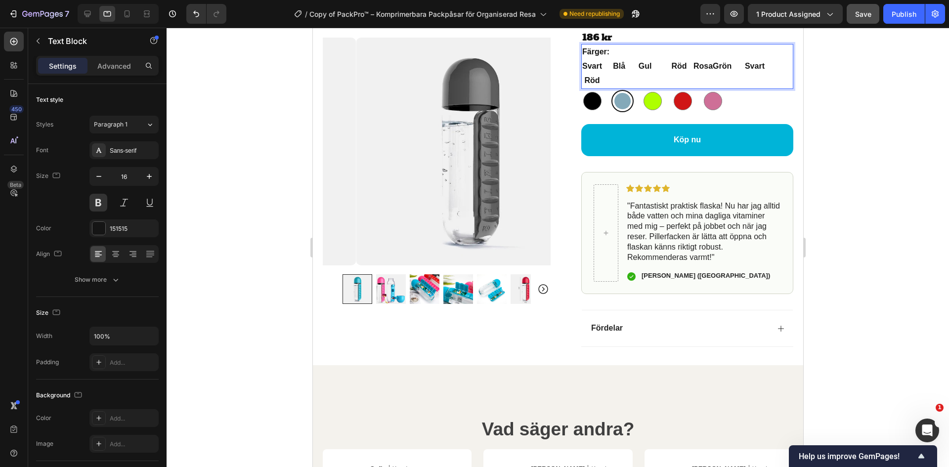
click at [606, 88] on p "Svart Blå Gul Röd RosaGrön Svart Röd" at bounding box center [687, 73] width 210 height 29
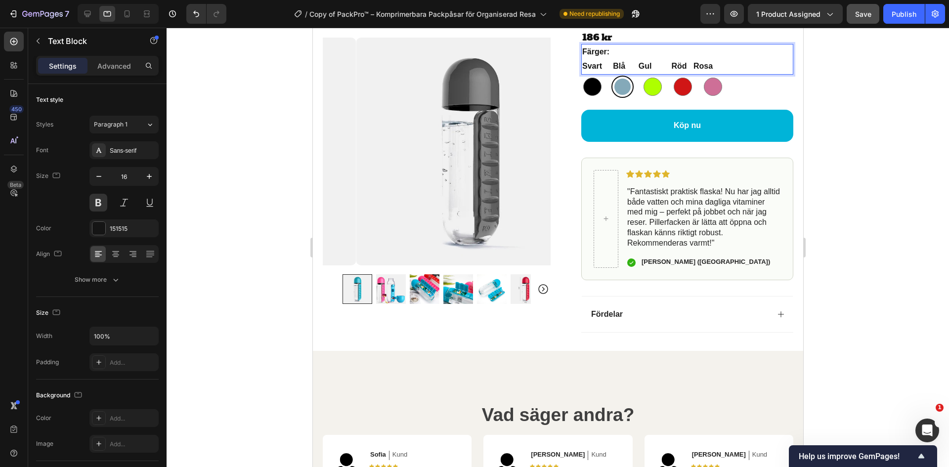
click at [692, 74] on p "Svart Blå Gul Röd Rosa" at bounding box center [687, 66] width 210 height 14
click at [635, 74] on p "Svart Blå Gul Röd Rosa" at bounding box center [687, 66] width 210 height 14
click at [888, 130] on div at bounding box center [558, 247] width 783 height 439
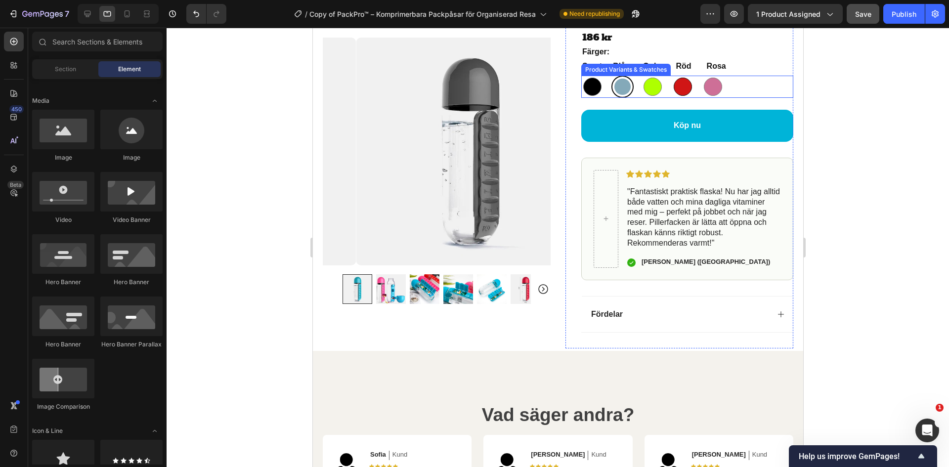
click at [683, 96] on div at bounding box center [682, 87] width 18 height 18
click at [671, 76] on input "Röd Röd" at bounding box center [671, 75] width 0 height 0
radio input "true"
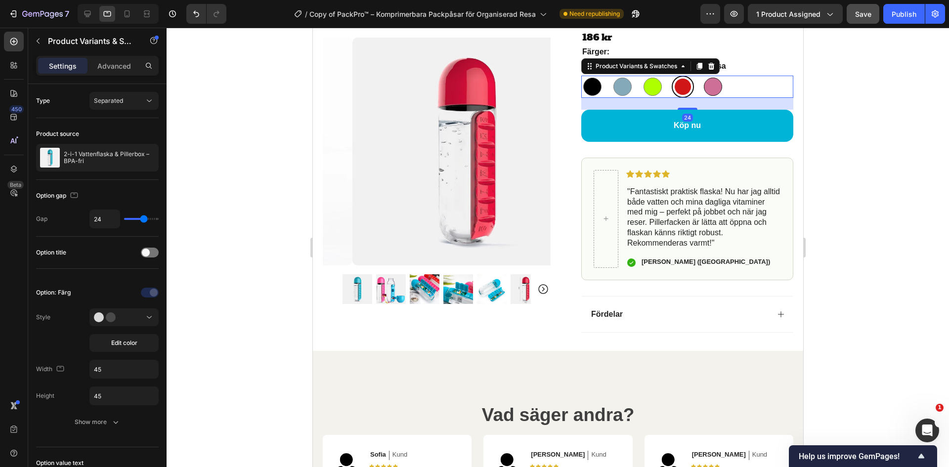
click at [707, 96] on div at bounding box center [712, 87] width 18 height 18
click at [701, 76] on input "Rosa Rosa" at bounding box center [701, 75] width 0 height 0
radio input "true"
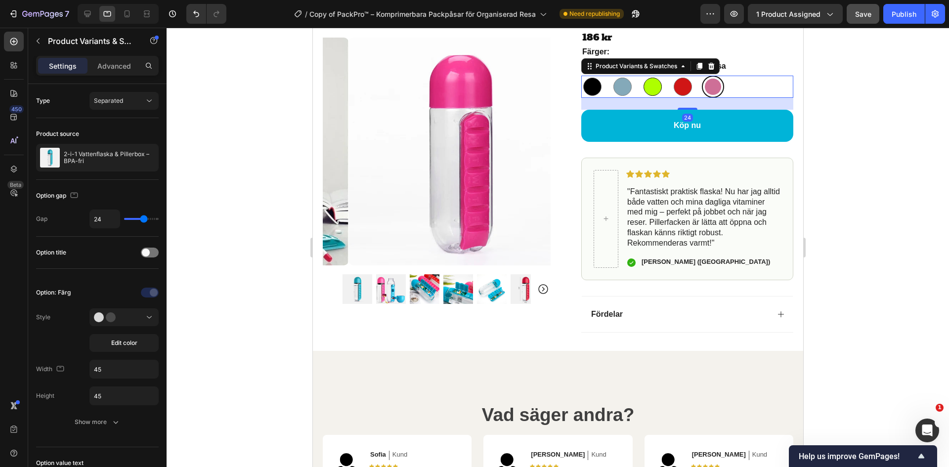
click at [649, 96] on div at bounding box center [652, 87] width 18 height 18
click at [641, 76] on input "Gul Gul" at bounding box center [641, 75] width 0 height 0
radio input "true"
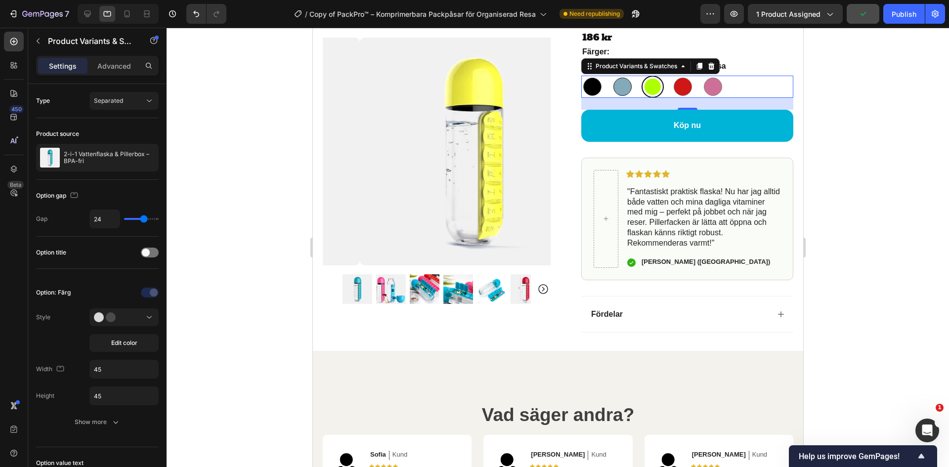
click at [622, 96] on div at bounding box center [622, 87] width 18 height 18
click at [611, 76] on input "Blå Blå" at bounding box center [611, 75] width 0 height 0
radio input "true"
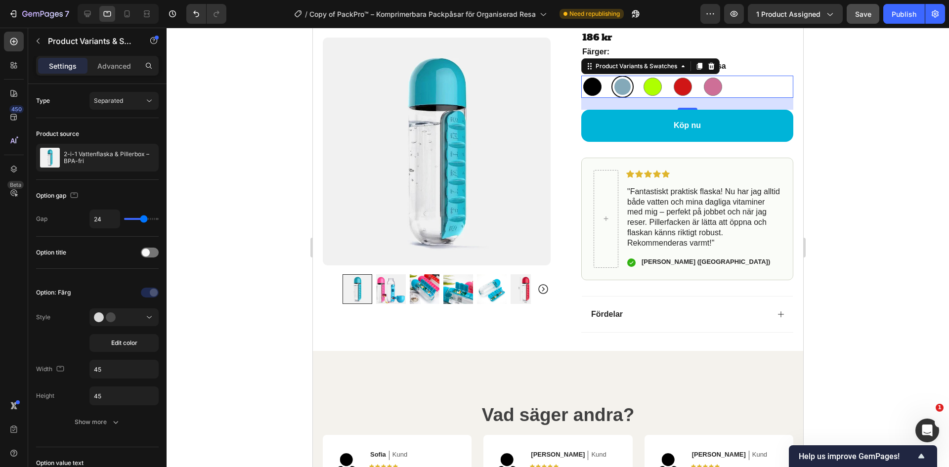
click at [590, 96] on div at bounding box center [592, 87] width 18 height 18
click at [581, 76] on input "Svart Svart" at bounding box center [580, 75] width 0 height 0
radio input "true"
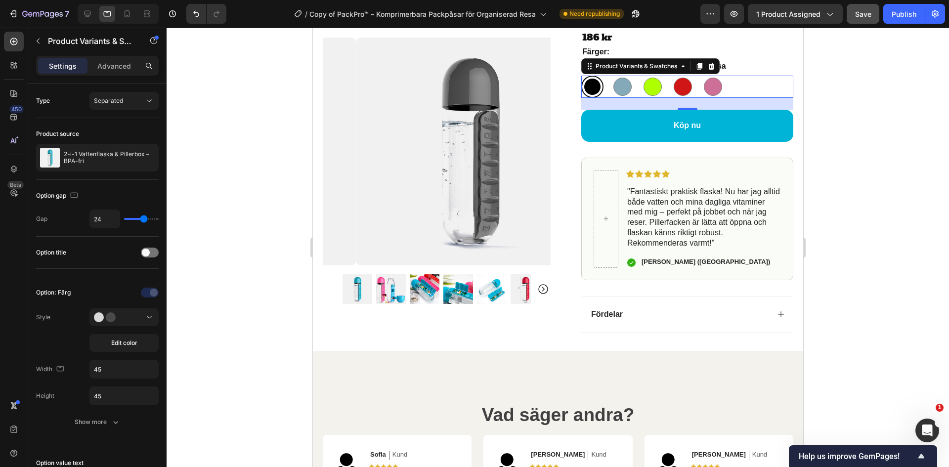
click at [916, 173] on div at bounding box center [558, 247] width 783 height 439
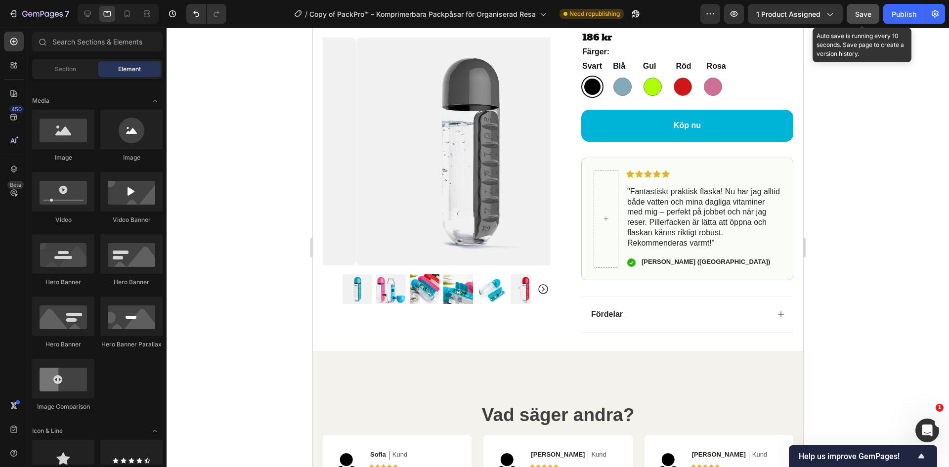
click at [858, 12] on span "Save" at bounding box center [863, 14] width 16 height 8
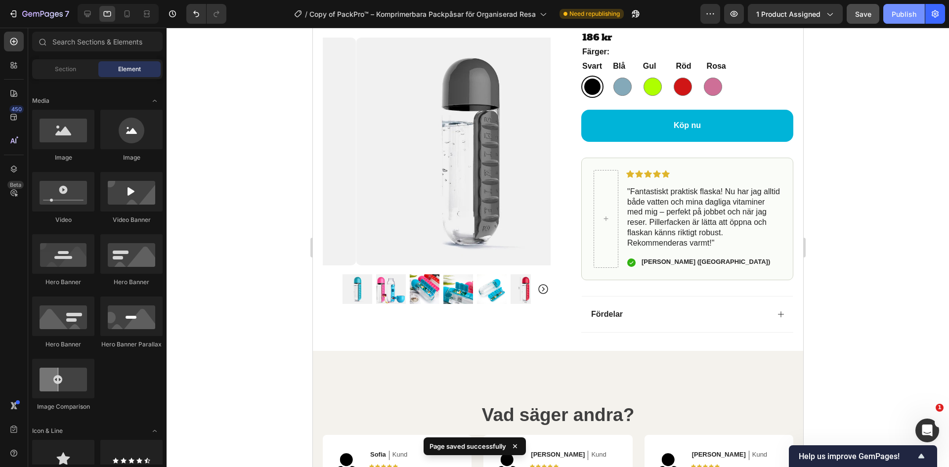
click at [889, 16] on button "Publish" at bounding box center [904, 14] width 42 height 20
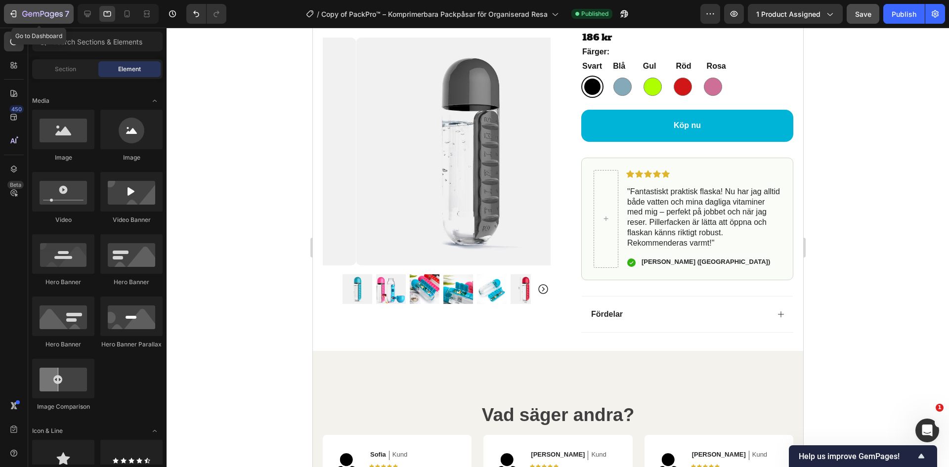
click at [16, 10] on icon "button" at bounding box center [13, 14] width 10 height 10
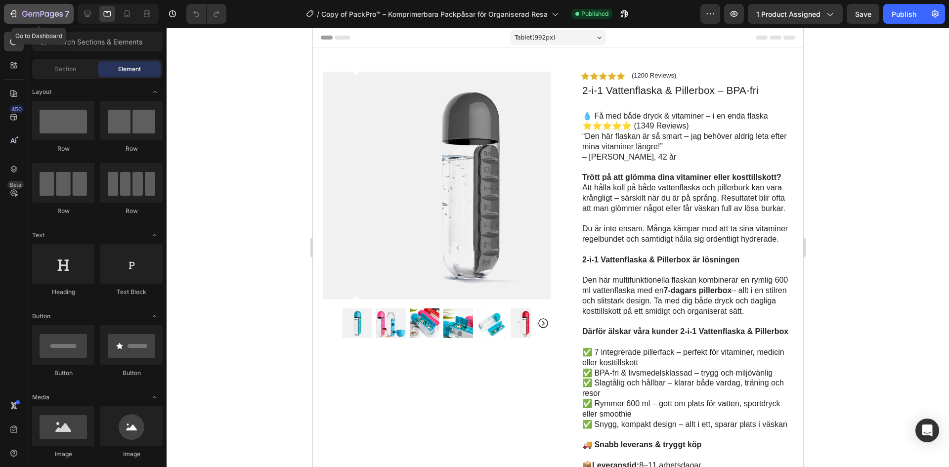
click at [12, 12] on icon "button" at bounding box center [13, 14] width 10 height 10
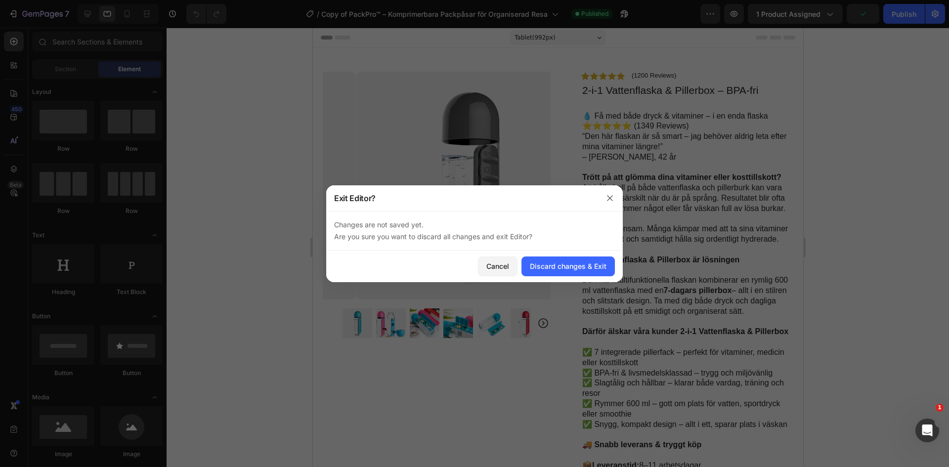
click at [873, 135] on div at bounding box center [474, 233] width 949 height 467
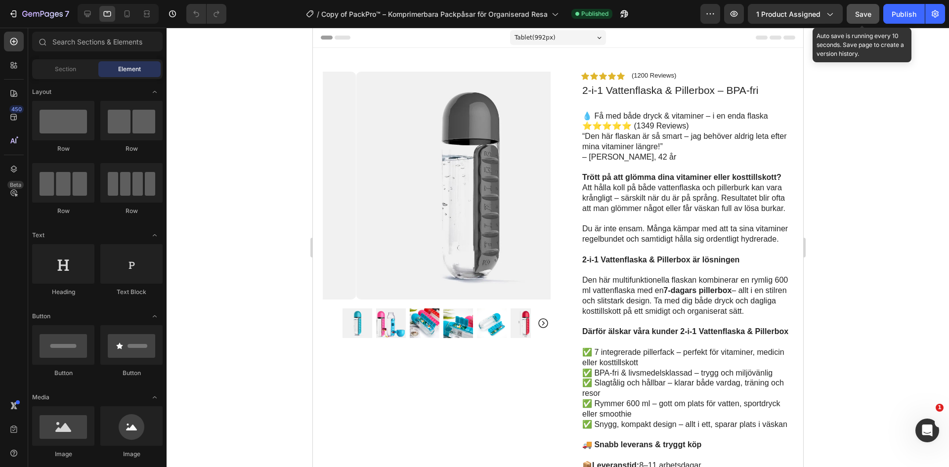
click at [862, 13] on span "Save" at bounding box center [863, 14] width 16 height 8
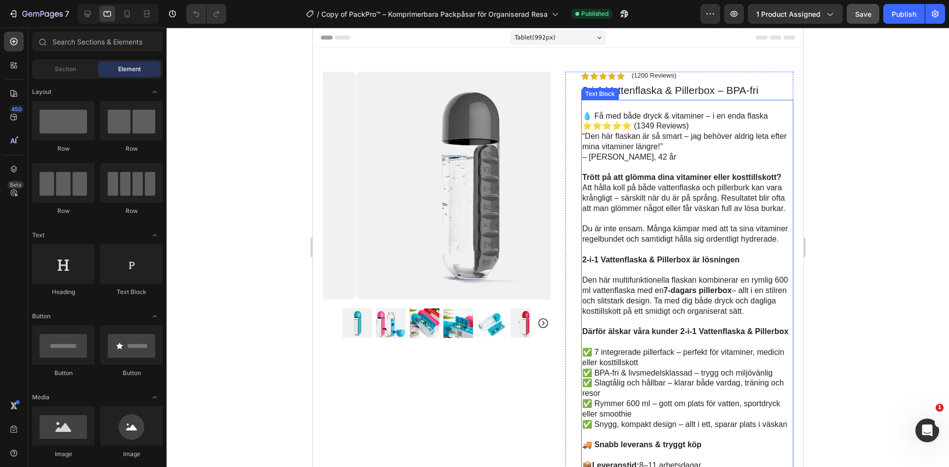
click at [693, 127] on p "⭐⭐⭐⭐⭐ (1349 Reviews)" at bounding box center [687, 126] width 210 height 10
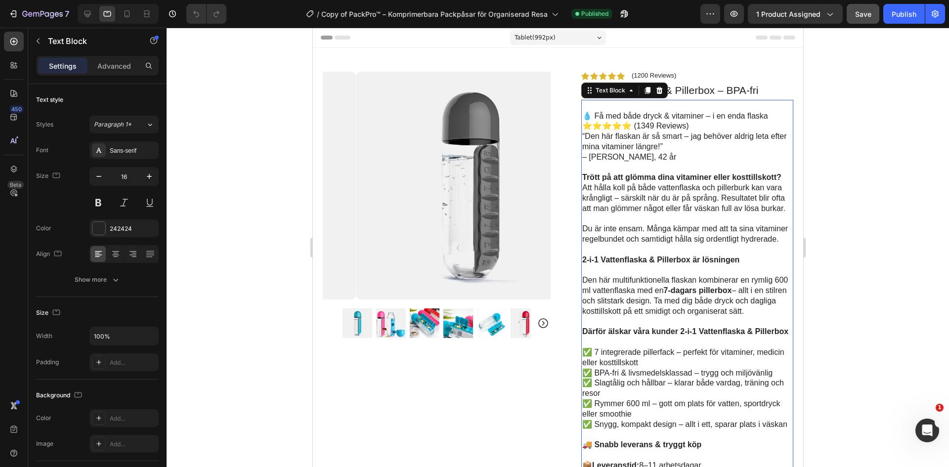
click at [766, 117] on p "💧 Få med både dryck & vitaminer – i en enda flaska" at bounding box center [687, 116] width 210 height 10
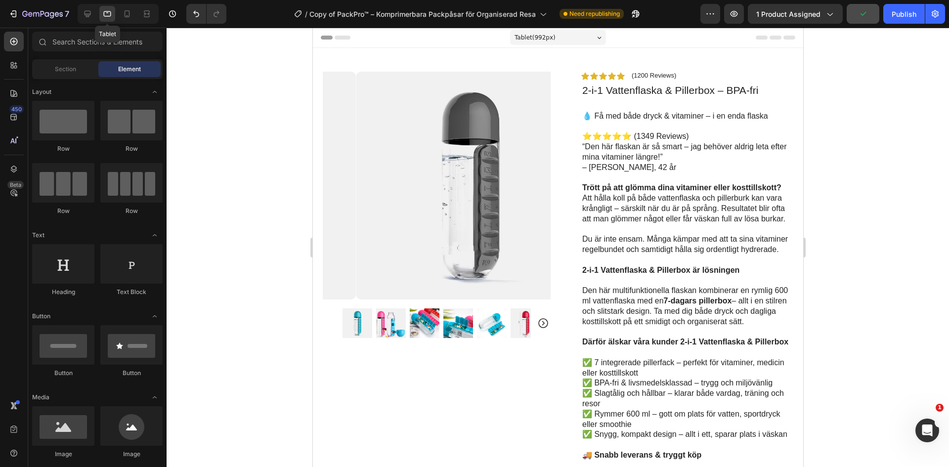
click at [106, 16] on icon at bounding box center [107, 13] width 7 height 5
click at [123, 14] on icon at bounding box center [127, 14] width 10 height 10
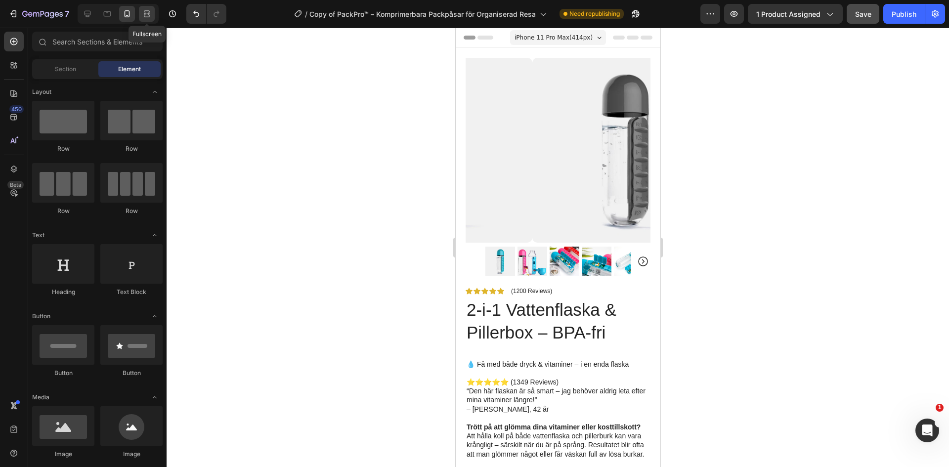
click at [143, 14] on icon at bounding box center [147, 14] width 10 height 10
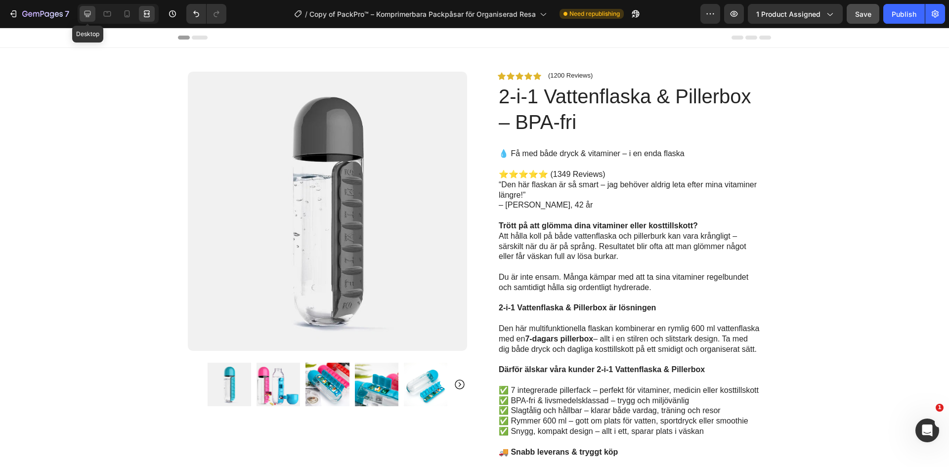
click at [89, 15] on icon at bounding box center [88, 14] width 6 height 6
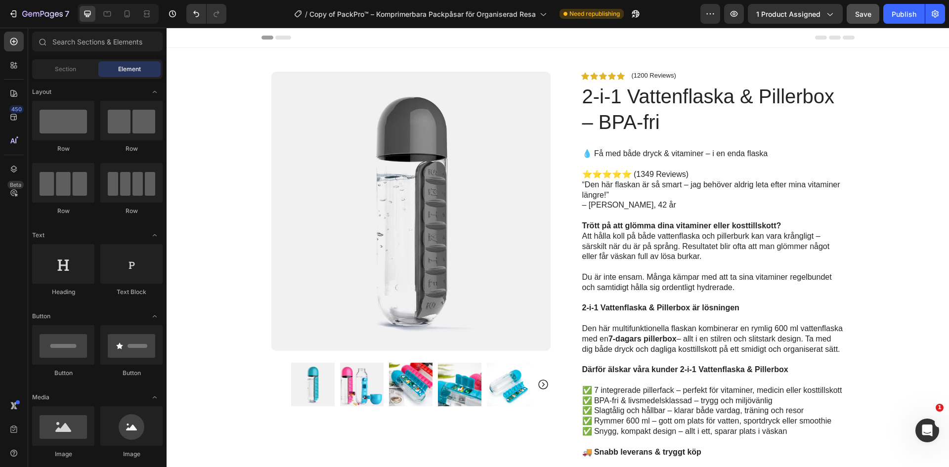
click at [276, 39] on icon at bounding box center [283, 38] width 16 height 4
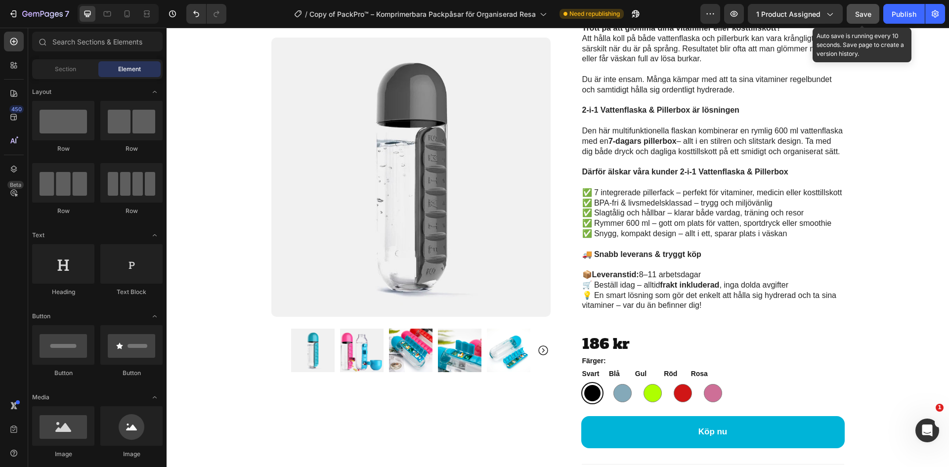
click at [861, 17] on span "Save" at bounding box center [863, 14] width 16 height 8
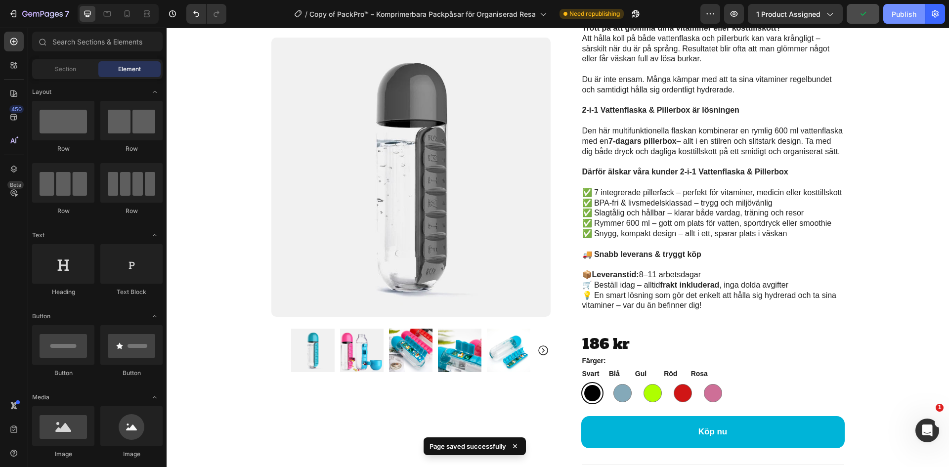
click at [892, 17] on div "Publish" at bounding box center [904, 14] width 25 height 10
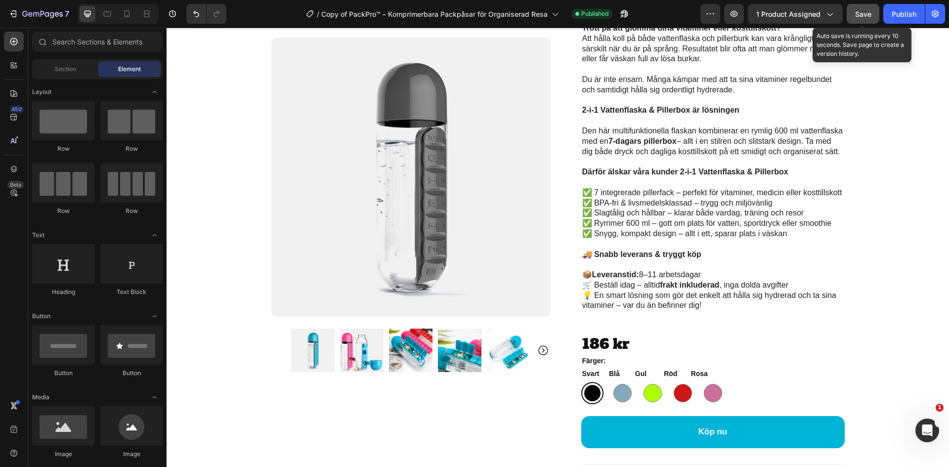
click at [868, 15] on span "Save" at bounding box center [863, 14] width 16 height 8
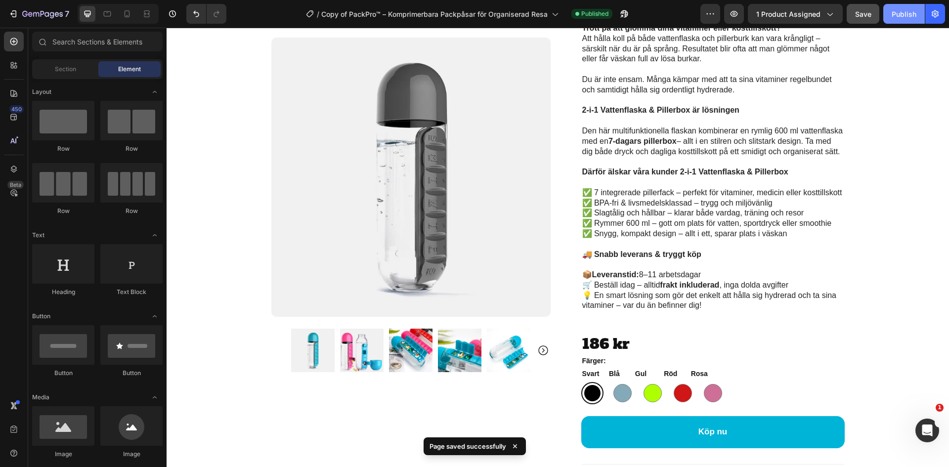
click at [896, 13] on div "Publish" at bounding box center [904, 14] width 25 height 10
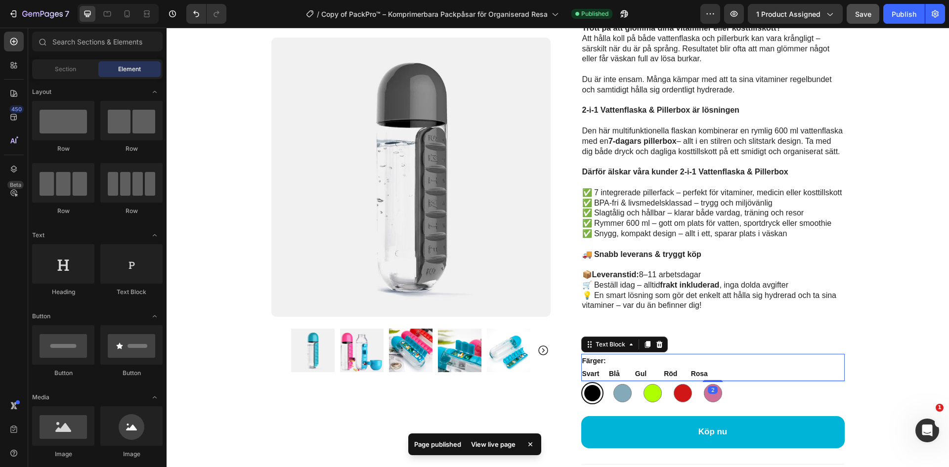
click at [689, 375] on p "Svart Blå Gul Röd Rosa" at bounding box center [713, 374] width 262 height 12
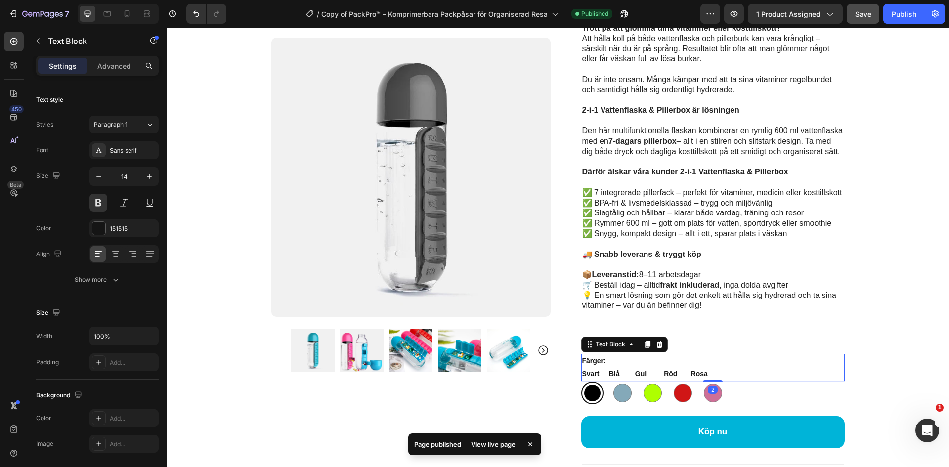
click at [692, 375] on p "Svart Blå Gul Röd Rosa" at bounding box center [713, 374] width 262 height 12
click at [689, 375] on p "Svart Blå Gul Röd Rosa" at bounding box center [713, 374] width 262 height 12
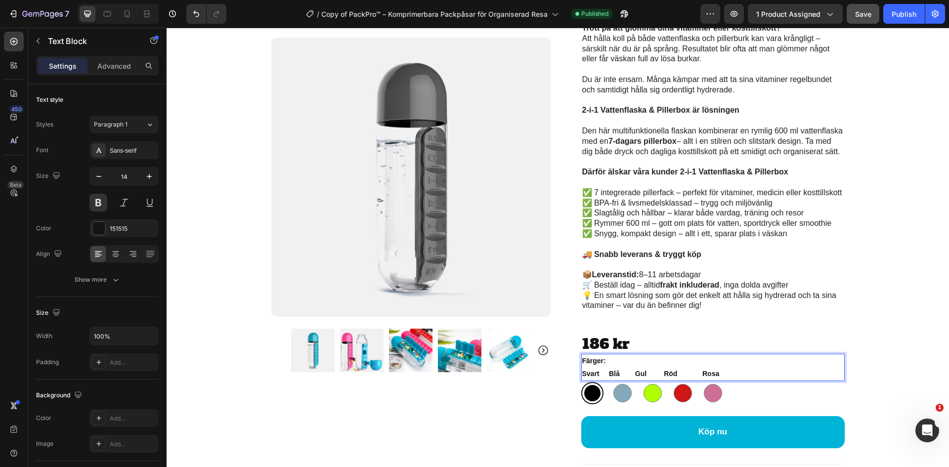
click at [662, 375] on p "Svart Blå Gul Röd Rosa" at bounding box center [713, 374] width 262 height 12
click at [709, 375] on p "Svart Blå Gul Röd Rosa" at bounding box center [713, 374] width 262 height 12
click at [634, 374] on p "Svart Blå Gul Röd Rosa" at bounding box center [713, 374] width 262 height 12
click at [607, 374] on p "Svart Blå Gul Röd Rosa" at bounding box center [713, 374] width 262 height 12
click at [650, 375] on p "Svart Blå Gul Röd Rosa" at bounding box center [713, 374] width 262 height 12
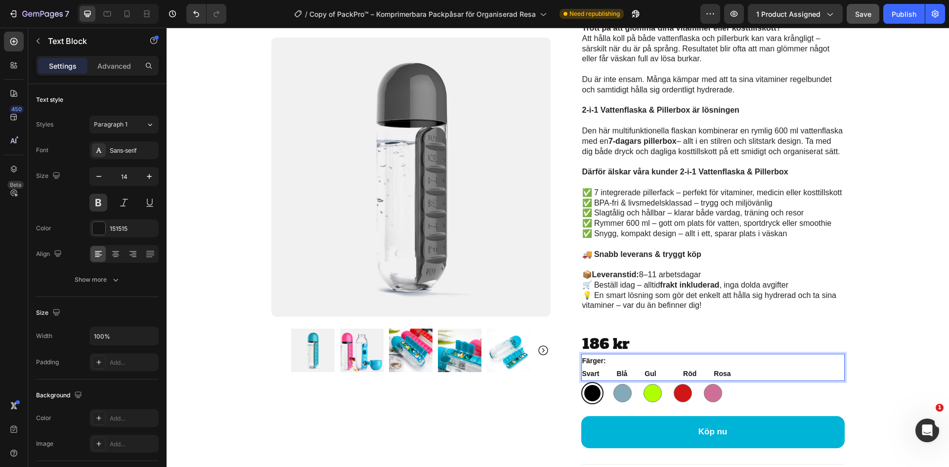
click at [683, 373] on p "Svart Blå Gul Röd Rosa" at bounding box center [713, 374] width 262 height 12
click at [857, 13] on span "Save" at bounding box center [863, 14] width 16 height 8
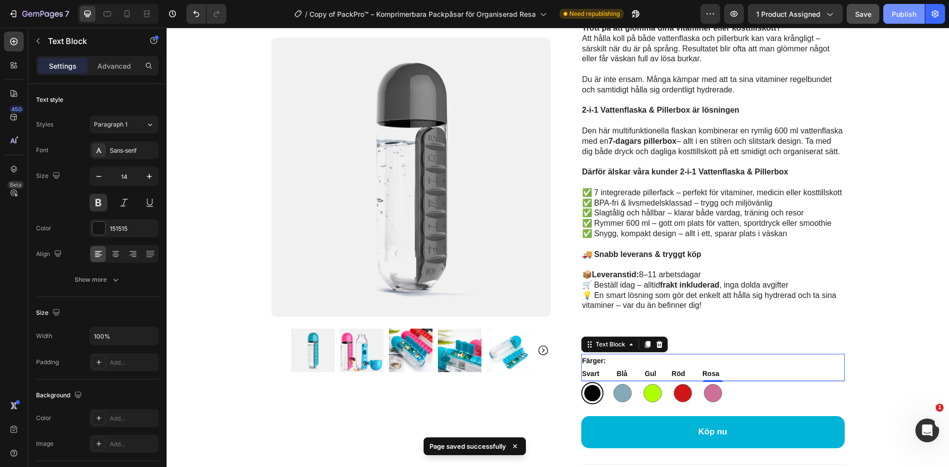
click at [896, 14] on div "Publish" at bounding box center [904, 14] width 25 height 10
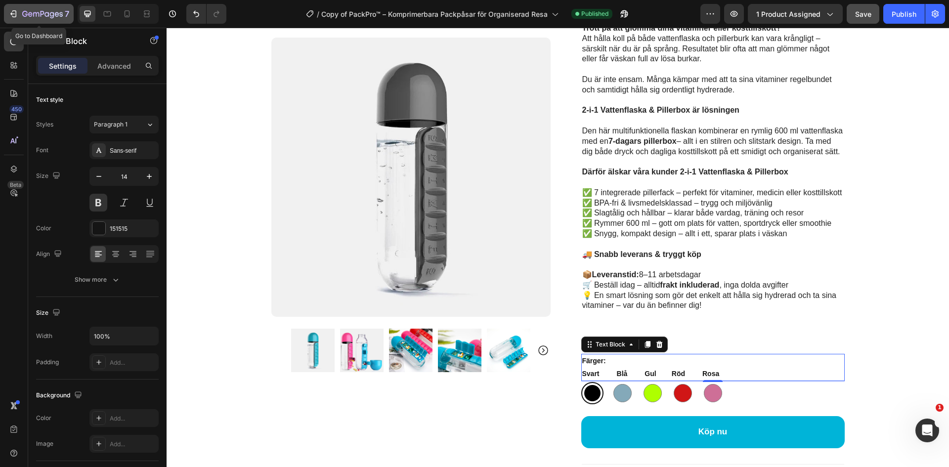
click at [12, 14] on icon "button" at bounding box center [13, 14] width 10 height 10
